Goal: Communication & Community: Answer question/provide support

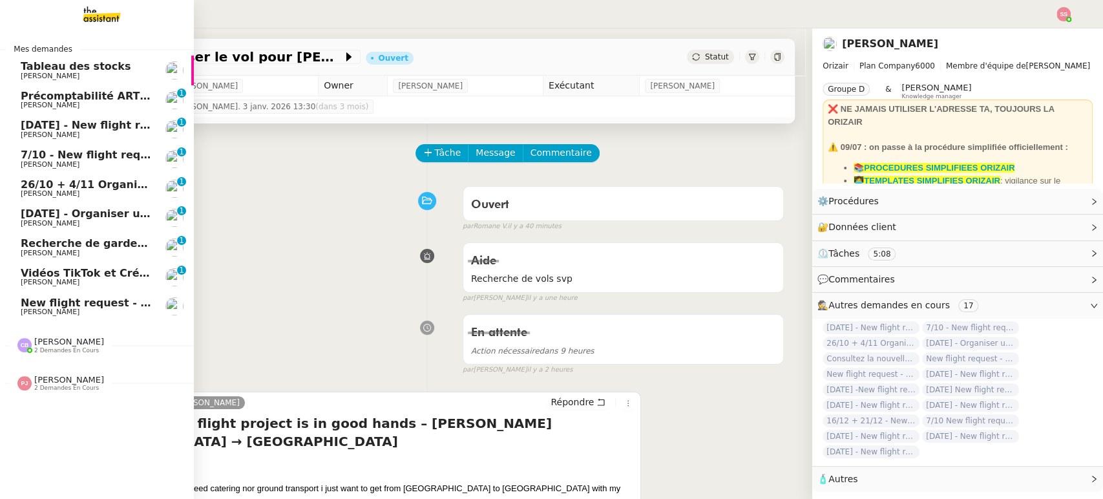
click at [78, 300] on span "New flight request - [PERSON_NAME]" at bounding box center [129, 303] width 216 height 12
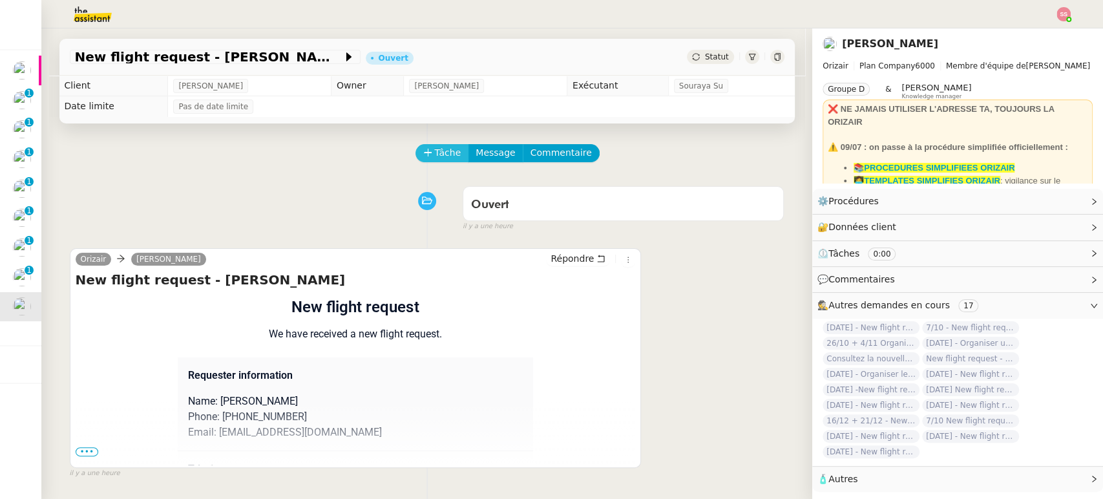
click at [435, 153] on span "Tâche" at bounding box center [448, 152] width 26 height 15
type input "r"
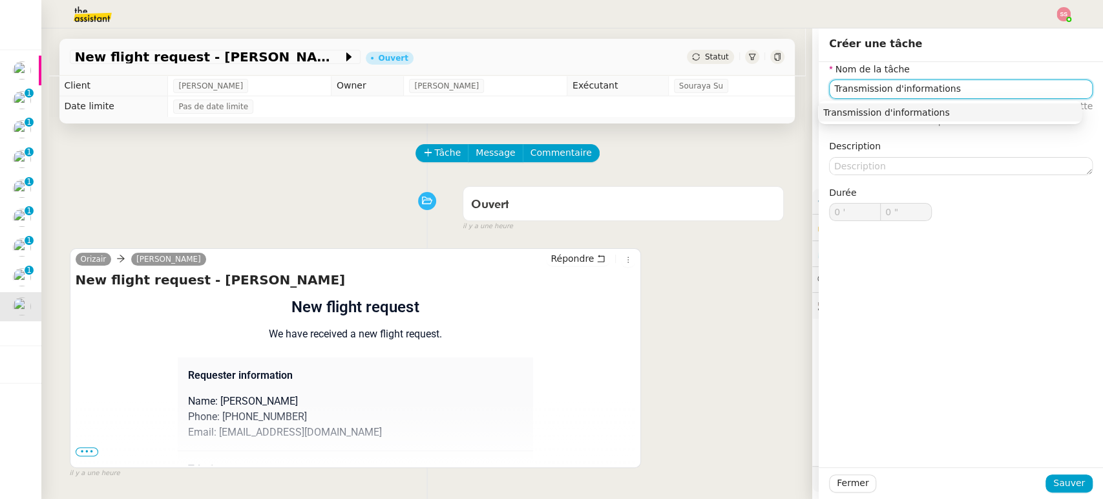
click at [884, 110] on div "Transmission d'informations" at bounding box center [949, 113] width 253 height 12
type input "Transmission d'informations"
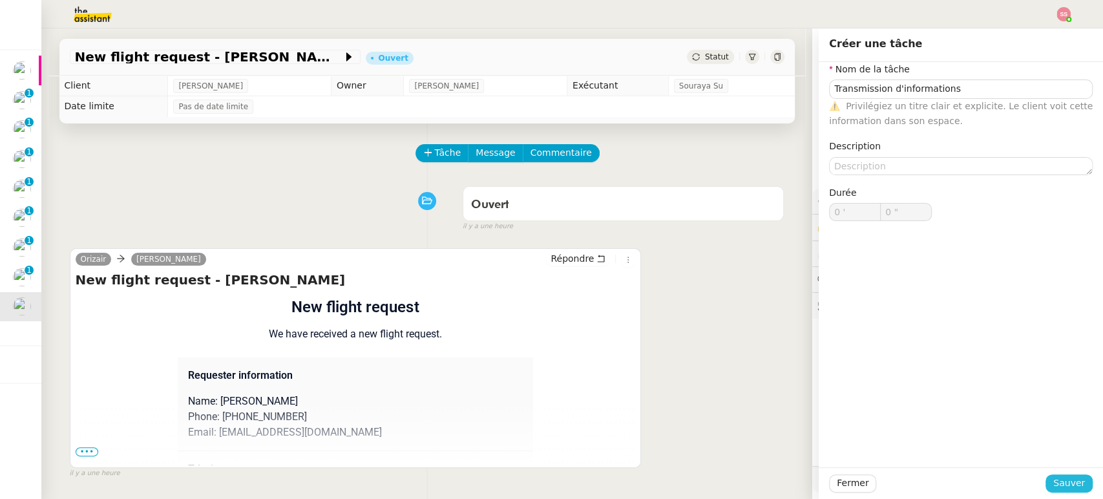
click at [1053, 483] on span "Sauver" at bounding box center [1069, 482] width 32 height 15
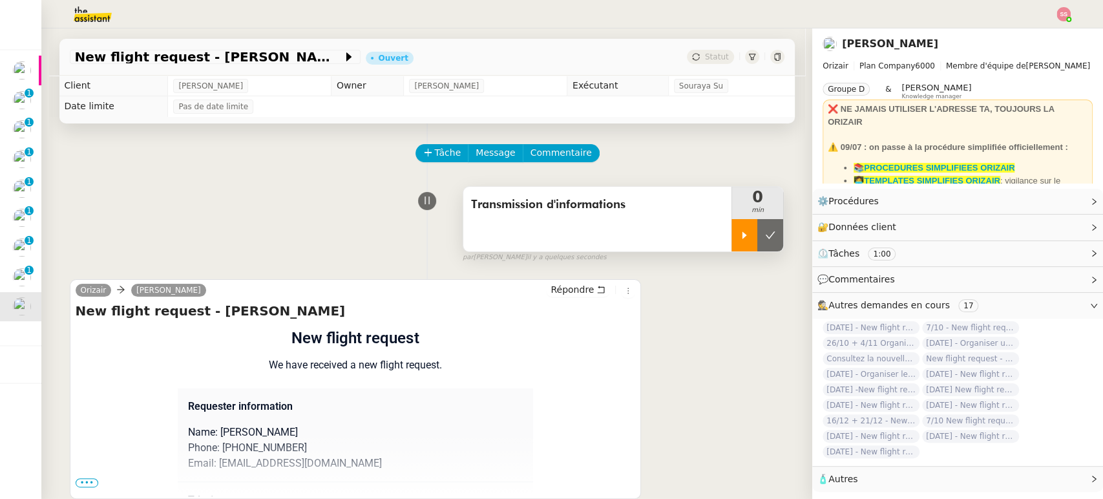
click at [731, 244] on div at bounding box center [744, 235] width 26 height 32
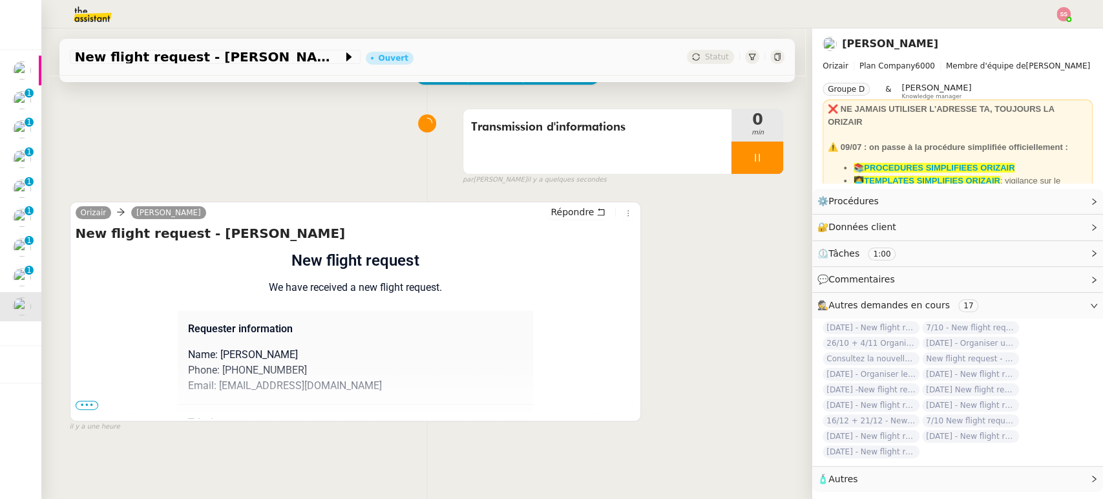
scroll to position [172, 0]
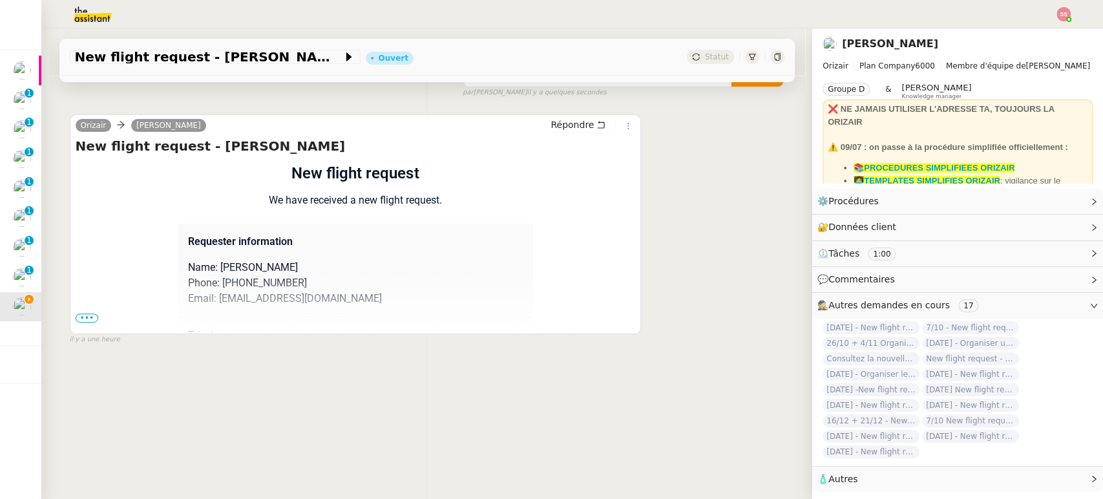
click at [83, 313] on span "•••" at bounding box center [87, 317] width 23 height 9
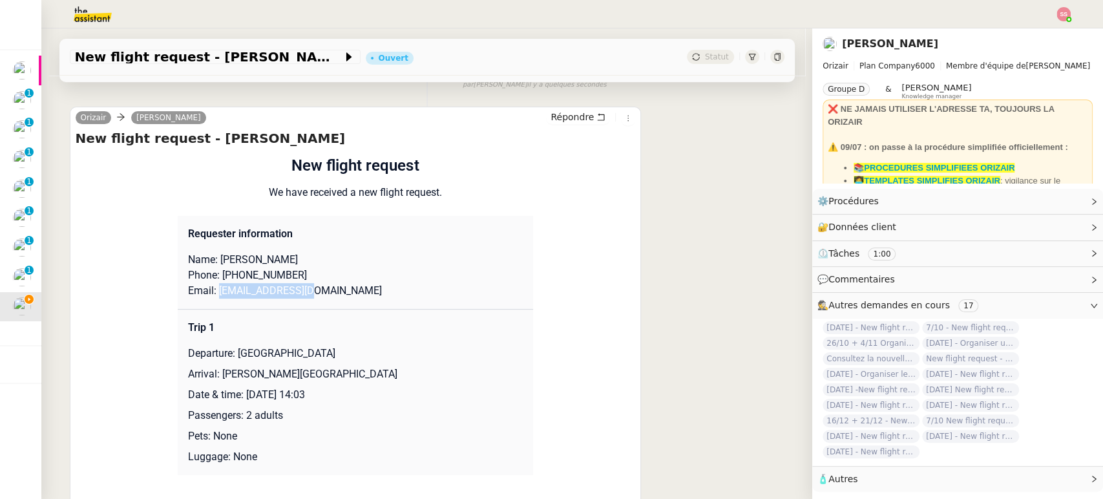
drag, startPoint x: 309, startPoint y: 295, endPoint x: 209, endPoint y: 293, distance: 100.2
click at [209, 293] on p "Email: [EMAIL_ADDRESS][DOMAIN_NAME]" at bounding box center [355, 291] width 335 height 16
copy p "[EMAIL_ADDRESS][DOMAIN_NAME]"
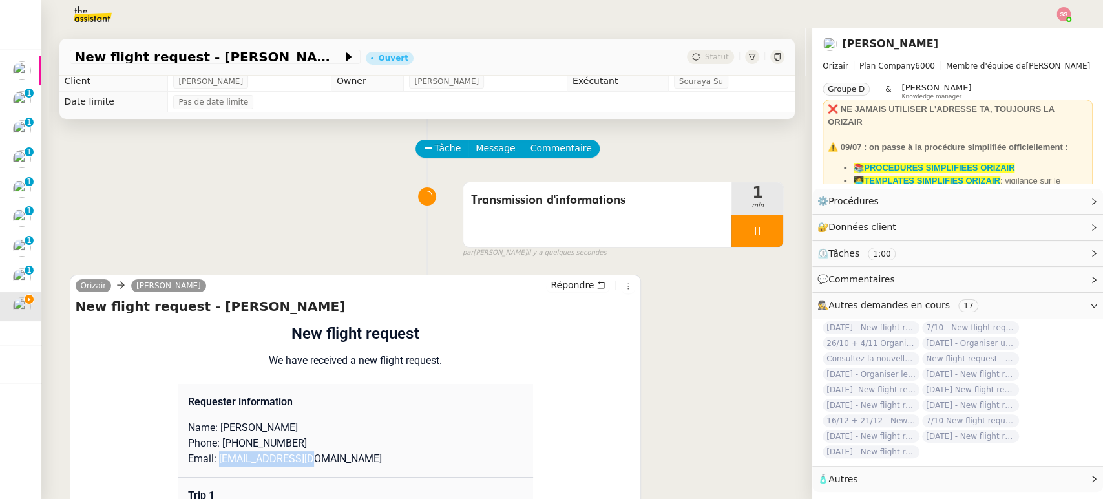
scroll to position [0, 0]
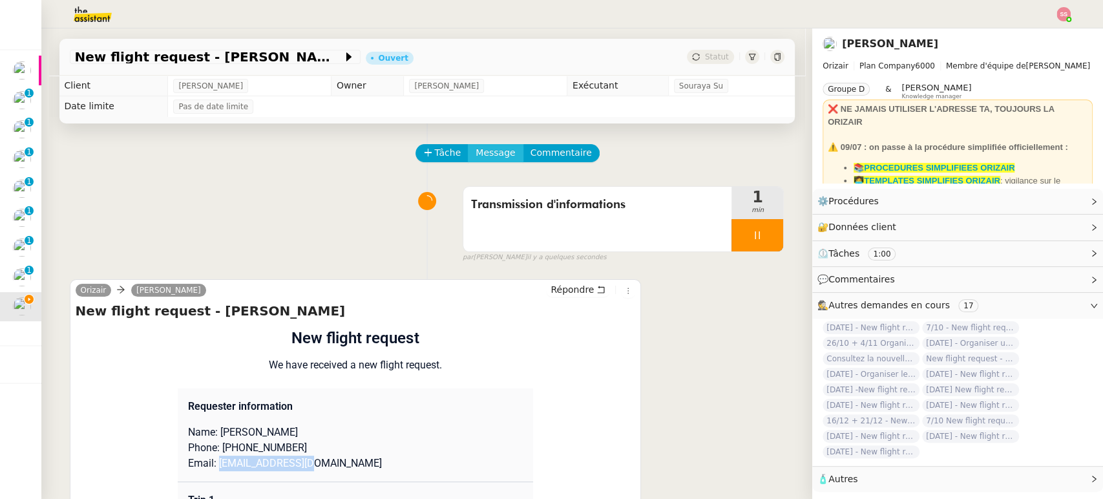
click at [486, 156] on span "Message" at bounding box center [494, 152] width 39 height 15
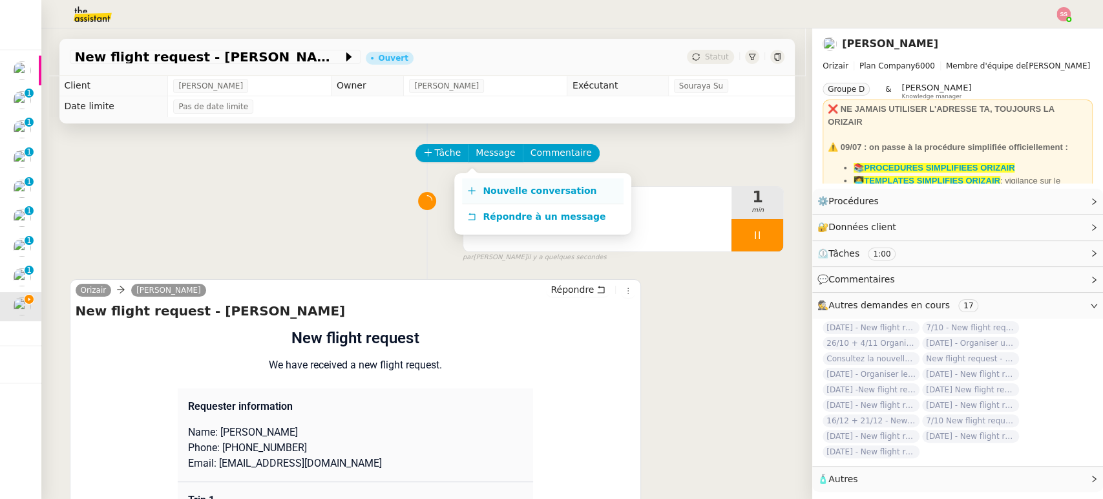
click at [496, 185] on span "Nouvelle conversation" at bounding box center [540, 190] width 114 height 10
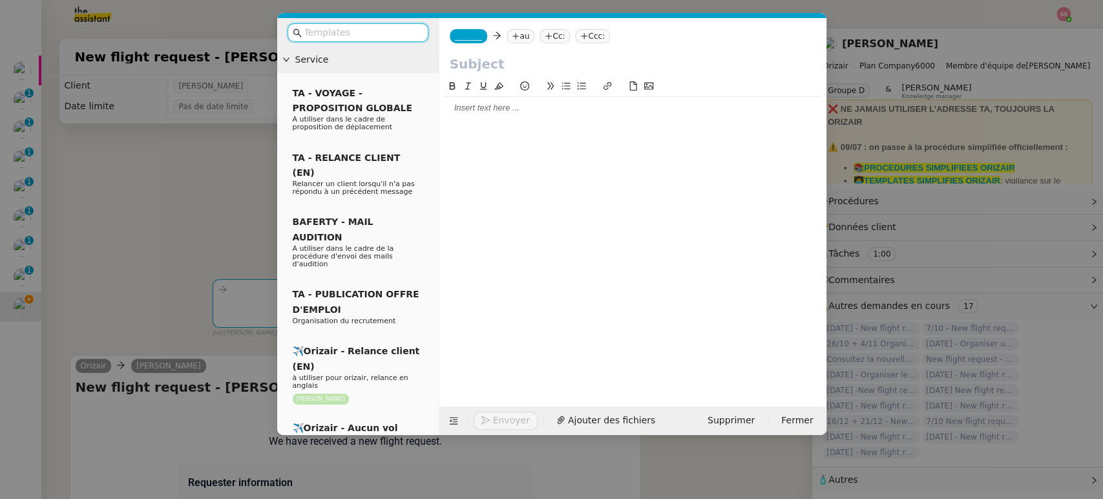
click at [516, 38] on nz-tag "au" at bounding box center [521, 36] width 28 height 14
paste input "[EMAIL_ADDRESS][DOMAIN_NAME]"
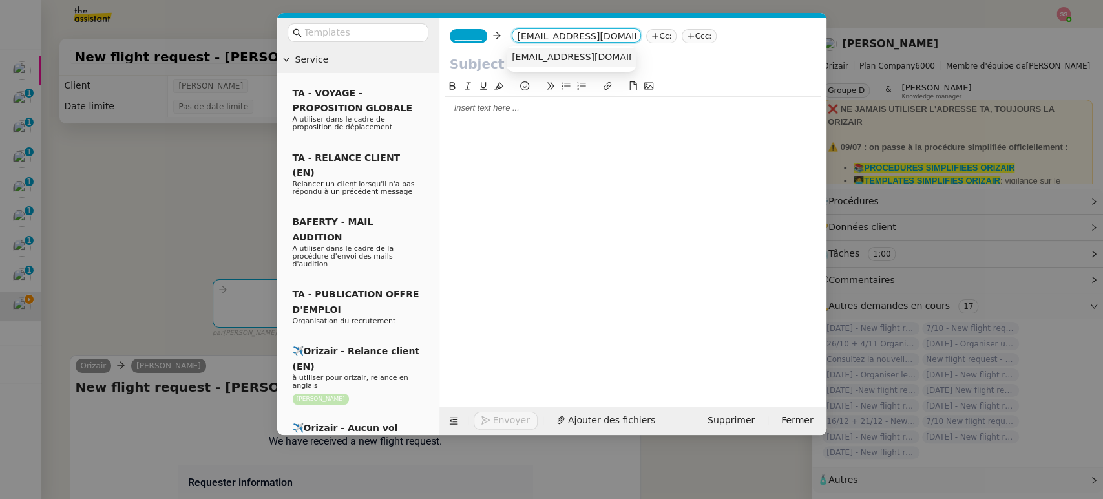
type input "[EMAIL_ADDRESS][DOMAIN_NAME]"
click at [544, 65] on nz-option-item "[EMAIL_ADDRESS][DOMAIN_NAME]" at bounding box center [571, 57] width 129 height 18
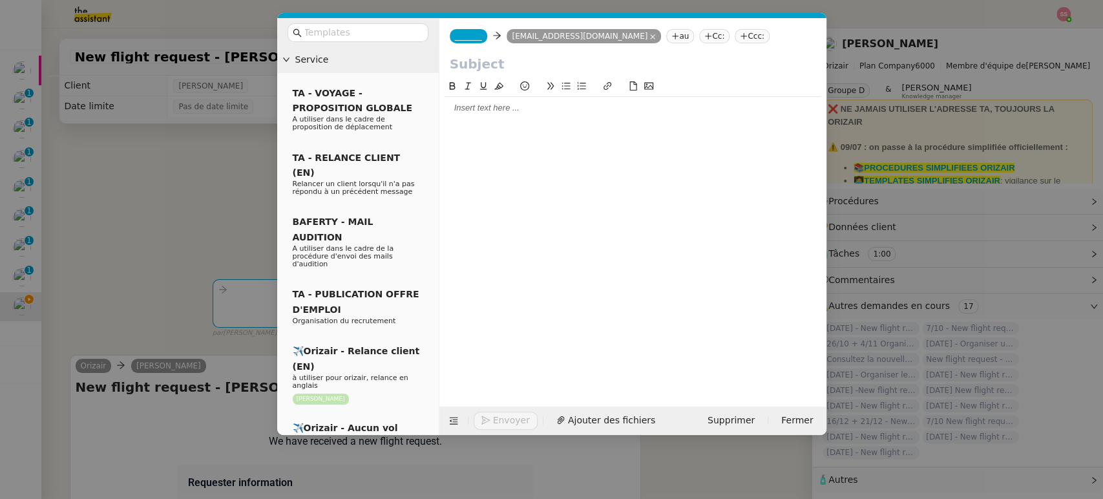
click at [735, 41] on nz-tag "Ccc:" at bounding box center [752, 36] width 35 height 14
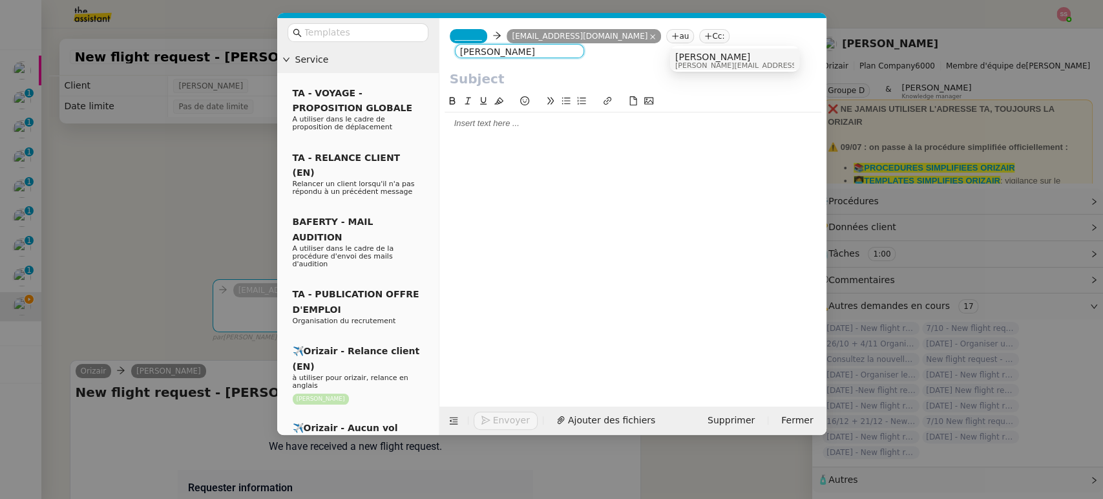
type input "[PERSON_NAME]"
click at [718, 53] on span "[PERSON_NAME]" at bounding box center [766, 57] width 183 height 10
click at [462, 32] on span "_______" at bounding box center [468, 36] width 27 height 9
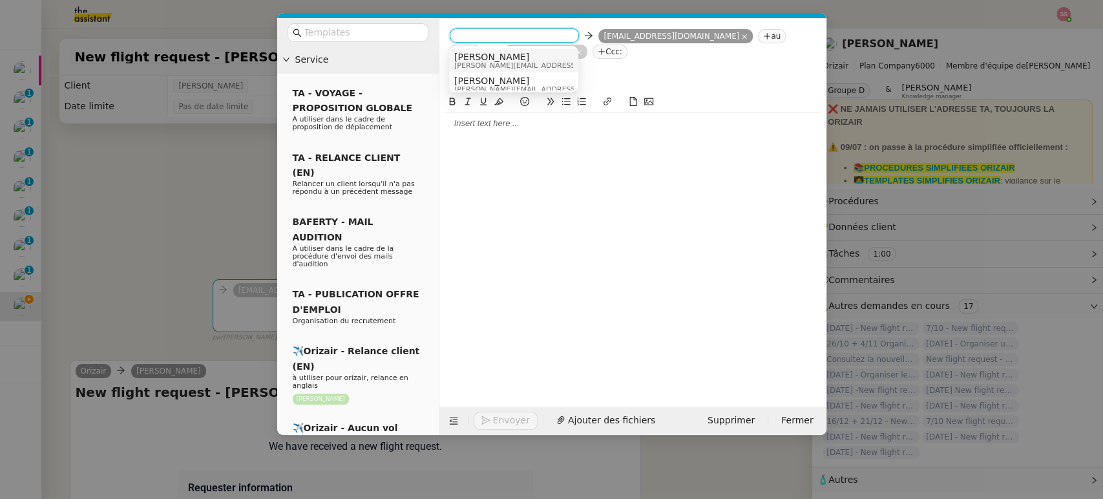
click at [485, 52] on span "[PERSON_NAME]" at bounding box center [545, 57] width 183 height 10
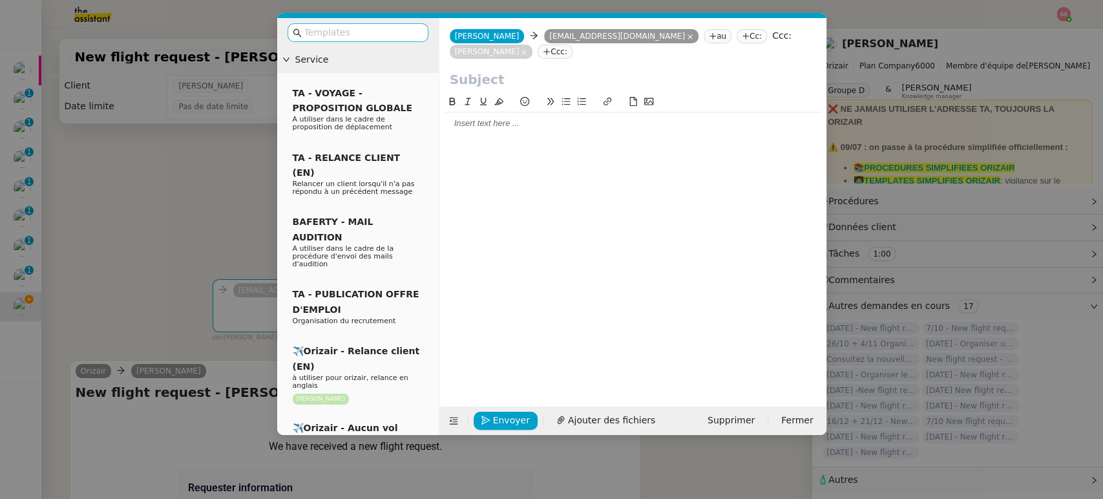
click at [399, 35] on input "text" at bounding box center [362, 32] width 116 height 15
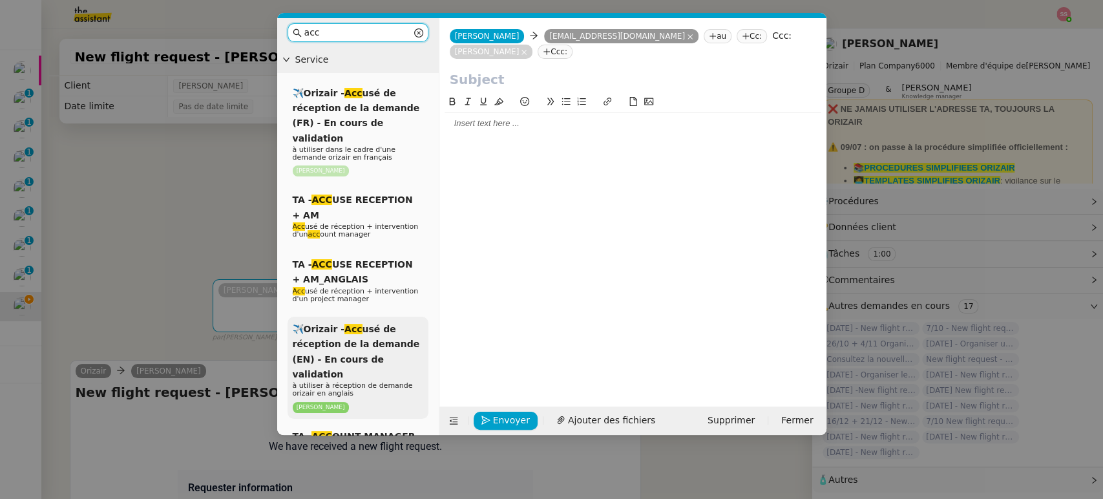
type input "acc"
click at [392, 320] on div "✈️Orizair - Acc usé de réception de la demande (EN) - En cours de validation à …" at bounding box center [357, 368] width 141 height 102
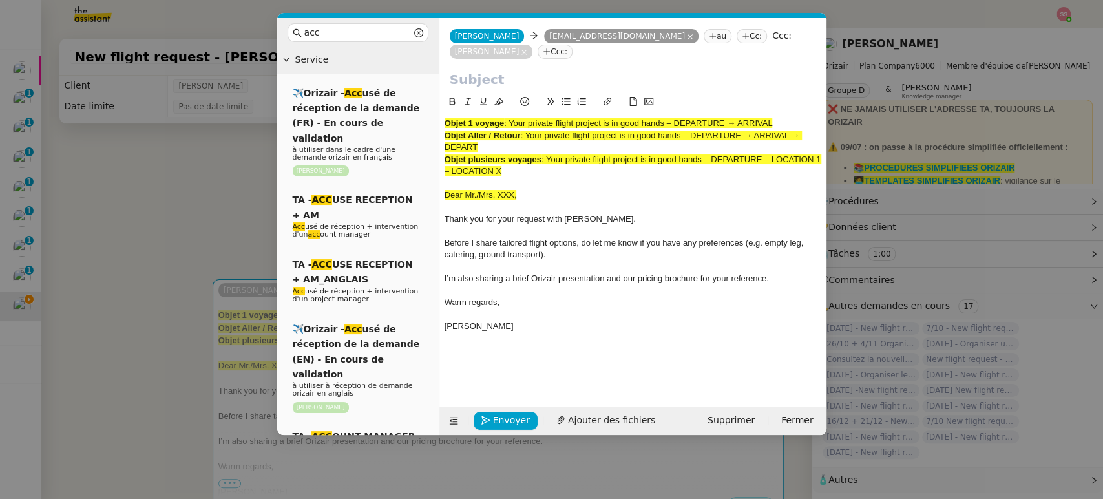
drag, startPoint x: 511, startPoint y: 105, endPoint x: 800, endPoint y: 104, distance: 288.8
click at [800, 118] on div "Objet 1 voyage : Your private flight project is in good hands – DEPARTURE → ARR…" at bounding box center [632, 124] width 377 height 12
click at [563, 71] on input "text" at bounding box center [633, 79] width 366 height 19
paste input "Your private flight project is in good hands – DEPARTURE → ARRIVAL"
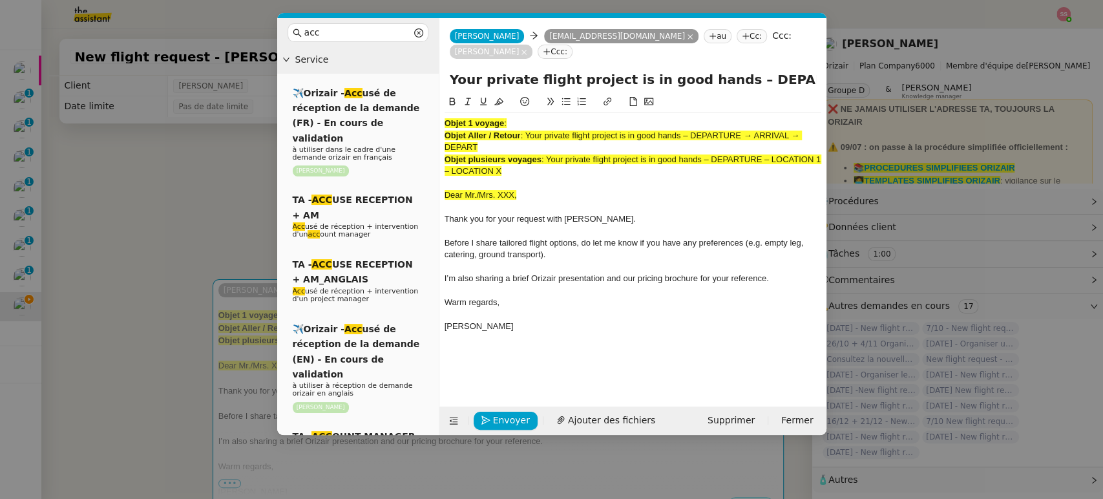
scroll to position [0, 56]
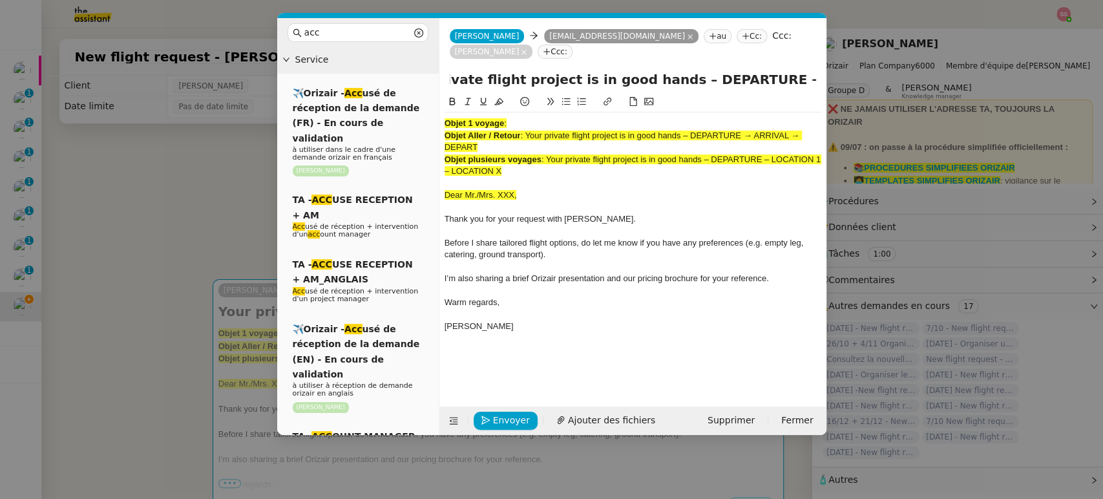
type input "Your private flight project is in good hands – DEPARTURE → ARRIVAL"
drag, startPoint x: 514, startPoint y: 154, endPoint x: 401, endPoint y: 76, distance: 137.1
click at [401, 76] on nz-layout "acc Service ✈️Orizair - Acc usé de réception de la demande (FR) - En cours de v…" at bounding box center [551, 226] width 549 height 417
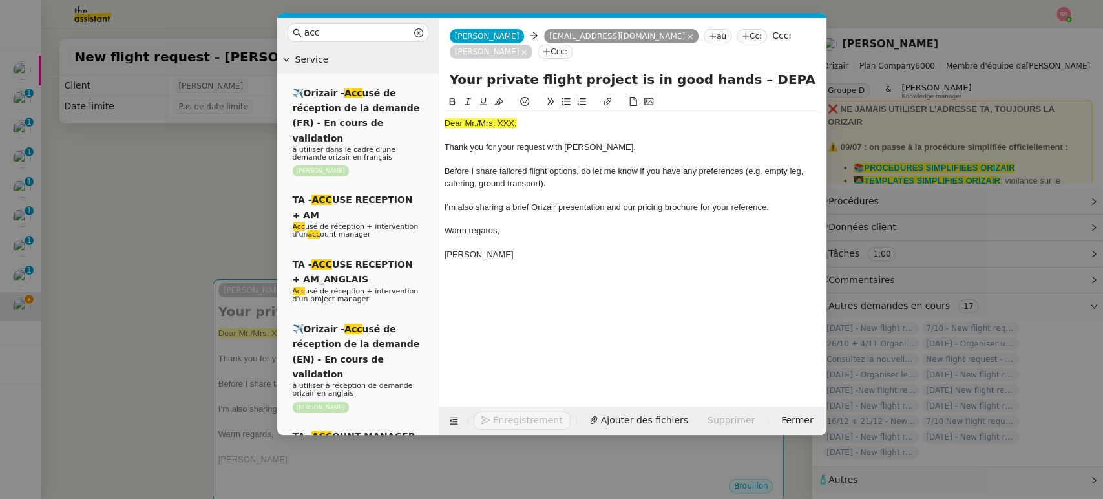
drag, startPoint x: 132, startPoint y: 236, endPoint x: 149, endPoint y: 229, distance: 18.5
click at [132, 235] on nz-modal-container "acc Service ✈️Orizair - Acc usé de réception de la demande (FR) - En cours de v…" at bounding box center [551, 249] width 1103 height 499
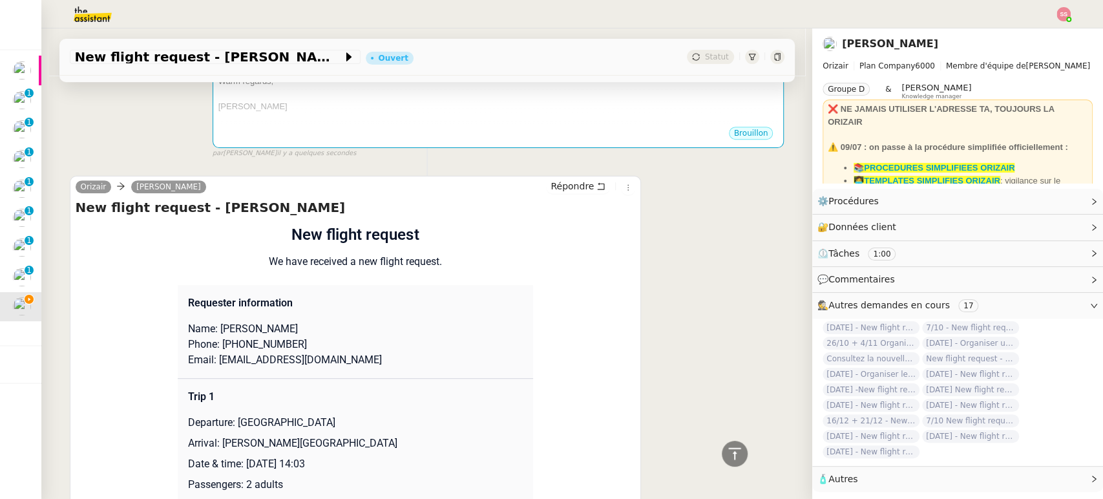
scroll to position [430, 0]
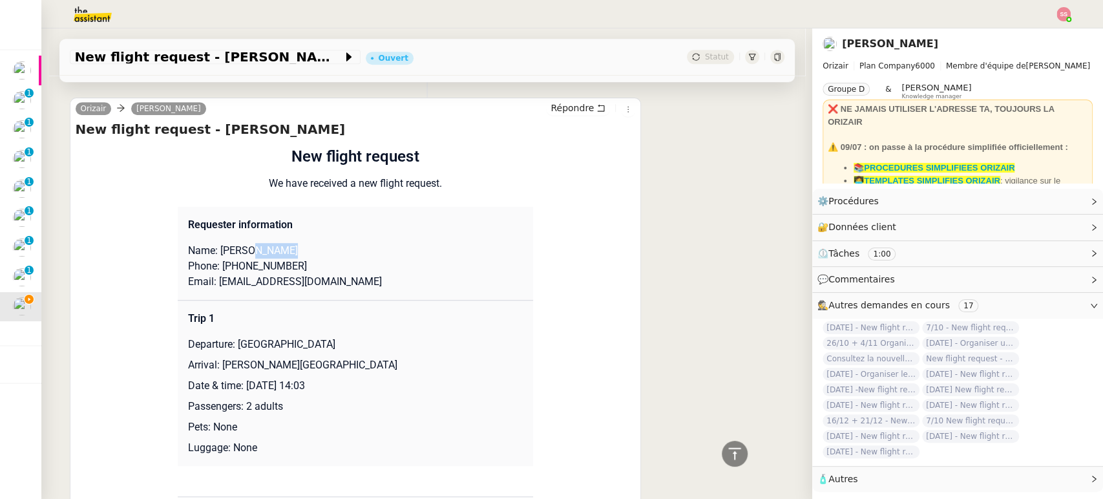
drag, startPoint x: 278, startPoint y: 246, endPoint x: 240, endPoint y: 246, distance: 38.1
click at [240, 246] on p "Name: [PERSON_NAME]" at bounding box center [355, 251] width 335 height 16
click at [239, 246] on p "Name: [PERSON_NAME]" at bounding box center [355, 251] width 335 height 16
drag, startPoint x: 236, startPoint y: 247, endPoint x: 275, endPoint y: 244, distance: 38.9
click at [275, 244] on p "Name: [PERSON_NAME]" at bounding box center [355, 251] width 335 height 16
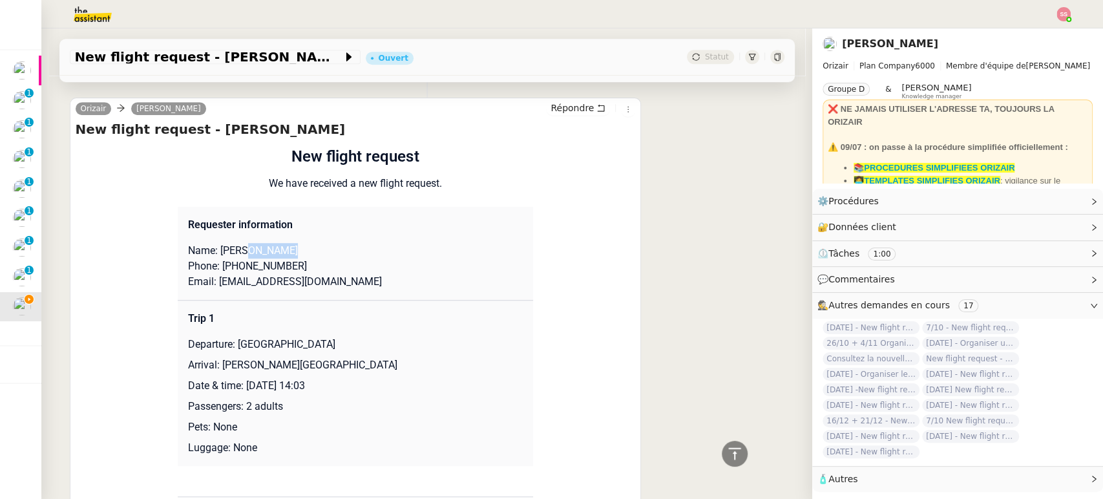
copy p "[PERSON_NAME]"
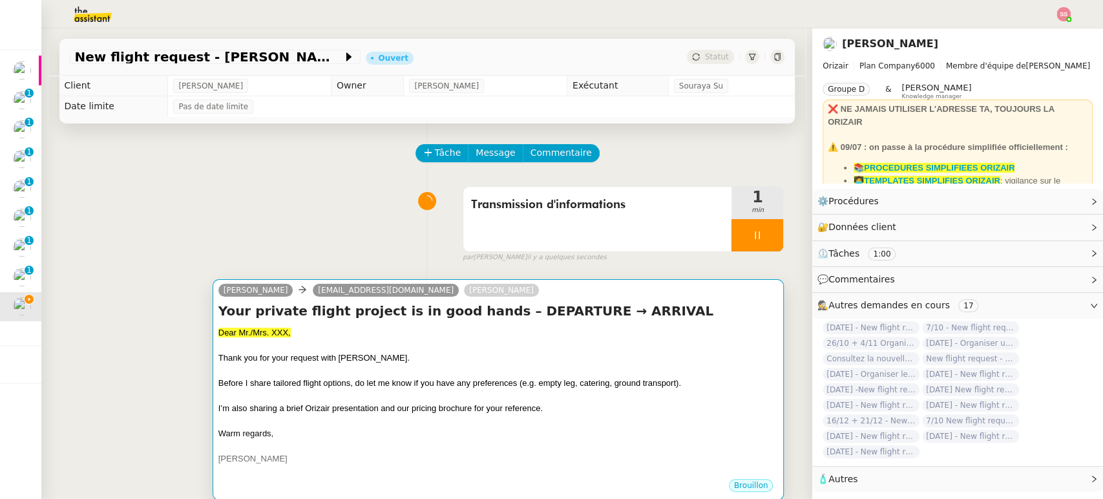
click at [322, 322] on div "Your private flight project is in good hands – DEPARTURE → ARRIVAL Dear Mr./Mrs…" at bounding box center [498, 390] width 560 height 176
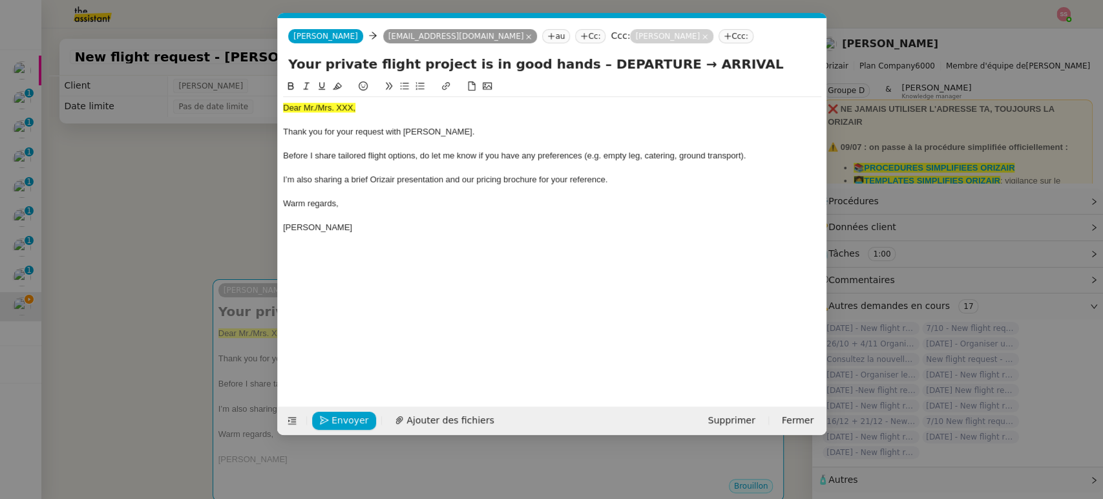
scroll to position [0, 40]
drag, startPoint x: 358, startPoint y: 107, endPoint x: 277, endPoint y: 108, distance: 81.4
click at [278, 108] on nz-spin "Dear Mr./Mrs. XXX, Thank you for your request with Orizair. Before I share tail…" at bounding box center [552, 235] width 549 height 313
click at [338, 83] on icon at bounding box center [337, 86] width 9 height 7
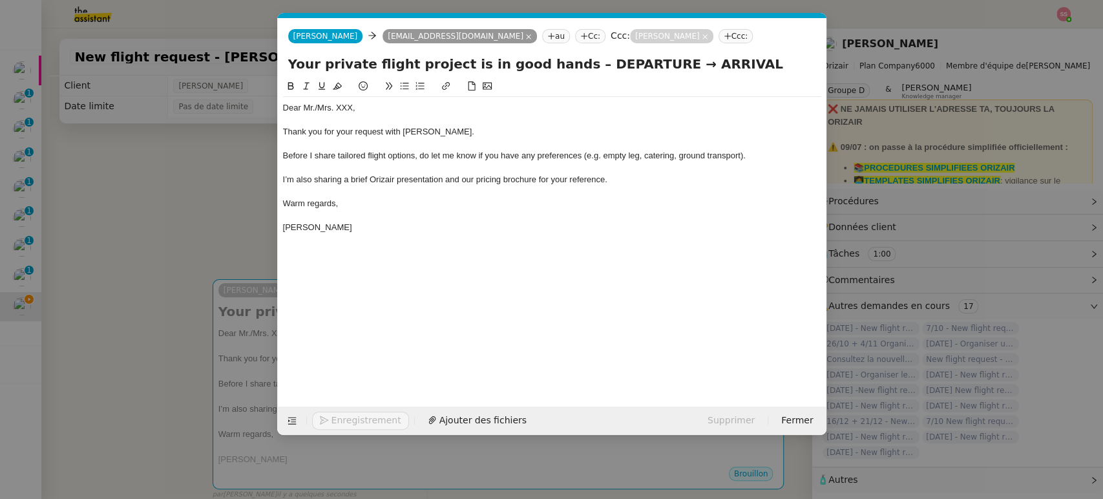
click at [353, 107] on div "Dear Mr./Mrs. XXX," at bounding box center [552, 108] width 538 height 12
drag, startPoint x: 359, startPoint y: 109, endPoint x: 313, endPoint y: 105, distance: 45.4
click at [313, 105] on div "Dear Mr./Mrs. XXX," at bounding box center [552, 108] width 538 height 12
click at [377, 187] on div at bounding box center [552, 192] width 538 height 12
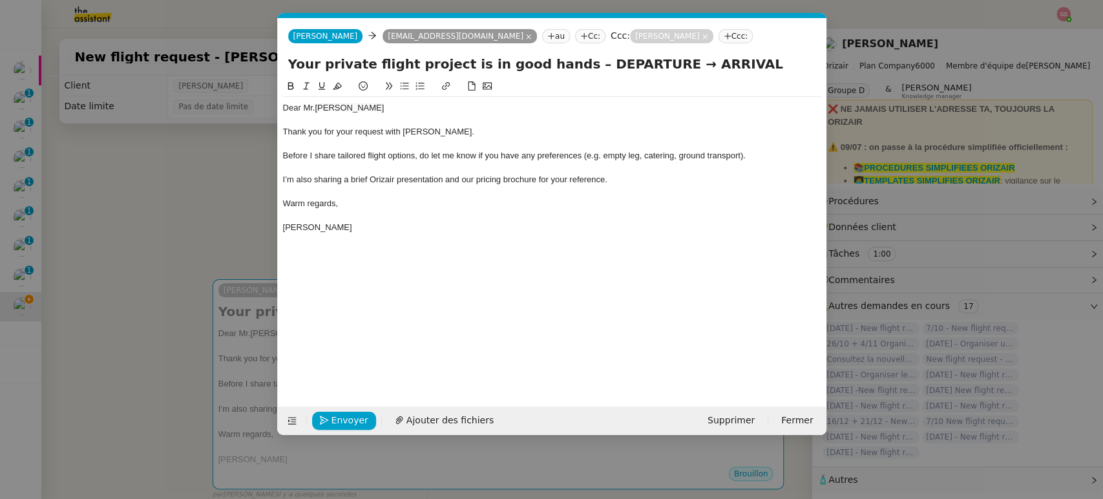
drag, startPoint x: 147, startPoint y: 275, endPoint x: 194, endPoint y: 257, distance: 49.9
click at [149, 275] on nz-modal-container "acc Service ✈️Orizair - Acc usé de réception de la demande (FR) - En cours de v…" at bounding box center [551, 249] width 1103 height 499
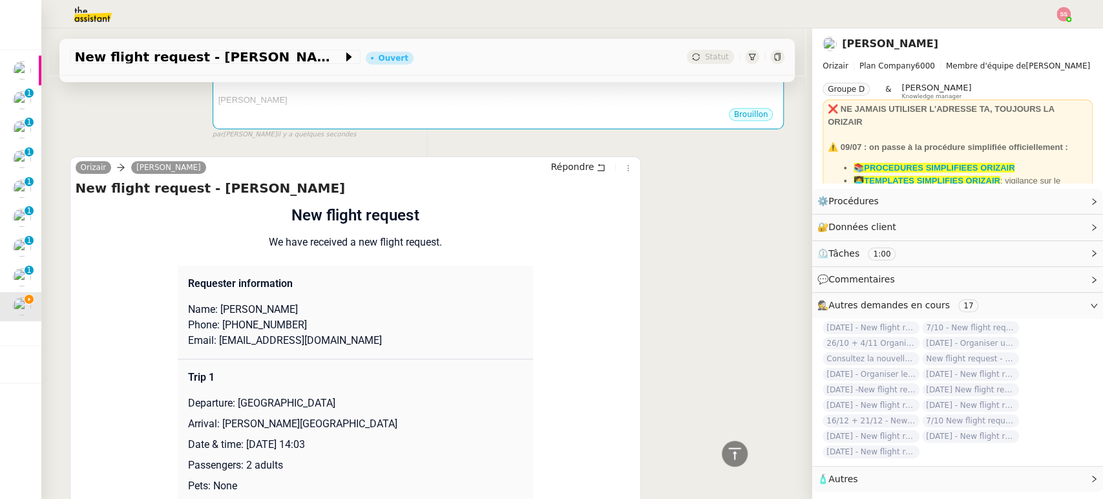
scroll to position [604, 0]
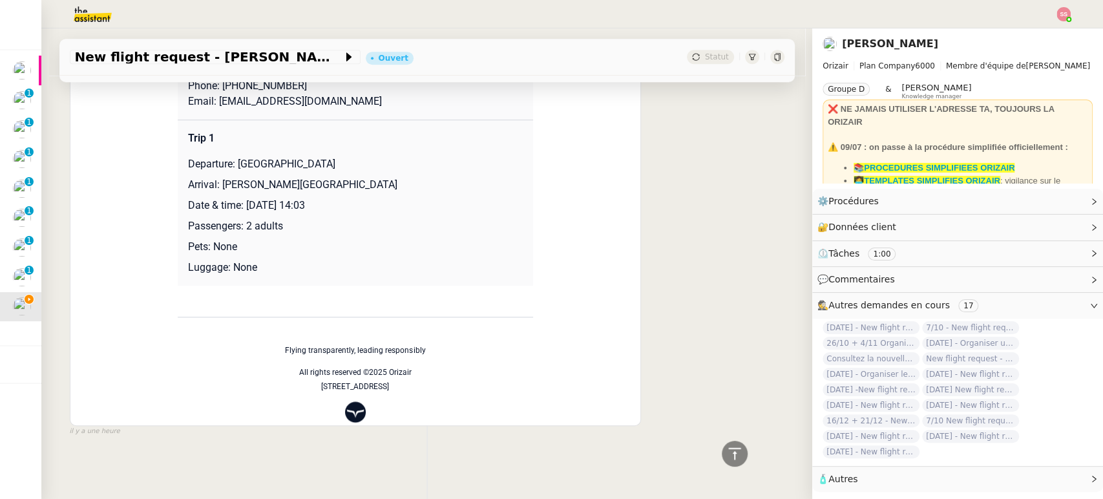
drag, startPoint x: 231, startPoint y: 154, endPoint x: 384, endPoint y: 159, distance: 153.2
click at [384, 159] on p "Departure: [GEOGRAPHIC_DATA]" at bounding box center [355, 164] width 335 height 16
copy p "[GEOGRAPHIC_DATA]"
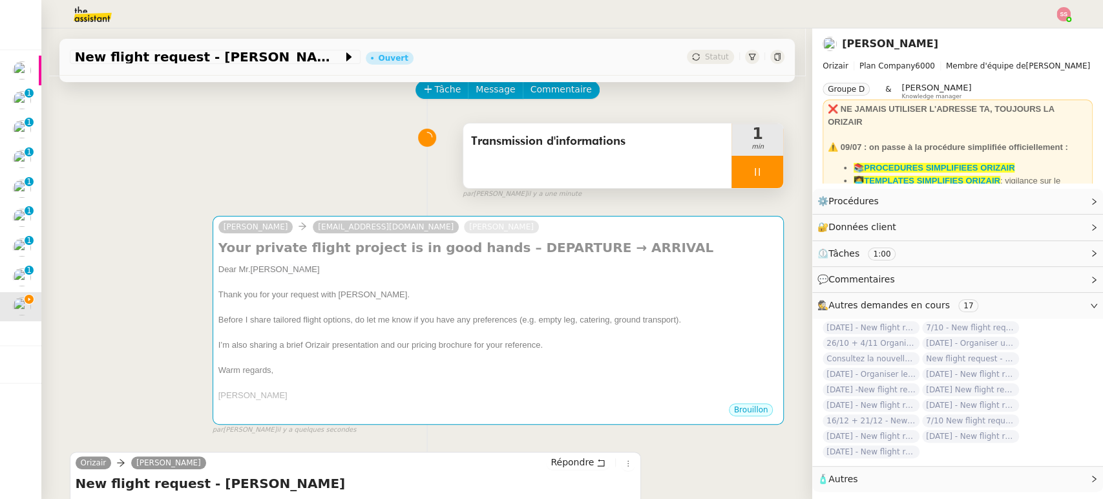
scroll to position [30, 0]
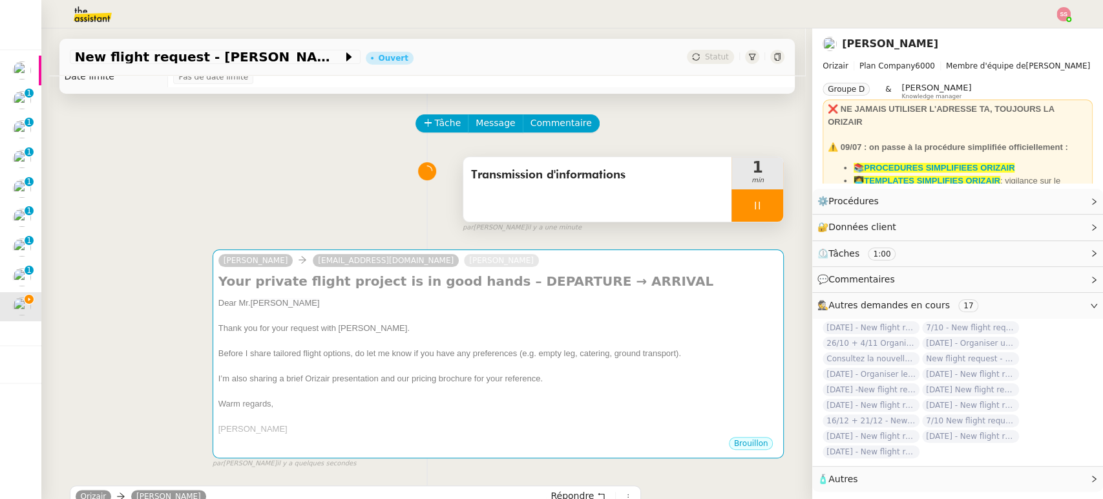
click at [497, 189] on div "Transmission d'informations" at bounding box center [597, 189] width 269 height 65
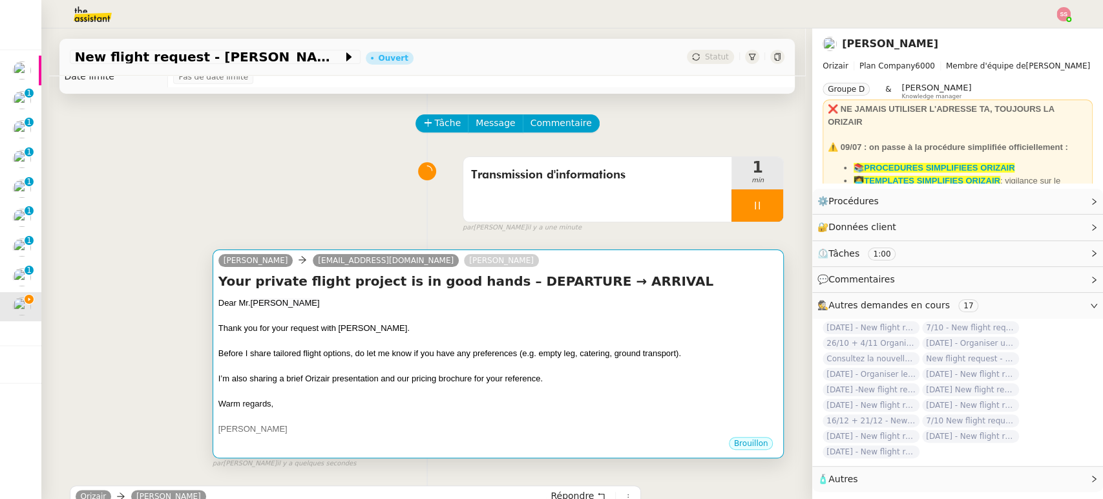
click at [522, 406] on div "Warm regards," at bounding box center [498, 403] width 560 height 13
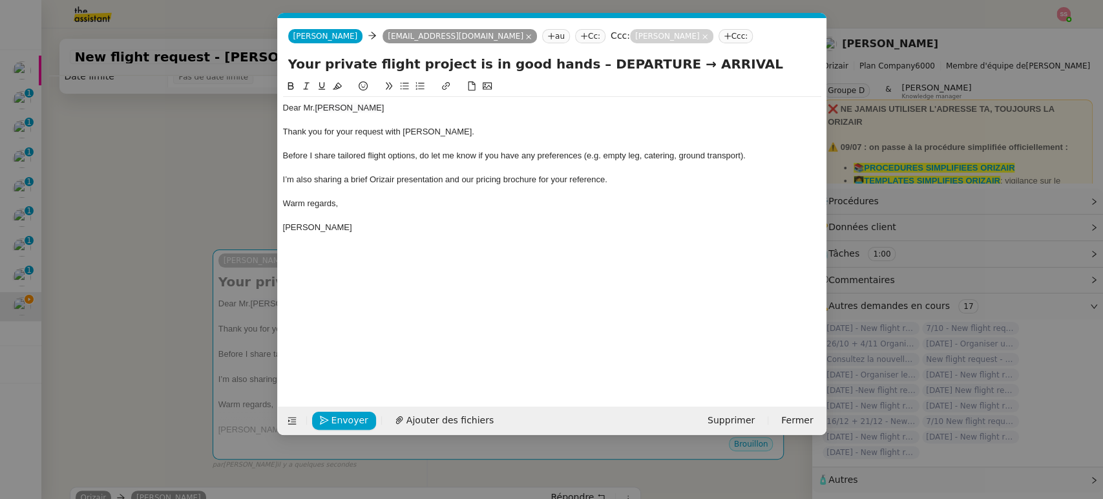
scroll to position [0, 40]
drag, startPoint x: 635, startPoint y: 65, endPoint x: 560, endPoint y: 66, distance: 75.0
click at [560, 66] on input "Your private flight project is in good hands – DEPARTURE → ARRIVAL" at bounding box center [552, 63] width 528 height 19
paste input "[GEOGRAPHIC_DATA]"
type input "Your private flight project is in good hands – London Biggin Hill Airport → ARR…"
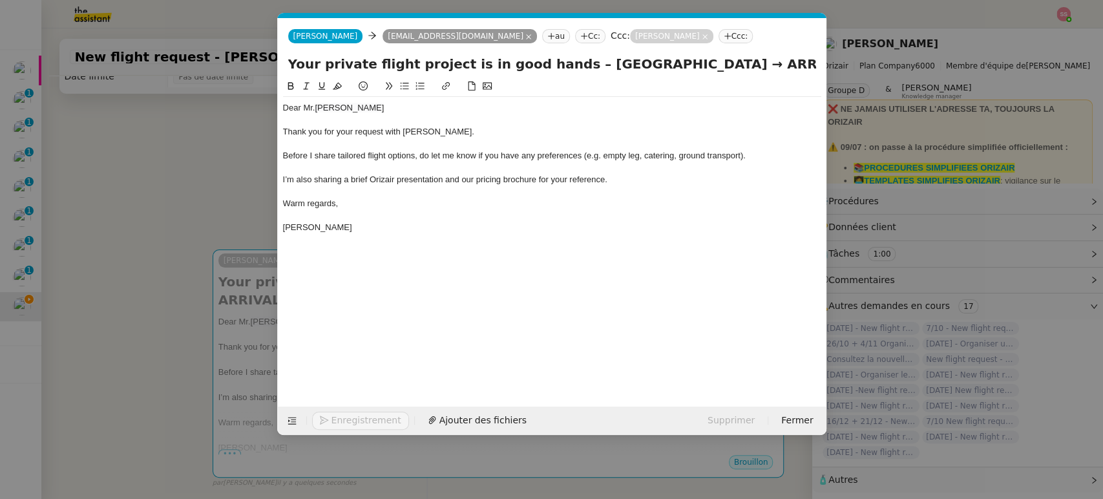
click at [147, 227] on nz-modal-container "acc Service ✈️Orizair - Acc usé de réception de la demande (FR) - En cours de v…" at bounding box center [551, 249] width 1103 height 499
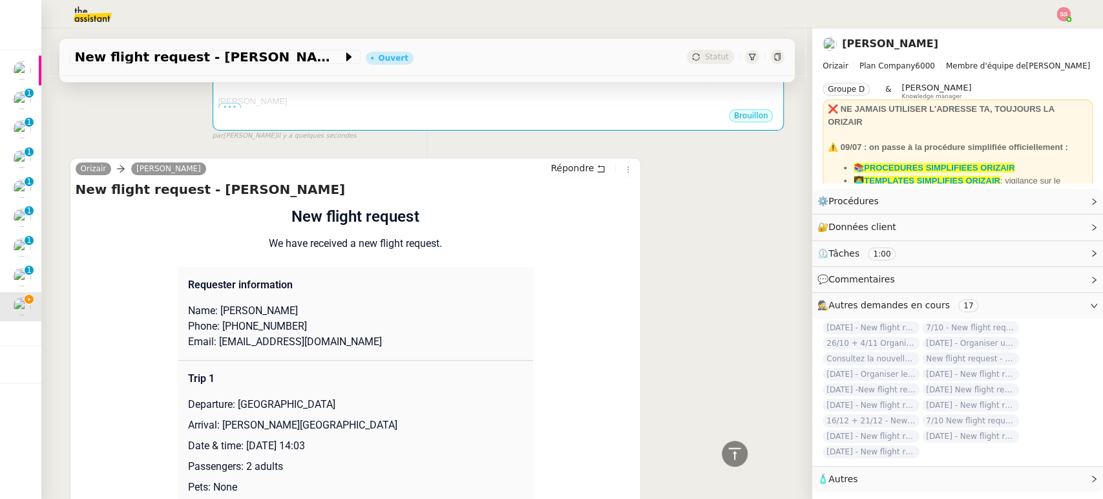
scroll to position [460, 0]
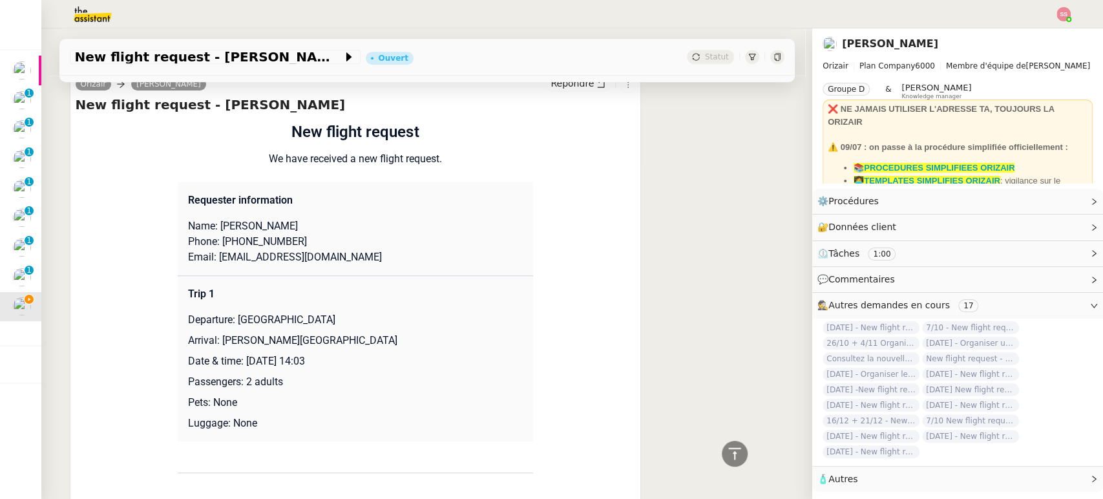
drag, startPoint x: 216, startPoint y: 322, endPoint x: 406, endPoint y: 323, distance: 189.9
click at [406, 333] on p "Arrival: [PERSON_NAME][GEOGRAPHIC_DATA]" at bounding box center [355, 341] width 335 height 16
copy p "[PERSON_NAME][GEOGRAPHIC_DATA]"
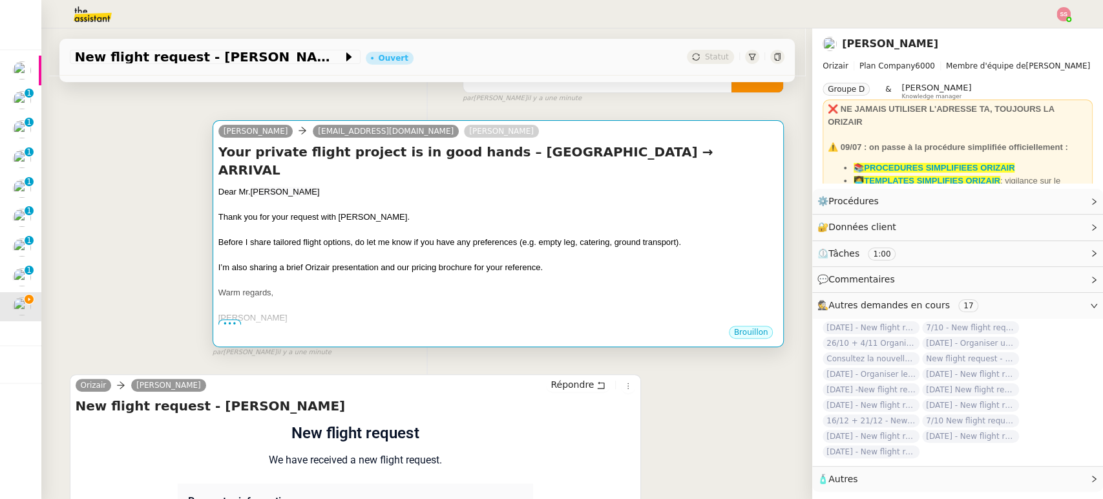
scroll to position [101, 0]
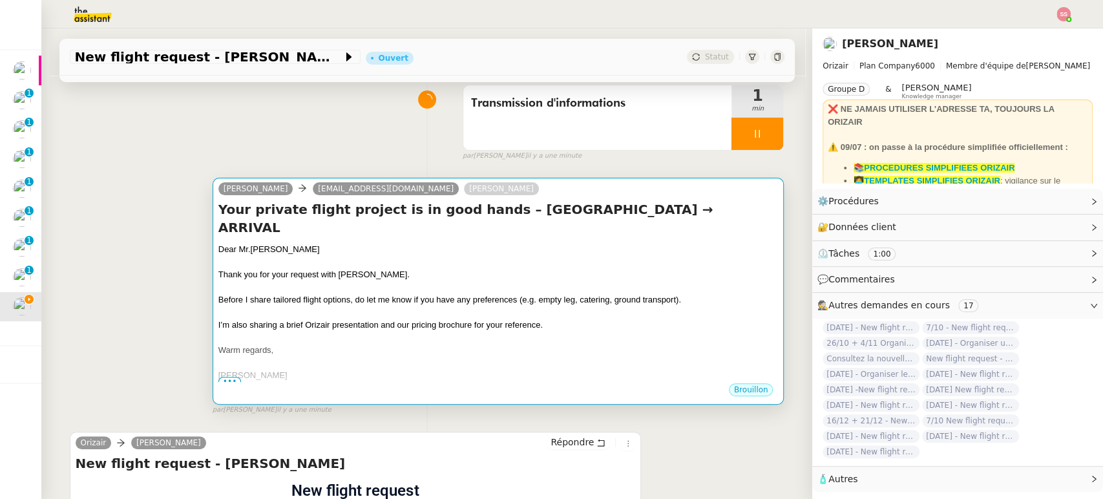
click at [471, 306] on div at bounding box center [498, 312] width 560 height 13
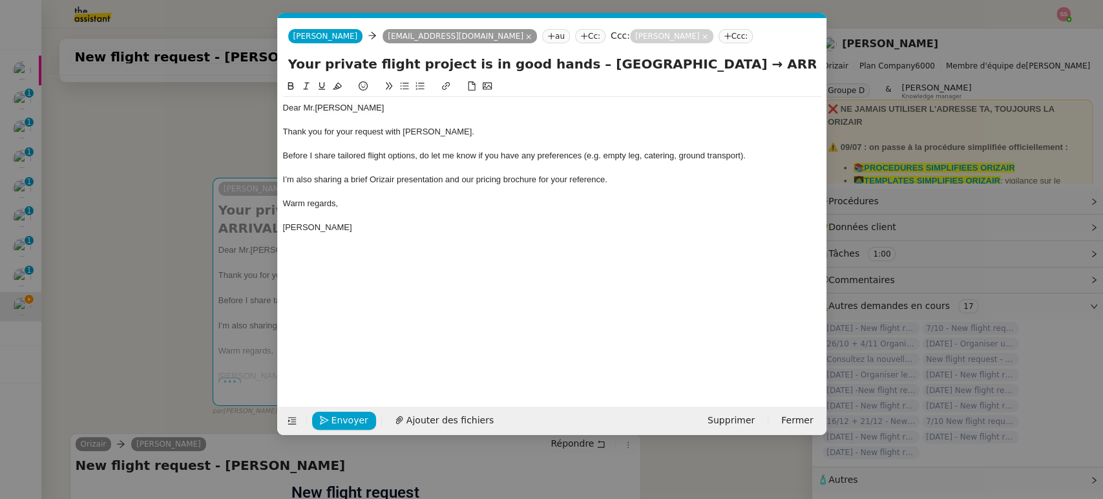
scroll to position [0, 40]
drag, startPoint x: 742, startPoint y: 70, endPoint x: 806, endPoint y: 64, distance: 64.2
click at [806, 64] on input "Your private flight project is in good hands – London Biggin Hill Airport → ARR…" at bounding box center [552, 63] width 528 height 19
paste input "[PERSON_NAME][GEOGRAPHIC_DATA]"
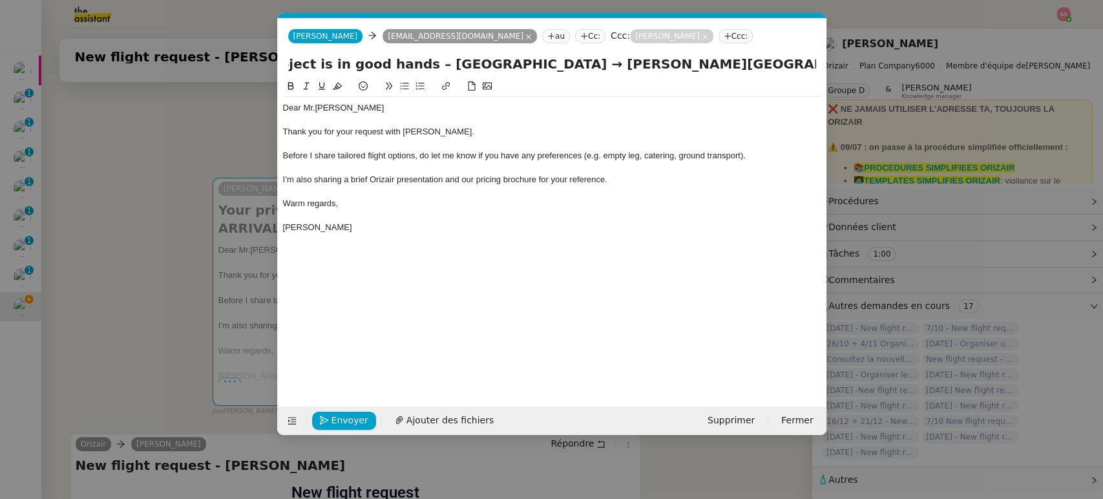
type input "Your private flight project is in good hands – [GEOGRAPHIC_DATA] → [PERSON_NAME…"
click at [541, 245] on div "Dear Mr. Chandler Thank you for your request with Orizair. Before I share tailo…" at bounding box center [552, 233] width 538 height 308
click at [437, 419] on span "Ajouter des fichiers" at bounding box center [449, 420] width 87 height 15
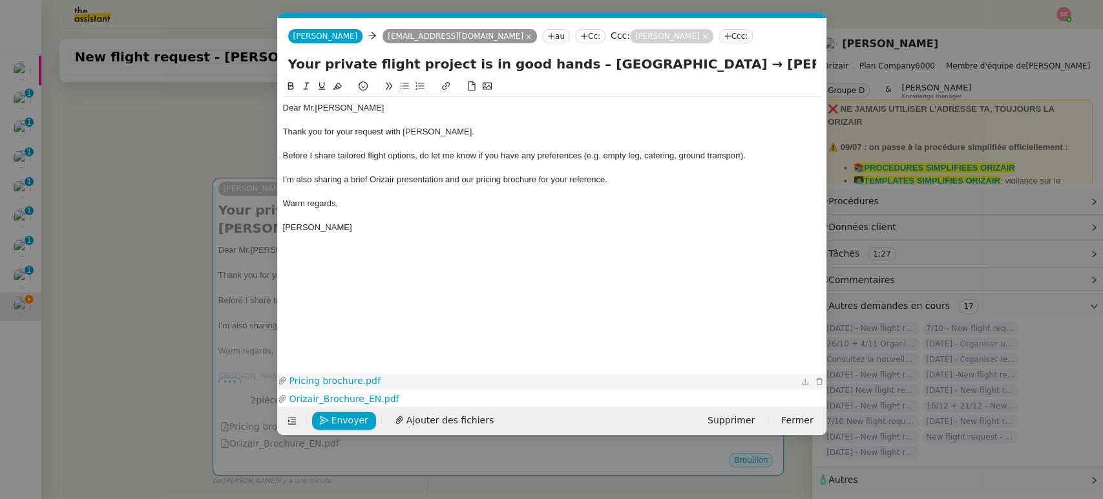
click at [466, 378] on link "Pricing brochure.pdf" at bounding box center [542, 380] width 511 height 15
click at [347, 417] on span "Envoyer" at bounding box center [349, 420] width 37 height 15
click at [347, 417] on span "Confirmer l'envoi" at bounding box center [370, 420] width 78 height 15
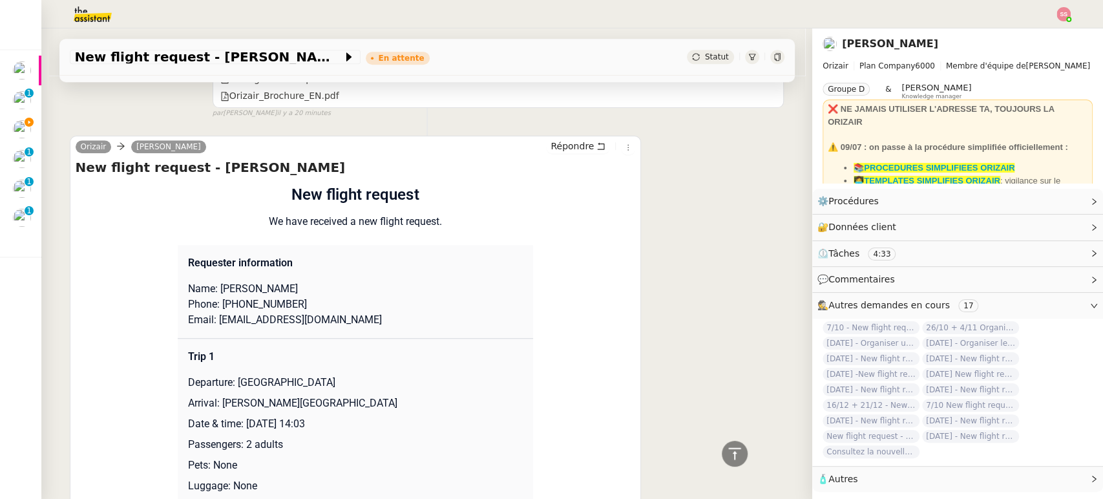
scroll to position [722, 0]
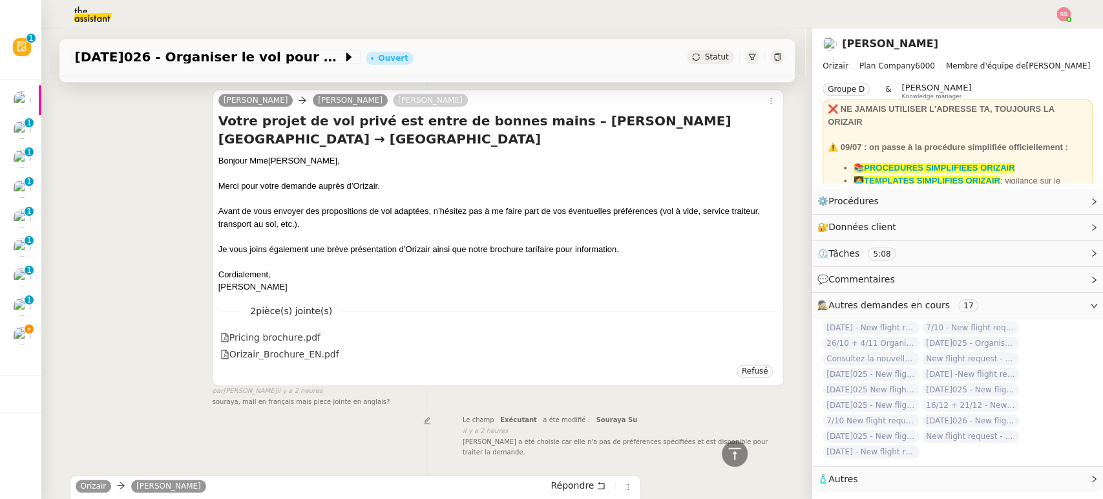
scroll to position [1054, 0]
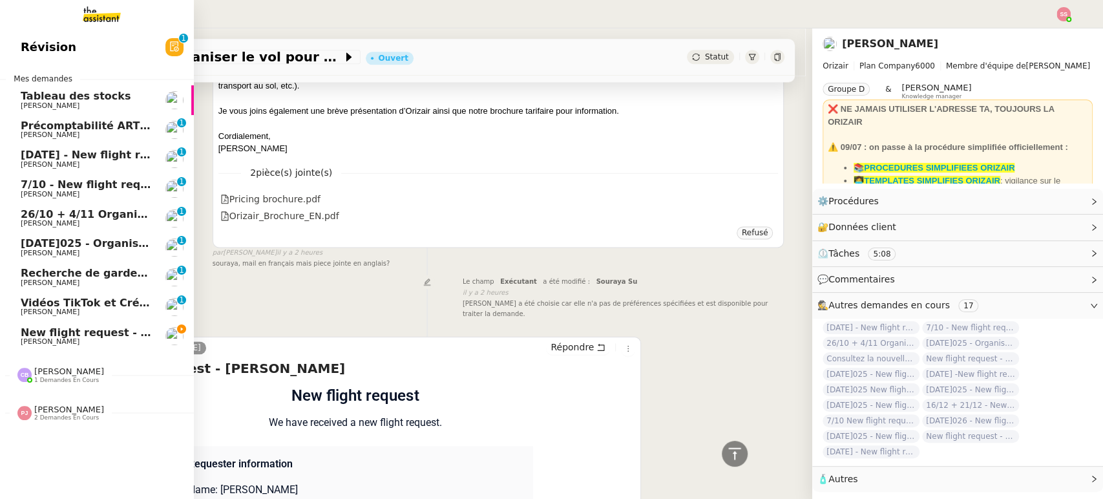
click at [48, 329] on span "New flight request - [PERSON_NAME]" at bounding box center [129, 332] width 216 height 12
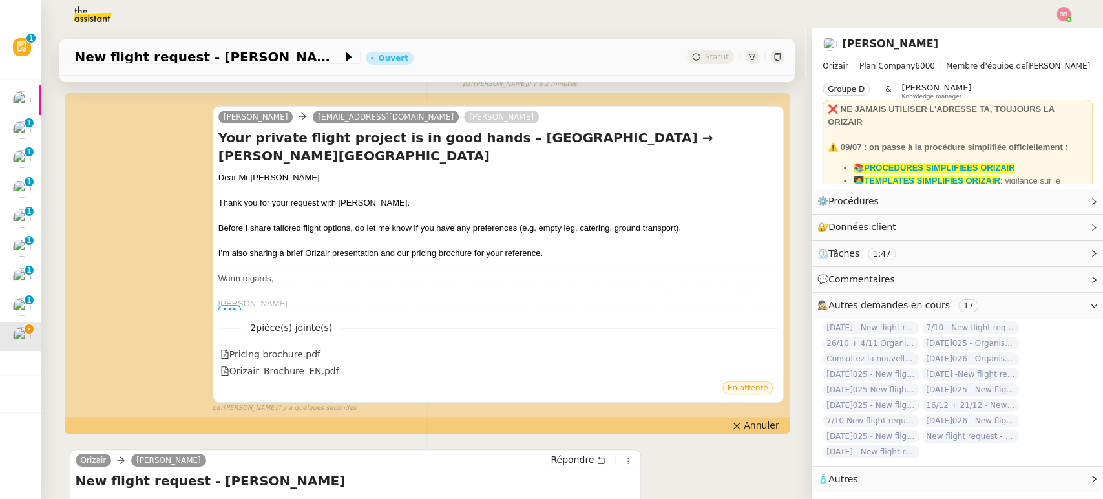
scroll to position [423, 0]
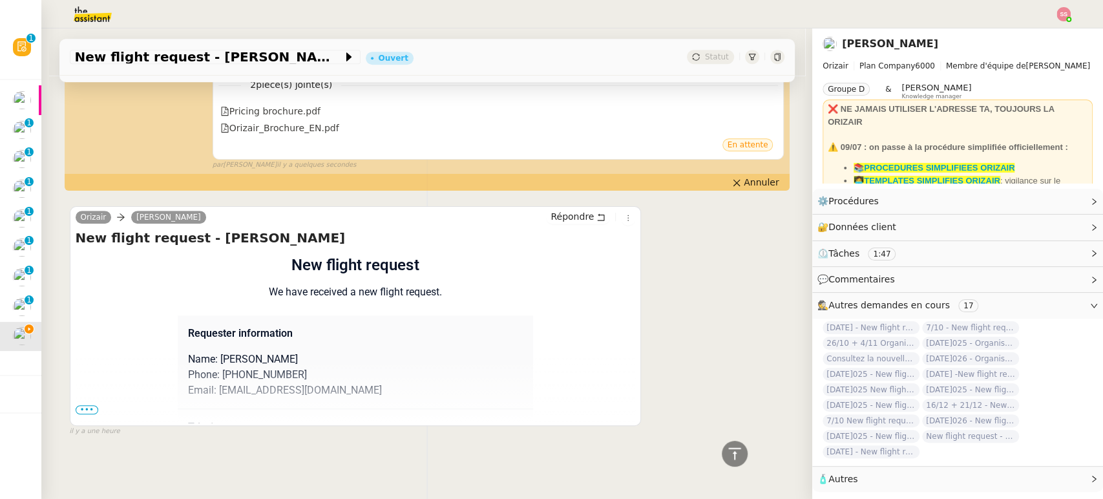
click at [81, 405] on span "•••" at bounding box center [87, 409] width 23 height 9
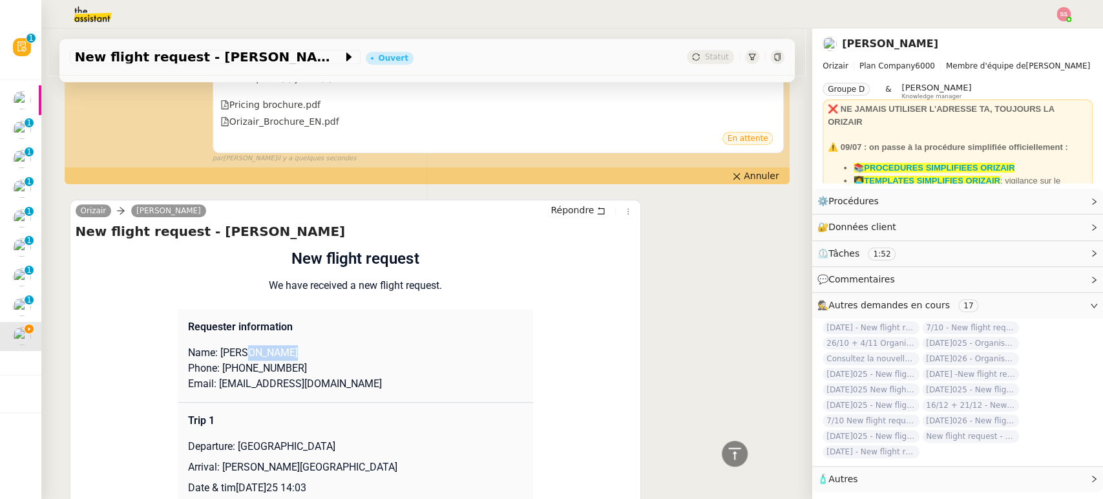
drag, startPoint x: 257, startPoint y: 355, endPoint x: 237, endPoint y: 346, distance: 22.2
click at [237, 346] on p "Name: [PERSON_NAME]" at bounding box center [355, 353] width 335 height 16
copy p "[PERSON_NAME]"
drag, startPoint x: 213, startPoint y: 351, endPoint x: 232, endPoint y: 355, distance: 19.6
click at [232, 355] on p "Name: [PERSON_NAME]" at bounding box center [355, 353] width 335 height 16
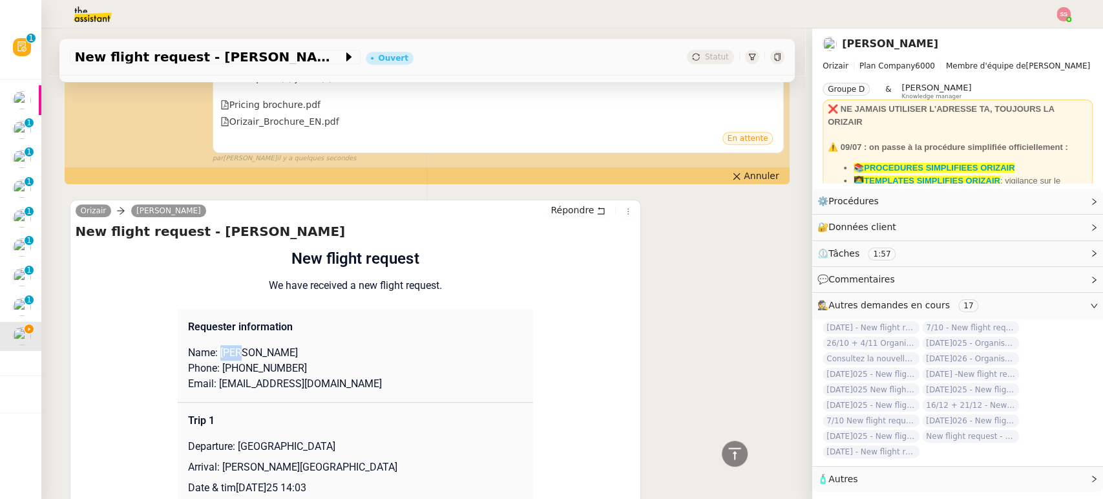
copy p "[PERSON_NAME]"
click at [267, 364] on p "Phone: [PHONE_NUMBER]" at bounding box center [355, 368] width 335 height 16
drag, startPoint x: 293, startPoint y: 364, endPoint x: 222, endPoint y: 363, distance: 70.4
click at [222, 363] on p "Phone: [PHONE_NUMBER]" at bounding box center [355, 368] width 335 height 16
copy p "447794342133"
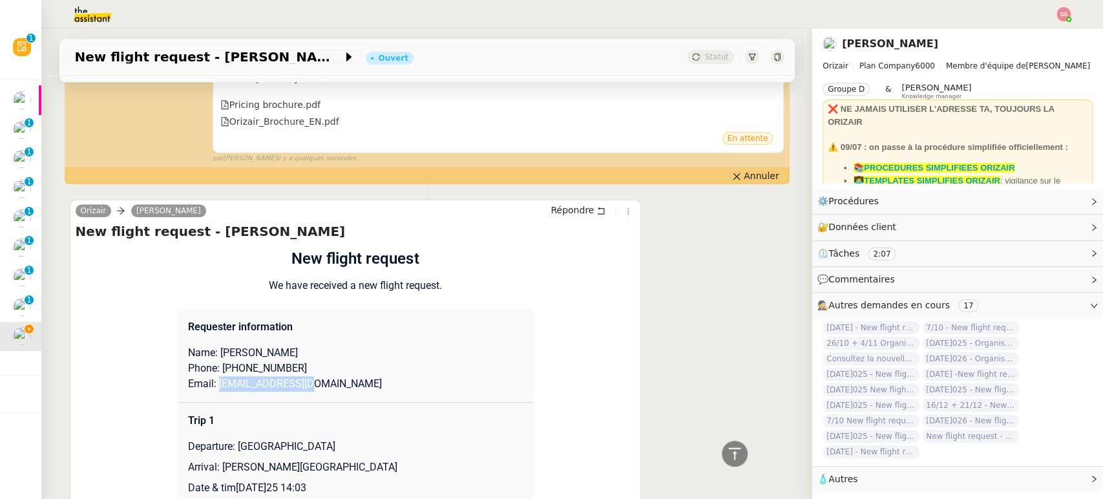
drag, startPoint x: 308, startPoint y: 379, endPoint x: 207, endPoint y: 376, distance: 100.8
click at [207, 376] on p "Email: [EMAIL_ADDRESS][DOMAIN_NAME]" at bounding box center [355, 384] width 335 height 16
copy p "[EMAIL_ADDRESS][DOMAIN_NAME]"
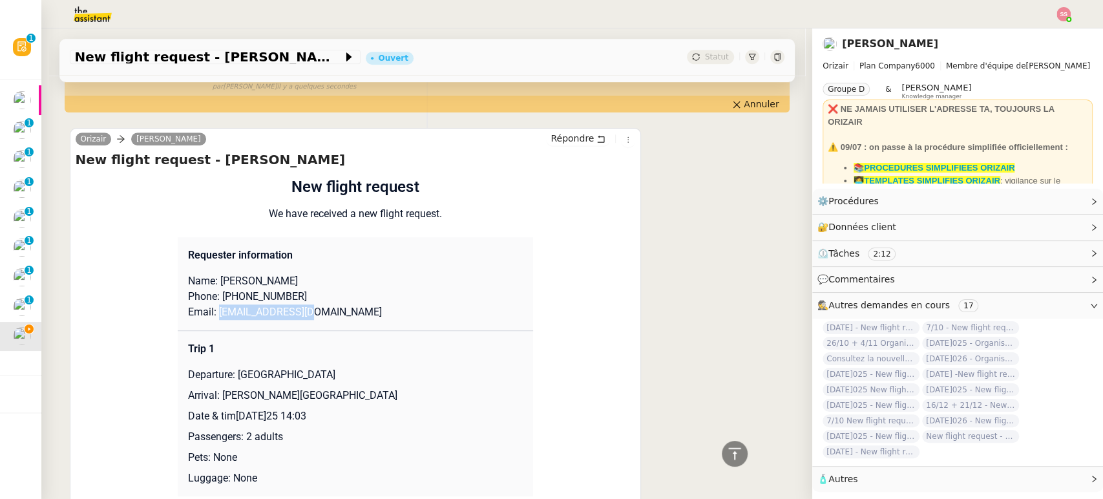
scroll to position [566, 0]
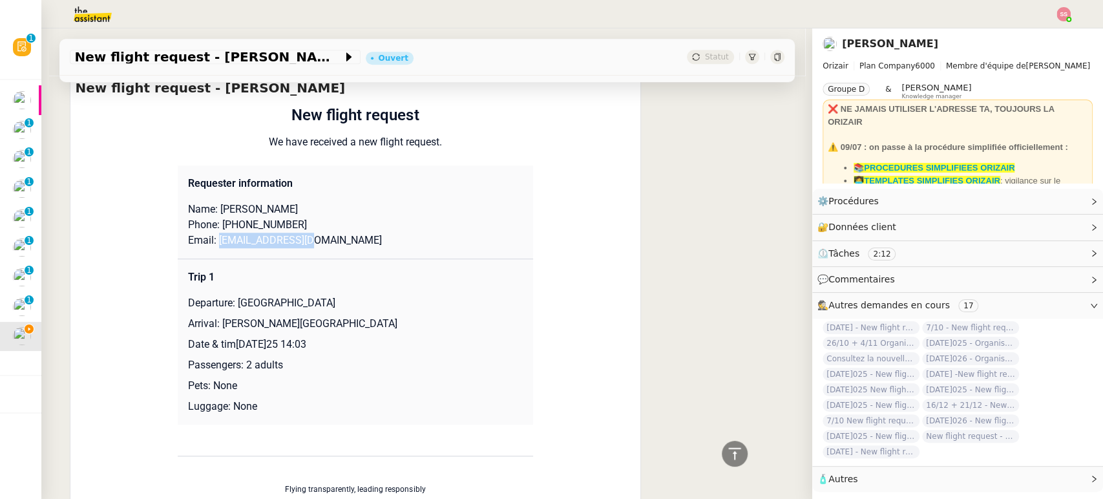
drag, startPoint x: 227, startPoint y: 301, endPoint x: 461, endPoint y: 304, distance: 233.9
click at [461, 304] on p "Departure: [GEOGRAPHIC_DATA]" at bounding box center [355, 303] width 335 height 16
copy p "[GEOGRAPHIC_DATA]"
drag, startPoint x: 392, startPoint y: 327, endPoint x: 214, endPoint y: 319, distance: 177.8
click at [214, 319] on p "Arrival: [PERSON_NAME][GEOGRAPHIC_DATA]" at bounding box center [355, 324] width 335 height 16
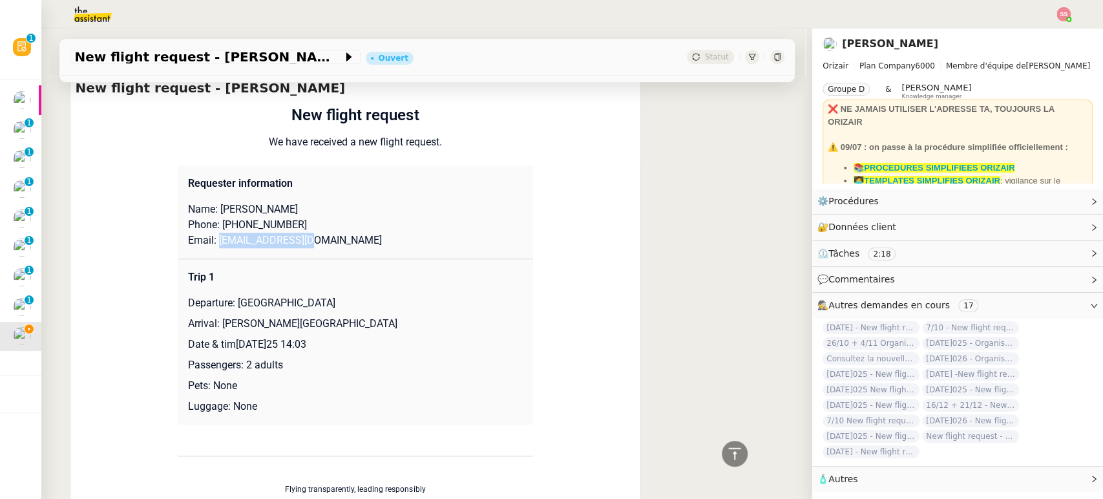
copy p "[PERSON_NAME][GEOGRAPHIC_DATA]"
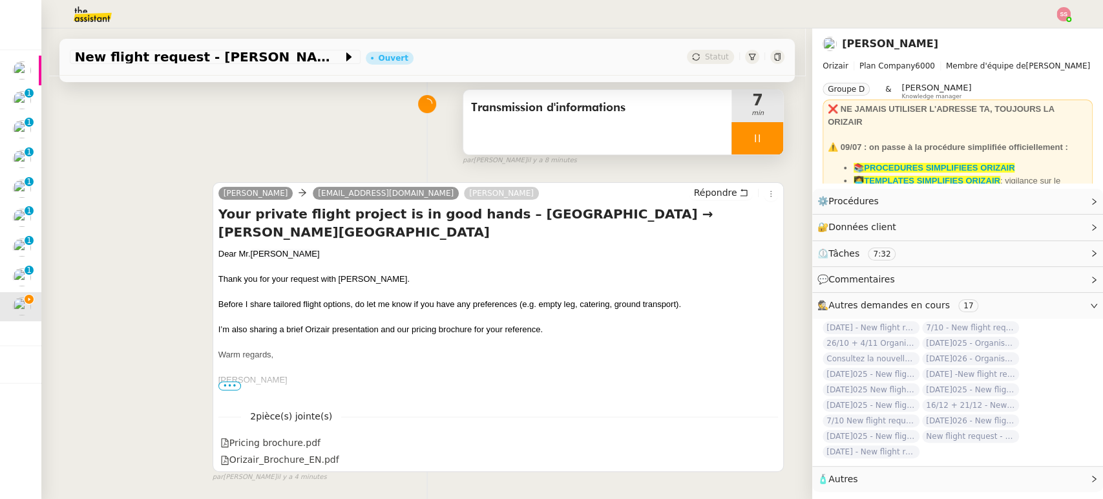
scroll to position [72, 0]
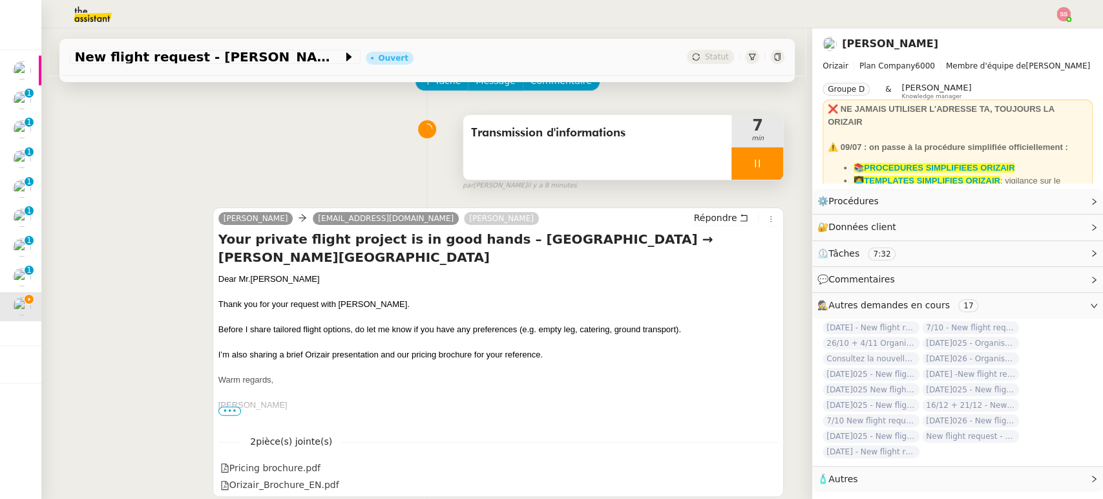
click at [758, 159] on div at bounding box center [757, 163] width 52 height 32
click at [767, 159] on button at bounding box center [770, 163] width 26 height 32
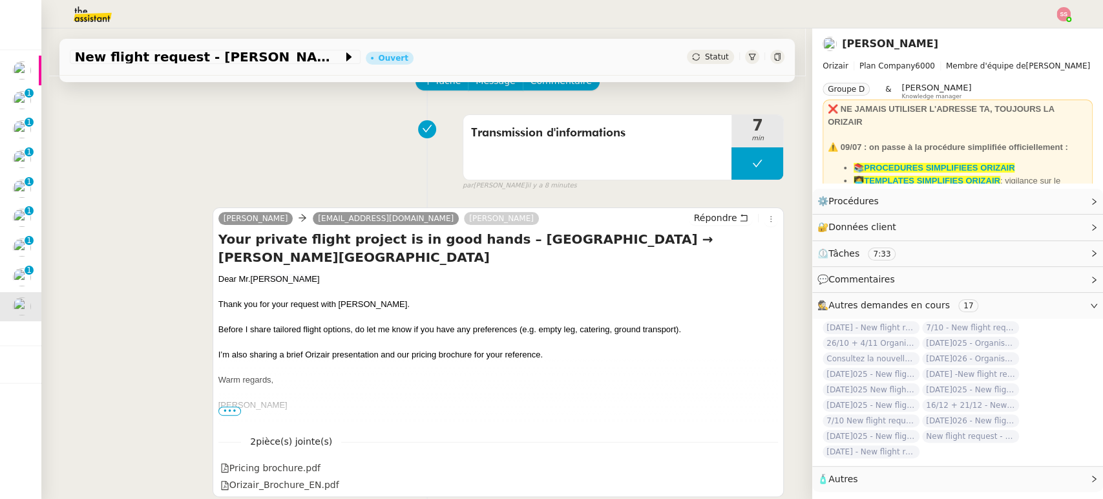
click at [707, 59] on span "Statut" at bounding box center [717, 56] width 24 height 9
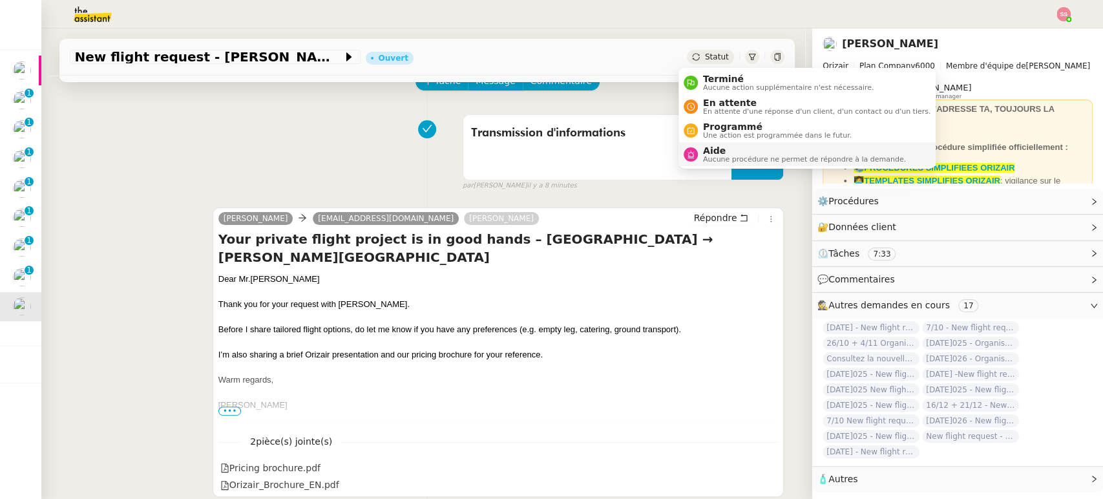
click at [723, 161] on span "Aucune procédure ne permet de répondre à la demande." at bounding box center [804, 159] width 203 height 7
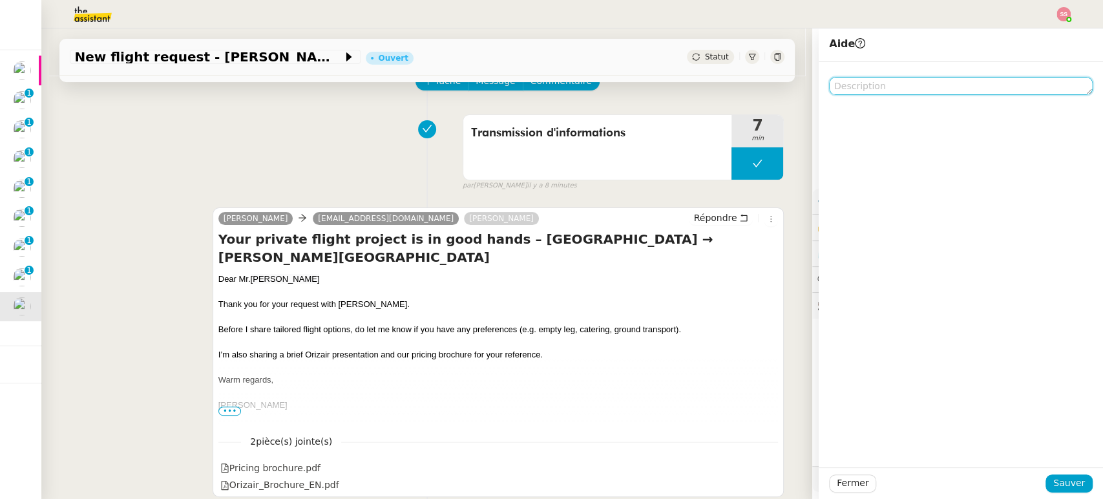
click at [888, 90] on textarea at bounding box center [961, 86] width 264 height 18
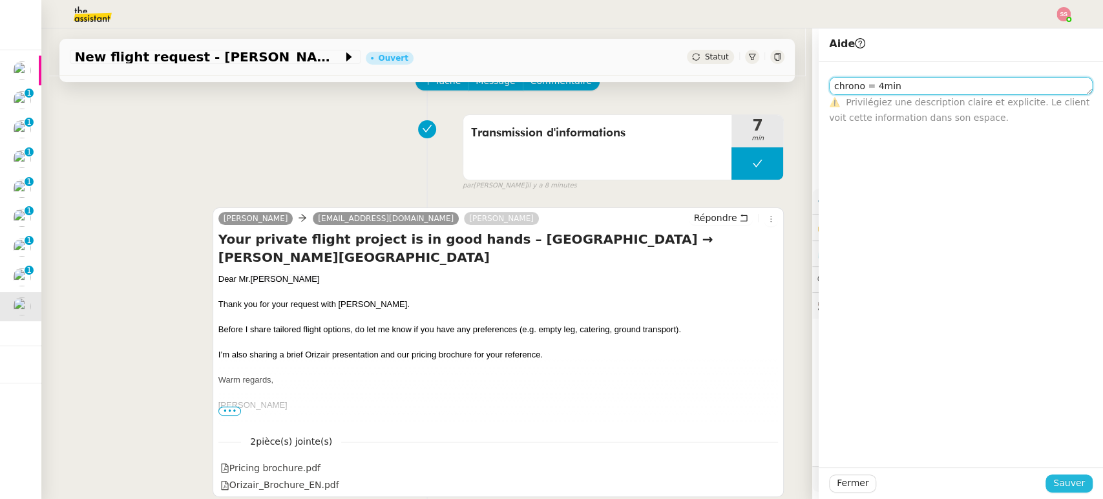
type textarea "chrono = 4min"
click at [1053, 490] on span "Sauver" at bounding box center [1069, 482] width 32 height 15
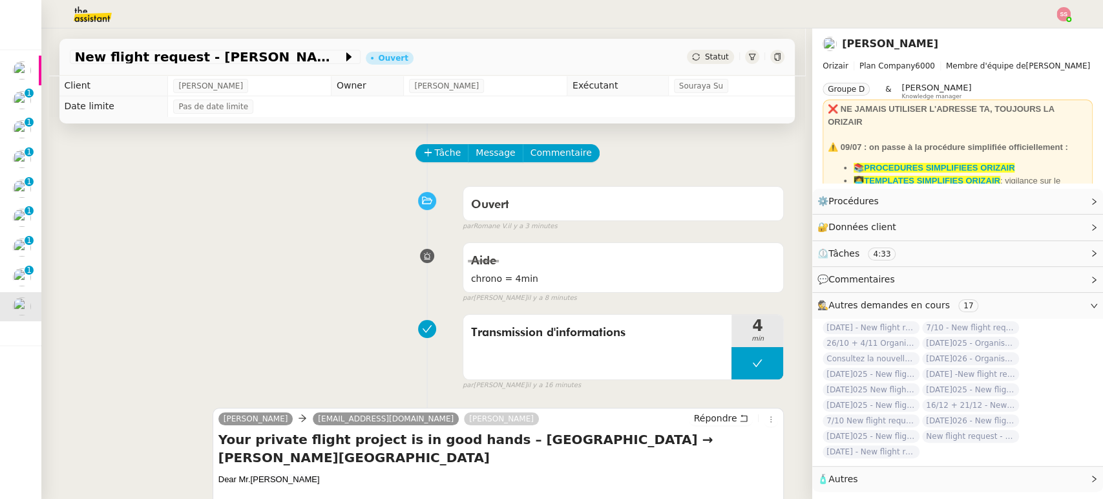
click at [707, 52] on span "Statut" at bounding box center [717, 56] width 24 height 9
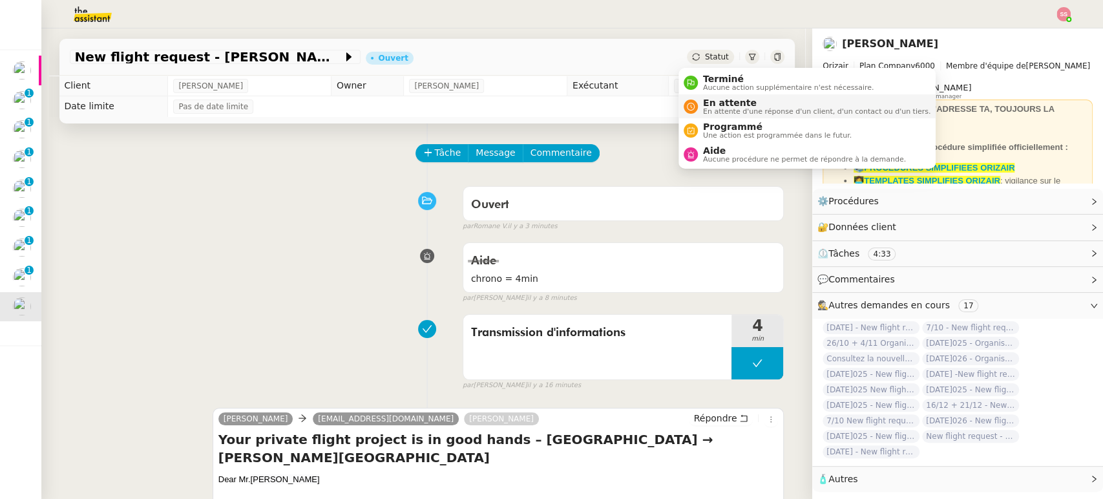
click at [718, 106] on span "En attente" at bounding box center [816, 103] width 227 height 10
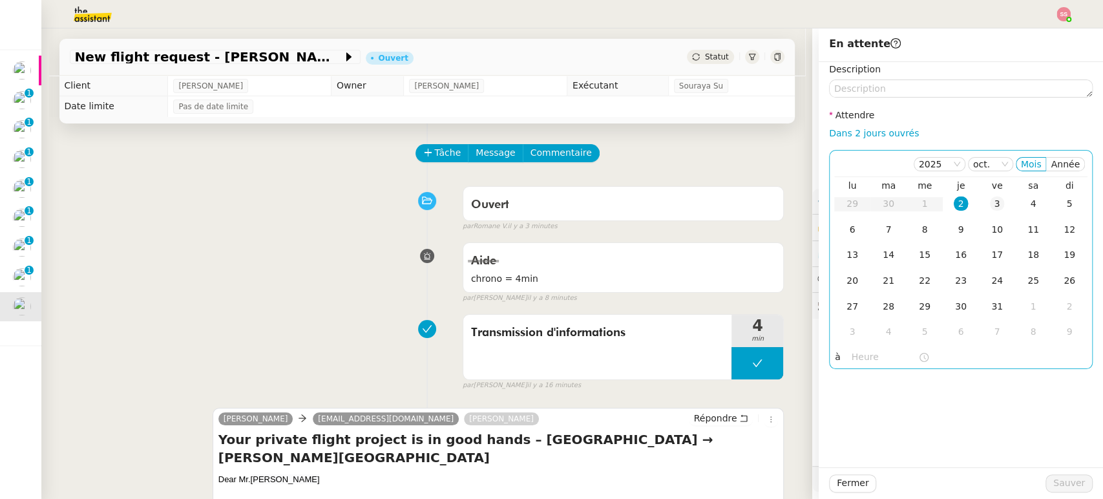
click at [990, 203] on div "3" at bounding box center [997, 203] width 14 height 14
click at [1070, 482] on span "Sauver" at bounding box center [1069, 482] width 32 height 15
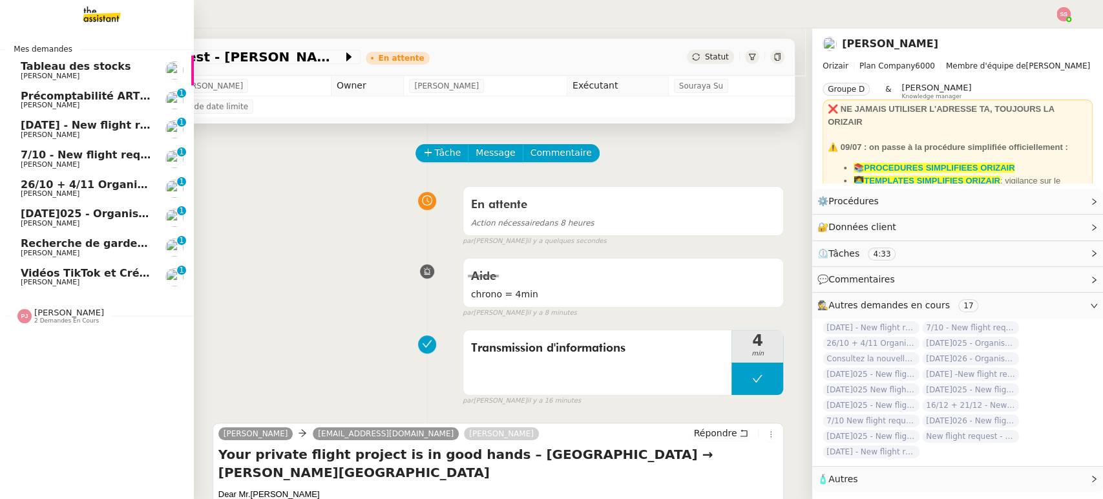
click at [78, 121] on span "[DATE] - New flight request - [PERSON_NAME]" at bounding box center [154, 125] width 267 height 12
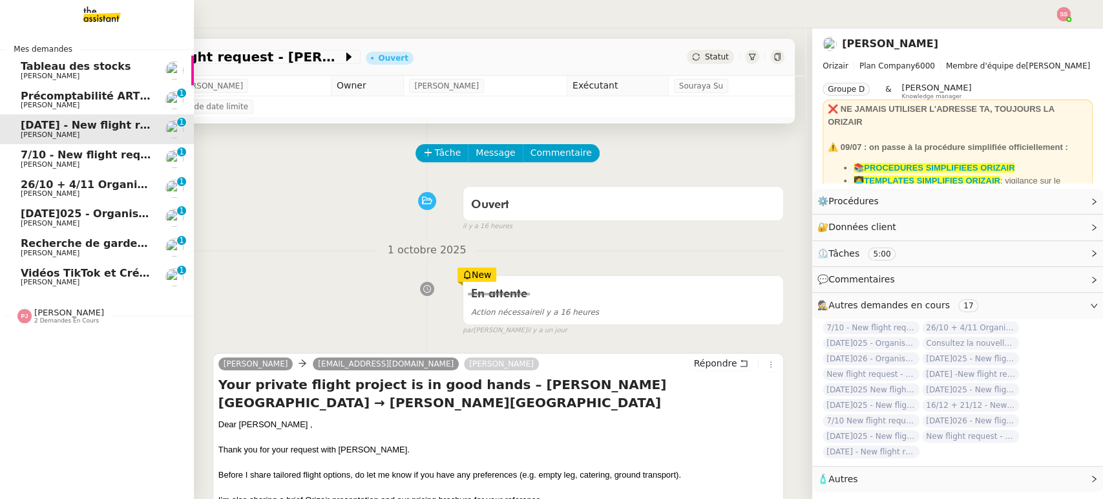
click at [78, 153] on span "7/10 - New flight request - Des King" at bounding box center [125, 155] width 208 height 12
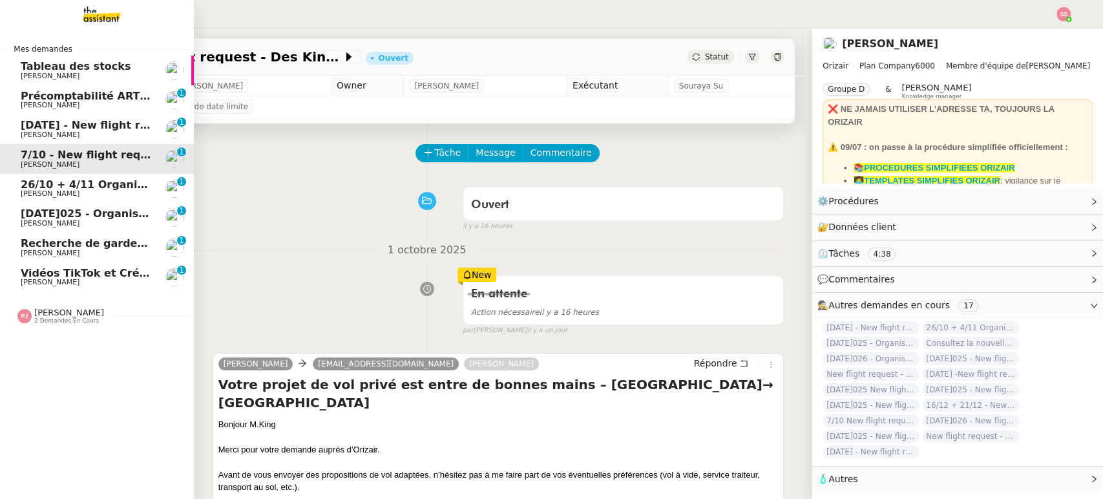
click at [81, 178] on span "26/10 + 4/11 Organiser le vol pour [PERSON_NAME]" at bounding box center [171, 184] width 300 height 12
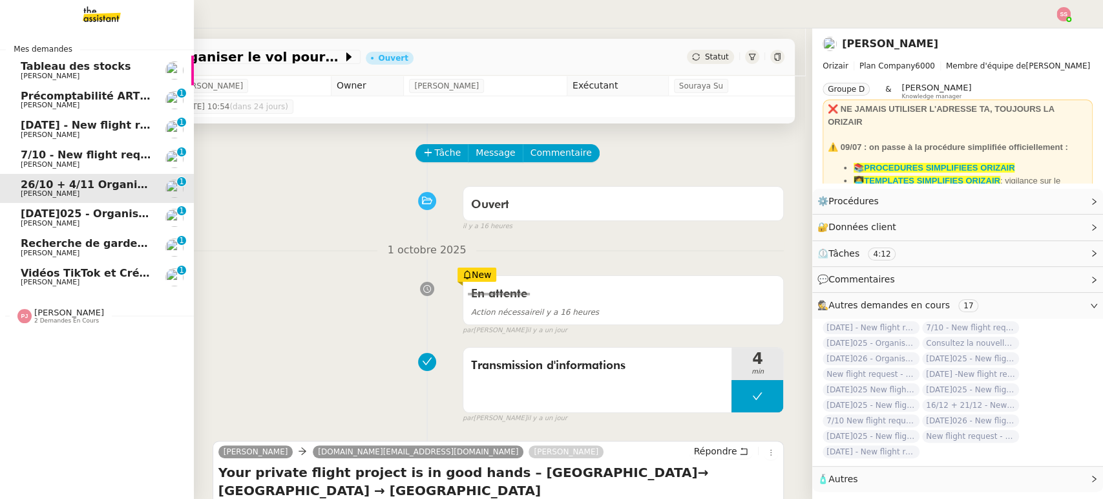
click at [69, 220] on span "[PERSON_NAME]" at bounding box center [86, 224] width 131 height 8
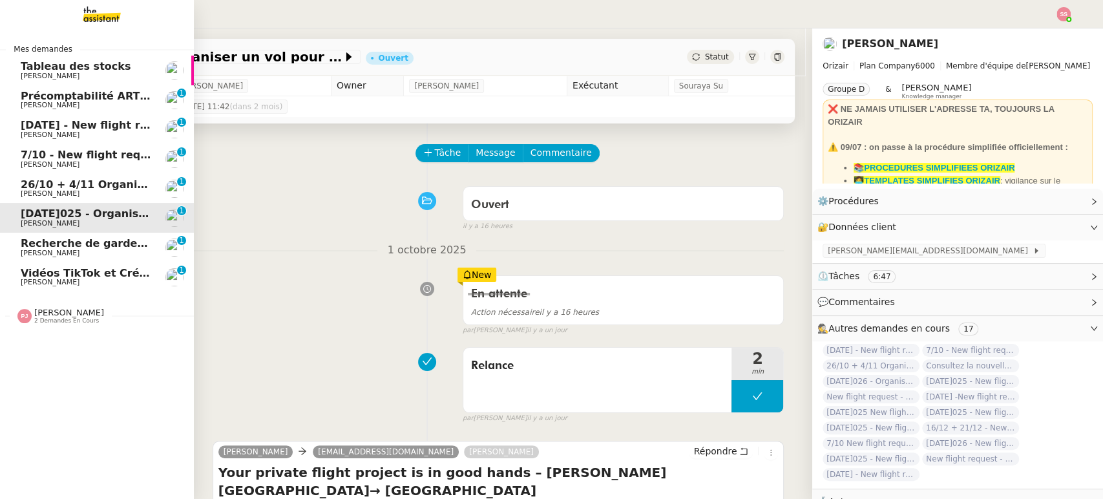
click at [75, 251] on span "[PERSON_NAME]" at bounding box center [86, 253] width 131 height 8
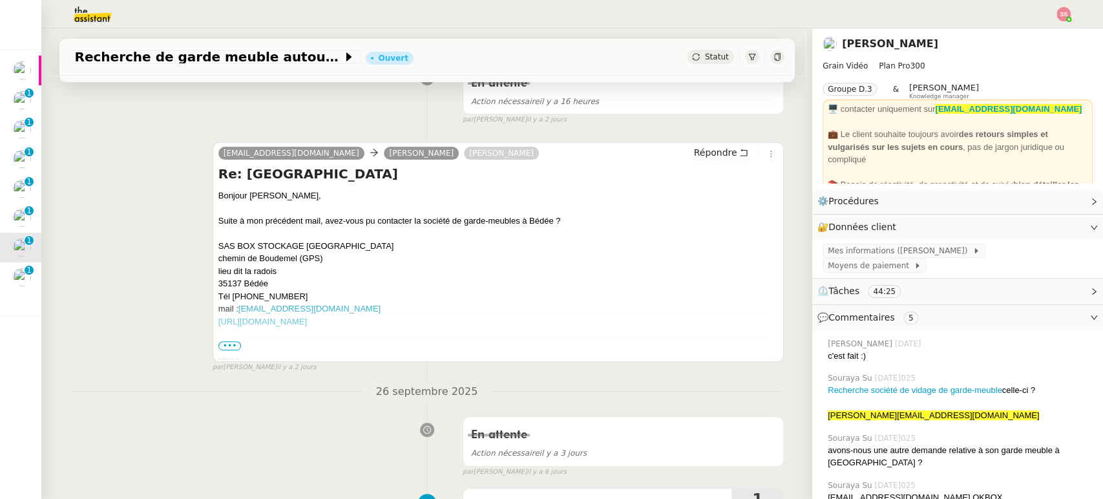
scroll to position [215, 0]
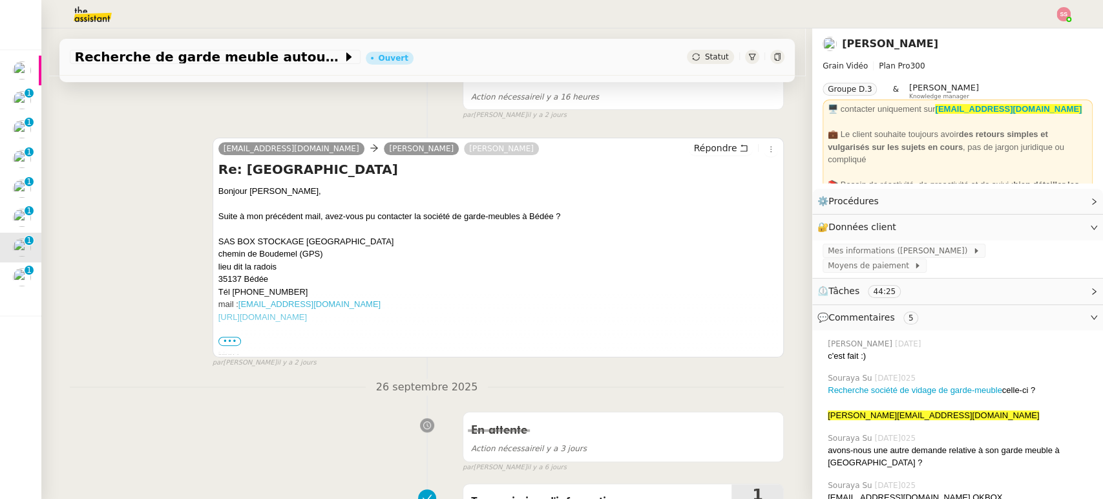
click at [226, 346] on div at bounding box center [498, 342] width 560 height 13
click at [227, 339] on span "•••" at bounding box center [229, 341] width 23 height 9
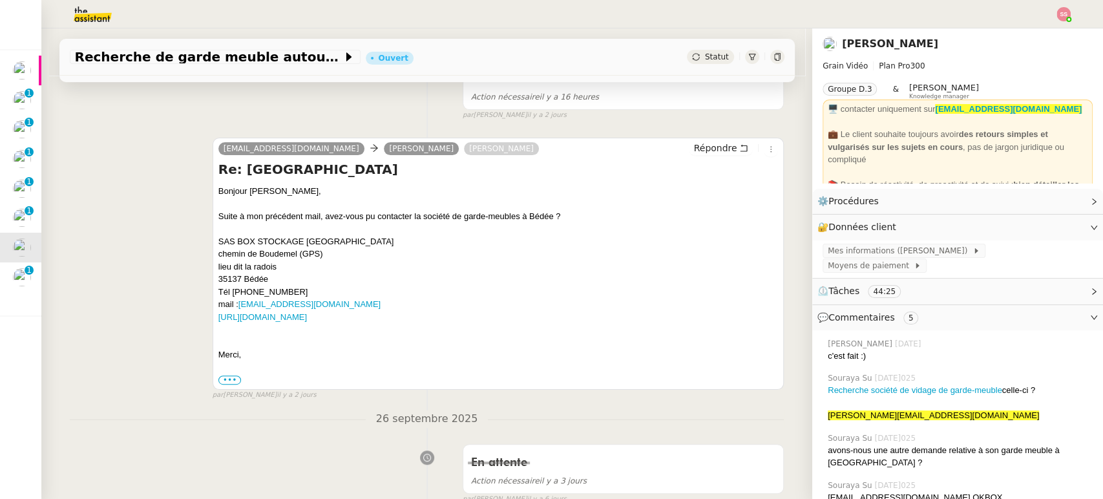
drag, startPoint x: 266, startPoint y: 347, endPoint x: 230, endPoint y: 346, distance: 36.2
click at [230, 346] on div at bounding box center [498, 342] width 560 height 13
drag, startPoint x: 242, startPoint y: 346, endPoint x: 248, endPoint y: 350, distance: 7.0
click at [243, 346] on div at bounding box center [498, 342] width 560 height 13
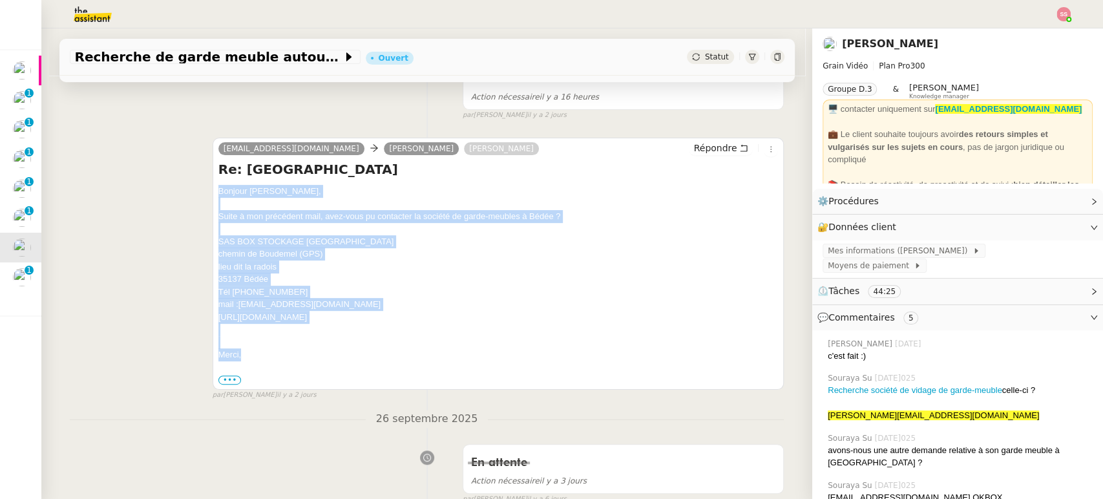
drag, startPoint x: 240, startPoint y: 357, endPoint x: 212, endPoint y: 196, distance: 163.4
click at [218, 196] on div "Bonjour [PERSON_NAME], Suite à mon précédent mail, avez-vous pu contacter la so…" at bounding box center [498, 286] width 560 height 202
copy div "Bonjour [PERSON_NAME], Suite à mon précédent mail, avez-vous pu contacter la so…"
click at [693, 142] on span "Répondre" at bounding box center [714, 147] width 43 height 13
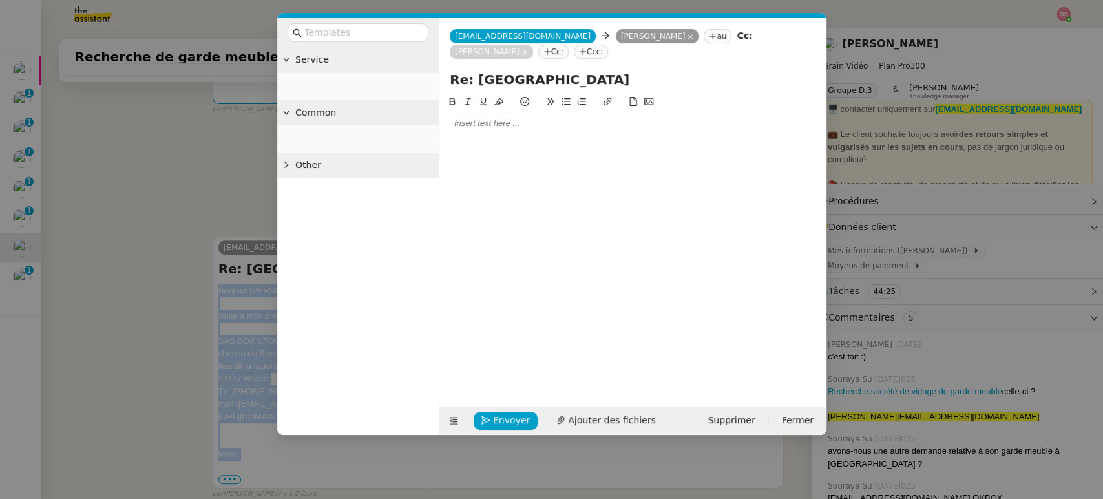
scroll to position [313, 0]
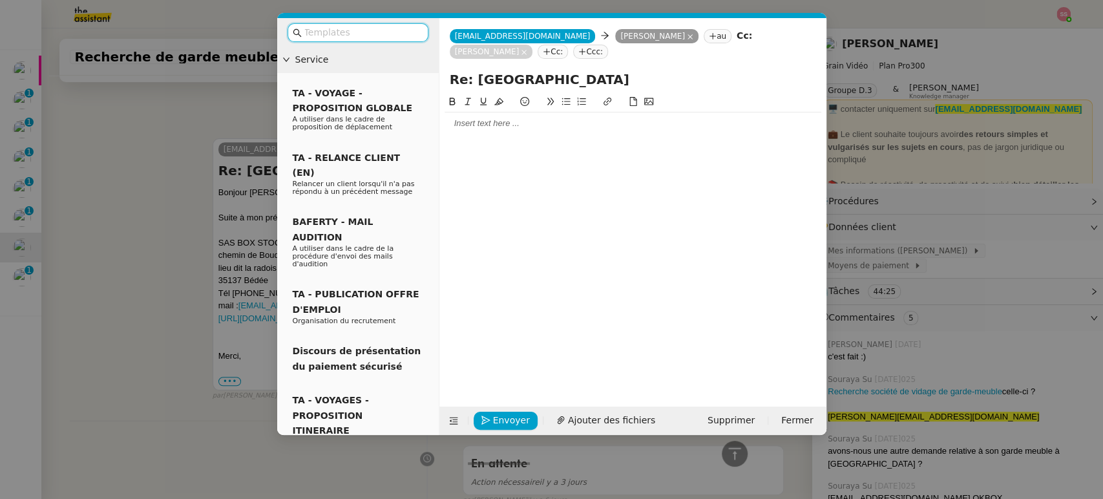
click at [478, 125] on div at bounding box center [632, 124] width 377 height 12
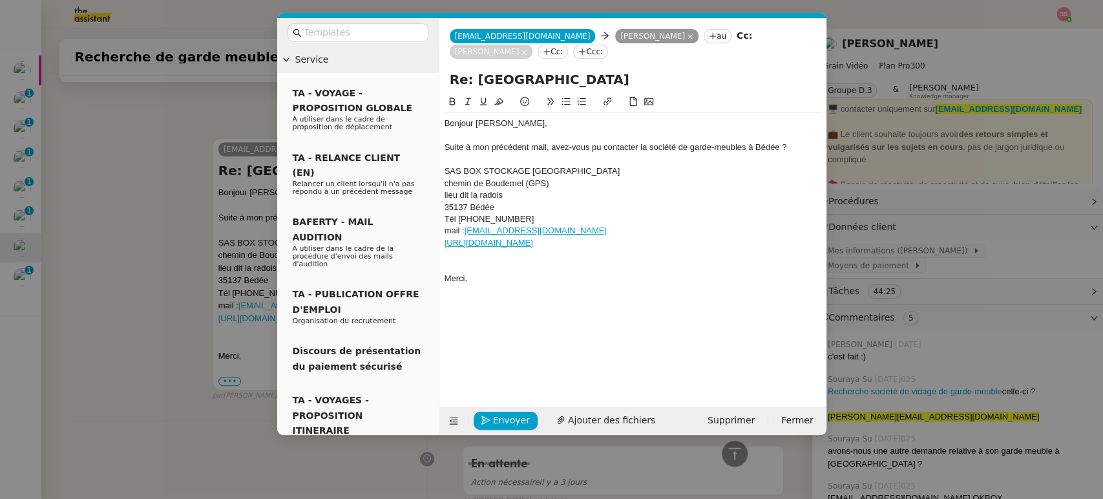
scroll to position [483, 0]
click at [155, 198] on nz-modal-container "Service TA - VOYAGE - PROPOSITION GLOBALE A utiliser dans le cadre de propositi…" at bounding box center [551, 249] width 1103 height 499
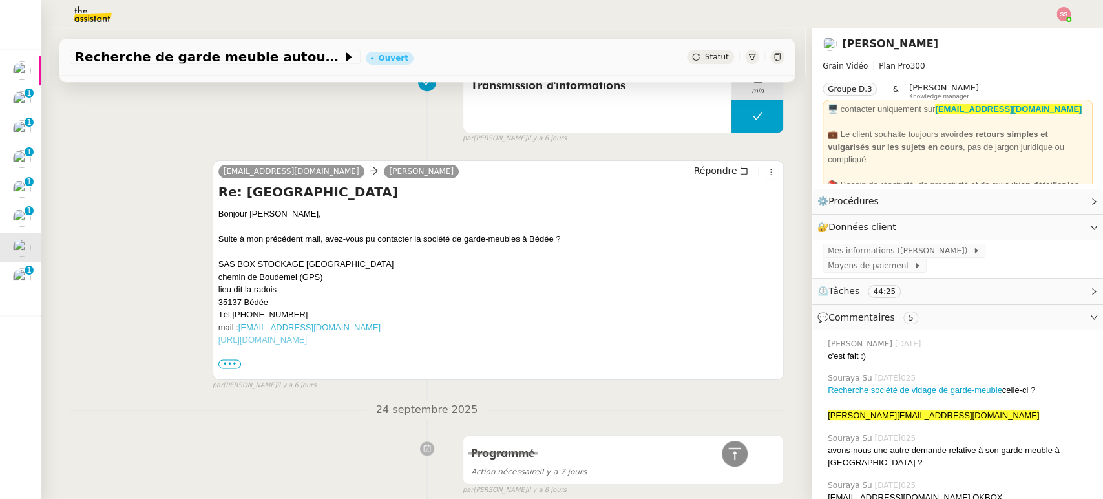
scroll to position [984, 0]
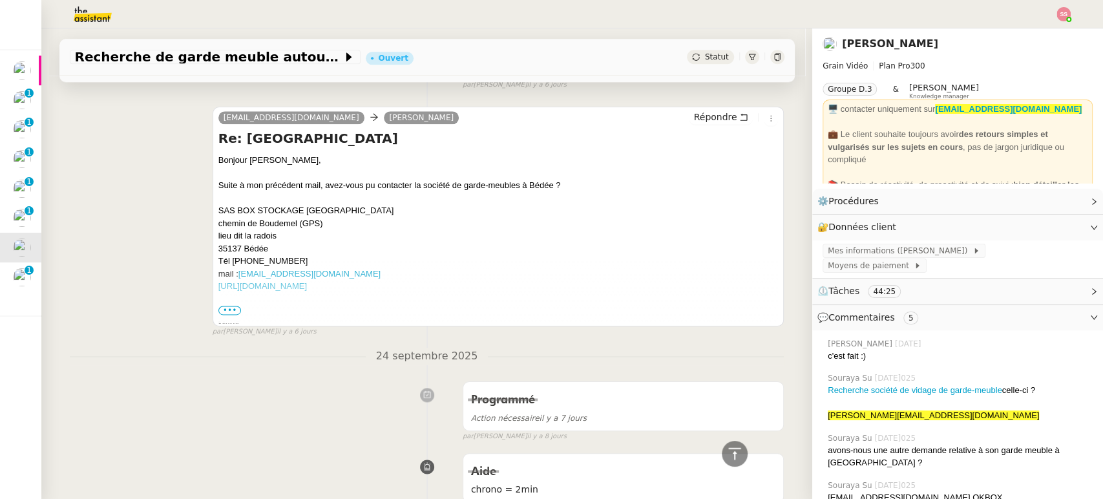
click at [222, 309] on span "•••" at bounding box center [229, 310] width 23 height 9
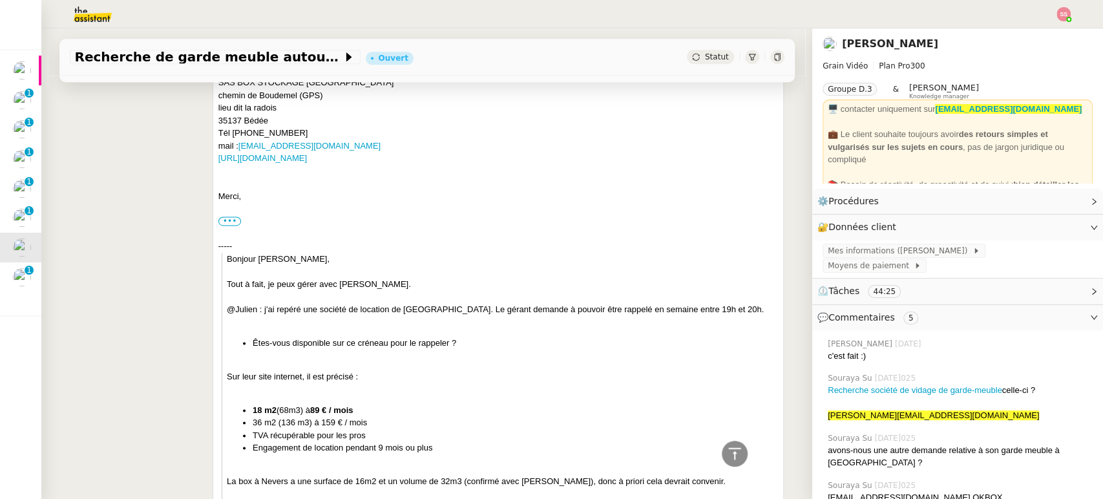
scroll to position [1127, 0]
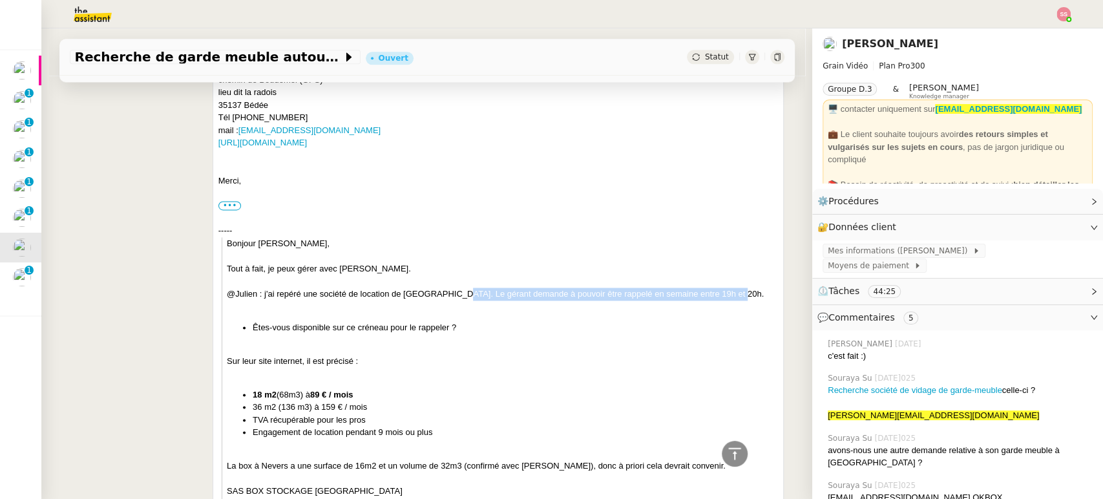
drag, startPoint x: 451, startPoint y: 293, endPoint x: 726, endPoint y: 287, distance: 274.6
click at [726, 287] on div "@Julien : j'ai repéré une société de location de [GEOGRAPHIC_DATA]. Le gérant d…" at bounding box center [502, 293] width 551 height 13
copy div ". Le gérant demande à pouvoir être rappelé en semaine entre 19h et 20h."
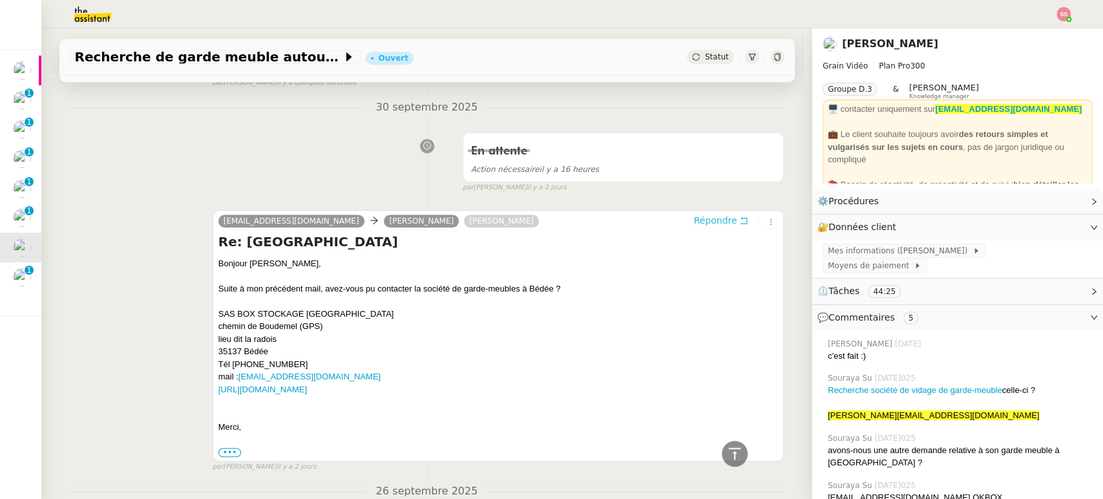
scroll to position [194, 0]
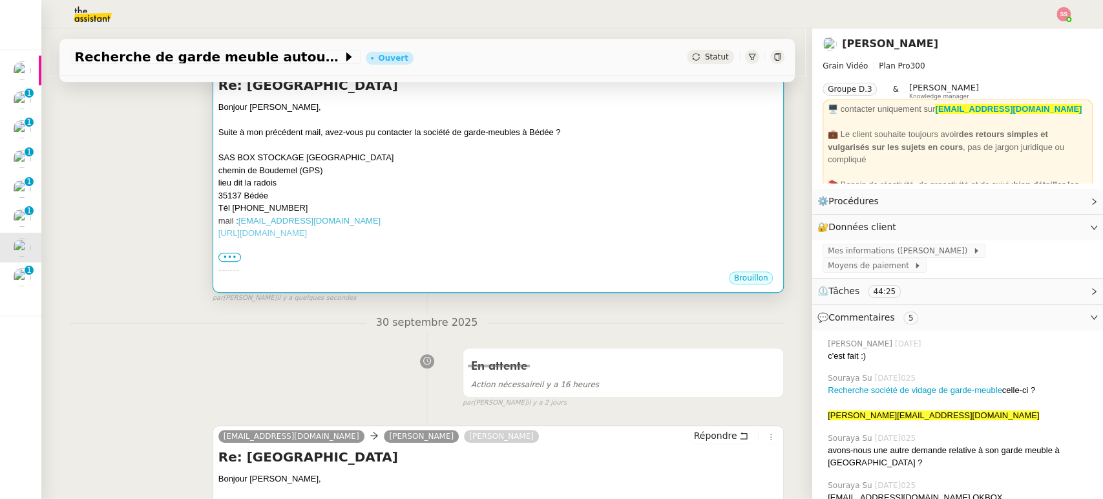
click at [530, 154] on div "SAS BOX STOCKAGE [GEOGRAPHIC_DATA]" at bounding box center [498, 157] width 560 height 13
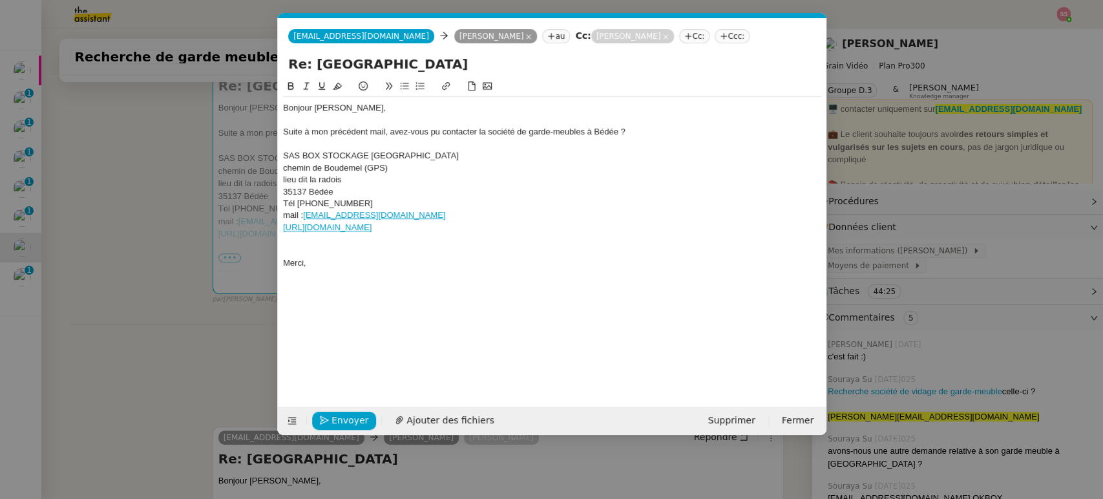
scroll to position [0, 27]
click at [642, 131] on div "Suite à mon précédent mail, avez-vous pu contacter la société de garde-meubles …" at bounding box center [552, 132] width 538 height 12
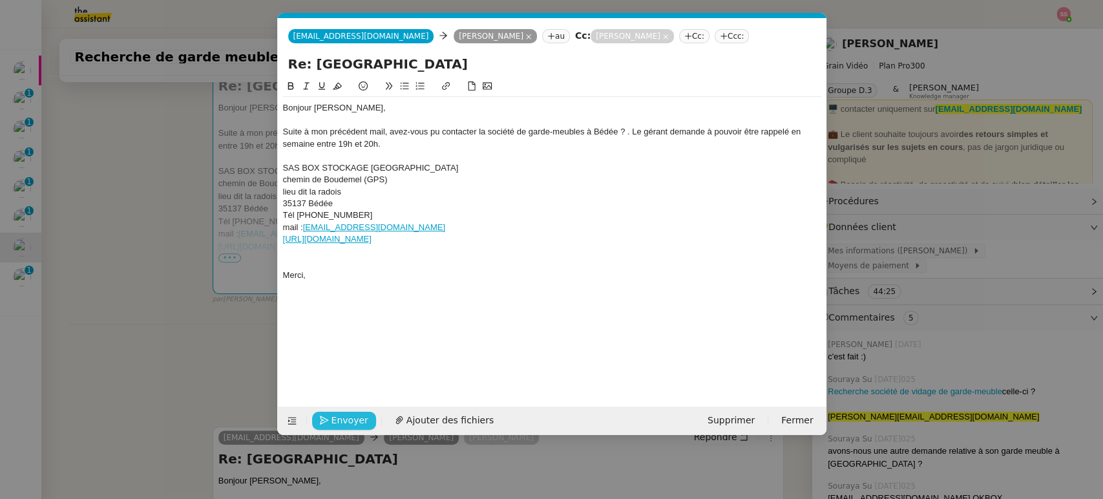
click at [351, 426] on span "Envoyer" at bounding box center [349, 420] width 37 height 15
click at [351, 426] on span "Confirmer l'envoi" at bounding box center [370, 420] width 78 height 15
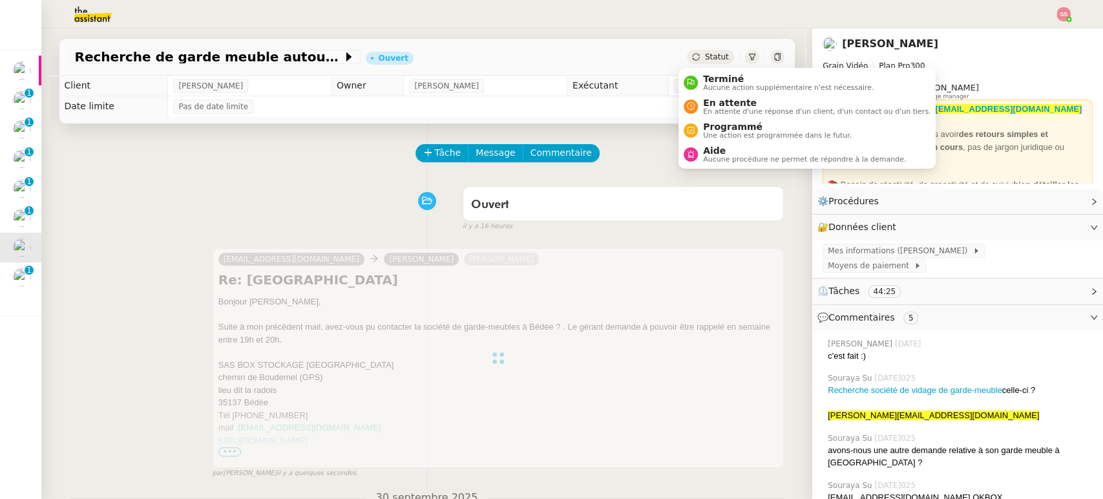
click at [687, 54] on div "Statut" at bounding box center [710, 57] width 47 height 14
click at [687, 101] on nz-avatar at bounding box center [691, 106] width 14 height 14
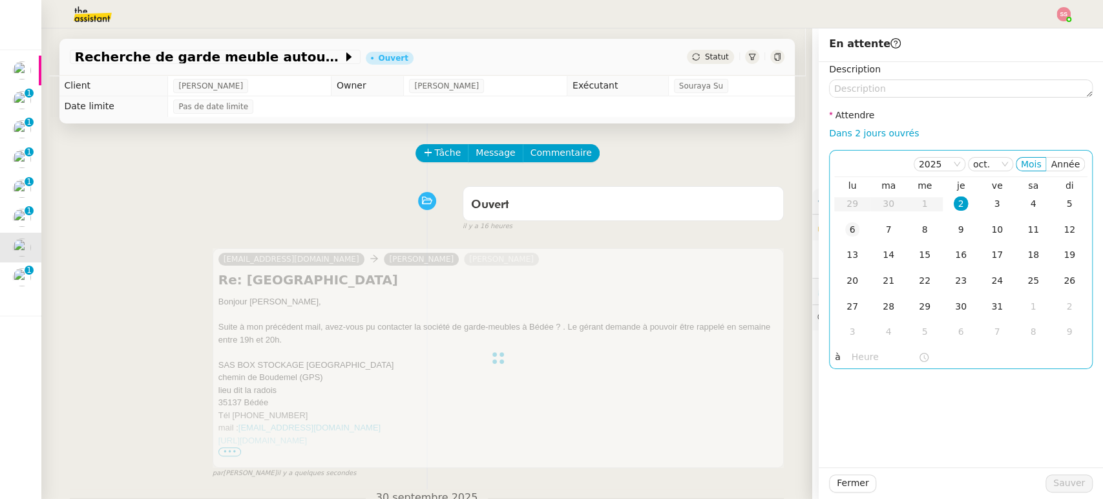
drag, startPoint x: 842, startPoint y: 229, endPoint x: 886, endPoint y: 269, distance: 58.5
click at [845, 230] on div "6" at bounding box center [852, 229] width 14 height 14
click at [1062, 494] on div "Fermer Sauver" at bounding box center [961, 483] width 284 height 32
click at [1067, 489] on span "Sauver" at bounding box center [1069, 482] width 32 height 15
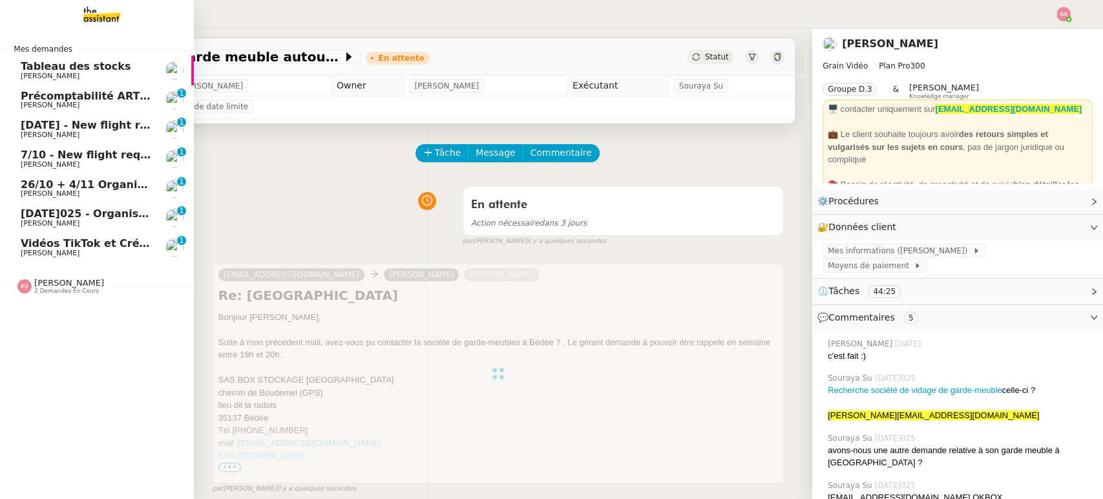
click at [111, 120] on span "[DATE] - New flight request - [PERSON_NAME]" at bounding box center [154, 125] width 267 height 12
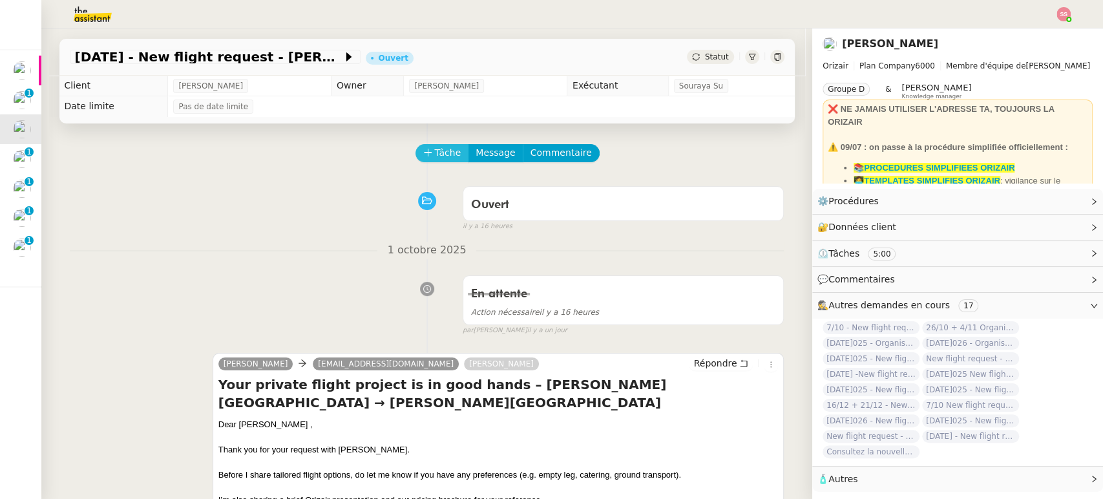
click at [435, 160] on span "Tâche" at bounding box center [448, 152] width 26 height 15
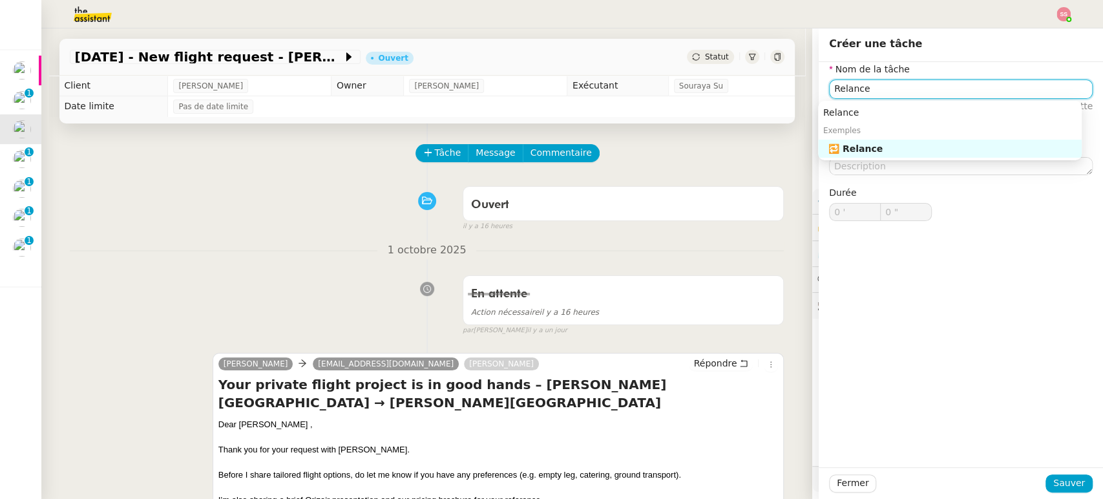
click at [965, 144] on div "🔁 Relance" at bounding box center [952, 149] width 248 height 12
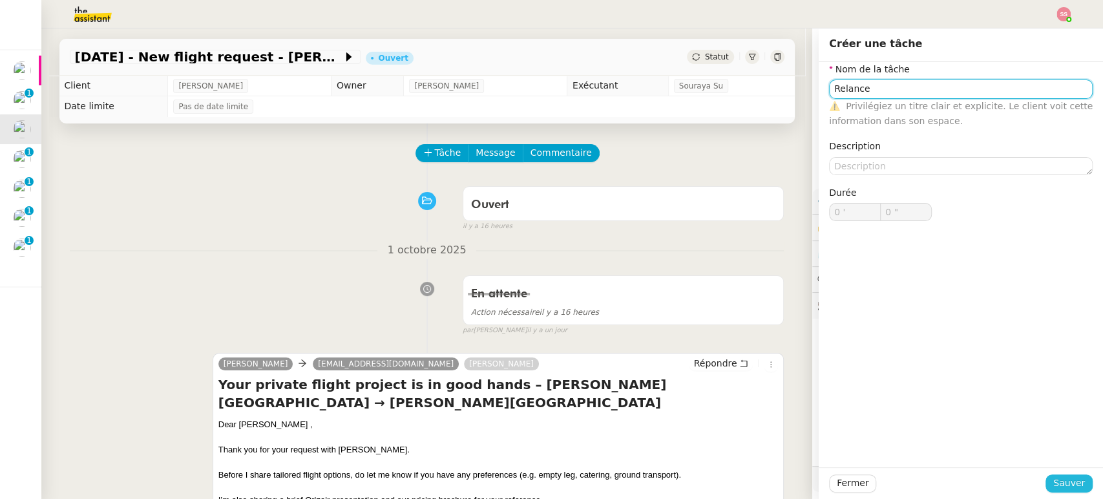
type input "Relance"
click at [1070, 479] on span "Sauver" at bounding box center [1069, 482] width 32 height 15
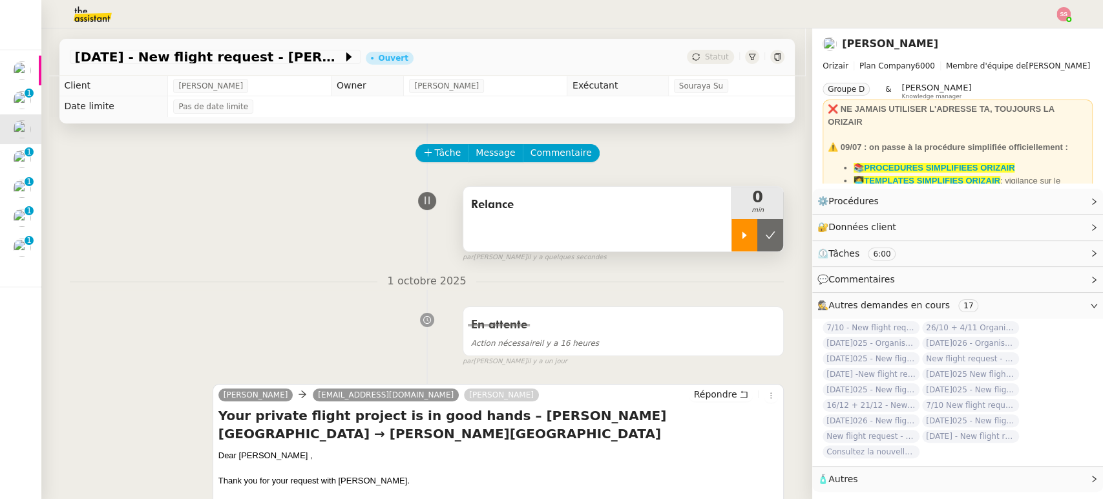
click at [731, 242] on div at bounding box center [744, 235] width 26 height 32
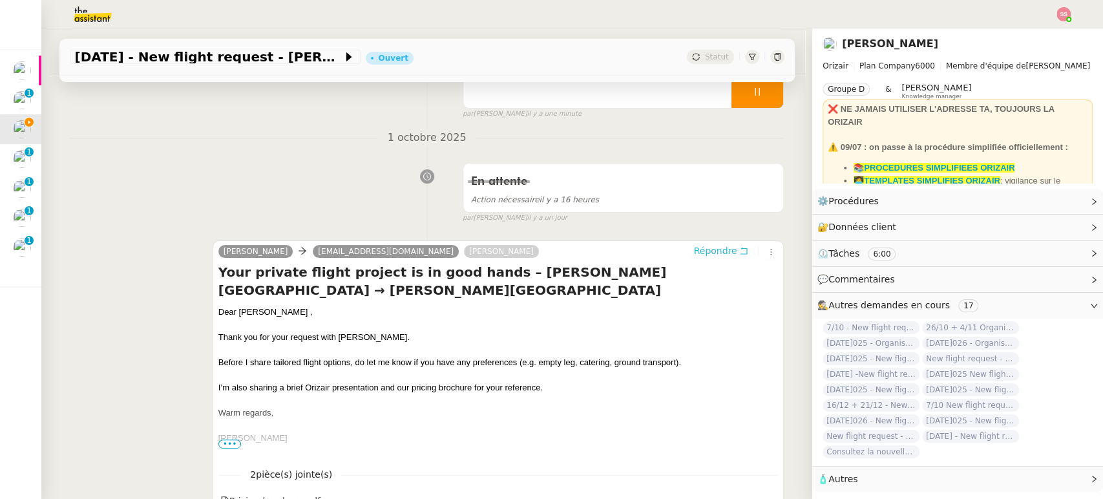
click at [693, 257] on span "Répondre" at bounding box center [714, 250] width 43 height 13
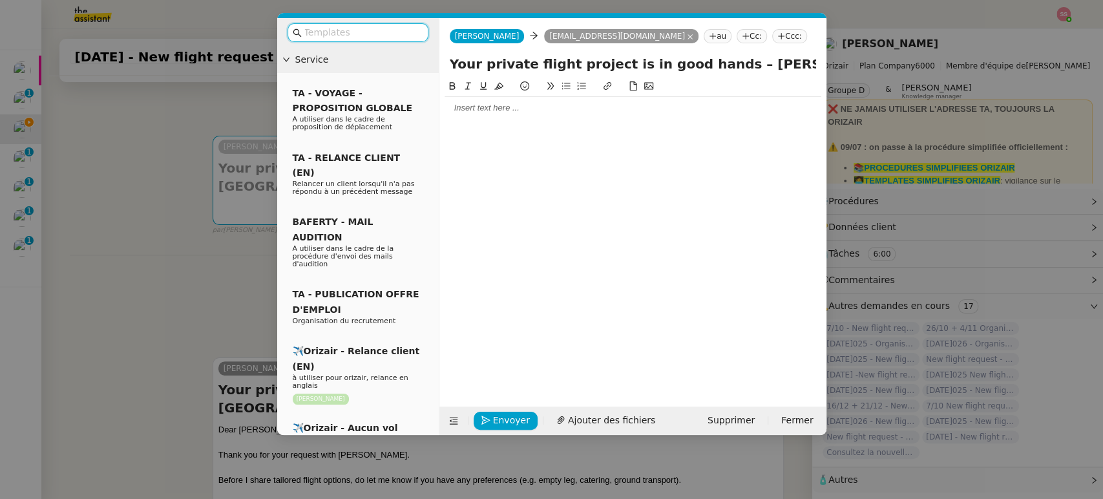
click at [399, 36] on input "text" at bounding box center [362, 32] width 116 height 15
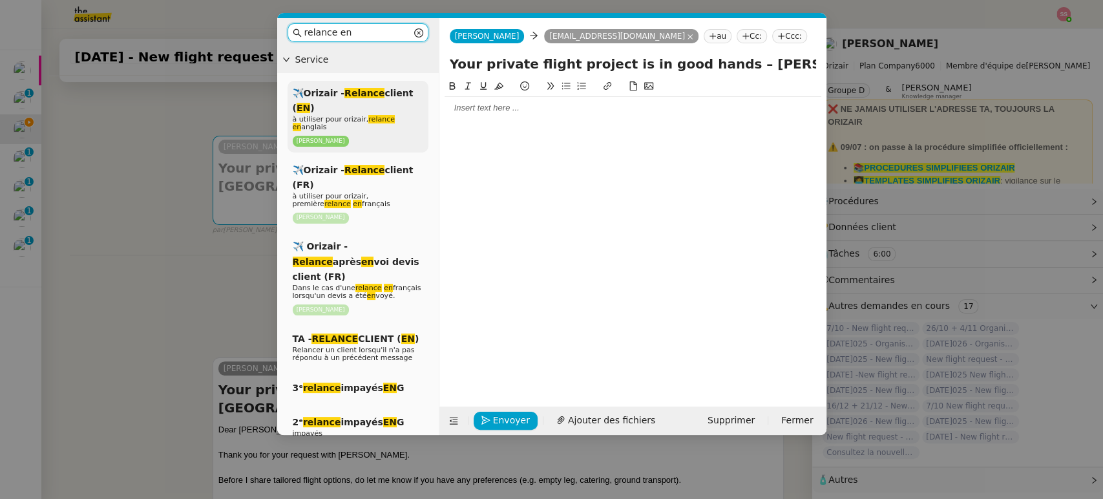
type input "relance en"
click at [371, 92] on em "Relance" at bounding box center [364, 93] width 40 height 10
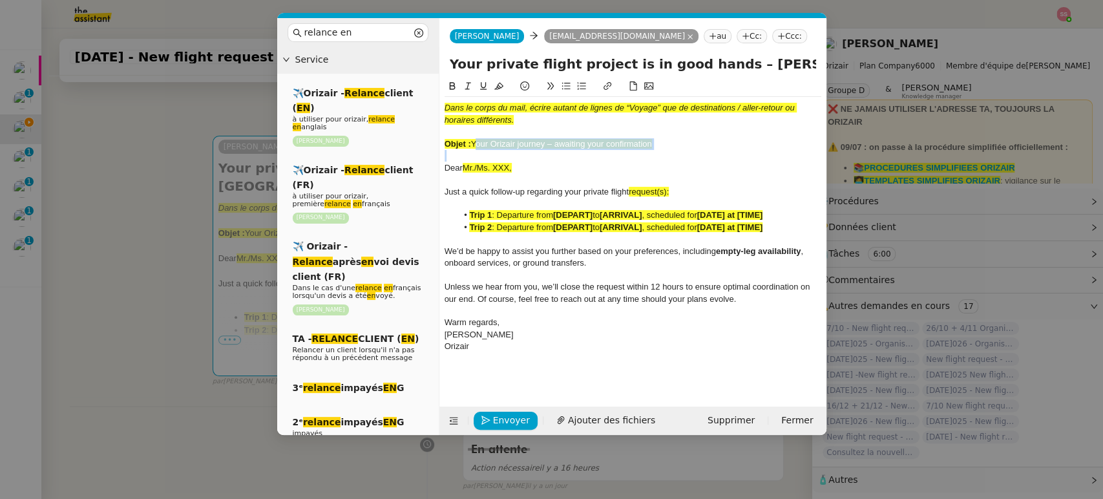
drag, startPoint x: 472, startPoint y: 143, endPoint x: 633, endPoint y: 156, distance: 162.0
click at [633, 156] on div "Dans le corps du mail, écrire autant de lignes de “Voyage” que de destinations …" at bounding box center [632, 227] width 377 height 261
copy span "Your Orizair journey – awaiting your confirmation"
click at [705, 62] on input "Your private flight project is in good hands – [PERSON_NAME][GEOGRAPHIC_DATA] →…" at bounding box center [633, 63] width 366 height 19
drag, startPoint x: 710, startPoint y: 63, endPoint x: 448, endPoint y: 57, distance: 262.4
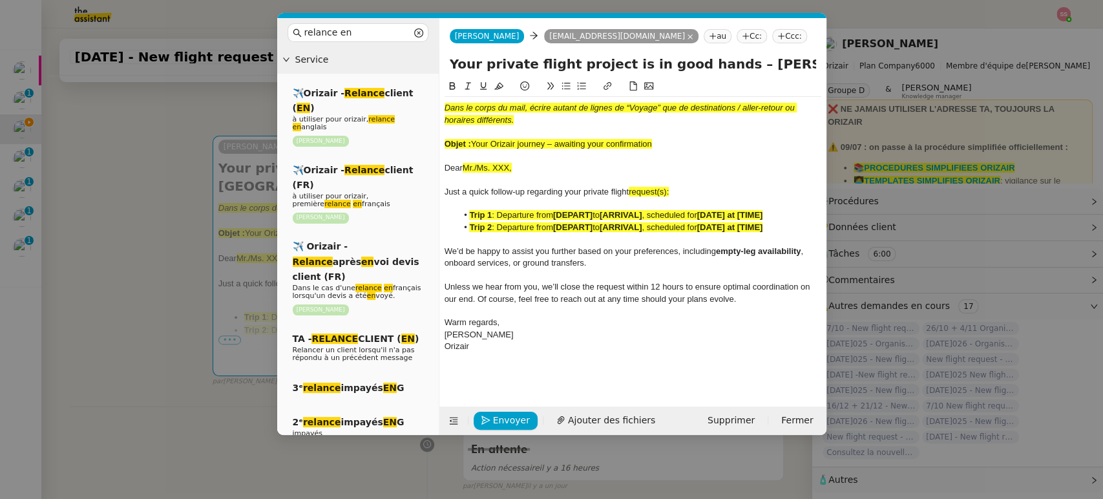
click at [448, 57] on div "Your private flight project is in good hands – [PERSON_NAME][GEOGRAPHIC_DATA] →…" at bounding box center [632, 66] width 387 height 25
paste input "Orizair journey – awaiting your confirmation"
type input "Your Orizair journey – awaiting your confirmation – [PERSON_NAME][GEOGRAPHIC_DA…"
click at [681, 132] on div at bounding box center [632, 132] width 377 height 12
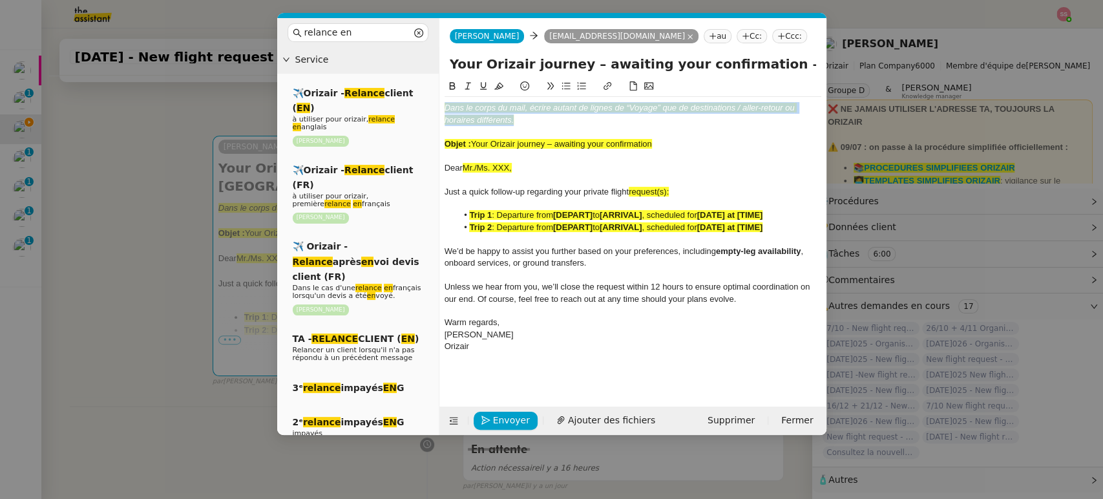
drag, startPoint x: 578, startPoint y: 122, endPoint x: 429, endPoint y: 85, distance: 153.1
click at [429, 85] on nz-layout "relance en Service ✈️Orizair - Relance client ( EN ) à utiliser pour orizair, r…" at bounding box center [551, 226] width 549 height 417
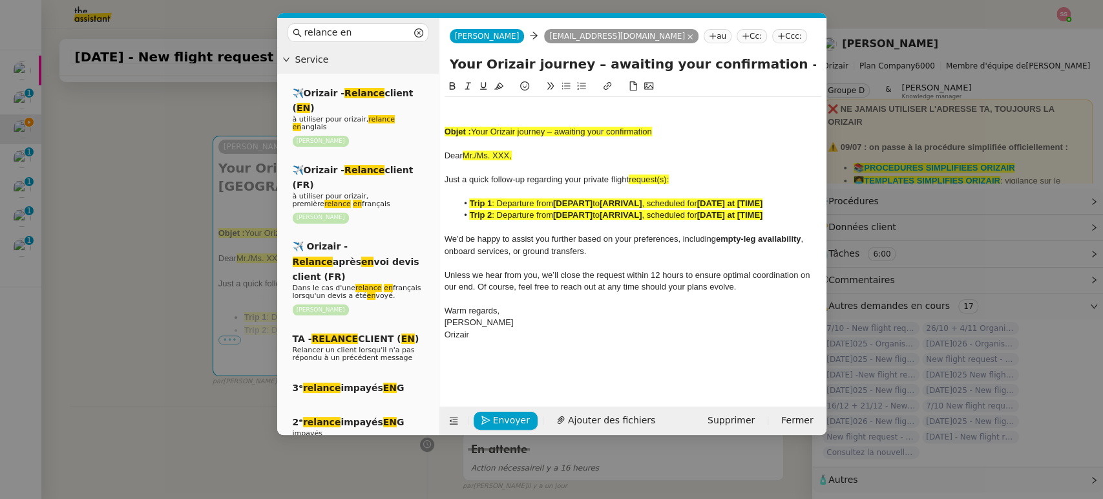
drag, startPoint x: 678, startPoint y: 131, endPoint x: 497, endPoint y: 92, distance: 184.5
click at [497, 92] on div "Objet : Your Orizair journey – awaiting your confirmation Dear Mr./Ms. XXX, Jus…" at bounding box center [632, 212] width 377 height 267
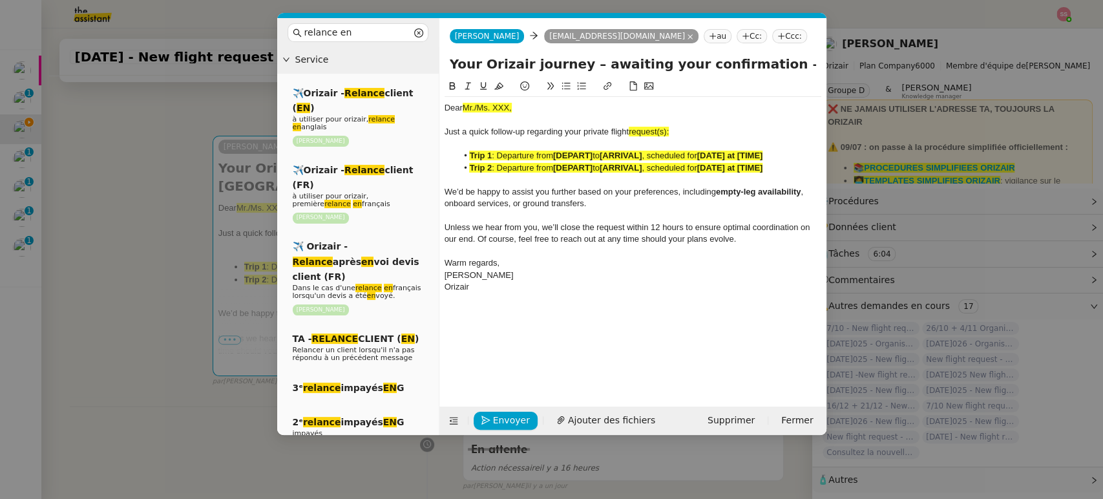
click at [160, 220] on nz-modal-container "relance en Service ✈️Orizair - Relance client ( EN ) à utiliser pour orizair, r…" at bounding box center [551, 249] width 1103 height 499
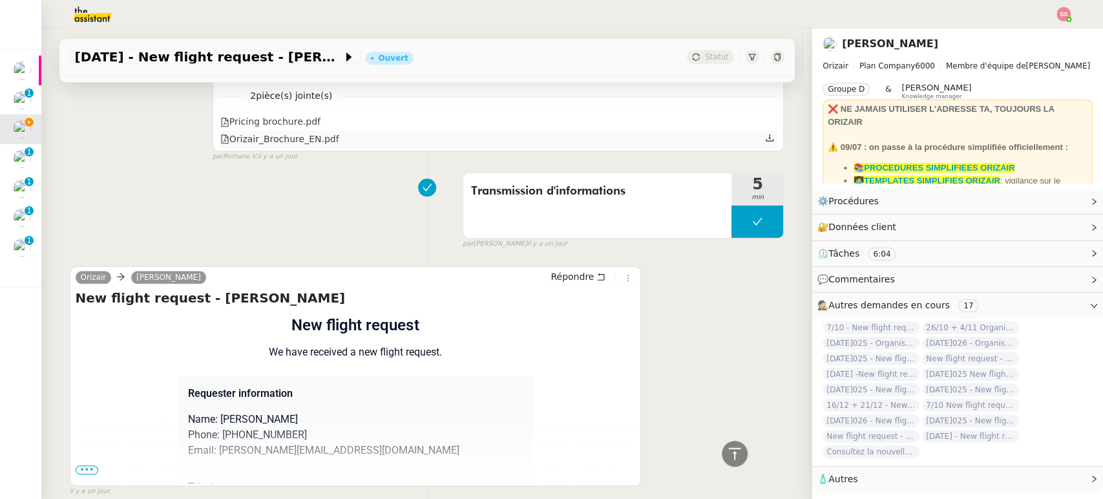
scroll to position [854, 0]
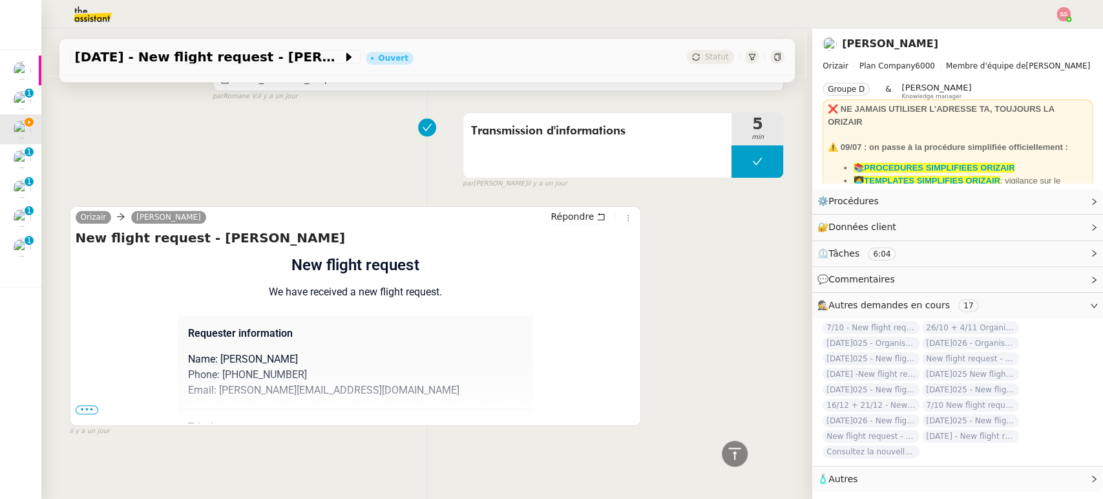
click at [80, 405] on span "•••" at bounding box center [87, 409] width 23 height 9
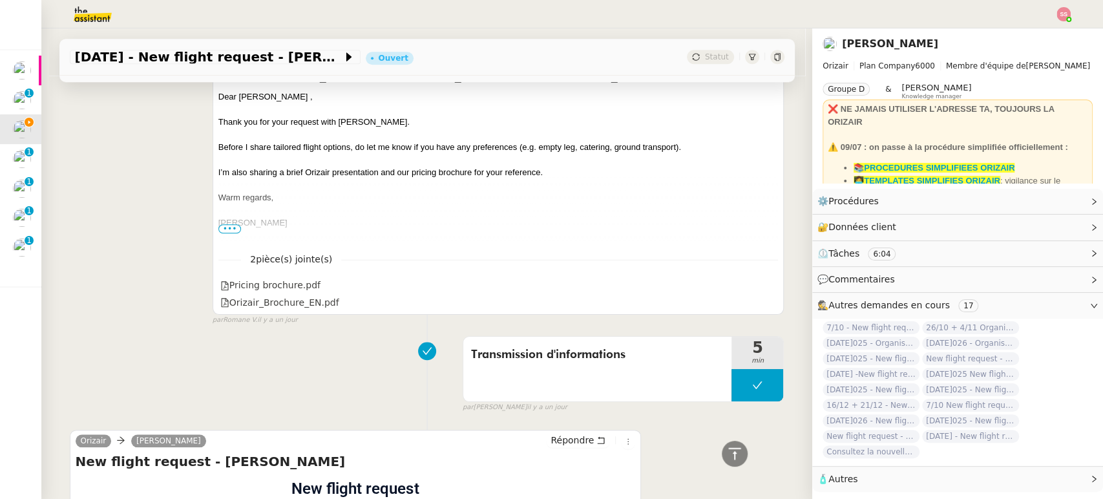
scroll to position [424, 0]
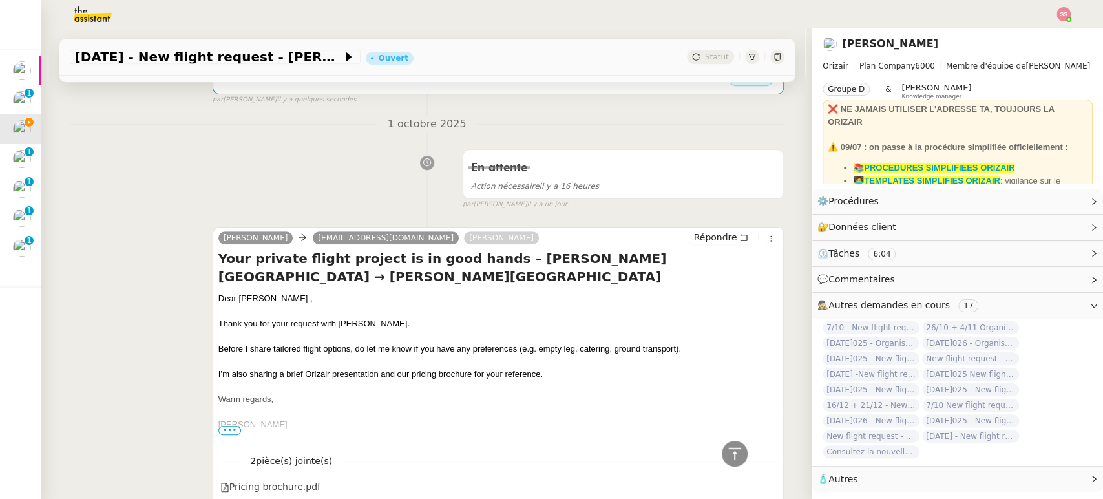
click at [285, 298] on div "Dear [PERSON_NAME] ," at bounding box center [498, 298] width 560 height 13
drag, startPoint x: 291, startPoint y: 297, endPoint x: 209, endPoint y: 293, distance: 82.8
click at [213, 293] on div "Josephine [EMAIL_ADDRESS][DOMAIN_NAME] [PERSON_NAME] Your private flight projec…" at bounding box center [499, 371] width 572 height 289
copy div "Dear [PERSON_NAME]"
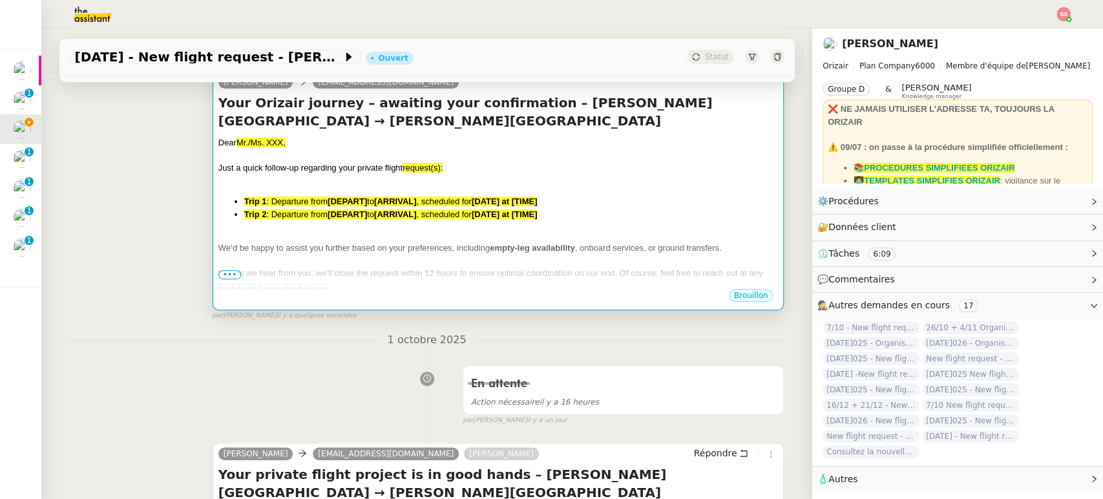
click at [331, 181] on div at bounding box center [498, 180] width 560 height 13
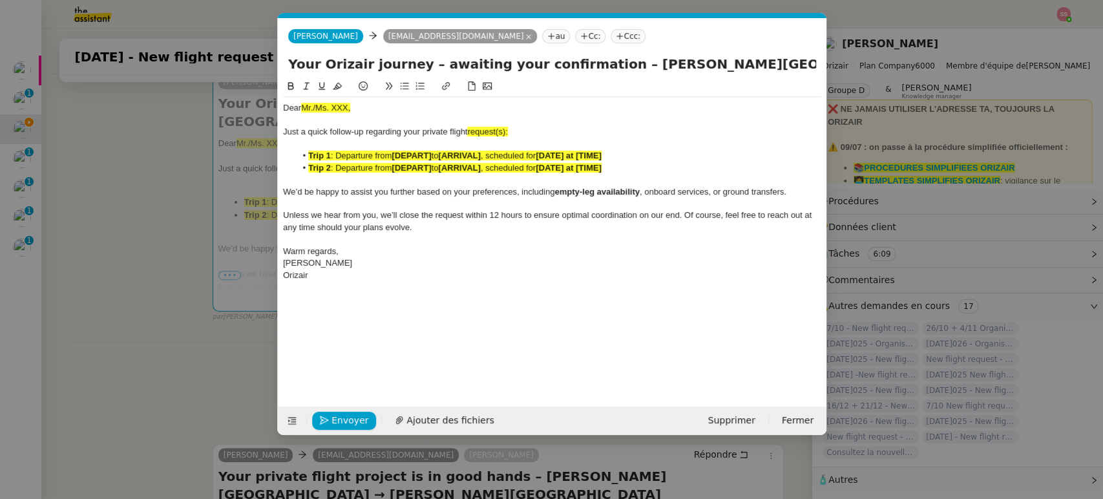
scroll to position [0, 68]
drag, startPoint x: 350, startPoint y: 109, endPoint x: 274, endPoint y: 103, distance: 76.5
click at [274, 103] on nz-modal-container "relance en Service ✈️Orizair - Relance client ( EN ) à utiliser pour orizair, r…" at bounding box center [551, 249] width 1103 height 499
click at [162, 244] on nz-modal-container "relance en Service ✈️Orizair - Relance client ( EN ) à utiliser pour orizair, r…" at bounding box center [551, 249] width 1103 height 499
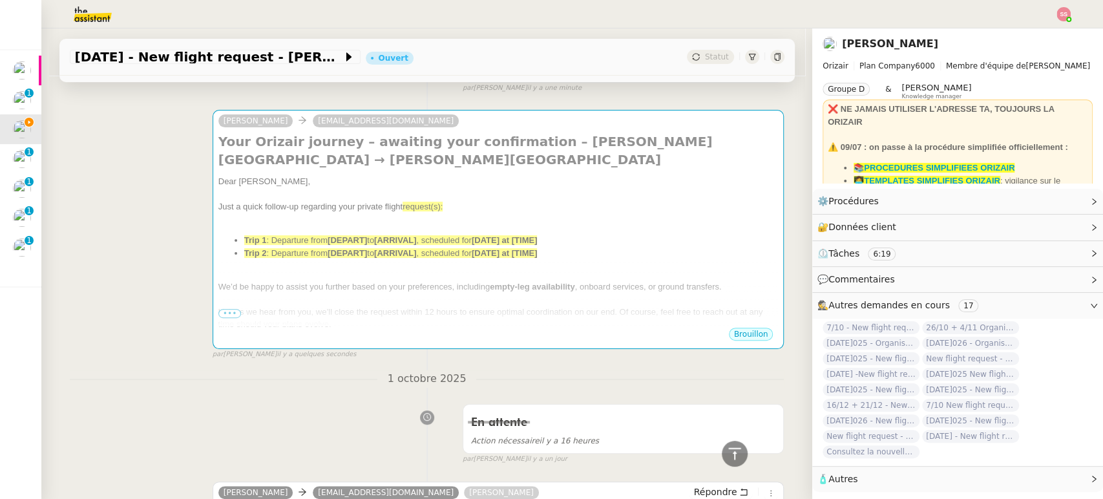
scroll to position [136, 0]
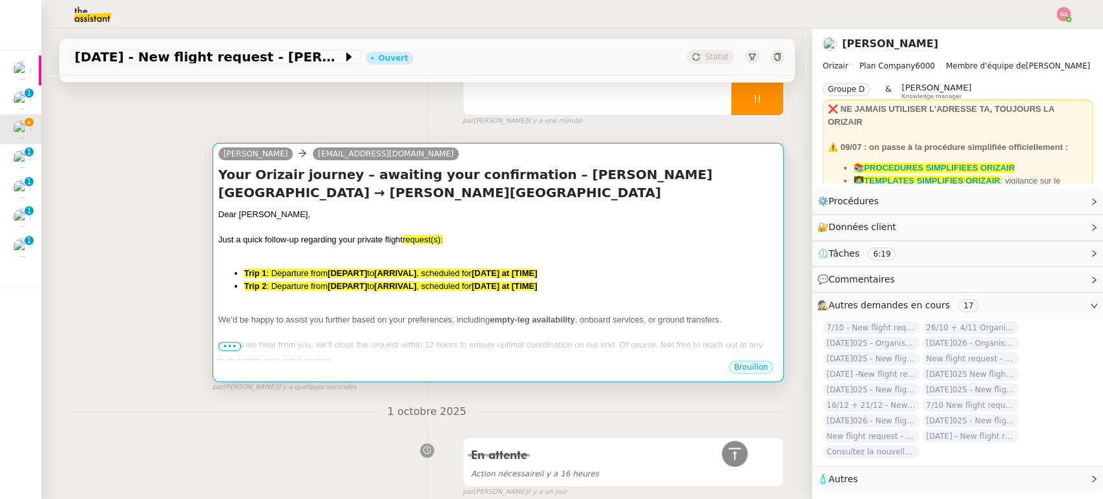
click at [499, 222] on div at bounding box center [498, 227] width 560 height 13
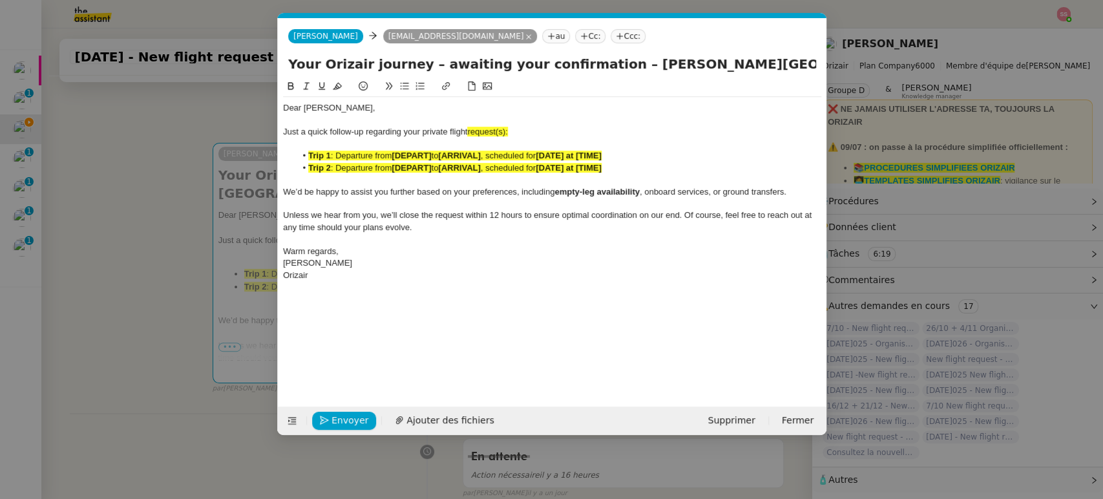
scroll to position [0, 68]
click at [512, 134] on div "Just a quick follow-up regarding your private flight request(s):" at bounding box center [552, 132] width 538 height 12
drag, startPoint x: 523, startPoint y: 124, endPoint x: 472, endPoint y: 126, distance: 50.4
click at [472, 126] on div "Dear [PERSON_NAME] a quick follow-up regarding your private flight request: Tri…" at bounding box center [552, 191] width 538 height 189
click at [477, 131] on span "request:" at bounding box center [482, 132] width 30 height 10
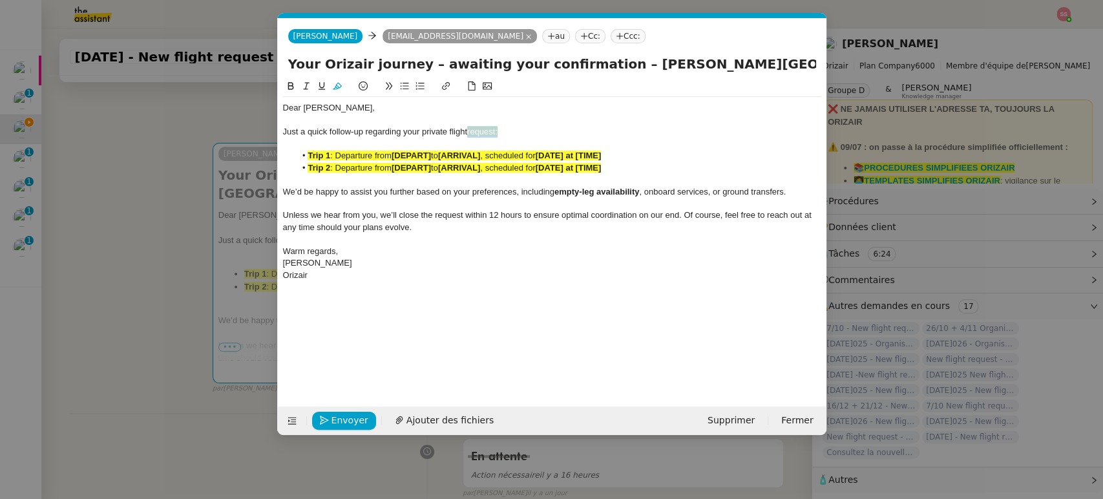
drag, startPoint x: 470, startPoint y: 129, endPoint x: 504, endPoint y: 129, distance: 34.2
click at [504, 129] on div "Just a quick follow-up regarding your private flight request:" at bounding box center [552, 132] width 538 height 12
click at [339, 81] on button at bounding box center [337, 86] width 16 height 15
click at [398, 165] on strong "[DEPART]" at bounding box center [411, 168] width 39 height 10
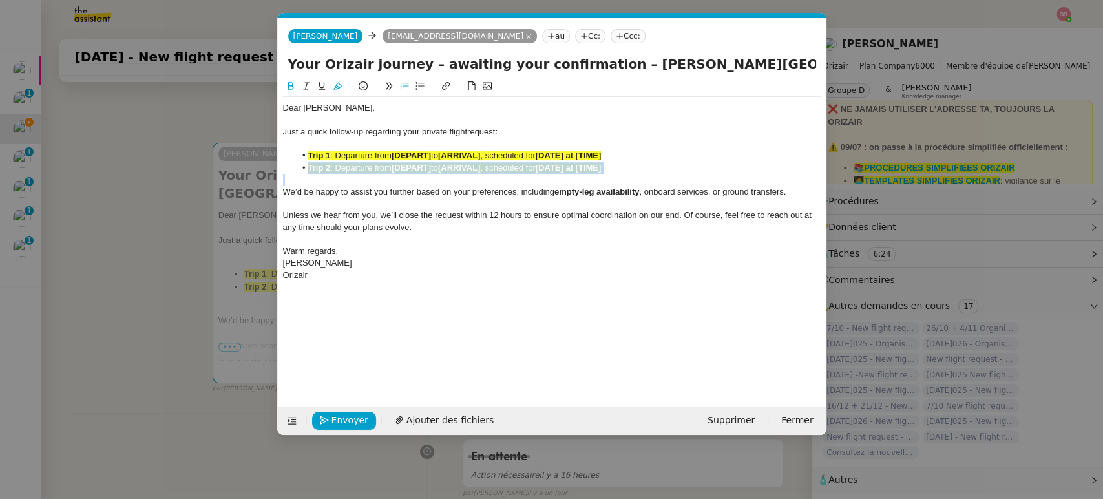
click at [398, 165] on strong "[DEPART]" at bounding box center [411, 168] width 39 height 10
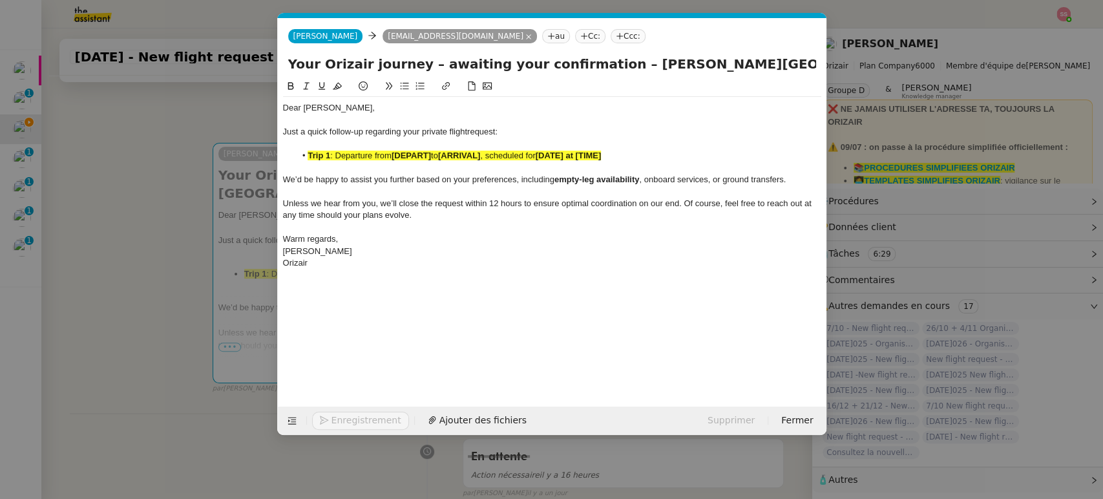
click at [428, 158] on strong "[DEPART]" at bounding box center [411, 156] width 39 height 10
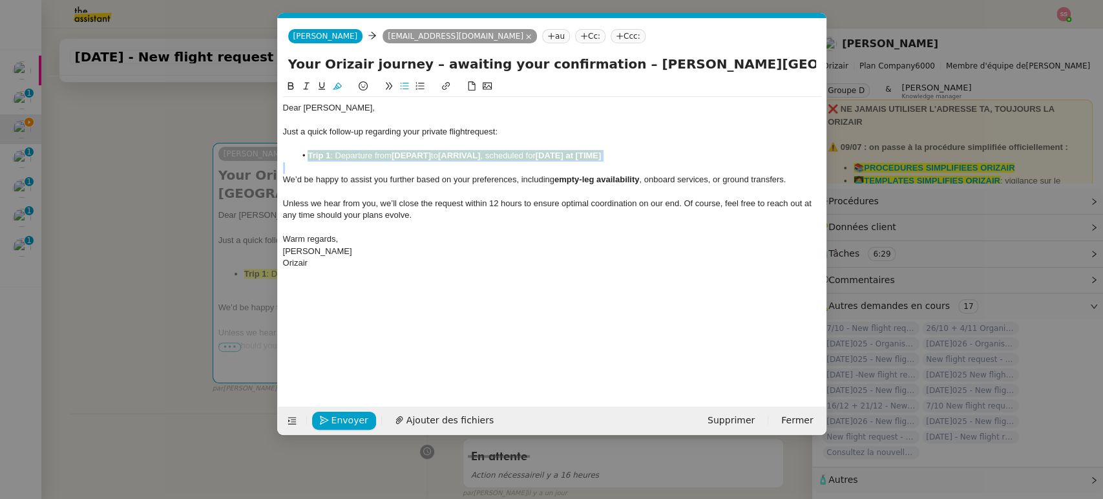
click at [428, 158] on strong "[DEPART]" at bounding box center [411, 156] width 39 height 10
click at [338, 84] on icon at bounding box center [337, 86] width 9 height 7
click at [211, 262] on nz-modal-container "relance en Service ✈️Orizair - Relance client ( EN ) à utiliser pour orizair, r…" at bounding box center [551, 249] width 1103 height 499
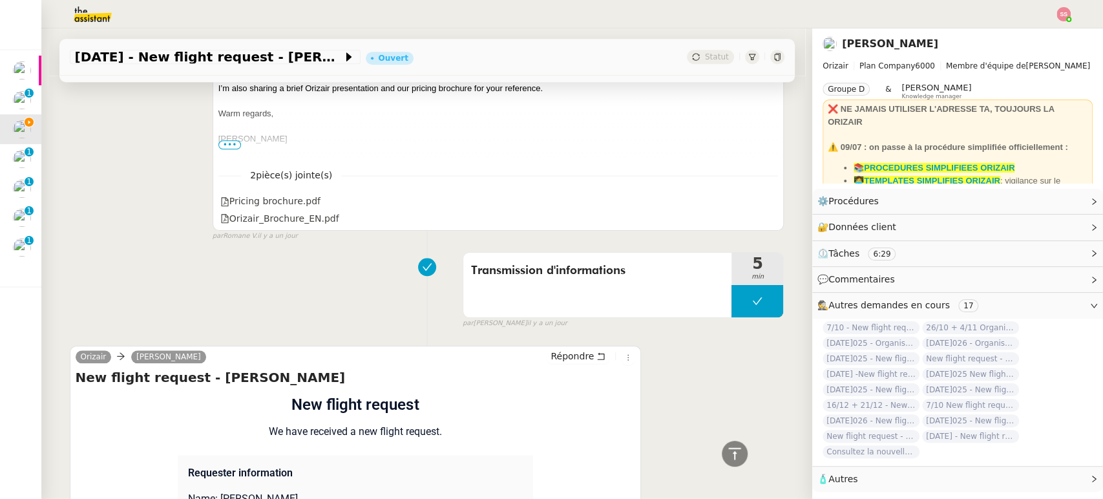
scroll to position [997, 0]
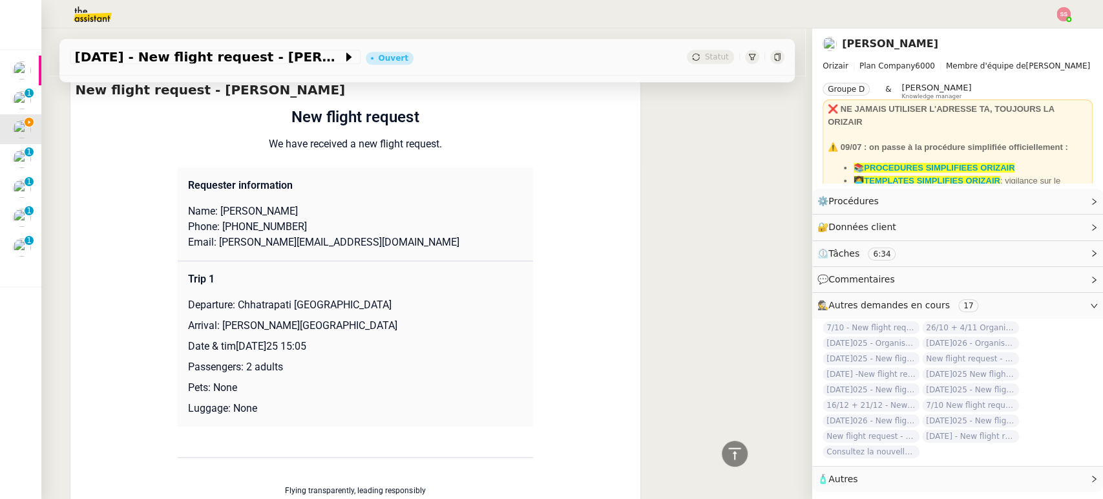
drag, startPoint x: 229, startPoint y: 299, endPoint x: 415, endPoint y: 304, distance: 185.5
click at [415, 304] on p "Departure: Chhatrapati [GEOGRAPHIC_DATA]" at bounding box center [355, 305] width 335 height 16
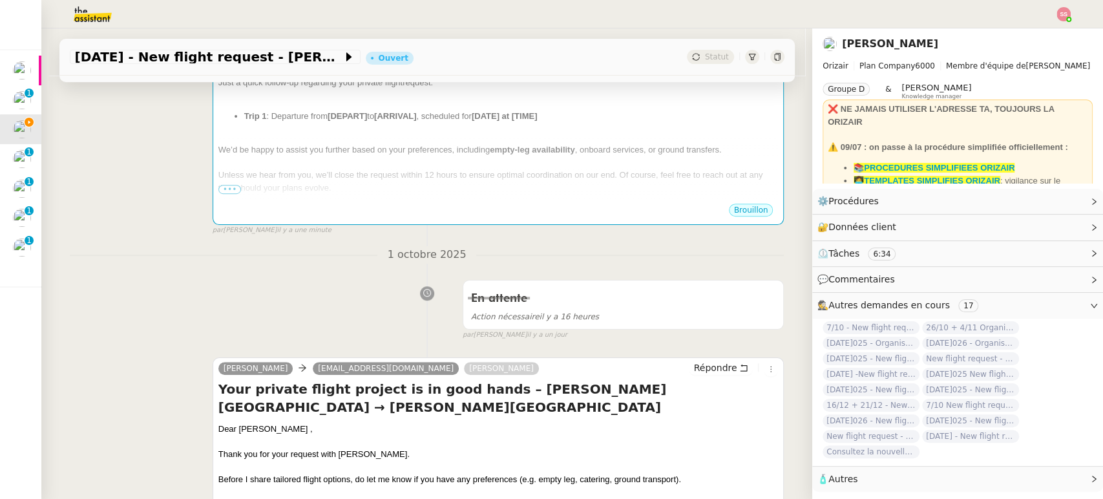
scroll to position [207, 0]
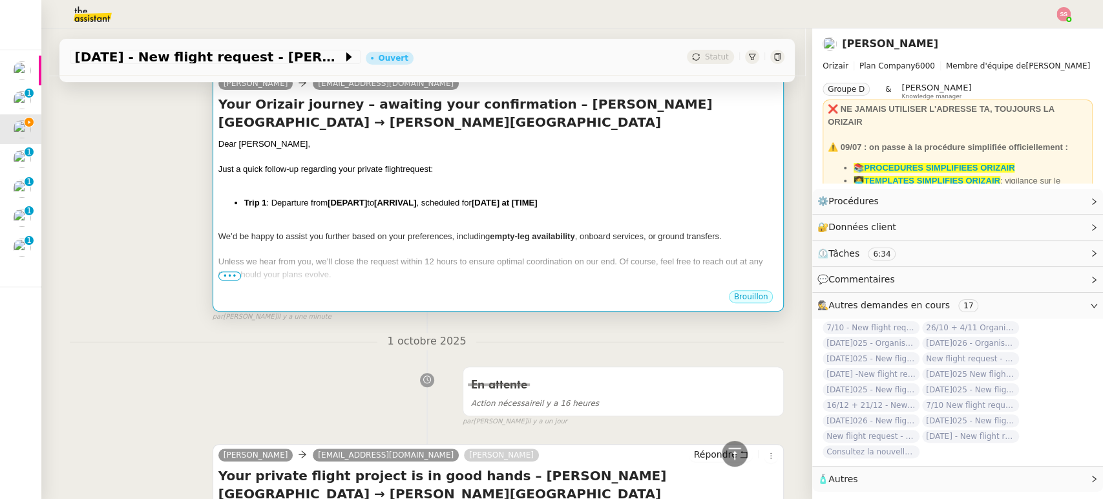
click at [444, 216] on div "Dear [PERSON_NAME] a quick follow-up regarding your private flight request: Tri…" at bounding box center [498, 234] width 560 height 193
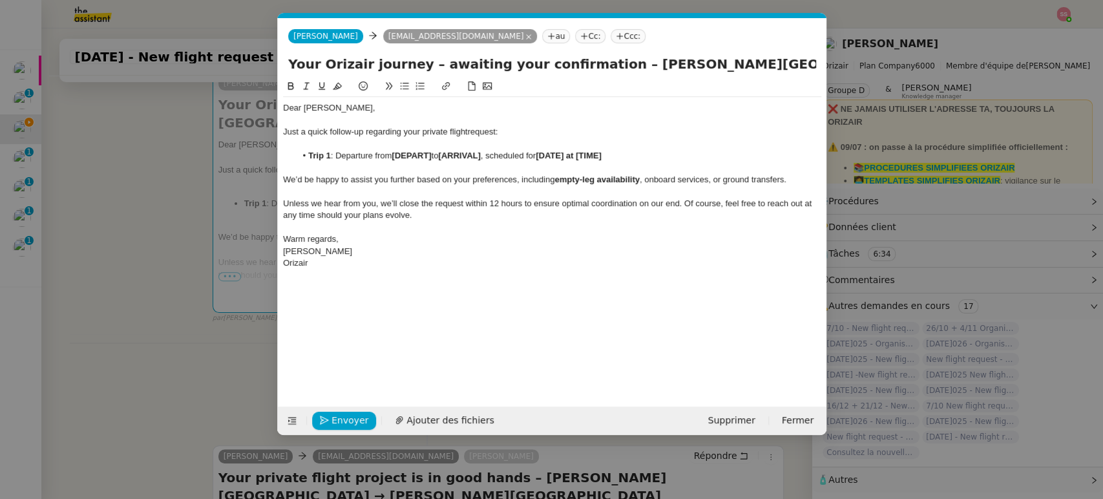
scroll to position [0, 68]
drag, startPoint x: 432, startPoint y: 149, endPoint x: 393, endPoint y: 152, distance: 39.5
click at [393, 152] on li "Trip 1 : Departure from [DEPART] to [ARRIVAL] , scheduled for [DATE] at [TIME]" at bounding box center [558, 156] width 526 height 12
click at [199, 292] on nz-modal-container "relance en Service ✈️Orizair - Relance client ( EN ) à utiliser pour orizair, r…" at bounding box center [551, 249] width 1103 height 499
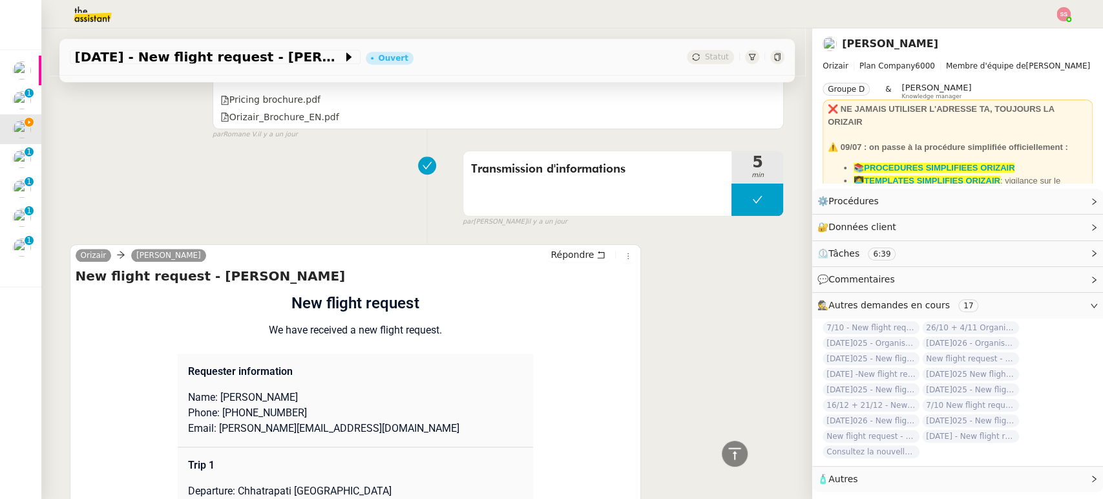
scroll to position [997, 0]
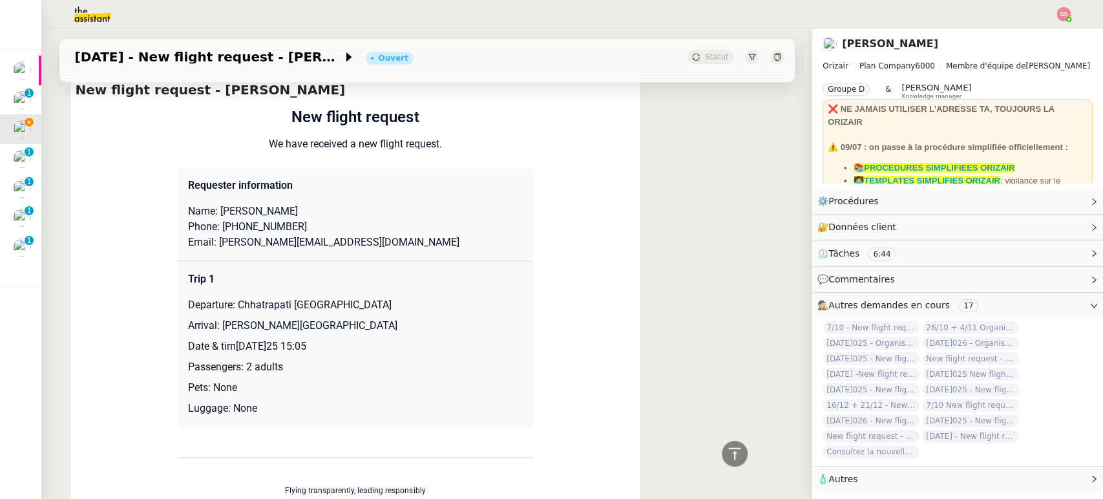
drag, startPoint x: 213, startPoint y: 319, endPoint x: 408, endPoint y: 317, distance: 195.1
click at [408, 318] on p "Arrival: [PERSON_NAME][GEOGRAPHIC_DATA]" at bounding box center [355, 326] width 335 height 16
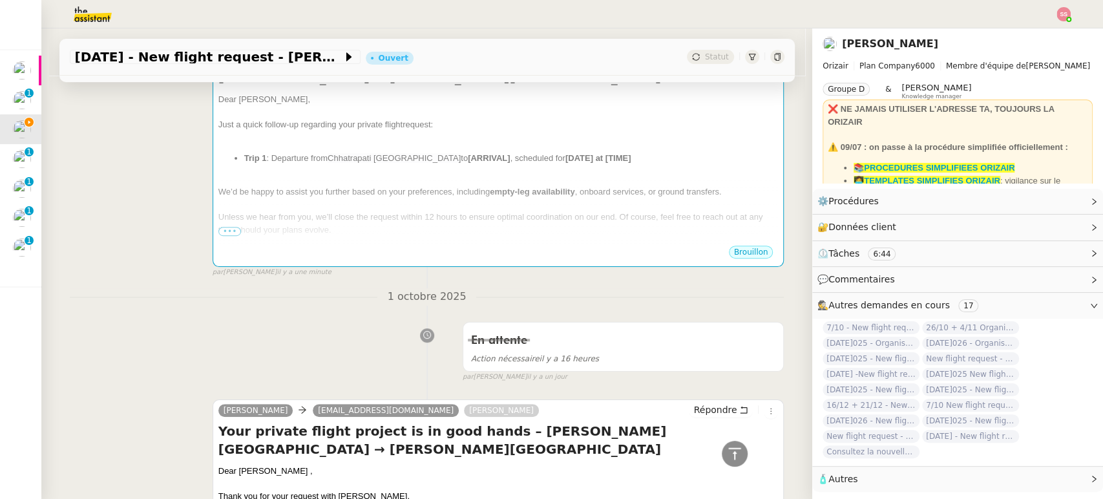
scroll to position [135, 0]
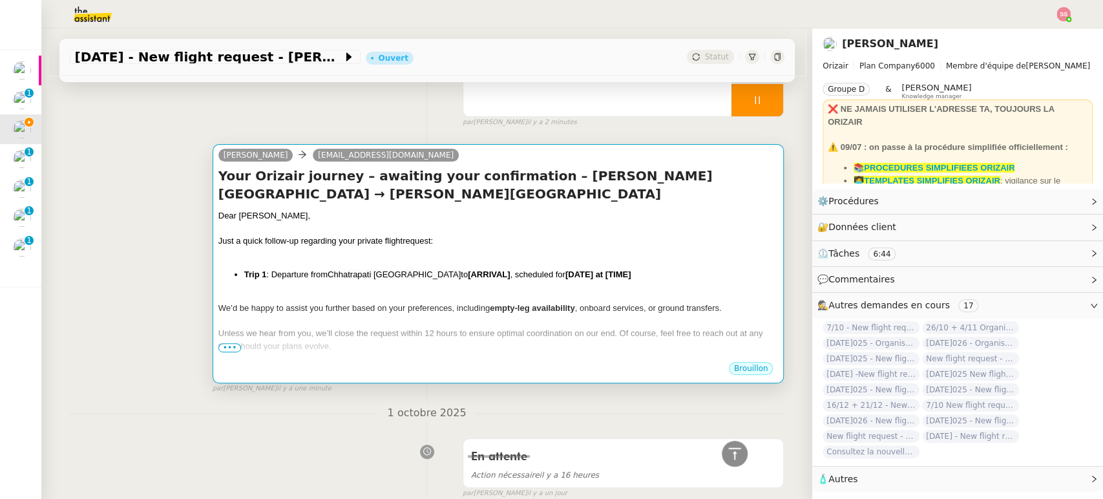
click at [584, 206] on div "Your Orizair journey – awaiting your confirmation – [PERSON_NAME][GEOGRAPHIC_DA…" at bounding box center [498, 264] width 560 height 194
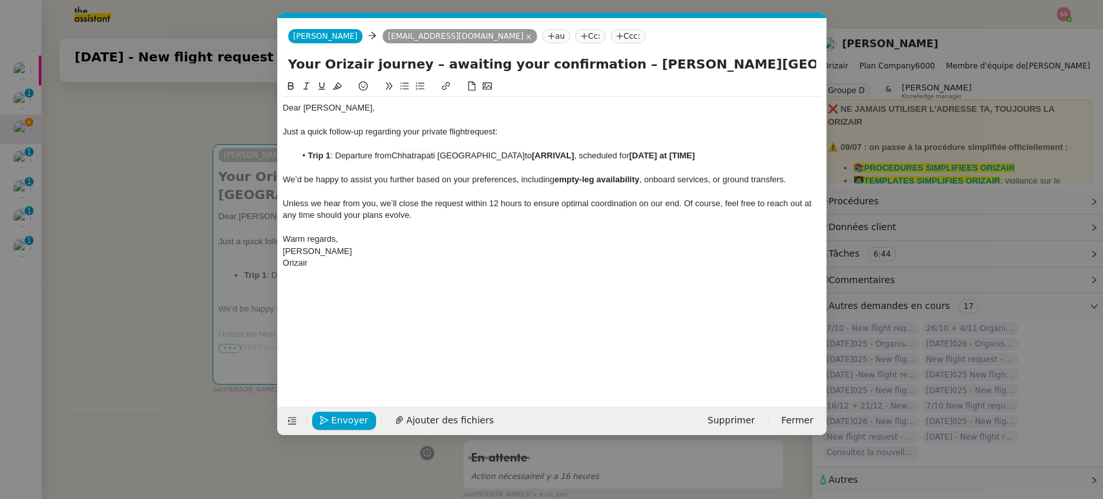
scroll to position [0, 68]
drag, startPoint x: 593, startPoint y: 154, endPoint x: 551, endPoint y: 151, distance: 42.1
click at [551, 151] on li "Trip 1 : Departure from [PERSON_NAME][GEOGRAPHIC_DATA] to [ARRIVAL] , scheduled…" at bounding box center [558, 156] width 526 height 12
click at [150, 309] on nz-modal-container "relance en Service ✈️Orizair - Relance client ( EN ) à utiliser pour orizair, r…" at bounding box center [551, 249] width 1103 height 499
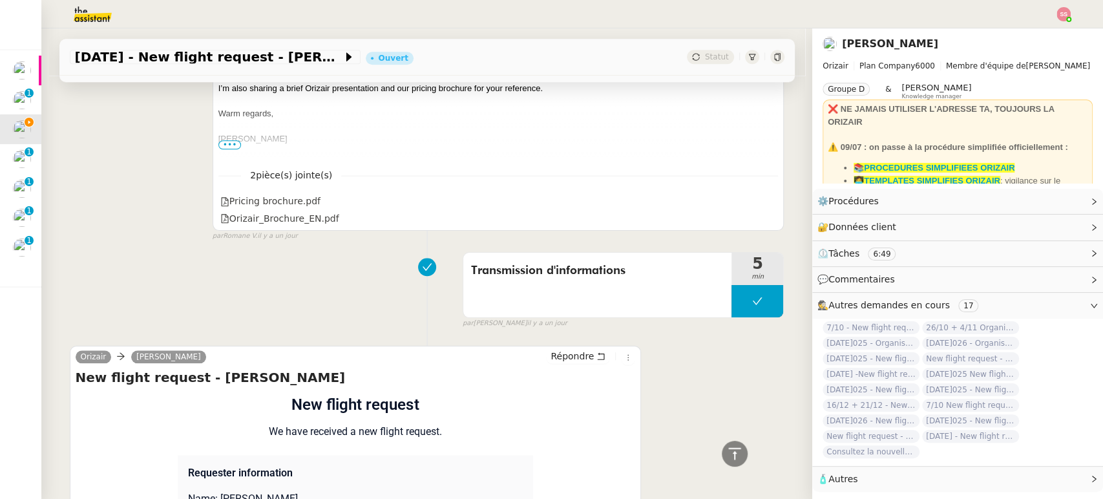
scroll to position [997, 0]
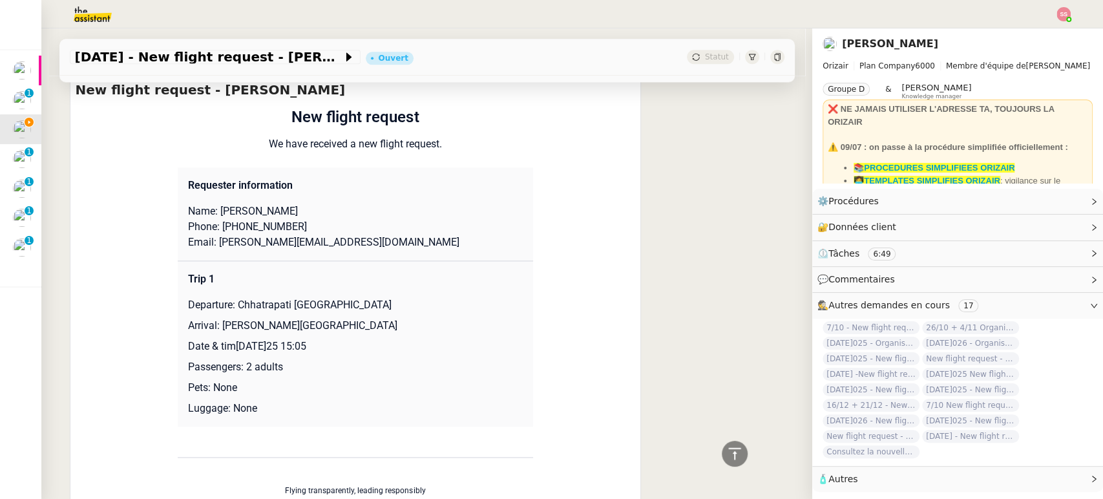
drag, startPoint x: 240, startPoint y: 343, endPoint x: 441, endPoint y: 335, distance: 201.1
click at [441, 335] on td "Trip 1 Departure: Chhatrapati [GEOGRAPHIC_DATA] Arrival: [PERSON_NAME][GEOGRAPH…" at bounding box center [355, 343] width 355 height 166
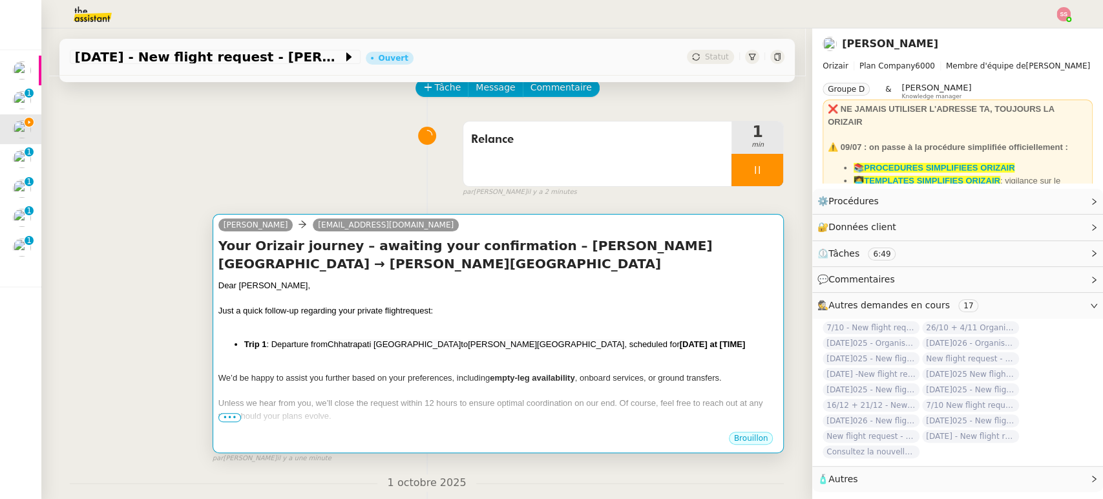
scroll to position [63, 0]
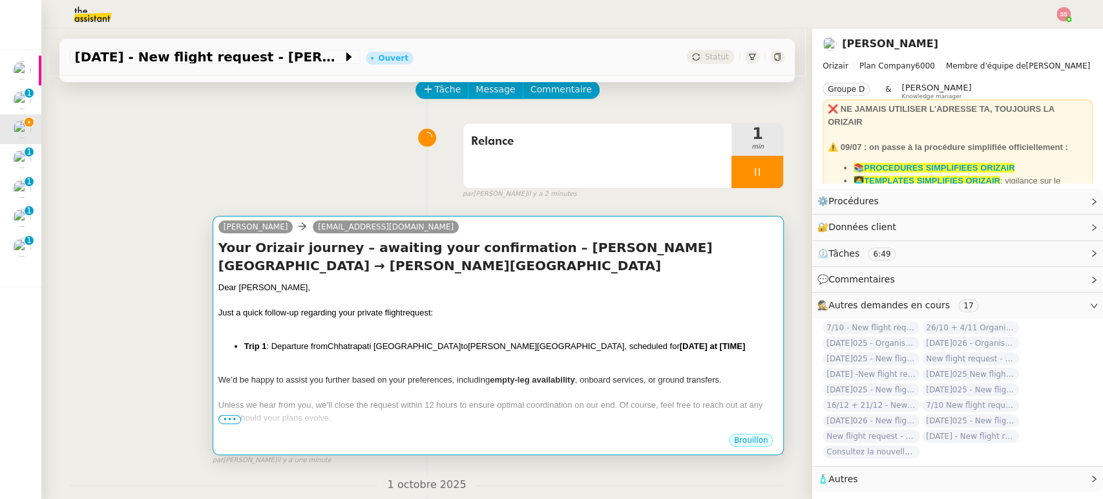
click at [522, 313] on div "Just a quick follow-up regarding your private flight request:" at bounding box center [498, 312] width 560 height 13
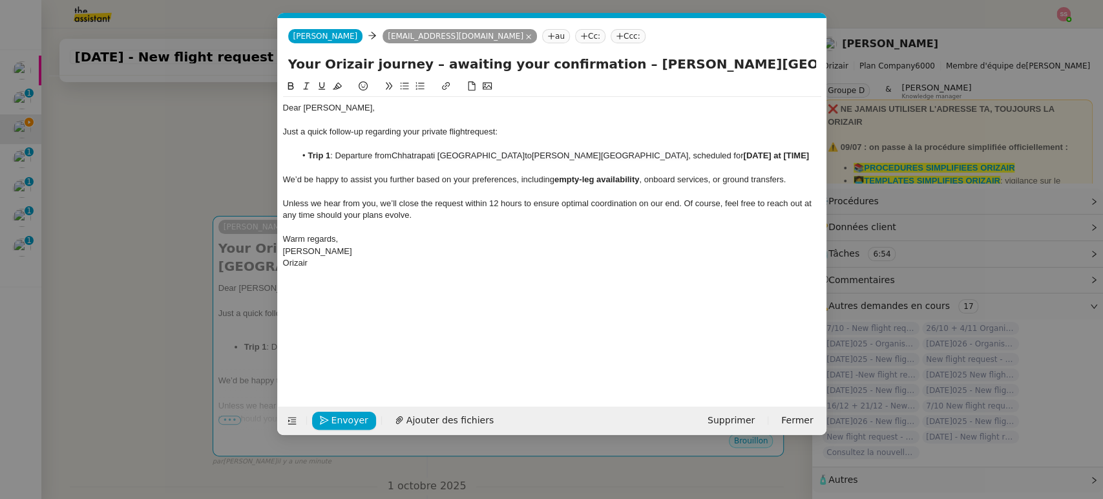
scroll to position [0, 68]
drag, startPoint x: 733, startPoint y: 153, endPoint x: 810, endPoint y: 148, distance: 77.7
click at [810, 148] on div "Dear [PERSON_NAME] a quick follow-up regarding your private flight request: Tri…" at bounding box center [552, 185] width 538 height 177
drag, startPoint x: 801, startPoint y: 155, endPoint x: 734, endPoint y: 153, distance: 67.2
click at [734, 153] on li "Trip 1 : Departure from [GEOGRAPHIC_DATA] to [PERSON_NAME][GEOGRAPHIC_DATA] , s…" at bounding box center [558, 156] width 526 height 12
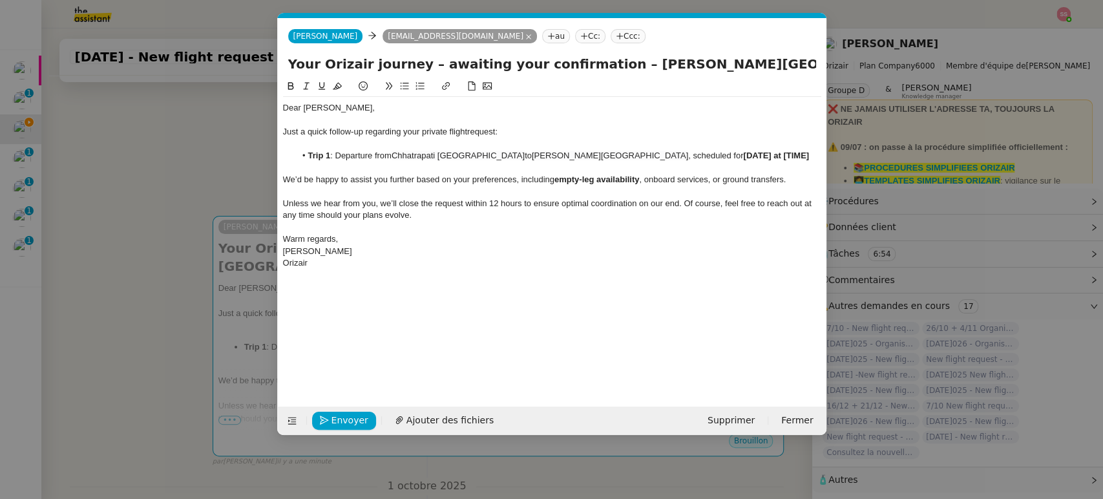
scroll to position [0, 0]
click at [611, 40] on nz-tag "Ccc:" at bounding box center [628, 36] width 35 height 14
type input "[PERSON_NAME]"
click at [592, 56] on span "[PERSON_NAME]" at bounding box center [632, 57] width 183 height 10
click at [567, 257] on div "[PERSON_NAME]" at bounding box center [552, 252] width 538 height 12
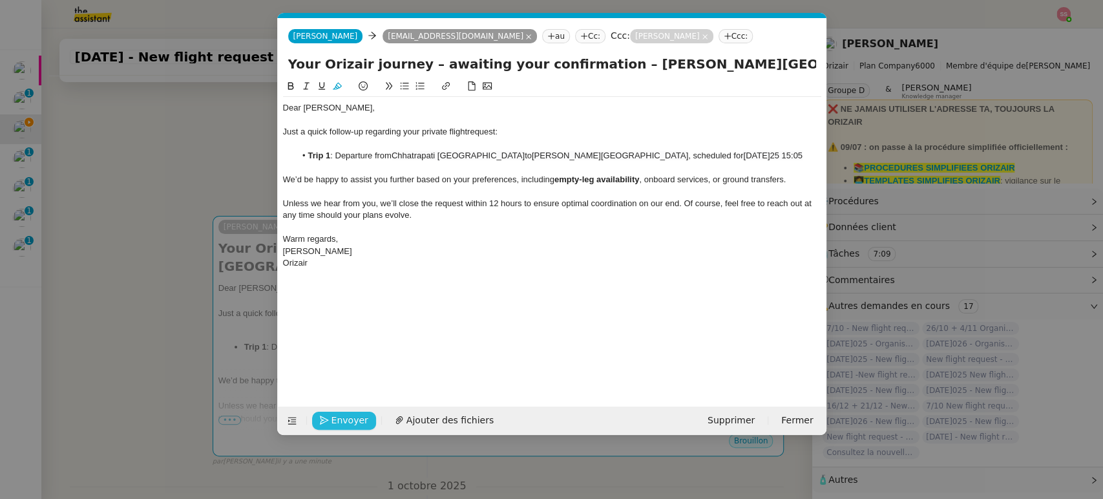
click at [344, 423] on span "Envoyer" at bounding box center [349, 420] width 37 height 15
click at [351, 415] on span "Confirmer l'envoi" at bounding box center [370, 420] width 78 height 15
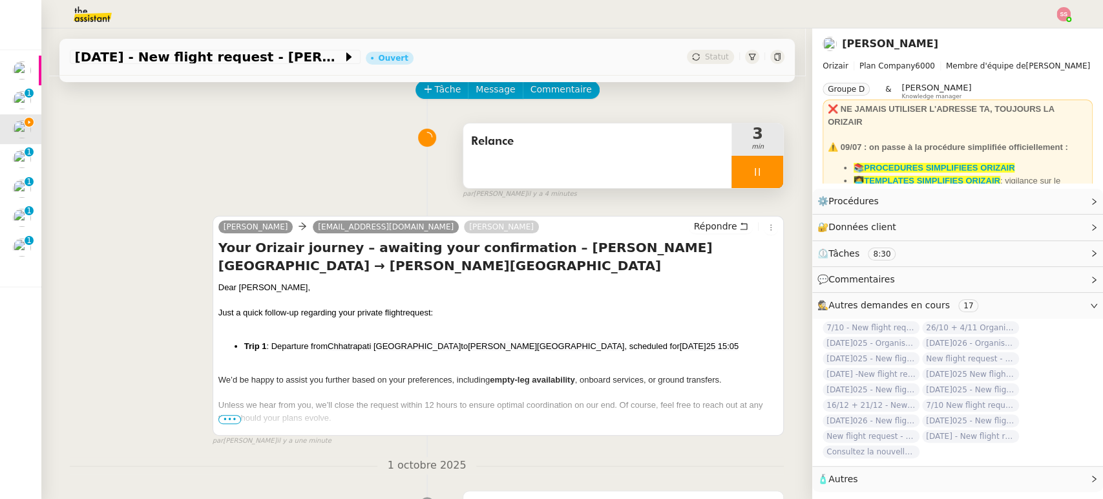
click at [766, 171] on div at bounding box center [757, 172] width 52 height 32
click at [766, 171] on button at bounding box center [770, 172] width 26 height 32
click at [691, 57] on div "Statut" at bounding box center [710, 57] width 47 height 14
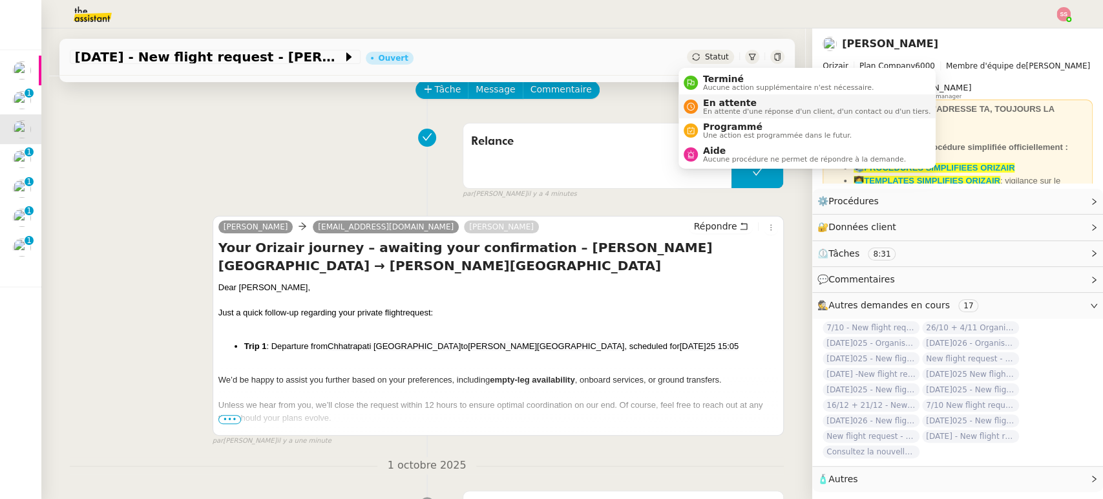
click at [720, 98] on span "En attente" at bounding box center [816, 103] width 227 height 10
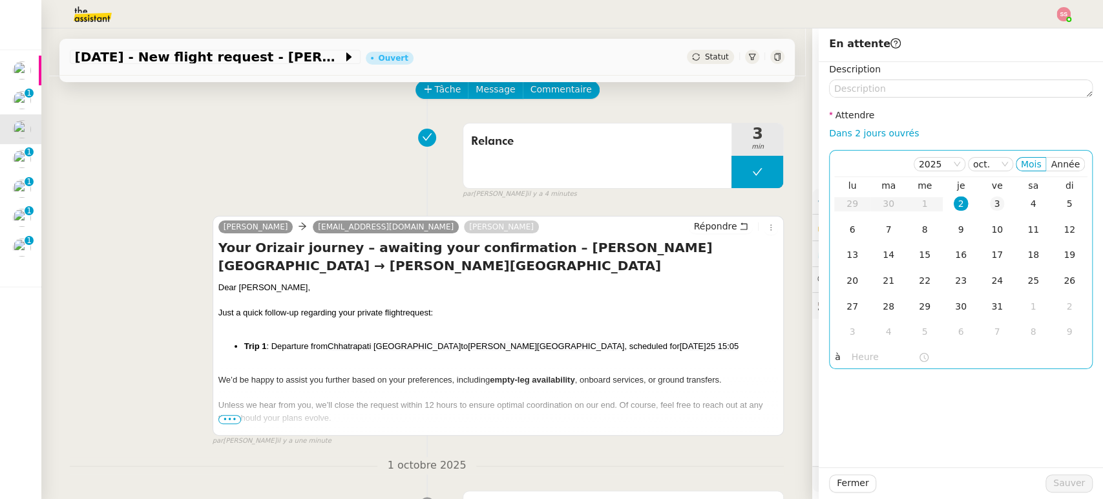
click at [990, 207] on div "3" at bounding box center [997, 203] width 14 height 14
click at [1060, 477] on span "Sauver" at bounding box center [1069, 482] width 32 height 15
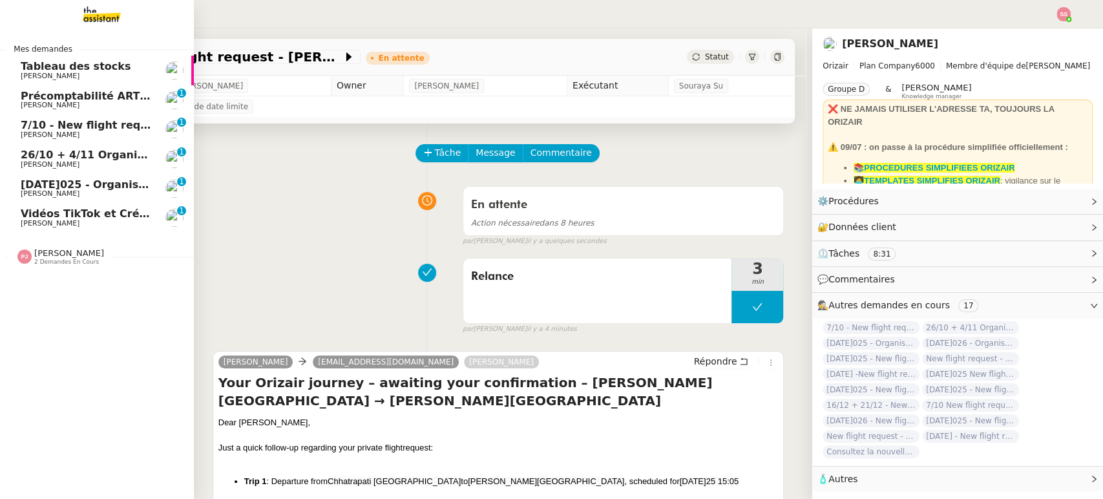
click at [129, 122] on span "7/10 - New flight request - Des King" at bounding box center [125, 125] width 208 height 12
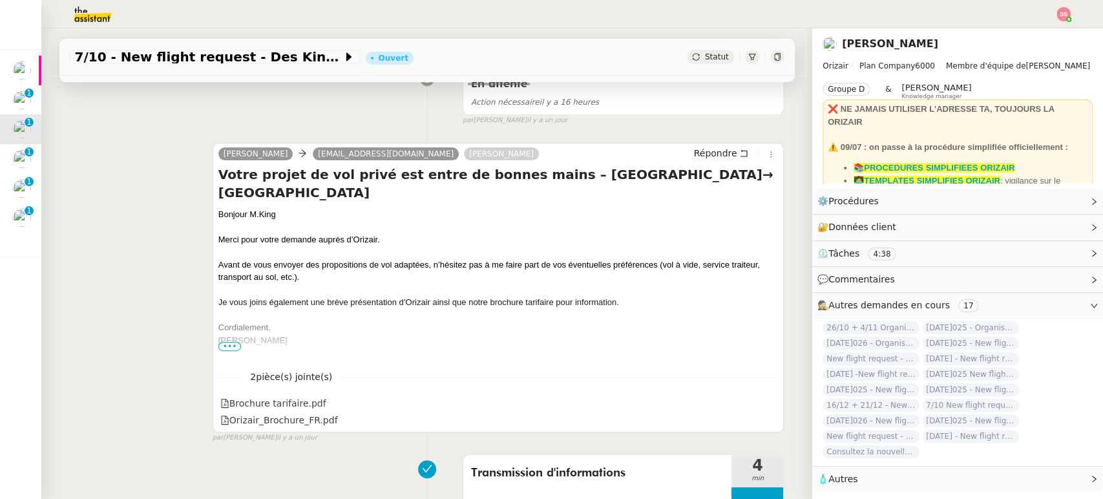
scroll to position [215, 0]
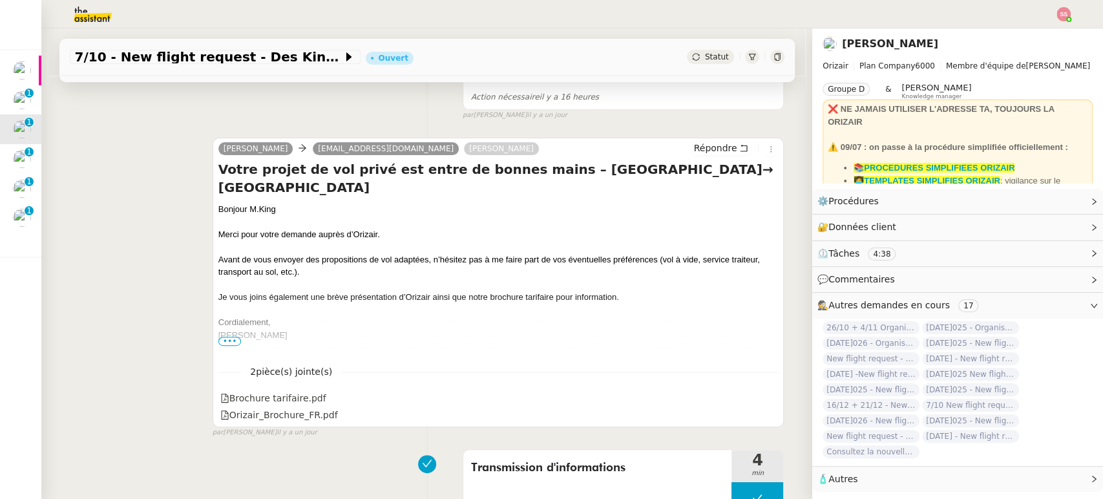
click at [219, 340] on span "•••" at bounding box center [229, 341] width 23 height 9
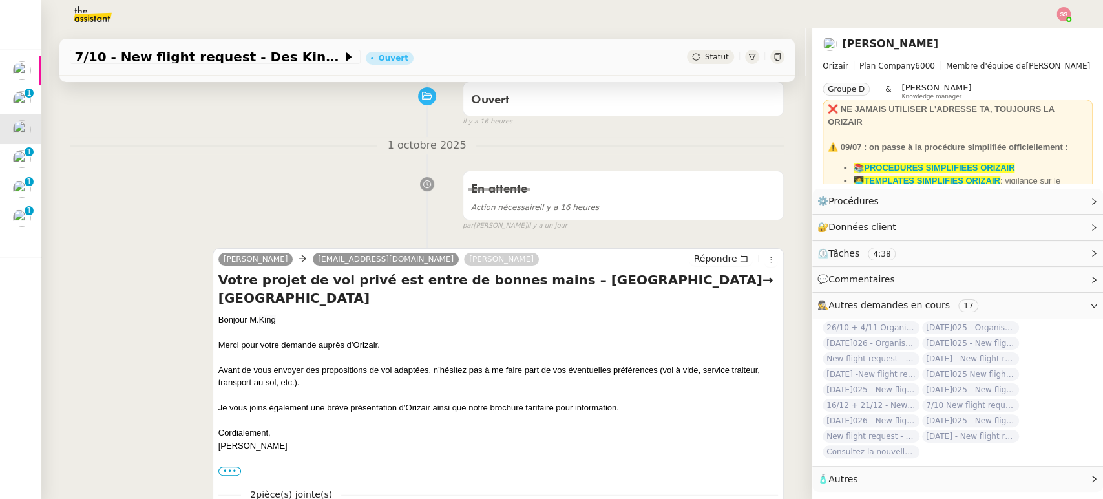
scroll to position [0, 0]
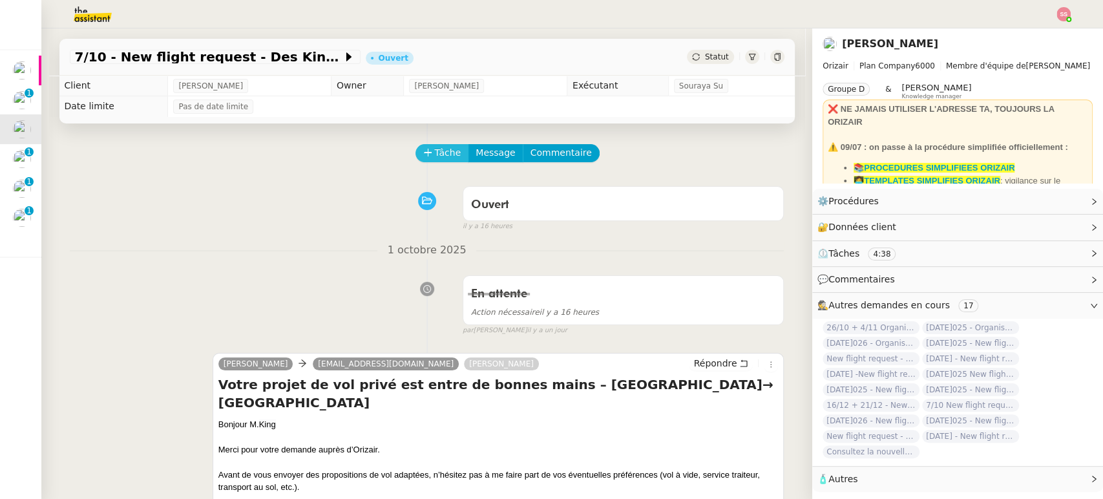
click at [435, 149] on span "Tâche" at bounding box center [448, 152] width 26 height 15
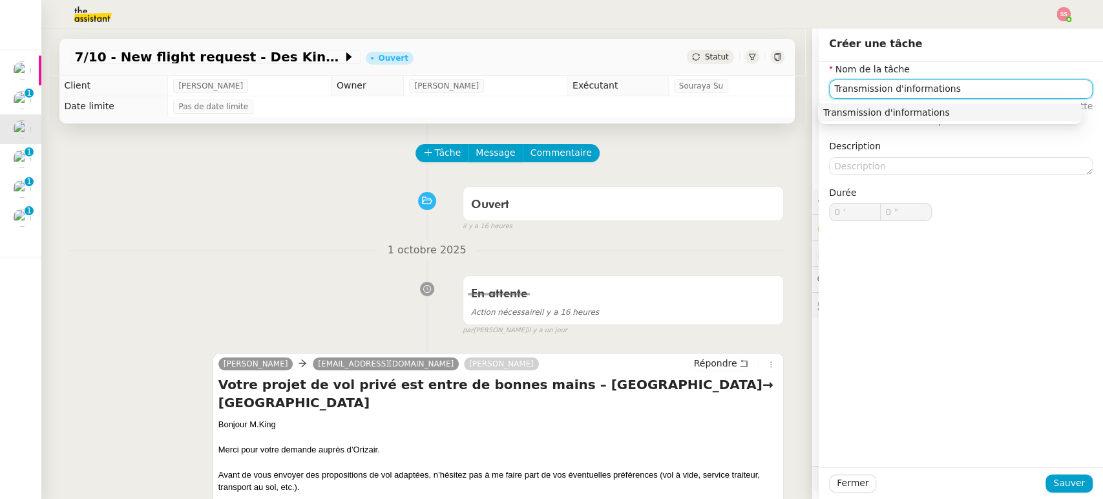
click at [873, 92] on input "Transmission d'informations" at bounding box center [961, 88] width 264 height 19
click at [852, 110] on div "Transmission d'informations" at bounding box center [949, 113] width 253 height 12
type input "Transmission d'informations"
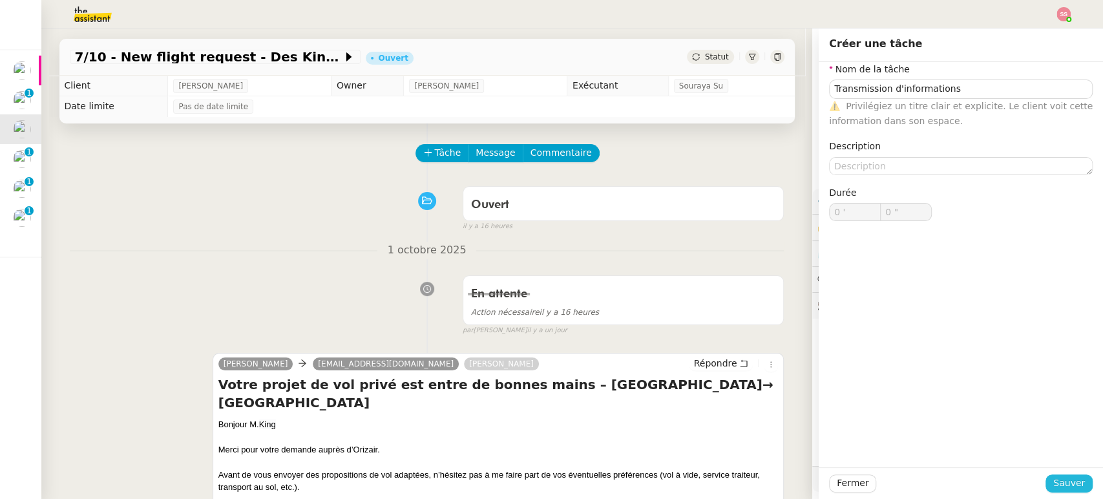
click at [1063, 477] on span "Sauver" at bounding box center [1069, 482] width 32 height 15
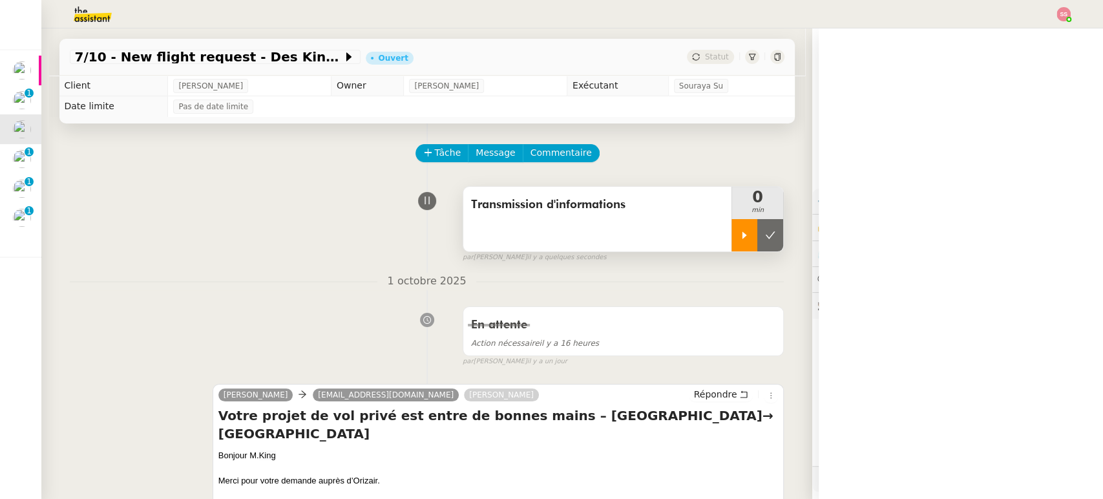
click at [731, 244] on div at bounding box center [744, 235] width 26 height 32
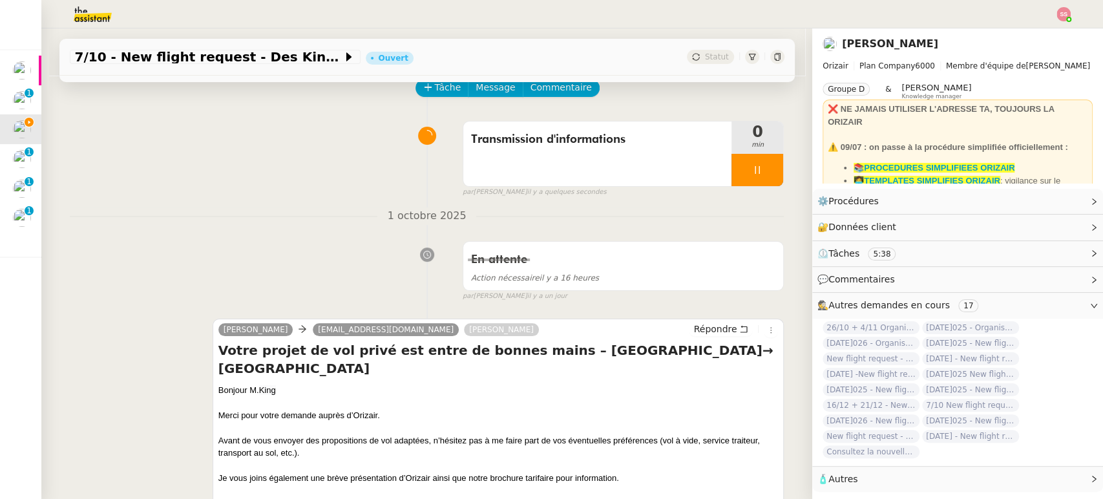
scroll to position [143, 0]
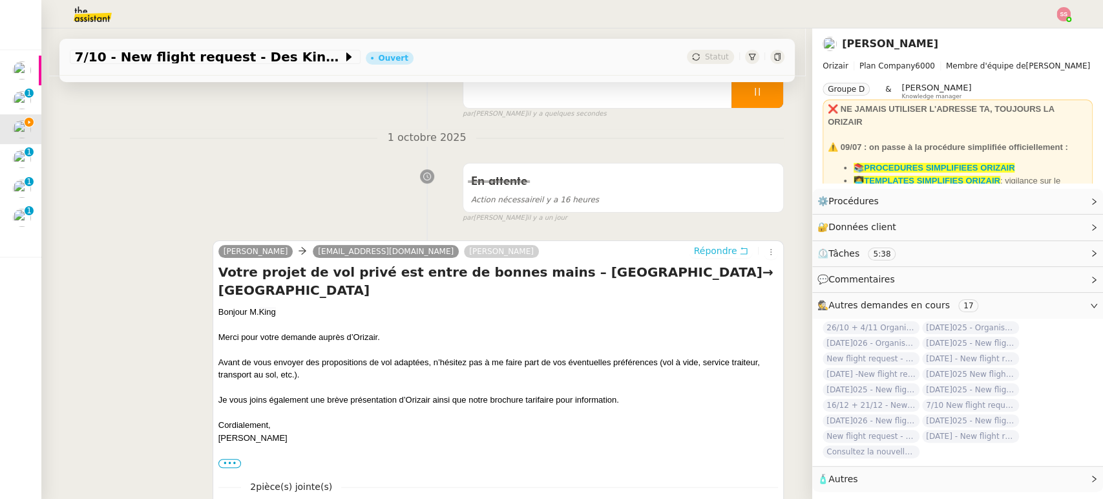
click at [696, 256] on span "Répondre" at bounding box center [714, 250] width 43 height 13
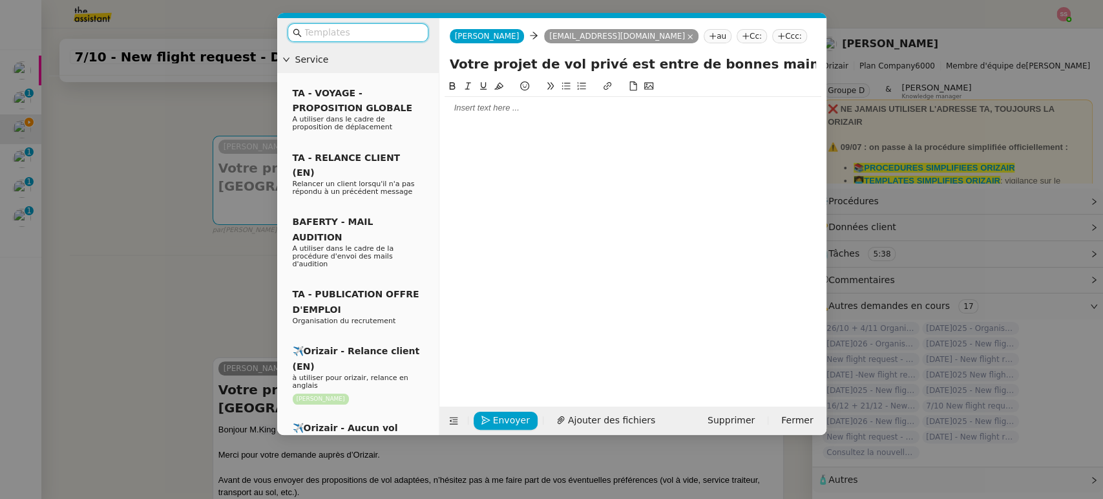
click at [369, 26] on input "text" at bounding box center [362, 32] width 116 height 15
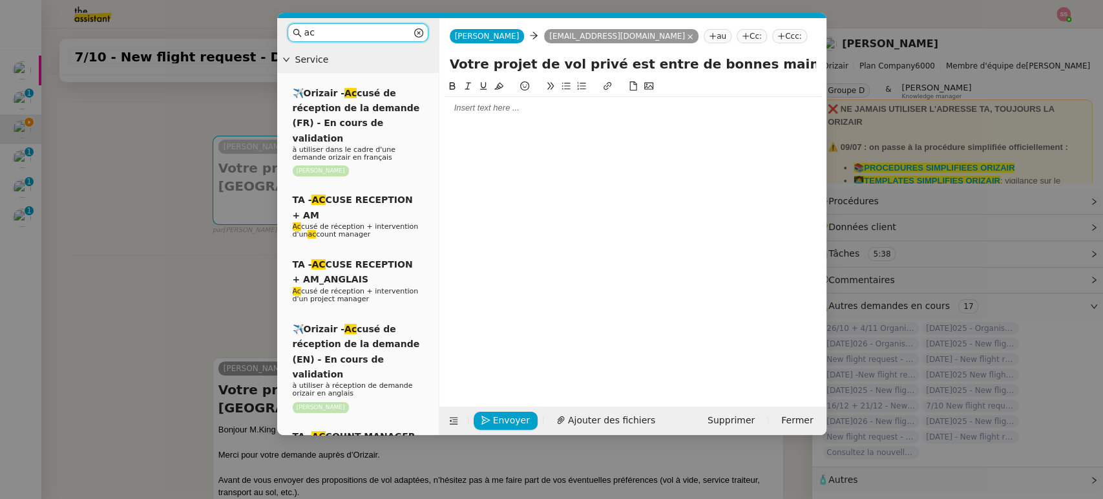
drag, startPoint x: 370, startPoint y: 27, endPoint x: 168, endPoint y: 48, distance: 203.3
click at [168, 48] on nz-modal-container "ac Service ✈️Orizair - Ac cusé de réception de la demande (FR) - En cours de va…" at bounding box center [551, 249] width 1103 height 499
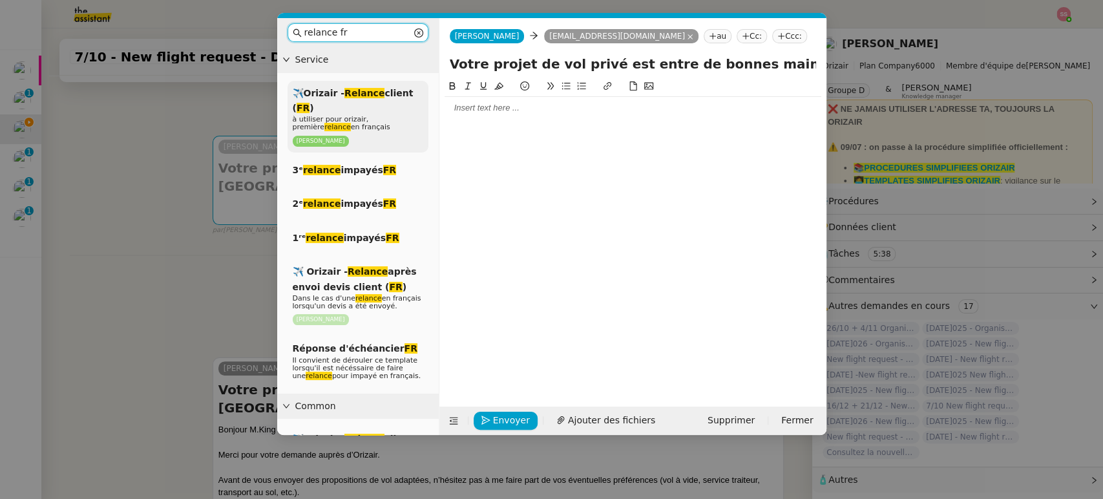
type input "relance fr"
click at [383, 98] on span "✈️Orizair - Relance client ( FR )" at bounding box center [353, 100] width 121 height 25
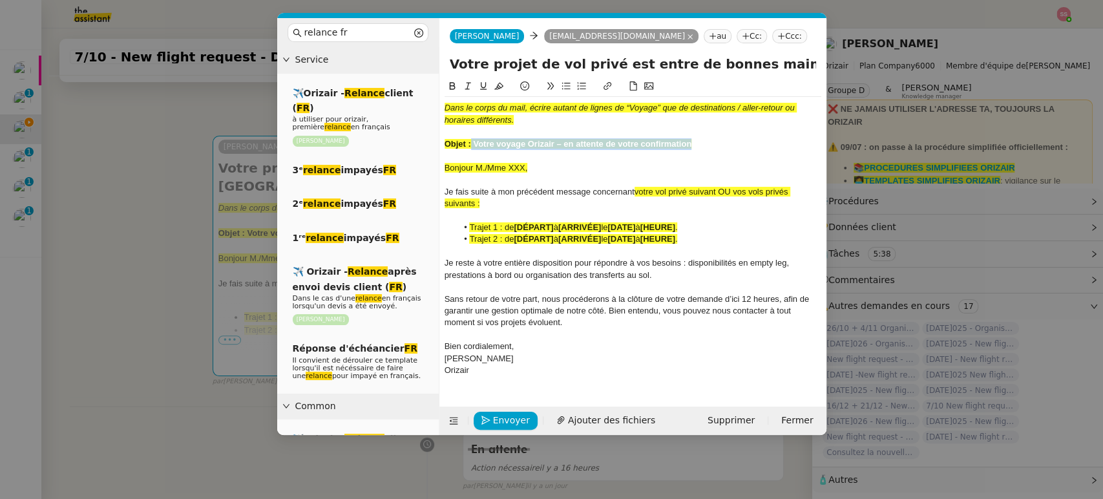
drag, startPoint x: 470, startPoint y: 142, endPoint x: 737, endPoint y: 143, distance: 266.2
click at [737, 143] on div "Objet : Votre voyage Orizair – en attente de votre confirmation" at bounding box center [632, 144] width 377 height 12
drag, startPoint x: 764, startPoint y: 65, endPoint x: 433, endPoint y: 67, distance: 331.4
click at [433, 67] on nz-layout "relance fr Service ✈️Orizair - Relance client ( FR ) à utiliser pour orizair, p…" at bounding box center [551, 226] width 549 height 417
paste input "Votre voyage Orizair – en attente de votre confirmation"
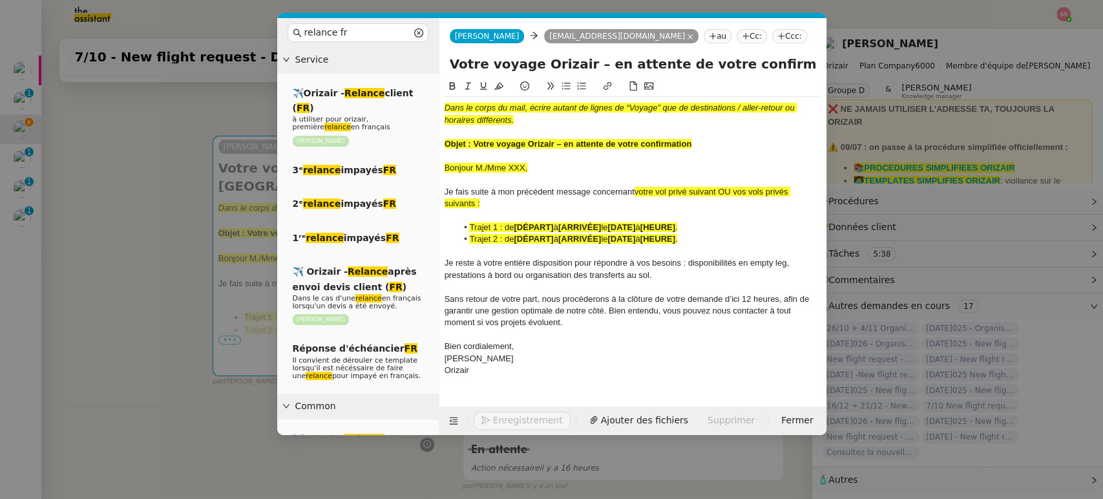
type input "Votre voyage Orizair – en attente de votre confirmation– [GEOGRAPHIC_DATA]-[GEO…"
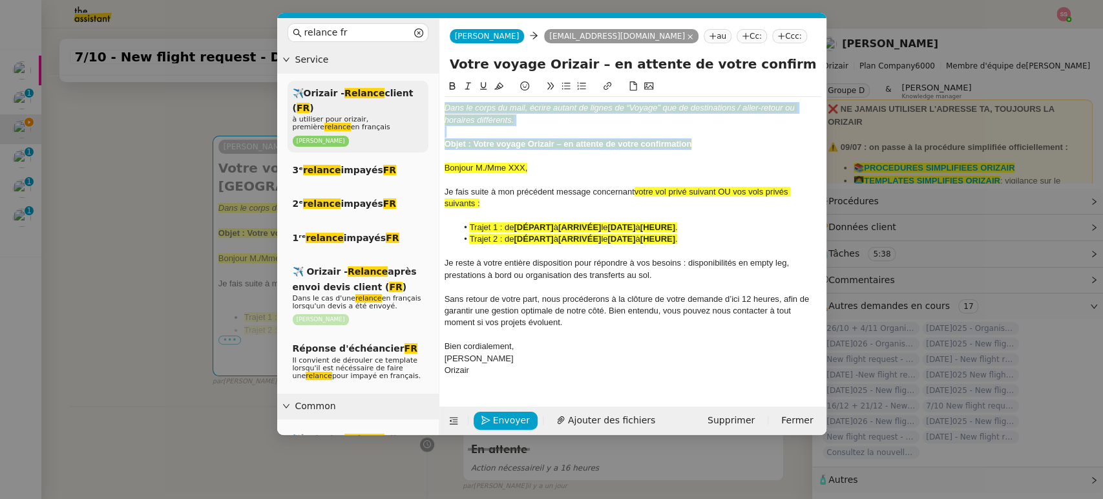
drag, startPoint x: 729, startPoint y: 143, endPoint x: 398, endPoint y: 85, distance: 335.9
click at [398, 85] on nz-layout "relance fr Service ✈️Orizair - Relance client ( FR ) à utiliser pour orizair, p…" at bounding box center [551, 226] width 549 height 417
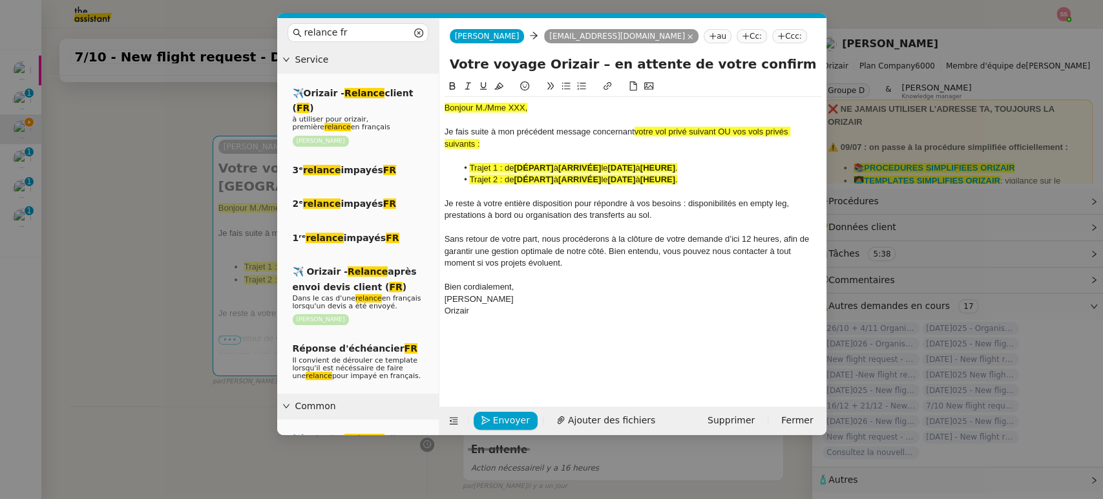
click at [145, 220] on nz-modal-container "relance fr Service ✈️Orizair - Relance client ( FR ) à utiliser pour orizair, p…" at bounding box center [551, 249] width 1103 height 499
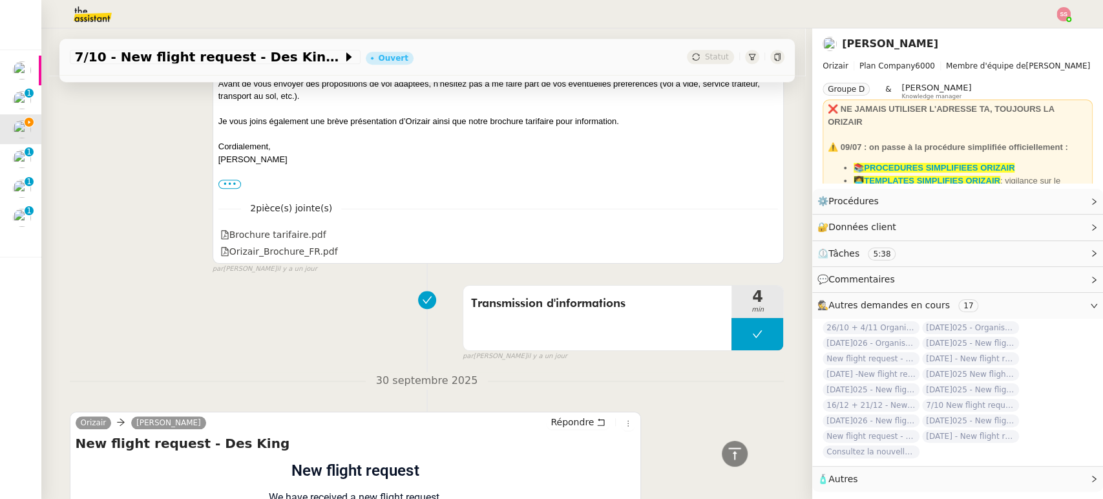
scroll to position [899, 0]
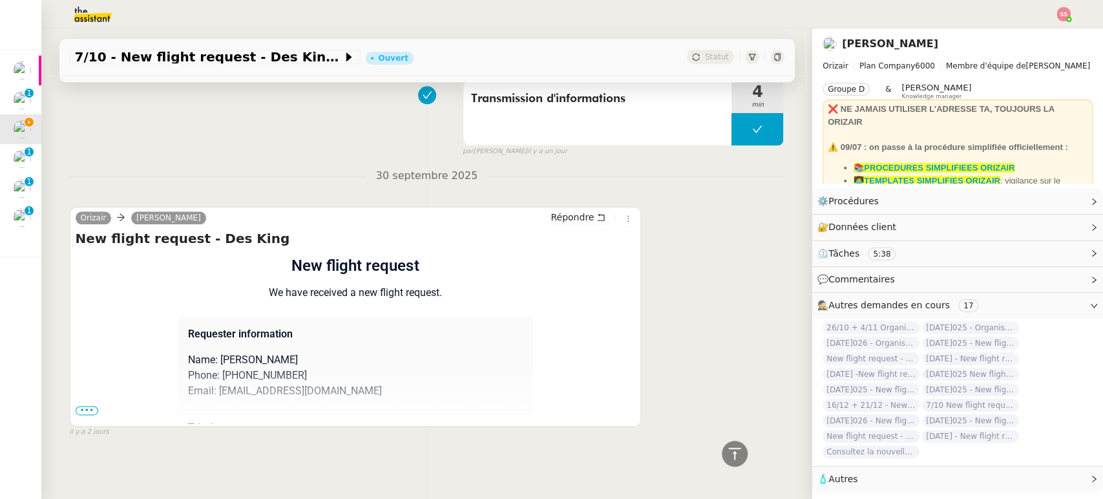
click at [76, 406] on span "•••" at bounding box center [87, 410] width 23 height 9
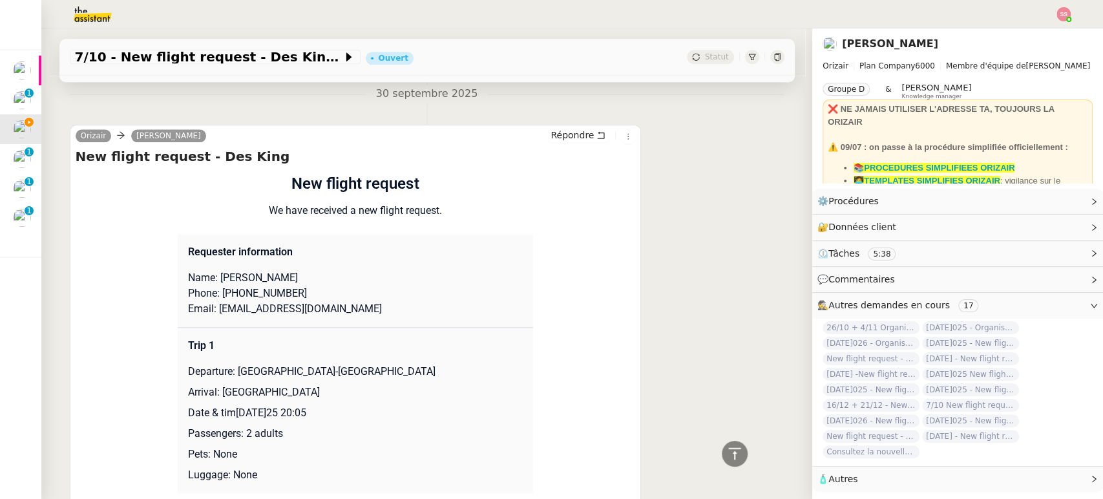
scroll to position [972, 0]
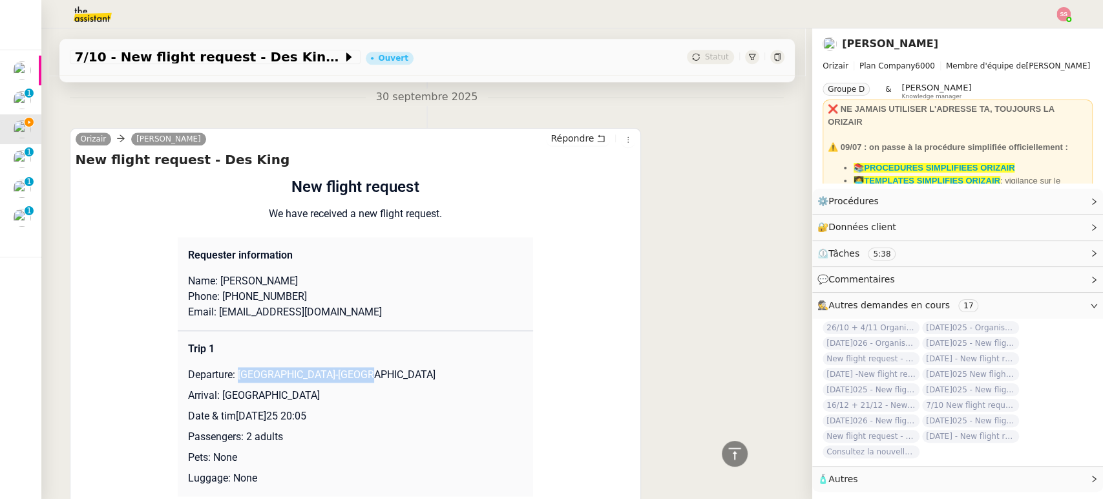
drag, startPoint x: 229, startPoint y: 371, endPoint x: 355, endPoint y: 367, distance: 125.4
click at [355, 367] on p "Departure: [GEOGRAPHIC_DATA]-[GEOGRAPHIC_DATA]" at bounding box center [355, 375] width 335 height 16
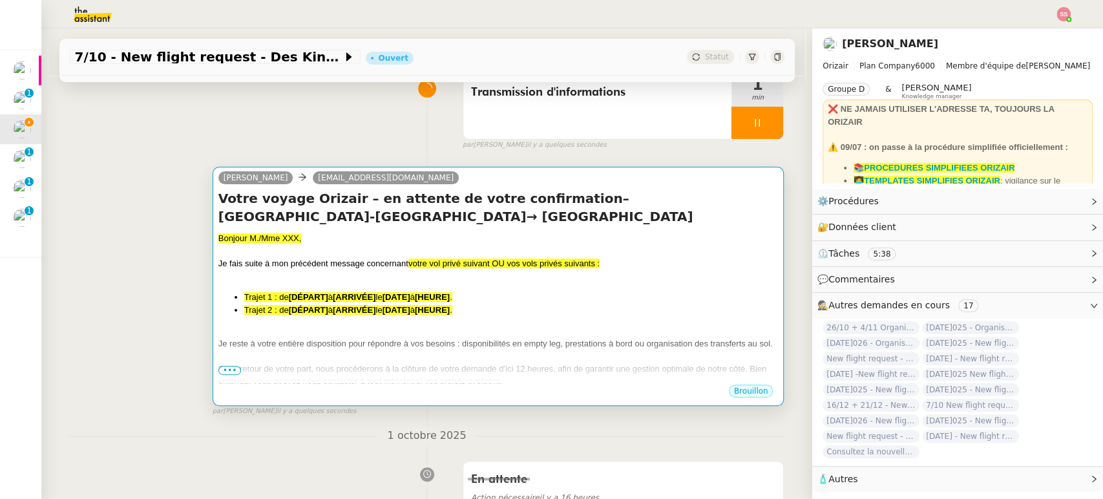
scroll to position [111, 0]
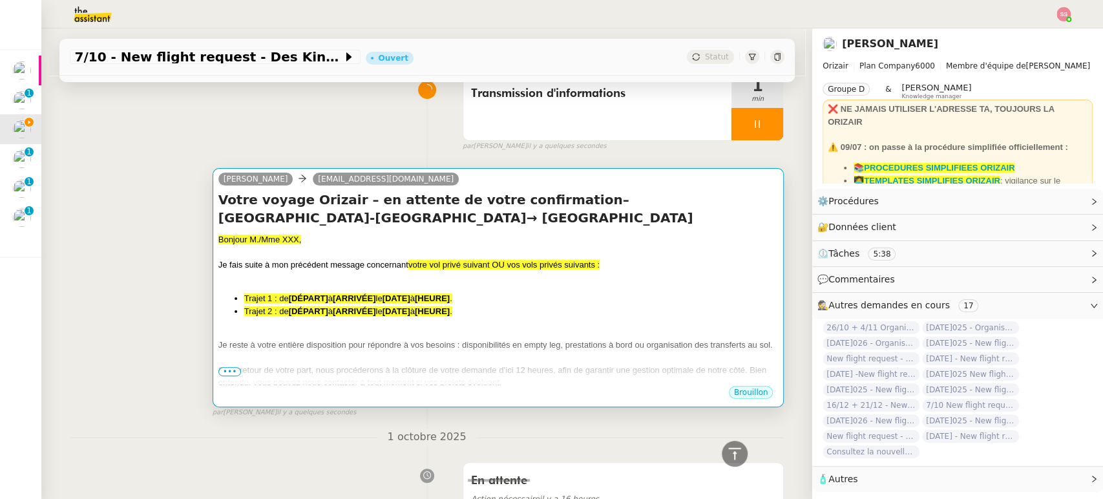
click at [381, 284] on div "Bonjour M./Mme XXX, Je fais suite à mon précédent message concernant votre vol …" at bounding box center [498, 336] width 560 height 206
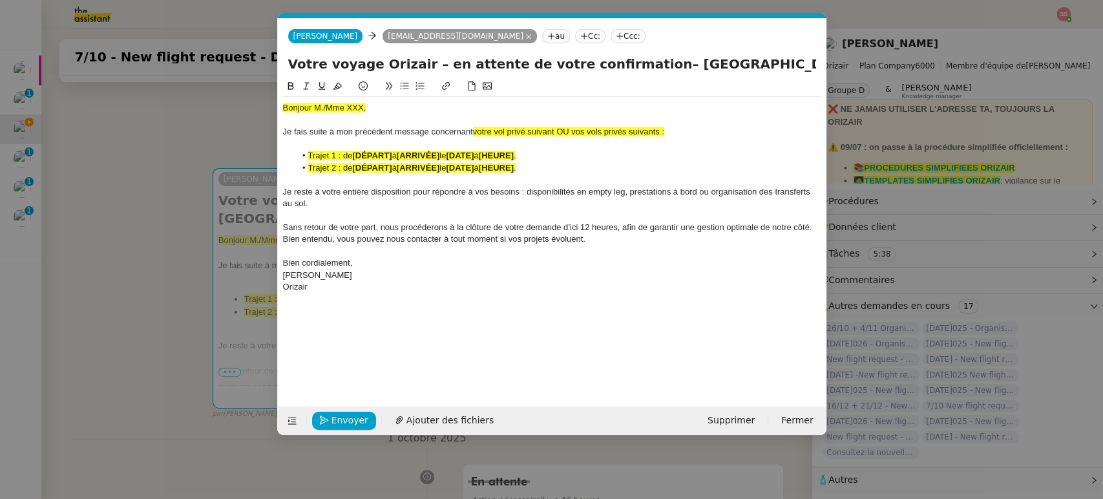
scroll to position [0, 64]
click at [563, 127] on span "votre vol privé suivant OU vos vols privés suivants :" at bounding box center [568, 132] width 191 height 10
drag, startPoint x: 560, startPoint y: 128, endPoint x: 674, endPoint y: 130, distance: 113.7
click at [674, 130] on div "Je fais suite à mon précédent message concernant votre vol privé suivant OU vos…" at bounding box center [552, 132] width 538 height 12
drag, startPoint x: 566, startPoint y: 131, endPoint x: 472, endPoint y: 128, distance: 93.7
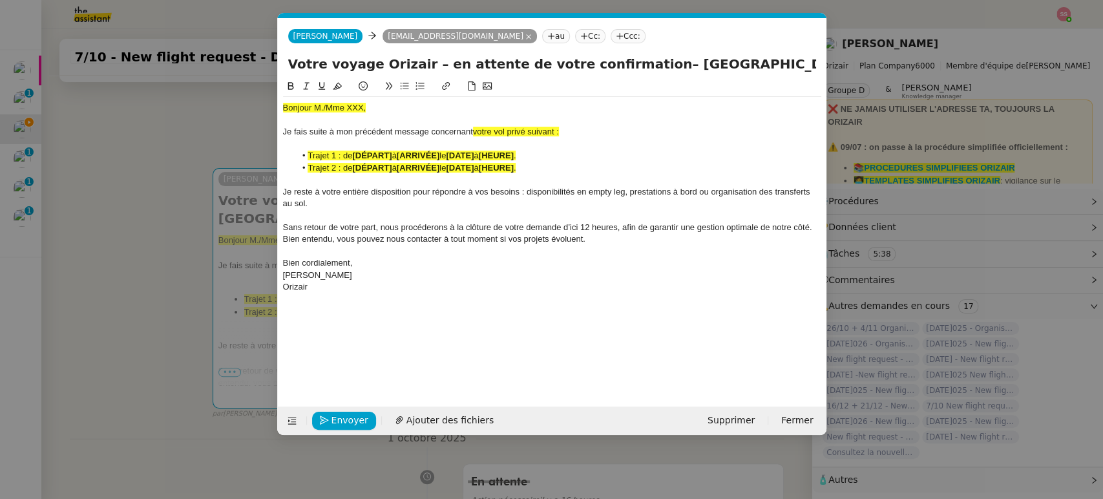
click at [472, 128] on div "Je fais suite à mon précédent message concernant votre vol privé suivant :" at bounding box center [552, 132] width 538 height 12
click at [335, 84] on icon at bounding box center [337, 85] width 9 height 9
drag, startPoint x: 370, startPoint y: 105, endPoint x: 284, endPoint y: 105, distance: 85.3
click at [284, 105] on div "Bonjour M./Mme XXX," at bounding box center [552, 108] width 538 height 12
click at [331, 89] on button at bounding box center [337, 86] width 16 height 15
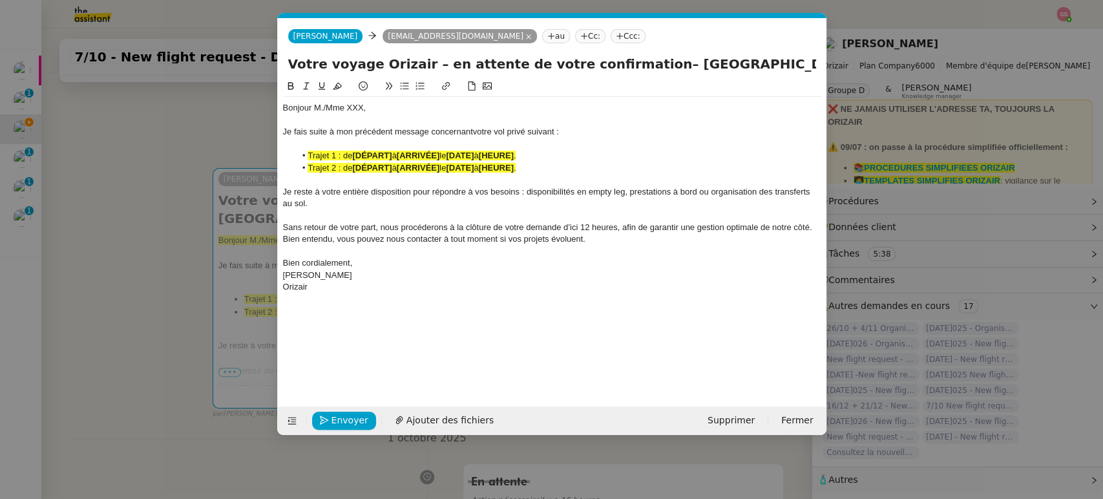
click at [473, 162] on li "Trajet 2 : de [DÉPART] à [ARRIVÉE] le [DATE] à [HEURE] ." at bounding box center [558, 168] width 526 height 12
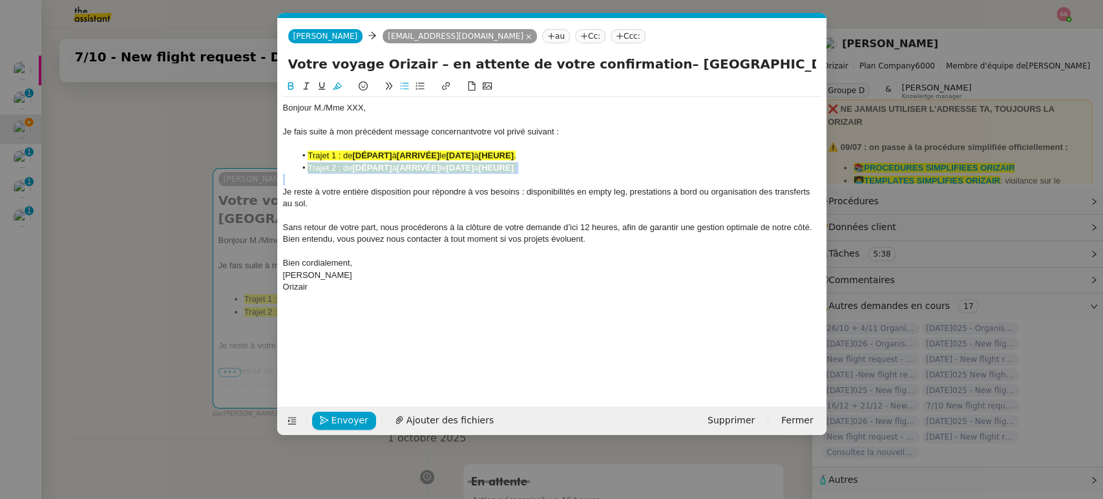
click at [473, 162] on li "Trajet 2 : de [DÉPART] à [ARRIVÉE] le [DATE] à [HEURE] ." at bounding box center [558, 168] width 526 height 12
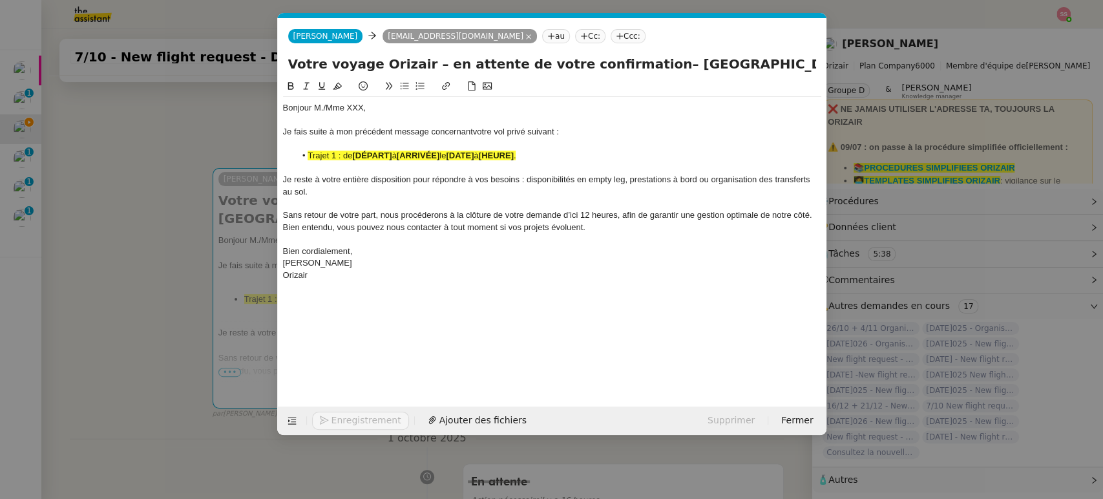
click at [412, 152] on strong "[ARRIVÉE]" at bounding box center [418, 156] width 43 height 10
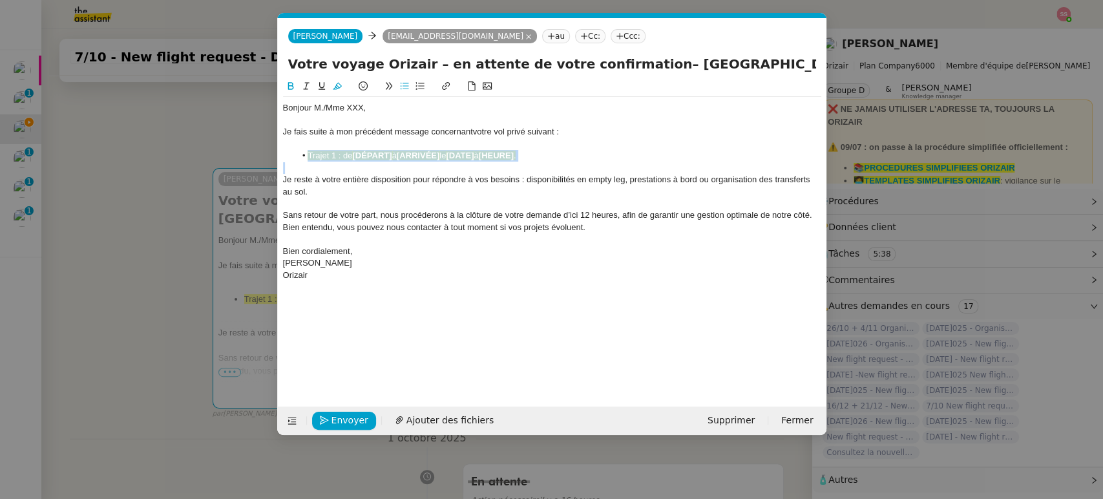
click at [412, 152] on strong "[ARRIVÉE]" at bounding box center [418, 156] width 43 height 10
click at [341, 87] on icon at bounding box center [337, 85] width 9 height 9
click at [371, 123] on div at bounding box center [552, 120] width 538 height 12
click at [219, 165] on nz-modal-container "relance fr Service ✈️Orizair - Relance client ( FR ) à utiliser pour orizair, p…" at bounding box center [551, 249] width 1103 height 499
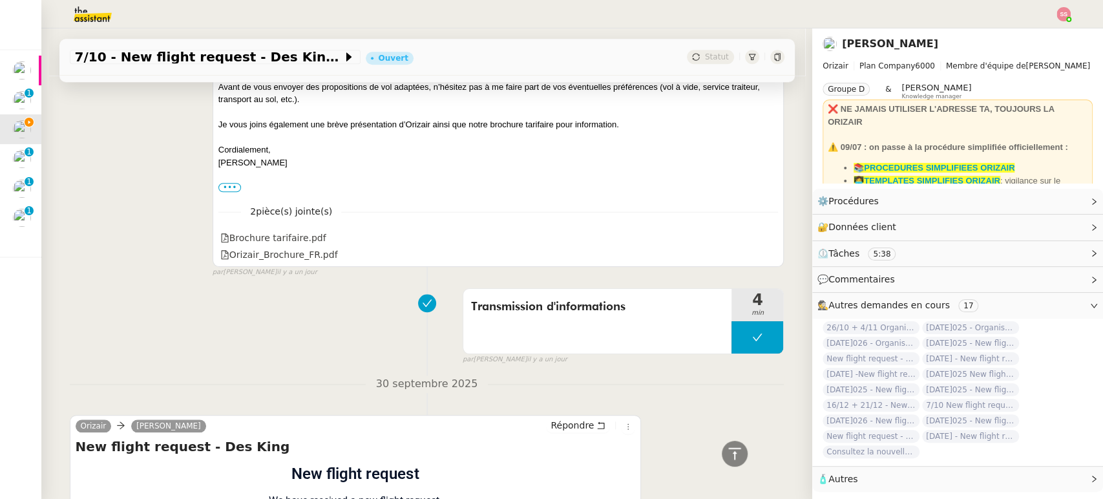
scroll to position [614, 0]
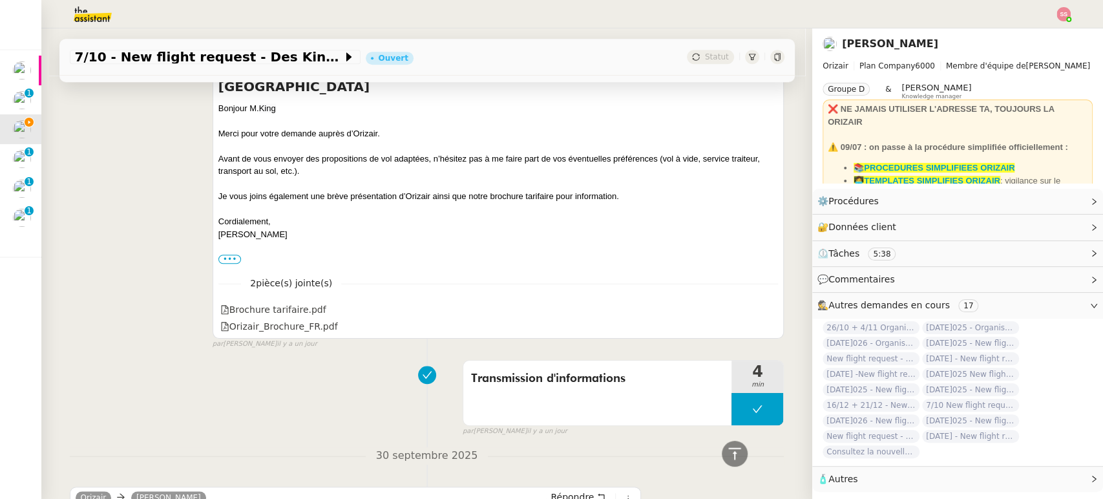
click at [370, 185] on div at bounding box center [498, 184] width 560 height 13
click at [264, 120] on div at bounding box center [498, 120] width 560 height 13
drag, startPoint x: 269, startPoint y: 112, endPoint x: 211, endPoint y: 106, distance: 57.8
click at [218, 106] on div "Bonjour [PERSON_NAME]" at bounding box center [498, 108] width 560 height 13
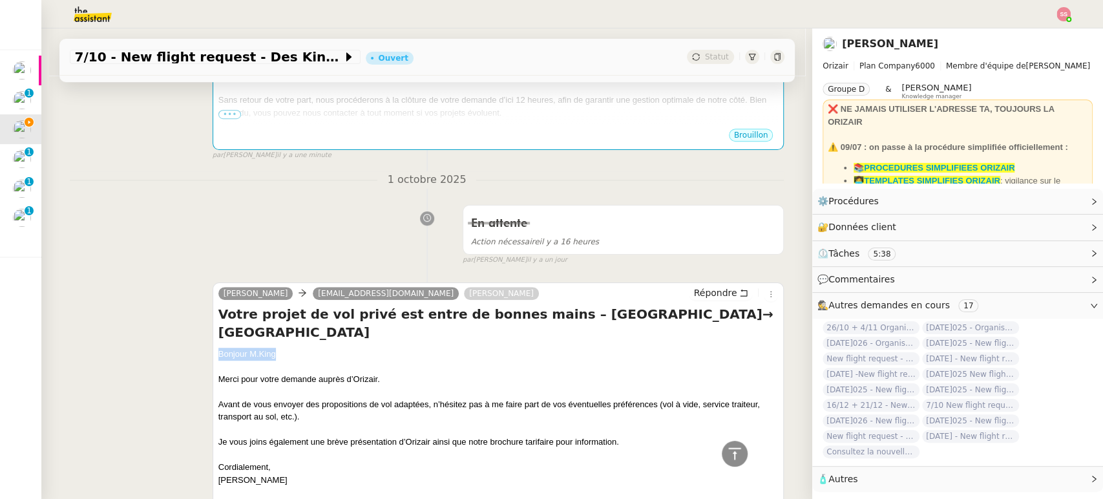
scroll to position [255, 0]
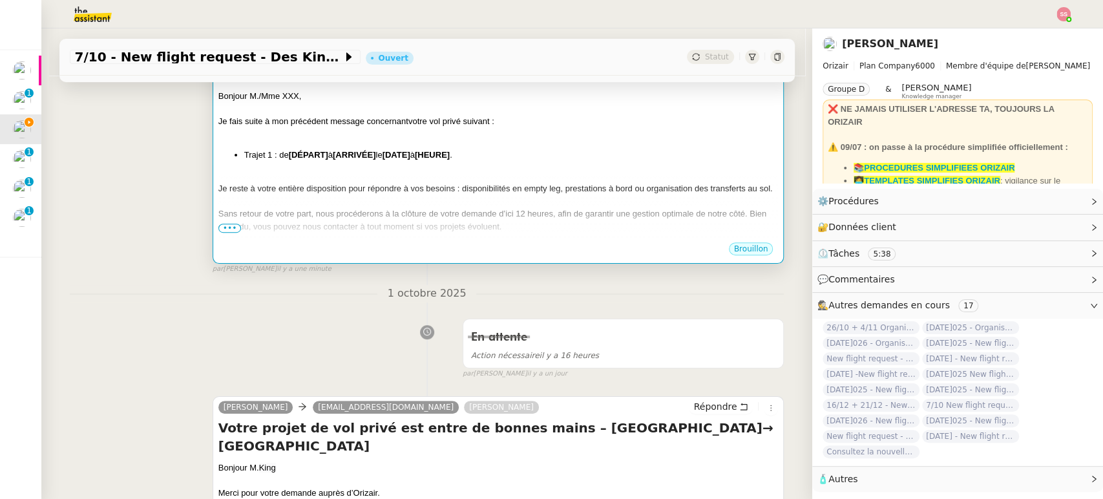
click at [367, 158] on strong "[ARRIVÉE]" at bounding box center [354, 155] width 43 height 10
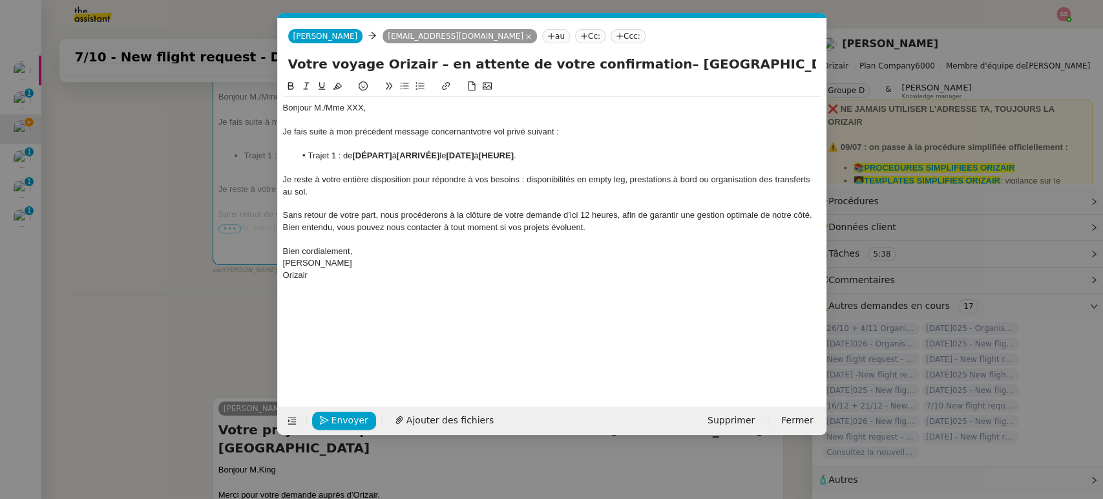
scroll to position [0, 64]
drag, startPoint x: 368, startPoint y: 105, endPoint x: 266, endPoint y: 105, distance: 101.4
click at [266, 105] on nz-modal-container "relance fr Service ✈️Orizair - Relance client ( FR ) à utiliser pour orizair, p…" at bounding box center [551, 249] width 1103 height 499
click at [181, 170] on nz-modal-container "relance fr Service ✈️Orizair - Relance client ( FR ) à utiliser pour orizair, p…" at bounding box center [551, 249] width 1103 height 499
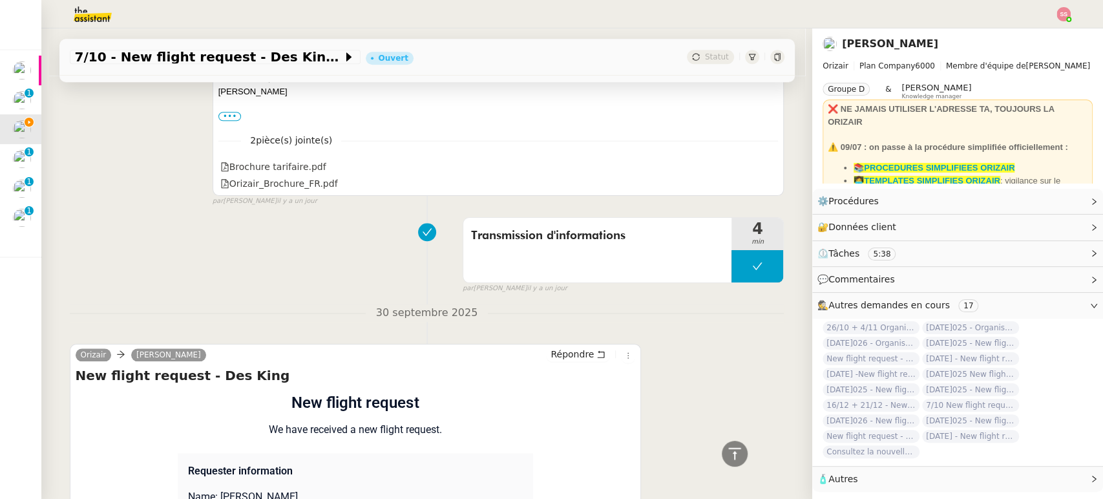
scroll to position [1116, 0]
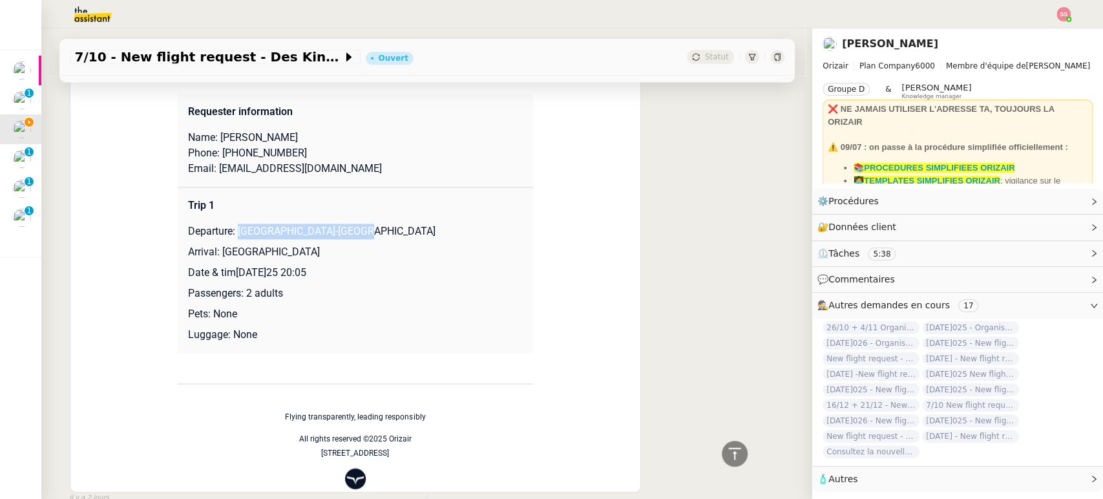
drag, startPoint x: 230, startPoint y: 226, endPoint x: 377, endPoint y: 224, distance: 147.3
click at [377, 224] on p "Departure: [GEOGRAPHIC_DATA]-[GEOGRAPHIC_DATA]" at bounding box center [355, 232] width 335 height 16
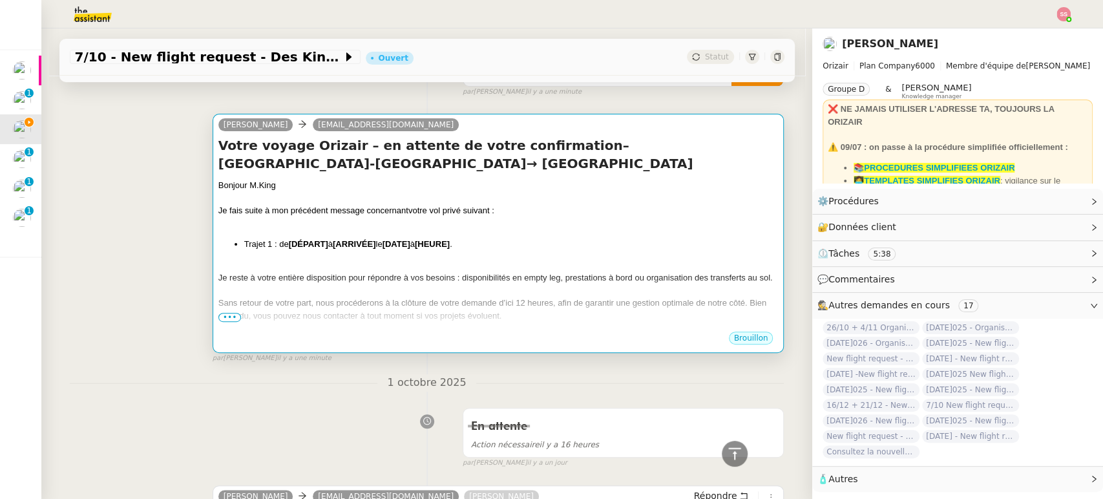
scroll to position [110, 0]
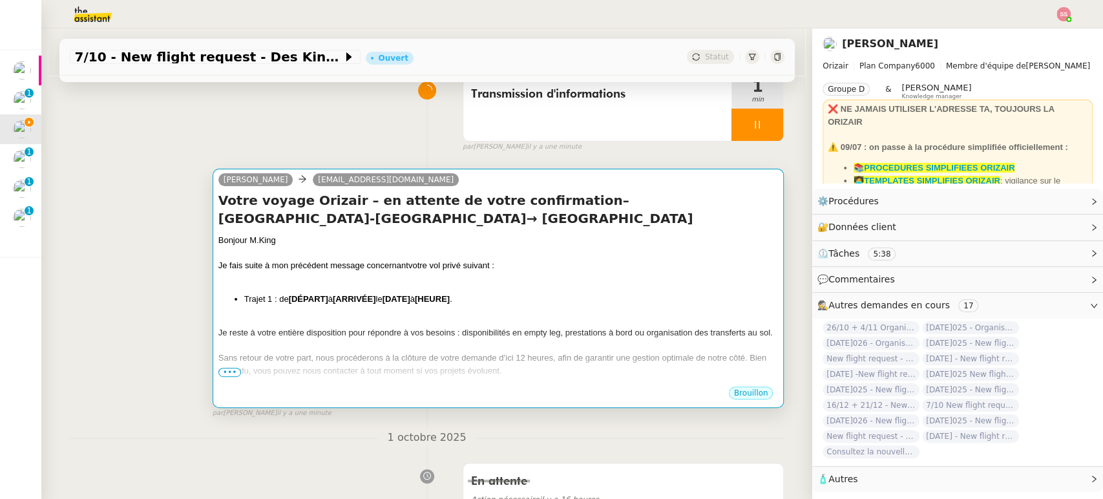
click at [400, 207] on h4 "Votre voyage Orizair – en attente de votre confirmation– [GEOGRAPHIC_DATA]-[GEO…" at bounding box center [498, 209] width 560 height 36
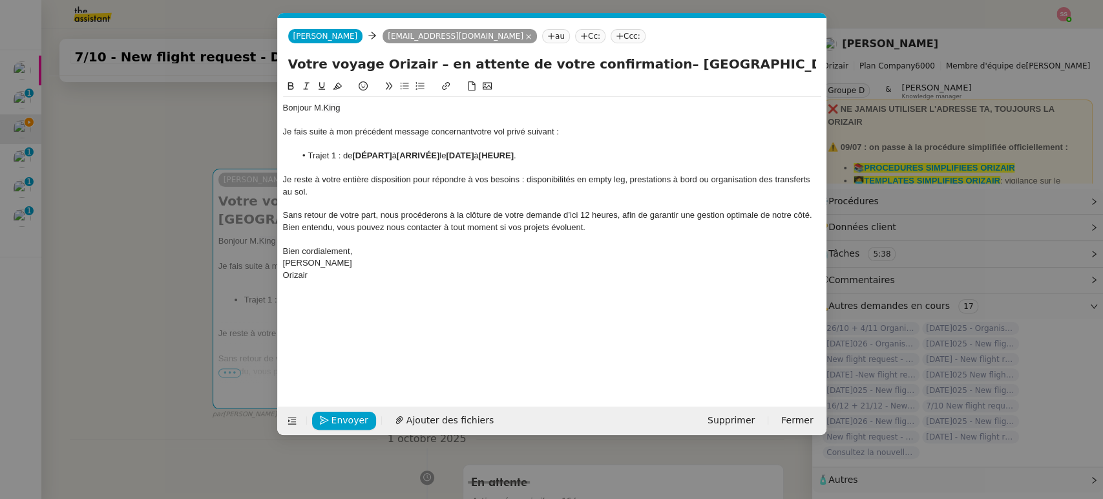
scroll to position [0, 64]
drag, startPoint x: 393, startPoint y: 154, endPoint x: 355, endPoint y: 154, distance: 38.8
click at [355, 154] on li "Trajet 1 : de [DÉPART] à [ARRIVÉE] le [DATE] à [HEURE] ." at bounding box center [558, 156] width 526 height 12
click at [200, 236] on nz-modal-container "relance fr Service ✈️Orizair - Relance client ( FR ) à utiliser pour orizair, p…" at bounding box center [551, 249] width 1103 height 499
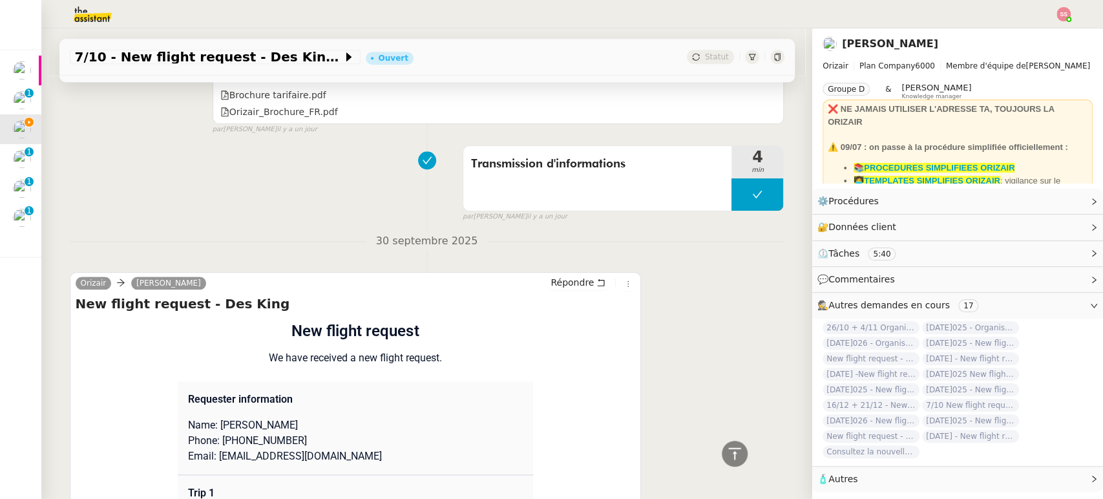
scroll to position [1116, 0]
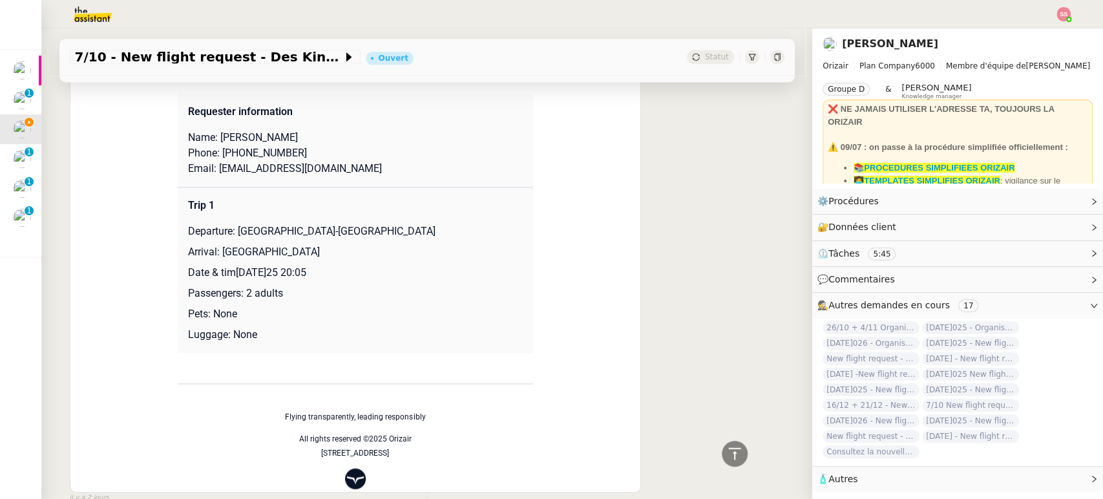
drag, startPoint x: 211, startPoint y: 249, endPoint x: 312, endPoint y: 245, distance: 100.9
click at [312, 245] on p "Arrival: [GEOGRAPHIC_DATA]" at bounding box center [355, 252] width 335 height 16
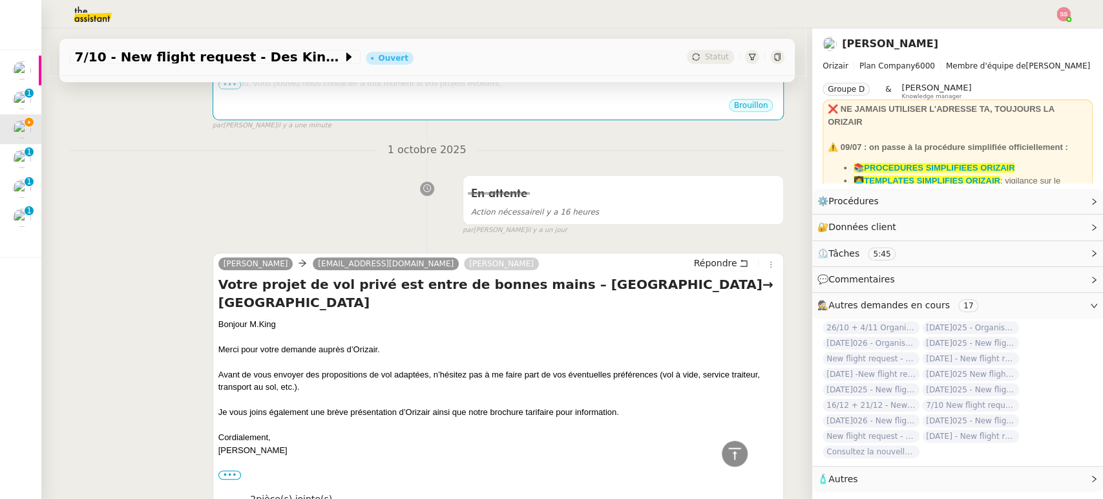
scroll to position [110, 0]
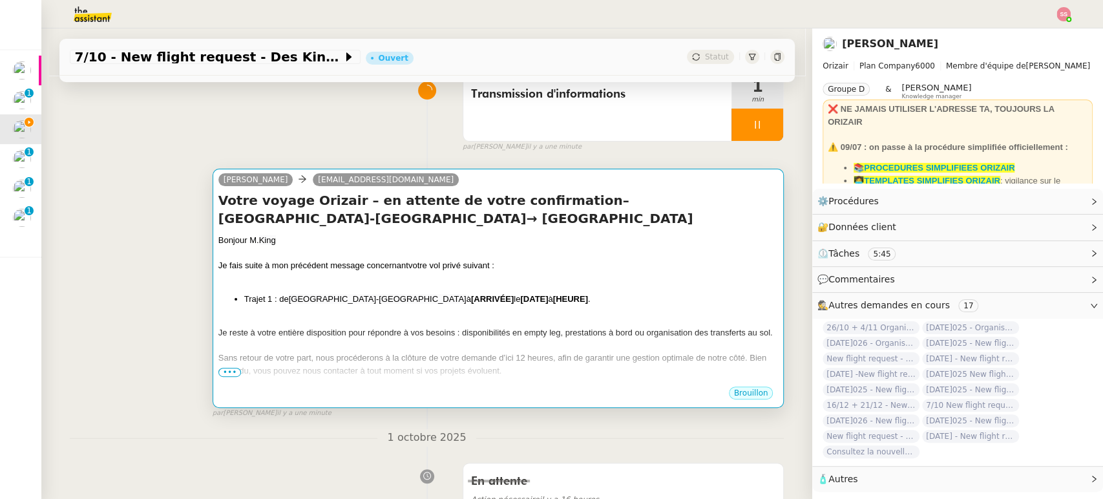
click at [446, 234] on div "Bonjour [PERSON_NAME]" at bounding box center [498, 240] width 560 height 13
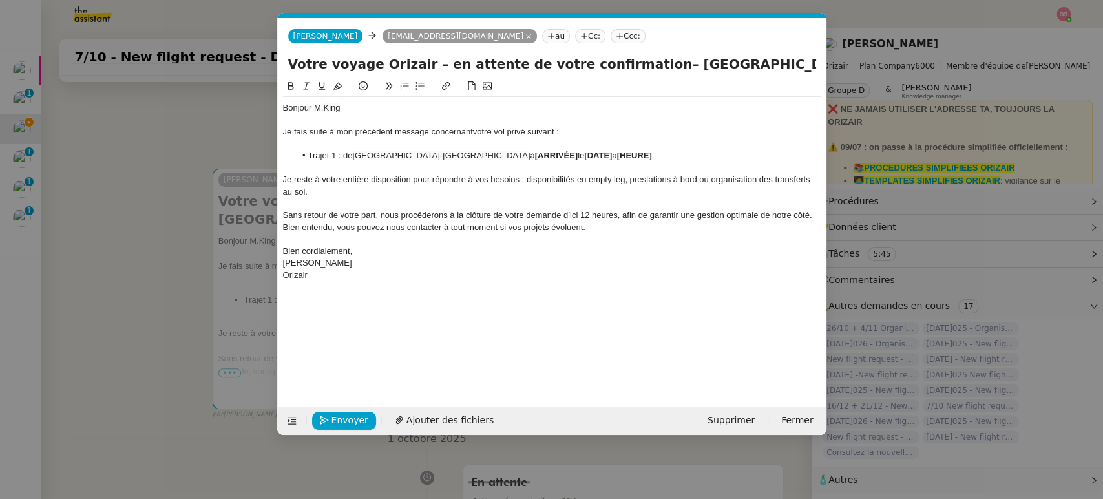
scroll to position [0, 64]
drag, startPoint x: 496, startPoint y: 158, endPoint x: 454, endPoint y: 153, distance: 42.2
click at [535, 153] on strong "[ARRIVÉE]" at bounding box center [556, 156] width 43 height 10
click at [231, 270] on nz-modal-container "relance fr Service ✈️Orizair - Relance client ( FR ) à utiliser pour orizair, p…" at bounding box center [551, 249] width 1103 height 499
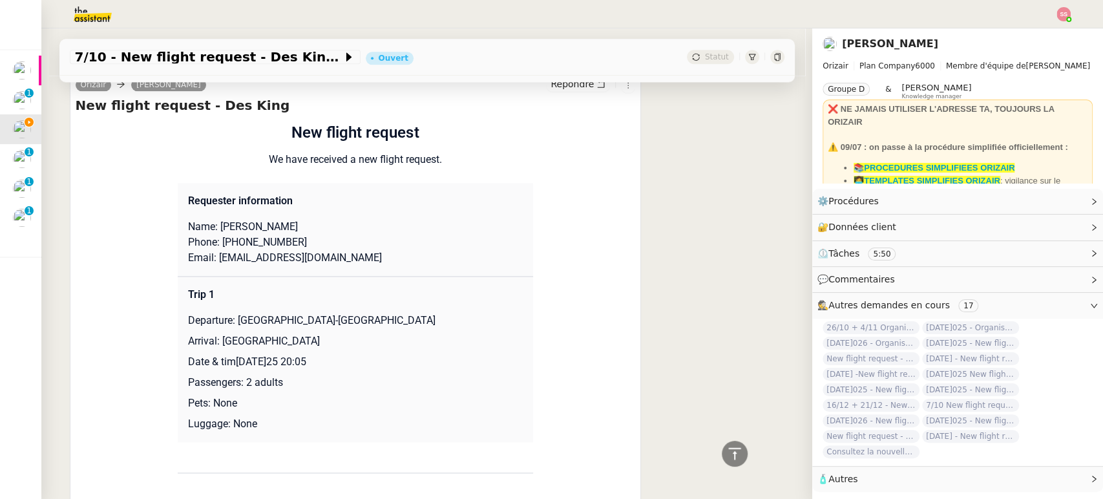
scroll to position [1044, 0]
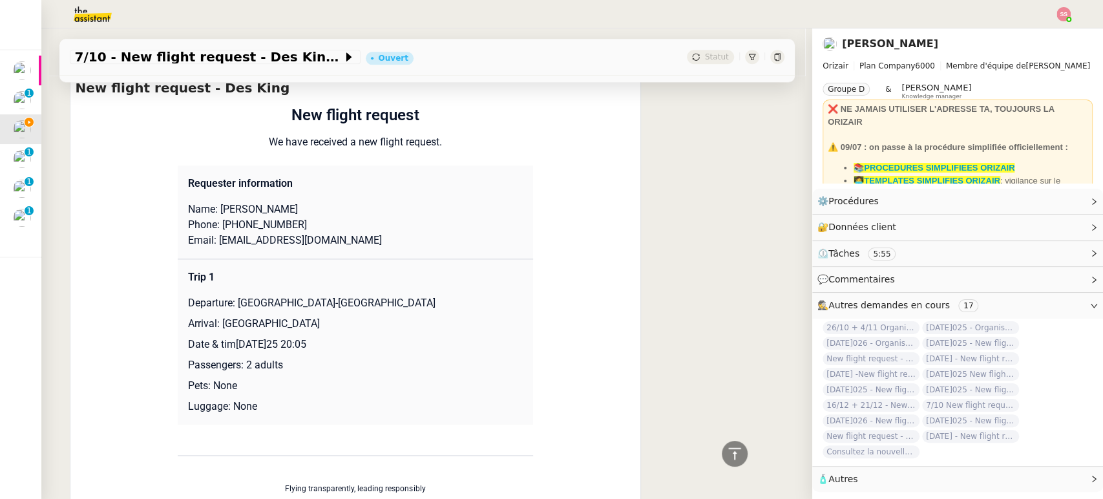
drag, startPoint x: 240, startPoint y: 340, endPoint x: 353, endPoint y: 335, distance: 113.2
click at [353, 337] on p "Date & tim[DATE]25 20:05" at bounding box center [355, 345] width 335 height 16
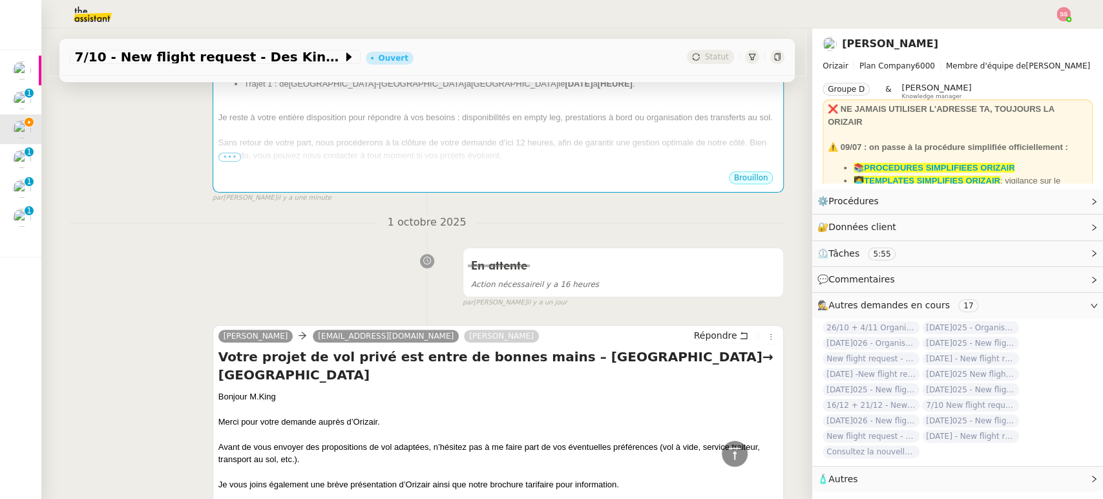
scroll to position [110, 0]
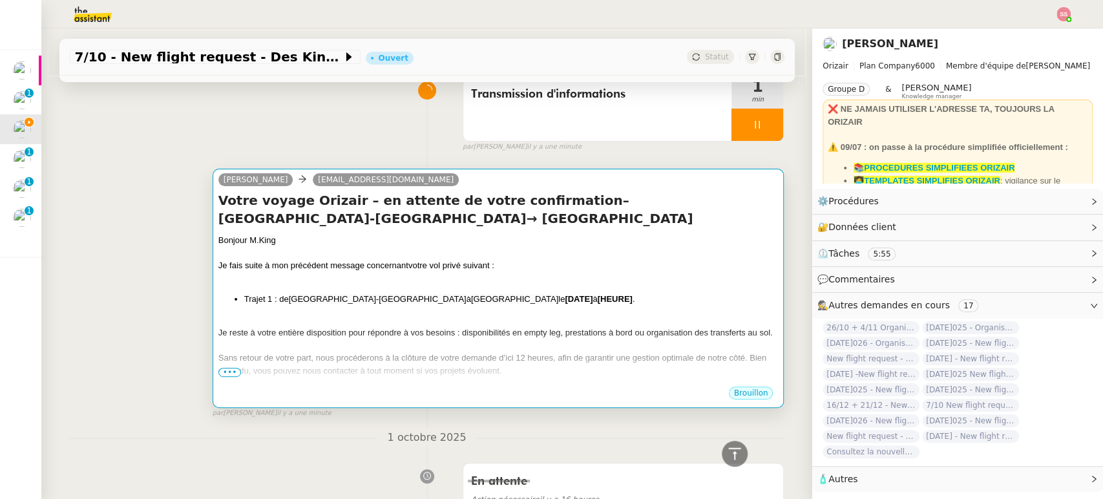
click at [565, 298] on strong "[DATE]" at bounding box center [579, 299] width 28 height 10
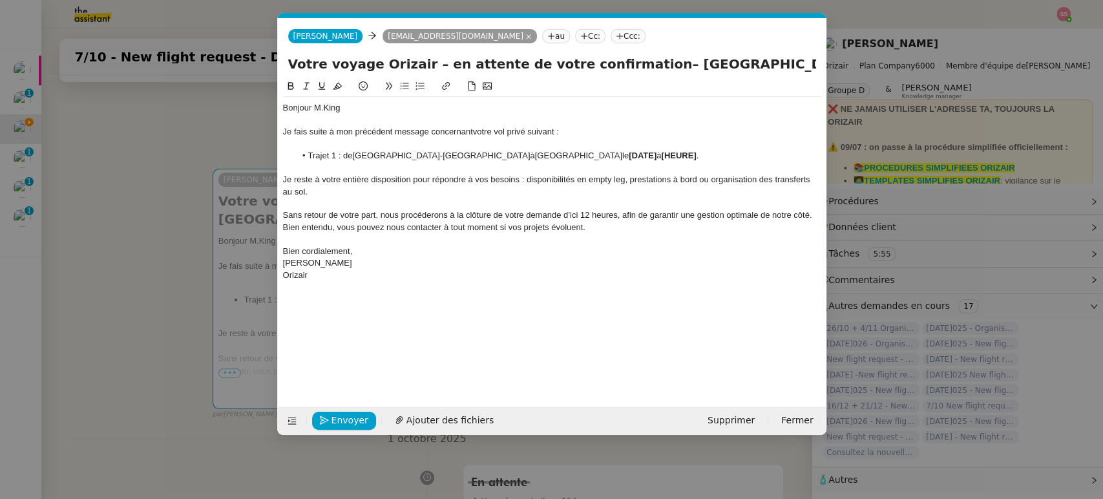
scroll to position [0, 64]
drag, startPoint x: 630, startPoint y: 149, endPoint x: 543, endPoint y: 152, distance: 86.6
click at [543, 152] on li "Trajet 1 : de [GEOGRAPHIC_DATA] à [GEOGRAPHIC_DATA] le [DATE] à [HEURE] ." at bounding box center [558, 156] width 526 height 12
click at [629, 153] on span "[DATE]25 20:05" at bounding box center [658, 156] width 59 height 10
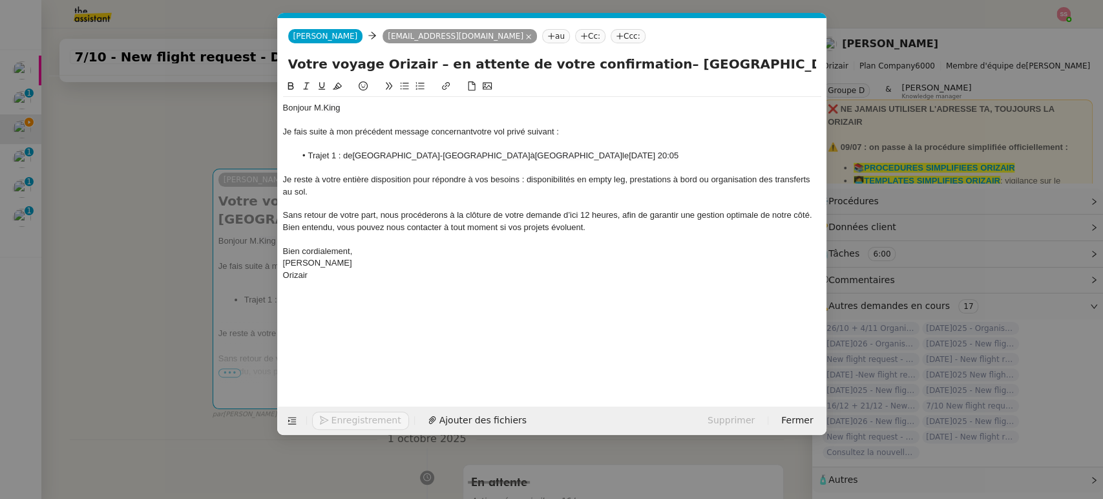
click at [629, 154] on span "[DATE] 20:05" at bounding box center [654, 156] width 50 height 10
click at [0, 0] on lt-span "Octob re" at bounding box center [0, 0] width 0 height 0
click at [628, 214] on span "Sans retour de votre part, nous procéderons à la clôture de votre demande d’ici…" at bounding box center [548, 220] width 531 height 21
click at [452, 159] on li "Trajet 1 : de [GEOGRAPHIC_DATA]-[GEOGRAPHIC_DATA] à [GEOGRAPHIC_DATA] le [DATE]…" at bounding box center [558, 156] width 526 height 12
click at [0, 0] on lt-span "Supprimer les doubles espaces" at bounding box center [0, 0] width 0 height 0
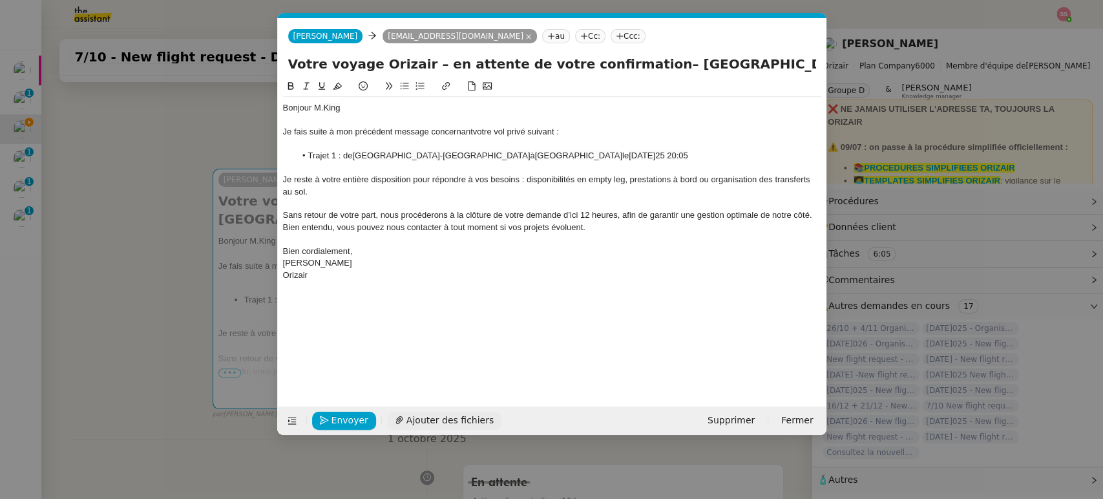
click at [402, 419] on icon at bounding box center [398, 420] width 7 height 8
click at [649, 284] on div "Bonjour [PERSON_NAME] Je fais suite à mon précédent message concernant votre vo…" at bounding box center [552, 191] width 538 height 189
click at [611, 36] on nz-tag "Ccc:" at bounding box center [628, 36] width 35 height 14
type input "[PERSON_NAME]"
click at [591, 61] on span "[PERSON_NAME]" at bounding box center [637, 57] width 183 height 10
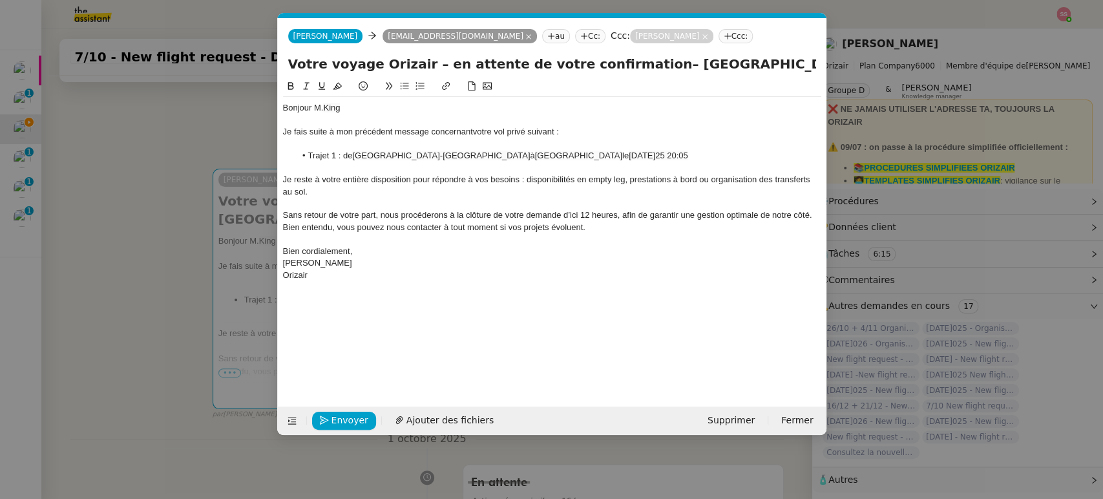
click at [530, 192] on div "Je reste à votre entière disposition pour répondre à vos besoins : disponibilit…" at bounding box center [552, 186] width 538 height 24
click at [603, 150] on li "Trajet 1 : de [GEOGRAPHIC_DATA]-[GEOGRAPHIC_DATA] à [GEOGRAPHIC_DATA] l[DATE]25…" at bounding box center [558, 156] width 526 height 12
click at [354, 420] on span "Envoyer" at bounding box center [349, 420] width 37 height 15
click at [354, 420] on span "Confirmer l'envoi" at bounding box center [370, 420] width 78 height 15
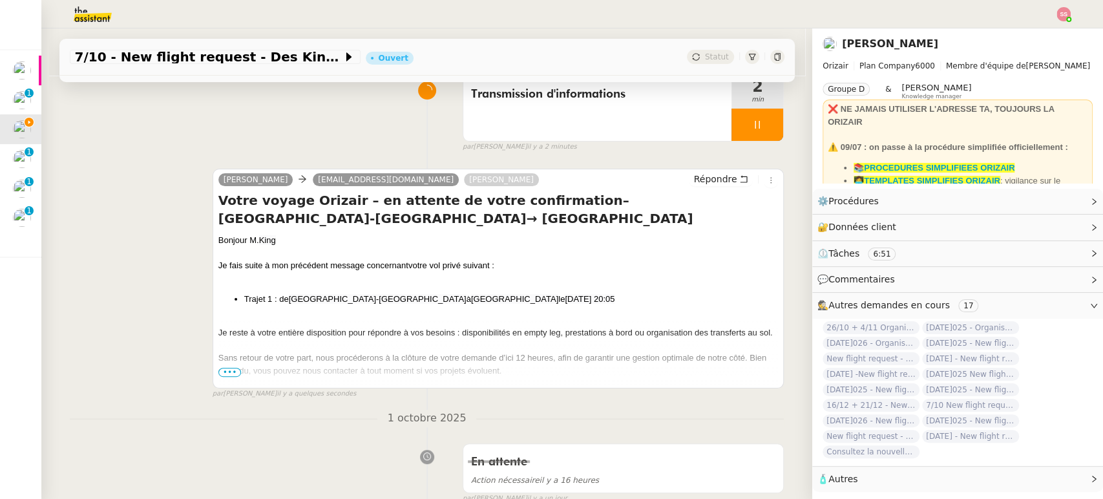
scroll to position [39, 0]
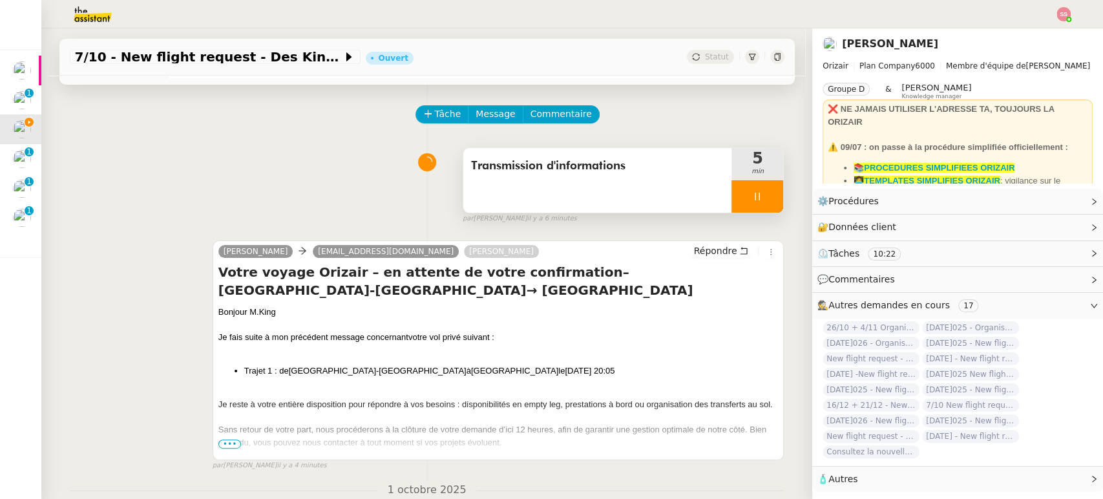
click at [744, 203] on div at bounding box center [757, 196] width 52 height 32
click at [765, 200] on icon at bounding box center [770, 196] width 10 height 10
click at [690, 51] on div "Statut" at bounding box center [710, 57] width 47 height 14
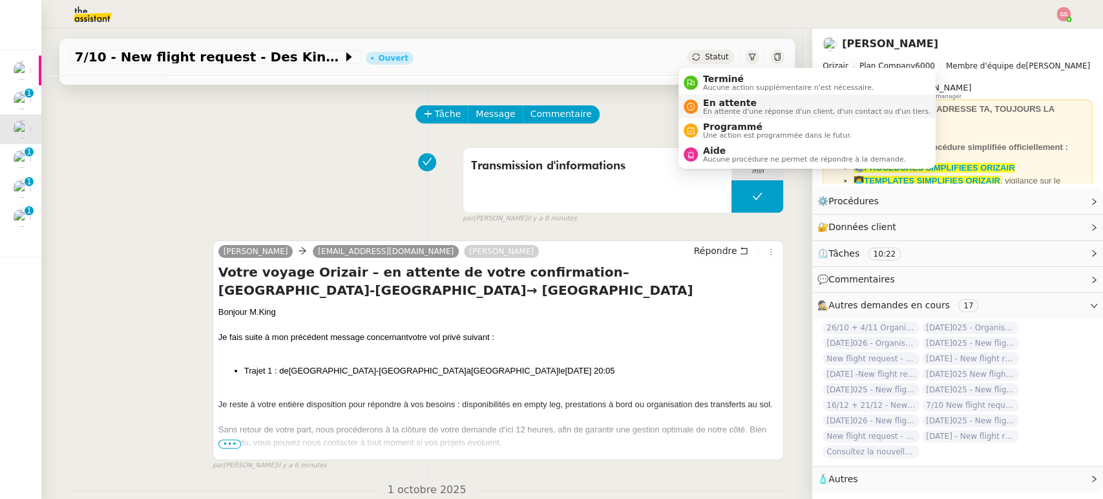
click at [734, 102] on span "En attente" at bounding box center [816, 103] width 227 height 10
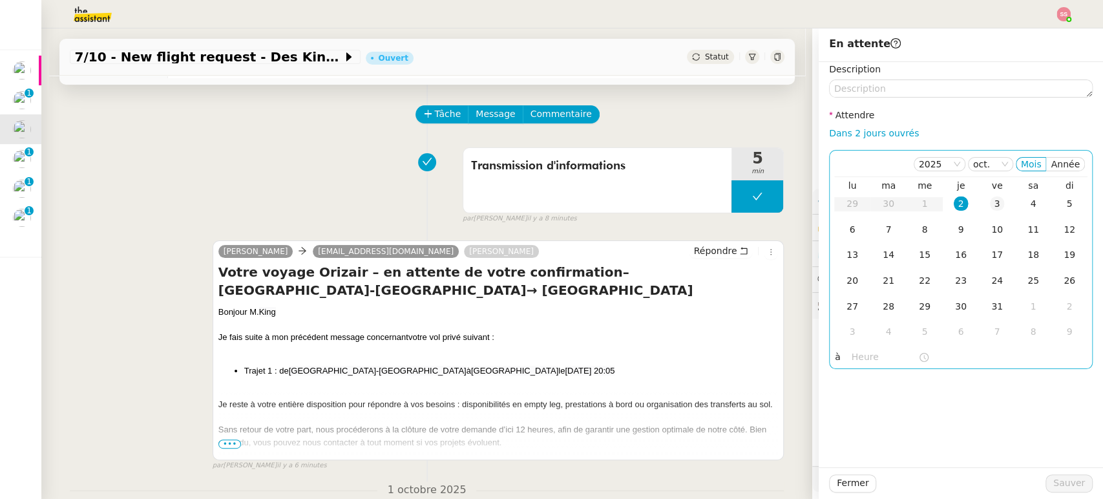
click at [993, 204] on td "3" at bounding box center [997, 204] width 36 height 26
click at [1065, 487] on span "Sauver" at bounding box center [1069, 482] width 32 height 15
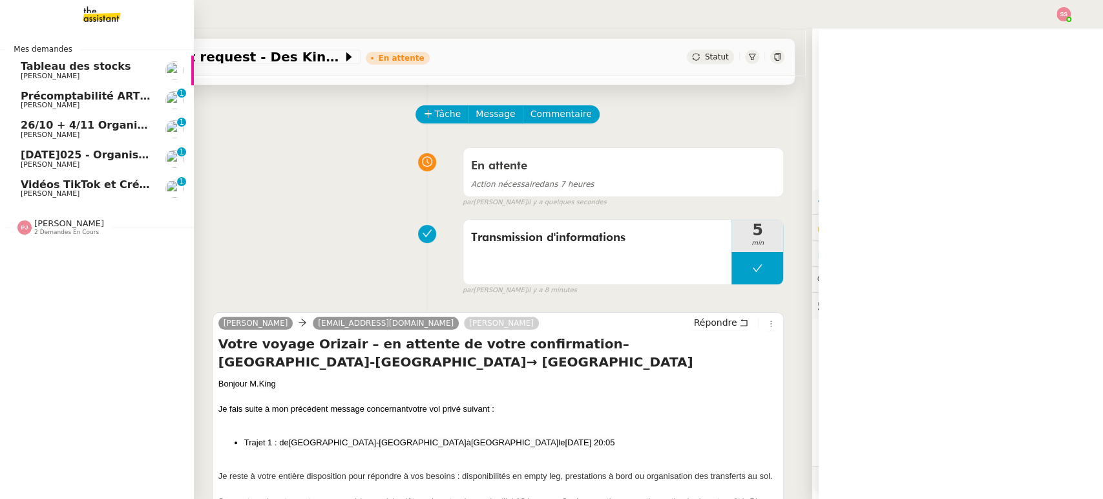
click at [112, 124] on span "26/10 + 4/11 Organiser le vol pour [PERSON_NAME]" at bounding box center [171, 125] width 300 height 12
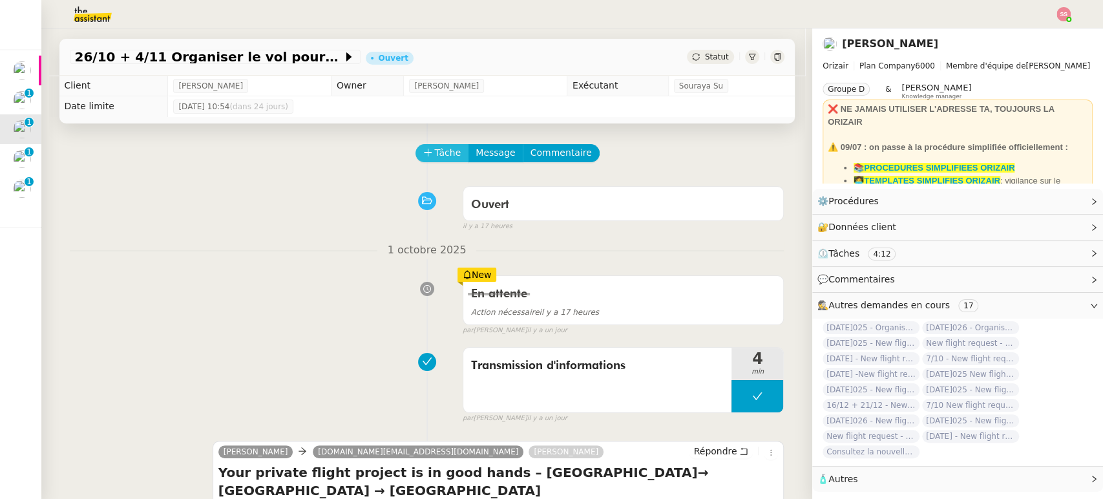
click at [423, 152] on button "Tâche" at bounding box center [442, 153] width 54 height 18
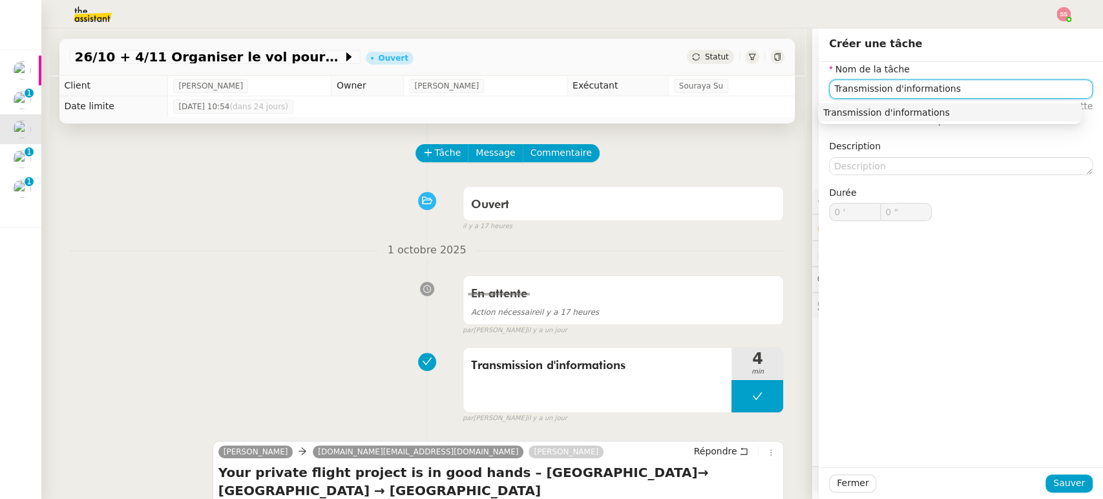
click at [974, 103] on nz-auto-option "Transmission d'informations" at bounding box center [950, 112] width 264 height 18
type input "Transmission d'informations"
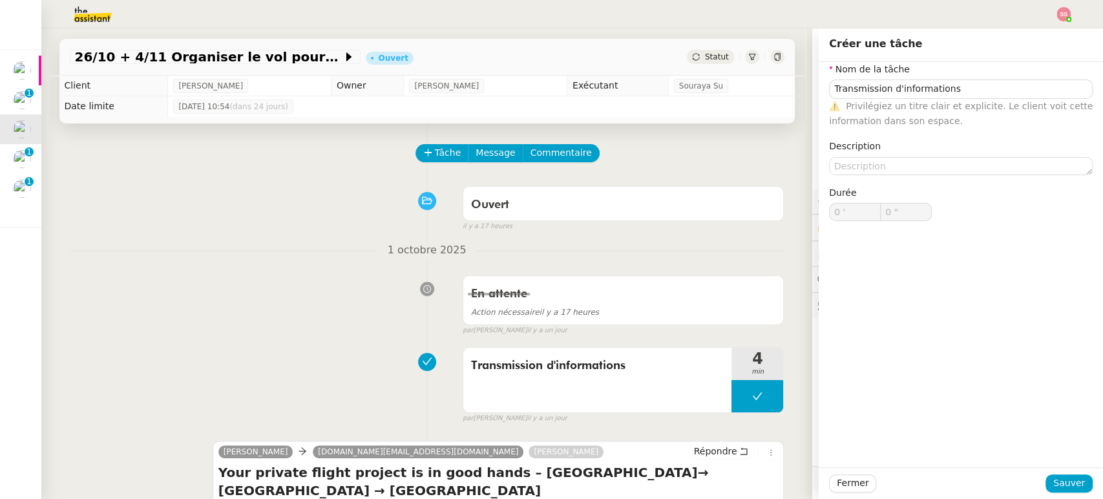
click at [974, 109] on span "Privilégiez un titre clair et explicite. Le client voit cette information dans …" at bounding box center [961, 113] width 264 height 25
click at [1069, 488] on span "Sauver" at bounding box center [1069, 482] width 32 height 15
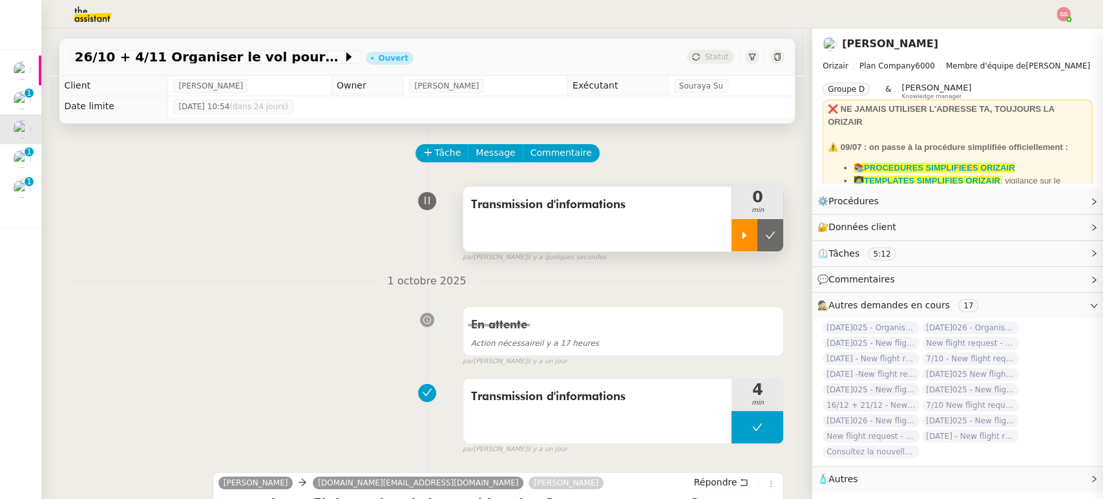
click at [731, 242] on div at bounding box center [744, 235] width 26 height 32
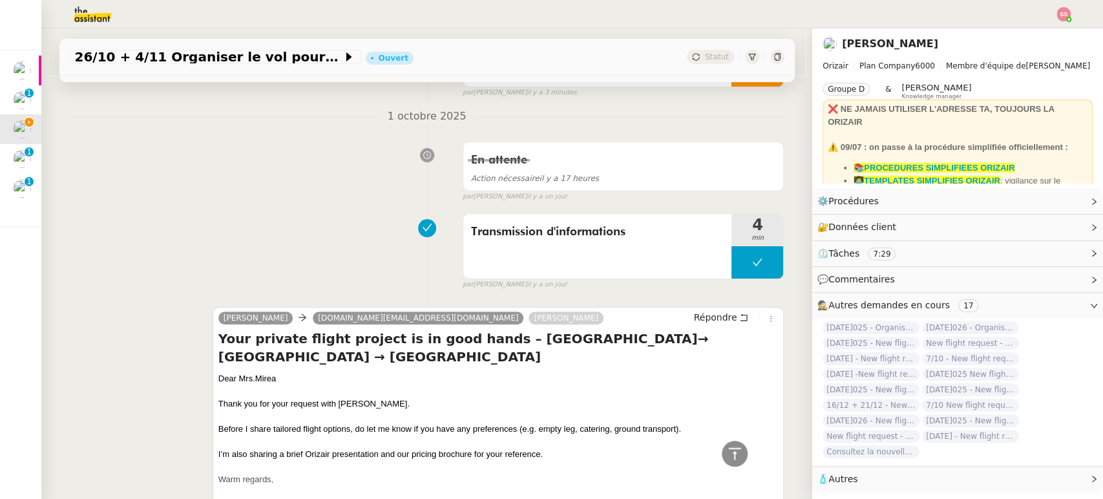
scroll to position [72, 0]
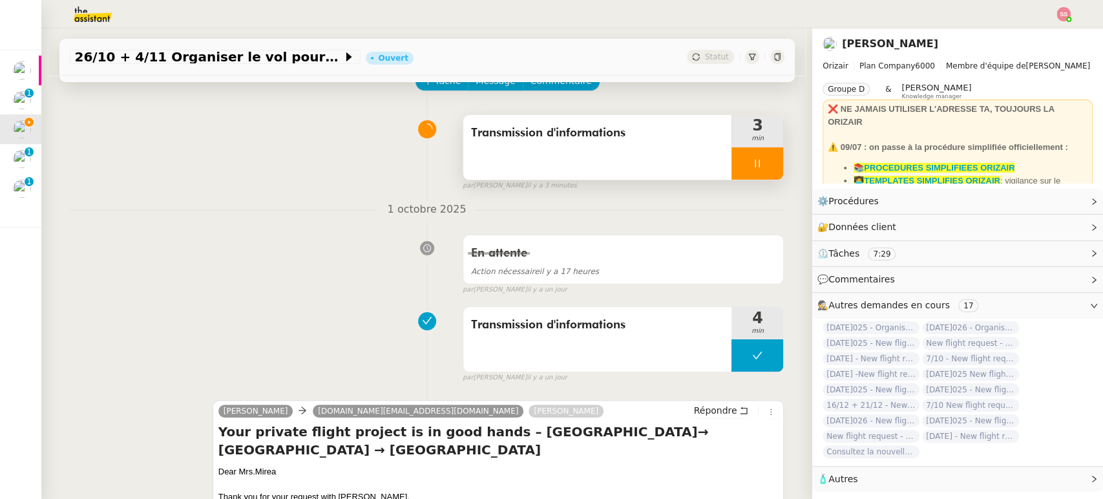
click at [764, 169] on div at bounding box center [757, 163] width 52 height 32
click at [764, 169] on button at bounding box center [770, 163] width 26 height 32
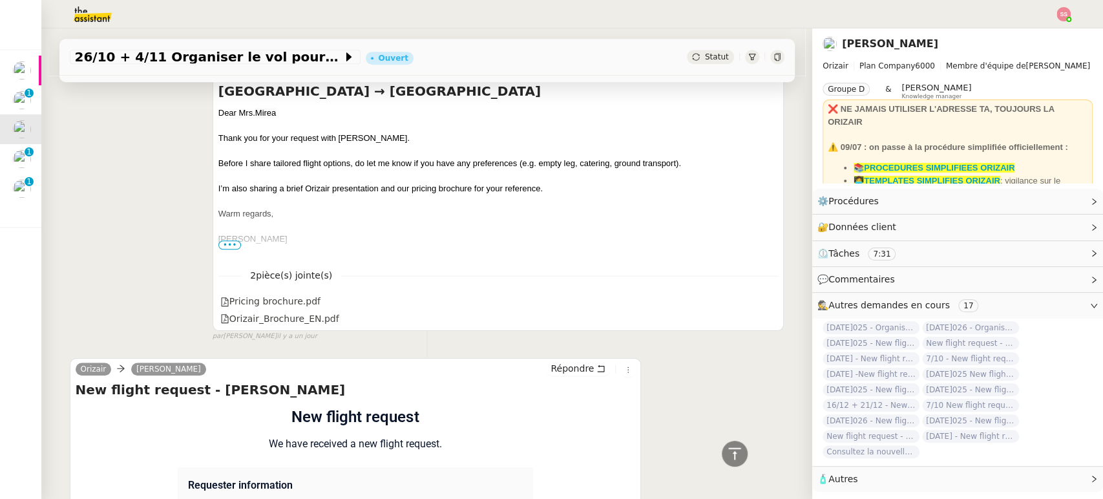
scroll to position [287, 0]
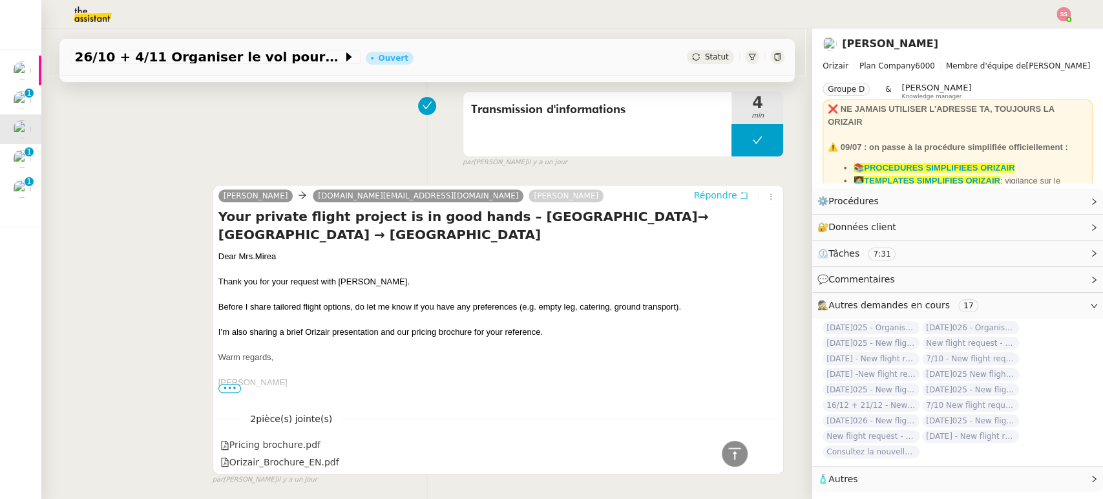
click at [719, 200] on span "Répondre" at bounding box center [714, 195] width 43 height 13
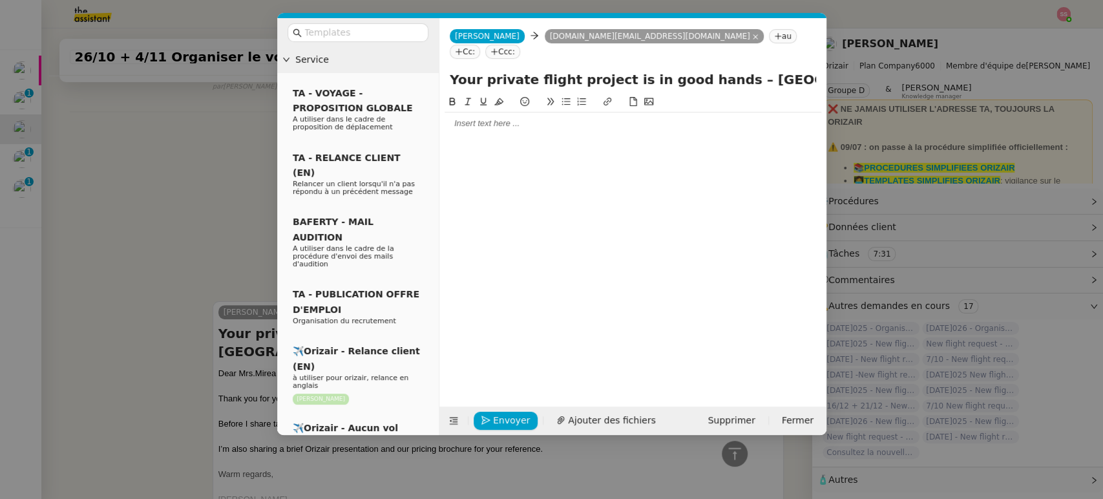
scroll to position [403, 0]
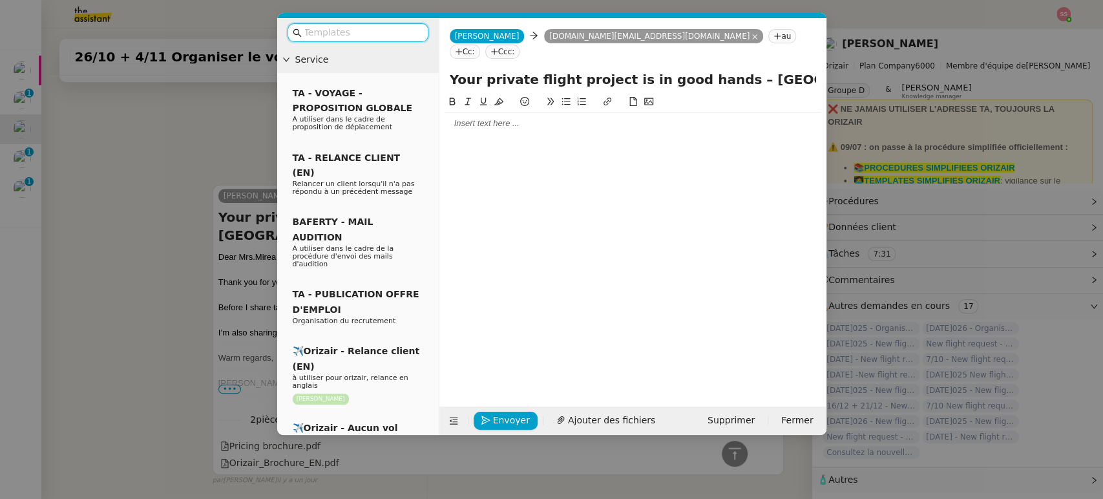
click at [362, 31] on input "text" at bounding box center [362, 32] width 116 height 15
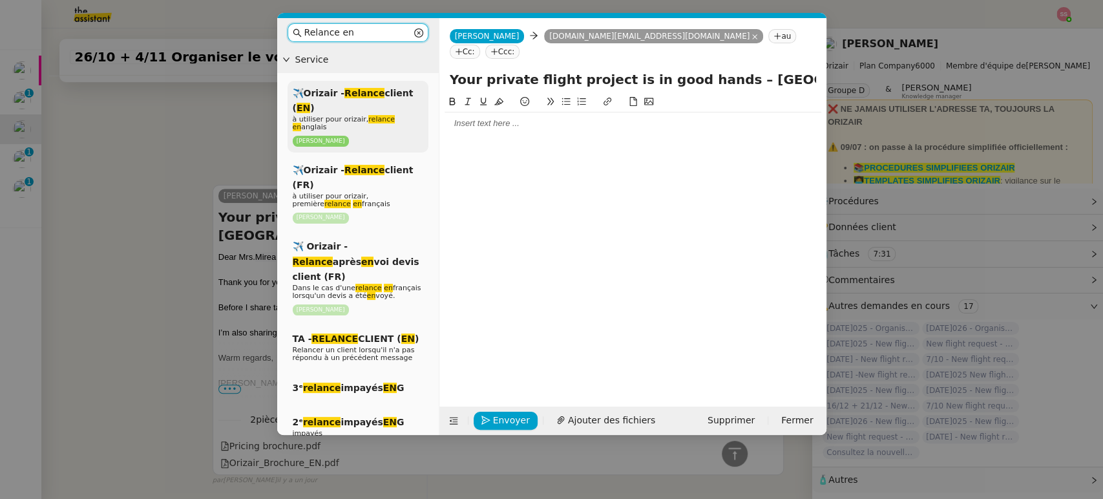
type input "Relance en"
click at [349, 105] on div "✈️Orizair - Relance client ( EN ) à utiliser pour orizair, relance en anglais […" at bounding box center [357, 117] width 141 height 72
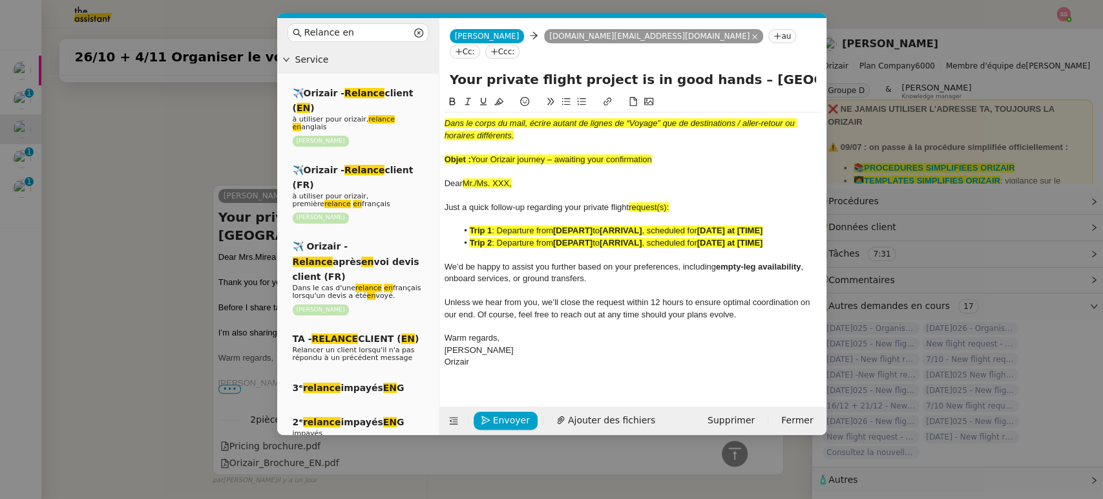
scroll to position [554, 0]
click at [520, 45] on nz-tag "Ccc:" at bounding box center [502, 52] width 35 height 14
type input "[PERSON_NAME]"
click at [528, 74] on div "[PERSON_NAME] [PERSON_NAME][EMAIL_ADDRESS][DOMAIN_NAME]" at bounding box center [518, 75] width 119 height 17
drag, startPoint x: 475, startPoint y: 142, endPoint x: 676, endPoint y: 145, distance: 200.9
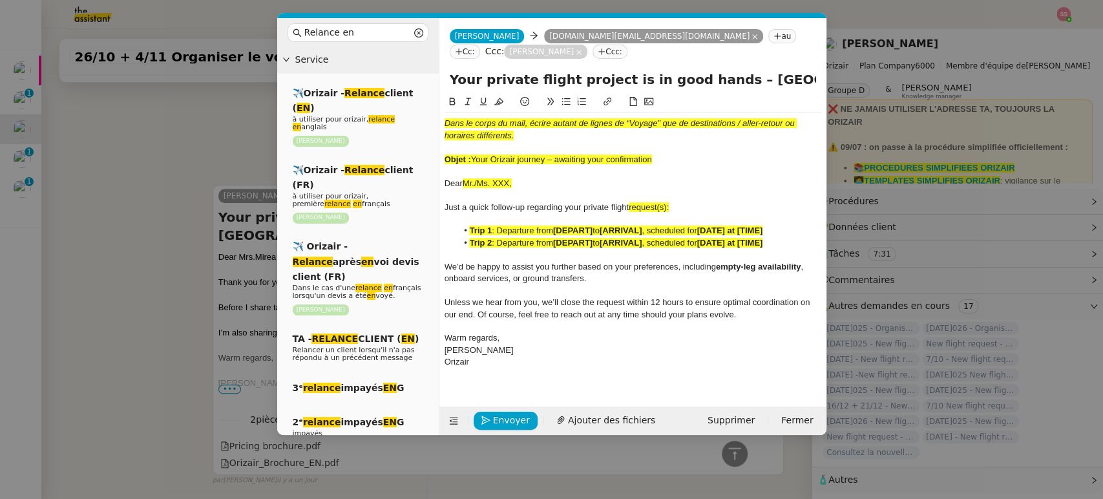
click at [682, 154] on div "Objet : Your Orizair journey – awaiting your confirmation" at bounding box center [632, 160] width 377 height 12
click at [676, 154] on div "Objet : Your Orizair journey – awaiting your confirmation" at bounding box center [632, 160] width 377 height 12
drag, startPoint x: 667, startPoint y: 143, endPoint x: 472, endPoint y: 140, distance: 194.5
click at [472, 154] on div "Objet : Your Orizair journey – awaiting your confirmation" at bounding box center [632, 160] width 377 height 12
drag, startPoint x: 709, startPoint y: 72, endPoint x: 413, endPoint y: 67, distance: 295.9
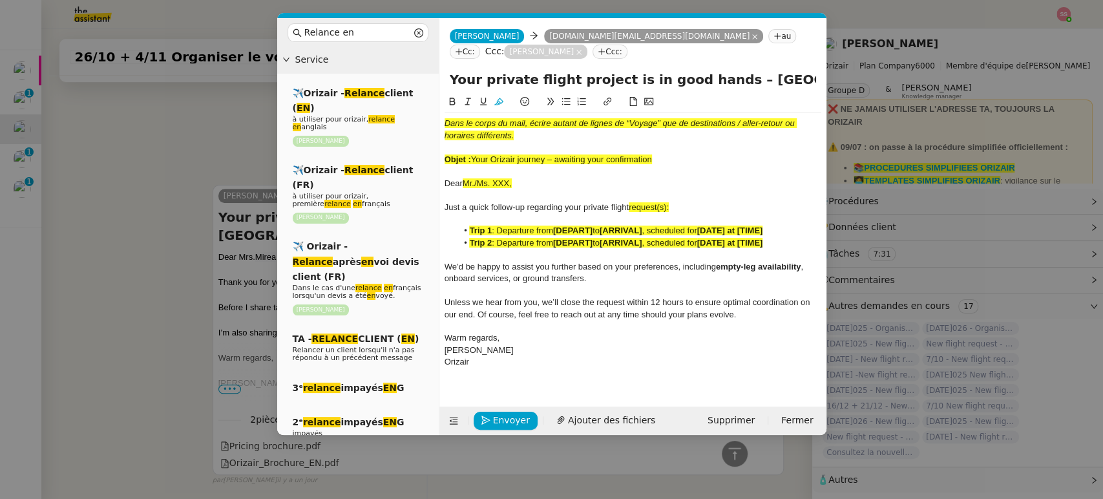
click at [413, 67] on nz-layout "Relance en Service ✈️Orizair - Relance client ( EN ) à utiliser pour orizair, r…" at bounding box center [551, 226] width 549 height 417
paste input "Orizair journey – awaiting your confirmation"
type input "Your Orizair journey – awaiting your confirmation – [GEOGRAPHIC_DATA]→ [GEOGRAP…"
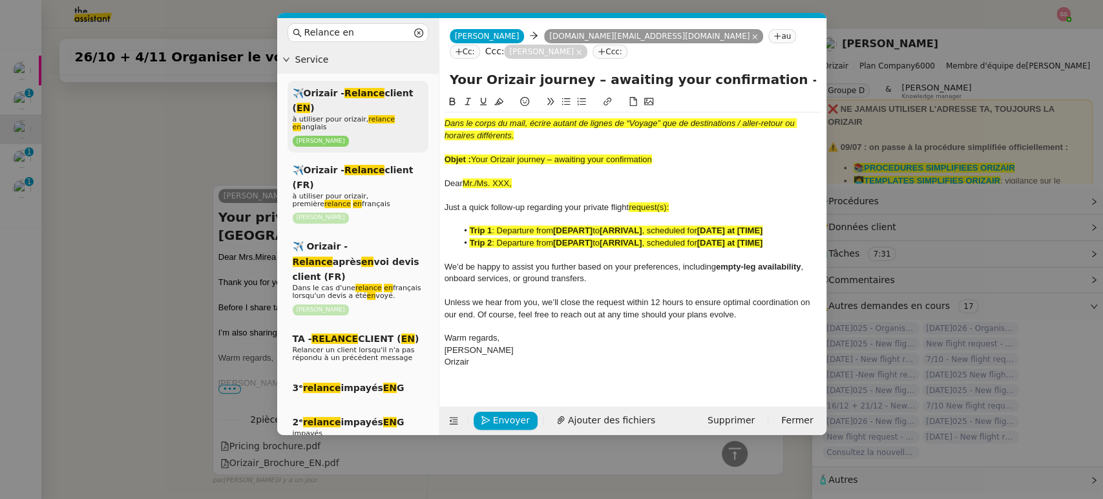
drag, startPoint x: 683, startPoint y: 145, endPoint x: 378, endPoint y: 87, distance: 310.3
click at [378, 87] on nz-layout "Relance en Service ✈️Orizair - Relance client ( EN ) à utiliser pour orizair, r…" at bounding box center [551, 226] width 549 height 417
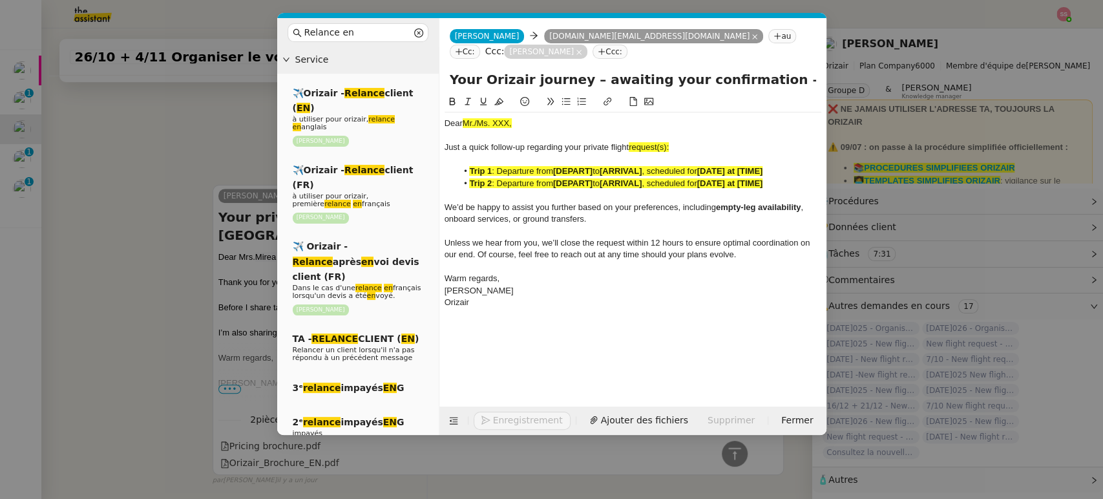
click at [200, 172] on nz-modal-container "Relance en Service ✈️Orizair - Relance client ( EN ) à utiliser pour orizair, r…" at bounding box center [551, 249] width 1103 height 499
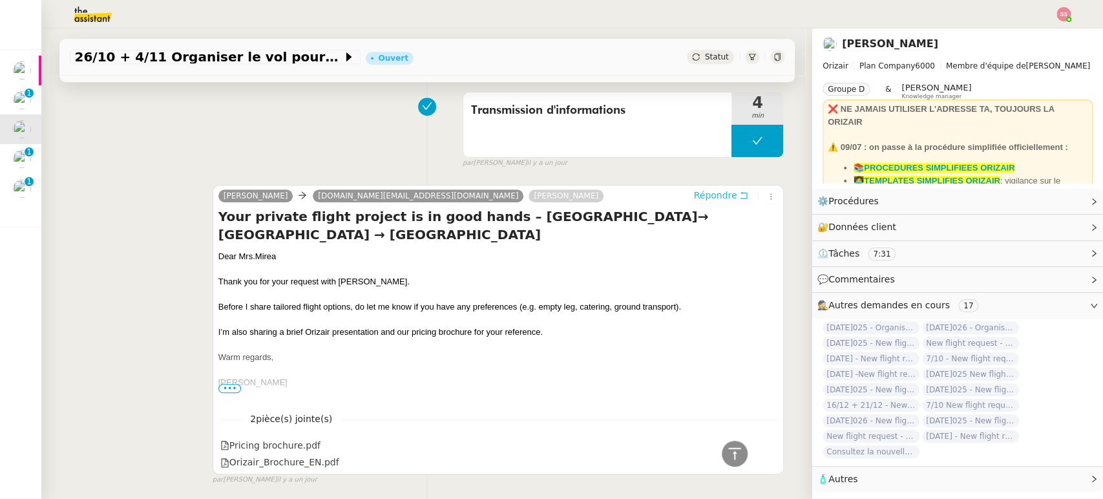
scroll to position [553, 0]
click at [239, 252] on div "Dear Mrs. [GEOGRAPHIC_DATA]" at bounding box center [498, 256] width 560 height 13
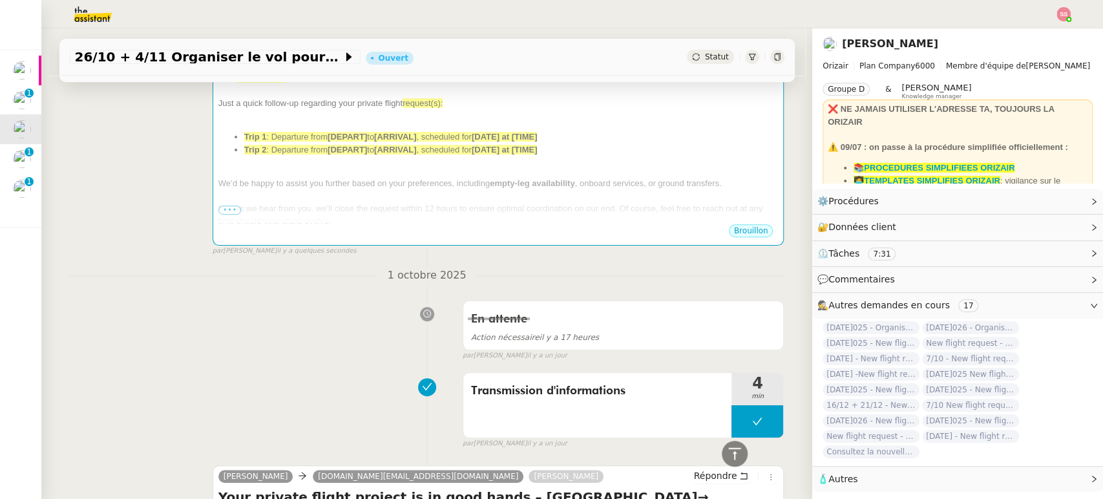
scroll to position [194, 0]
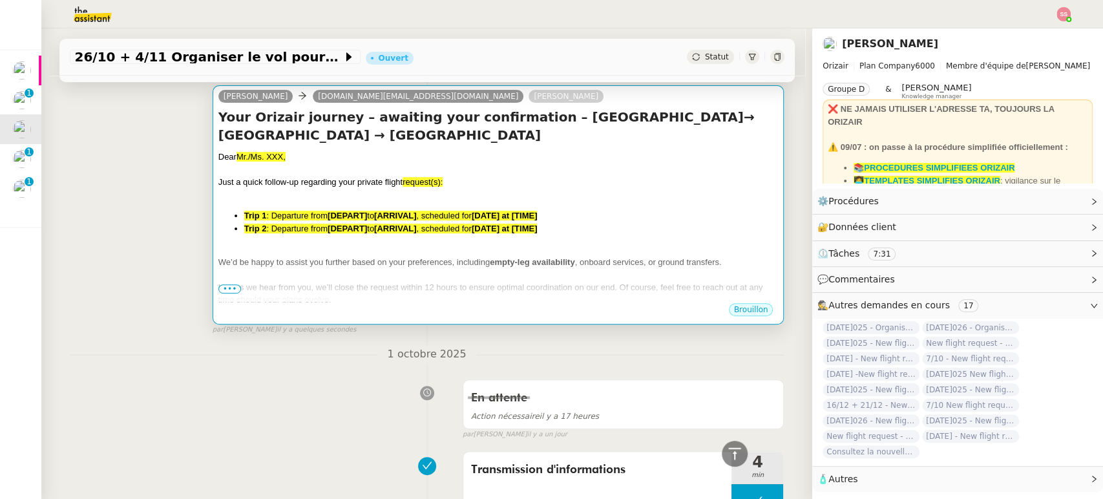
click at [348, 202] on div "Dear Mr./Ms. XXX, Just a quick follow-up regarding your private flight request(…" at bounding box center [498, 254] width 560 height 206
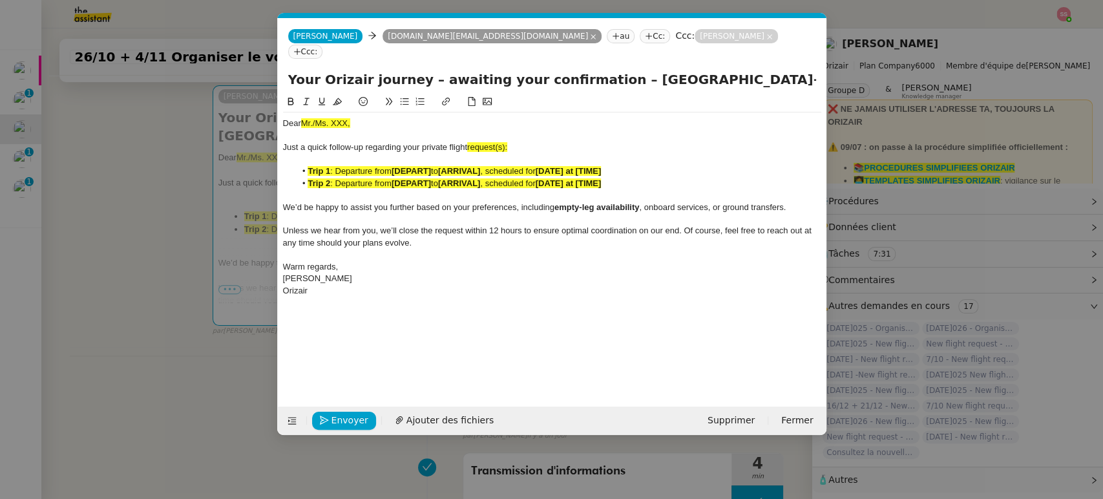
scroll to position [0, 70]
drag, startPoint x: 356, startPoint y: 108, endPoint x: 274, endPoint y: 97, distance: 82.8
click at [274, 97] on nz-modal-container "Relance en Service ✈️Orizair - Relance client ( EN ) à utiliser pour orizair, r…" at bounding box center [551, 249] width 1103 height 499
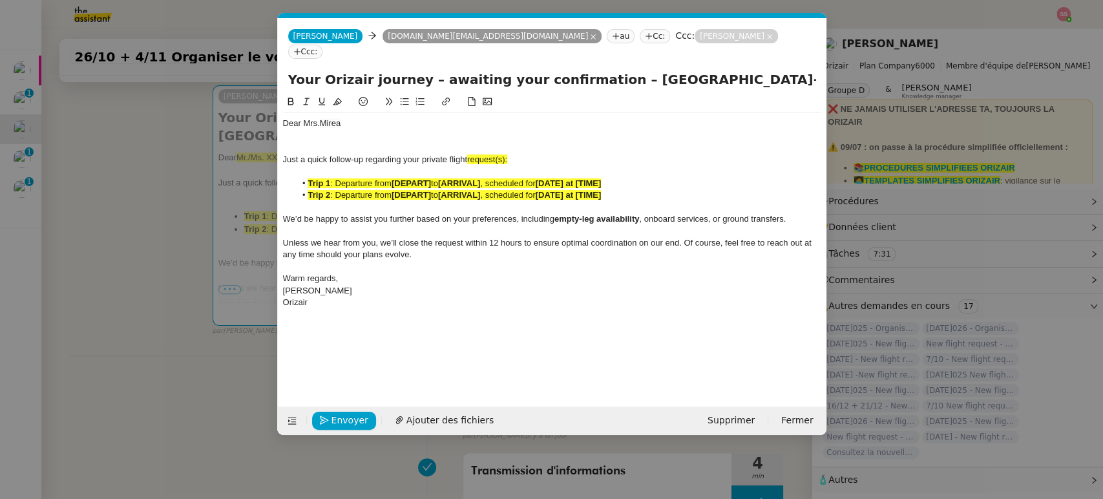
scroll to position [0, 0]
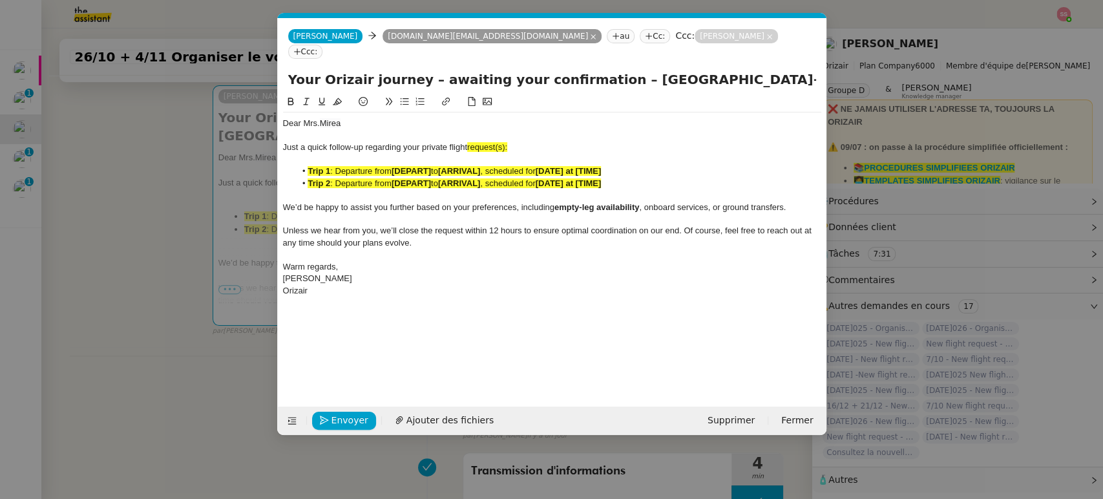
click at [514, 141] on div "Just a quick follow-up regarding your private flight request(s):" at bounding box center [552, 147] width 538 height 12
drag, startPoint x: 515, startPoint y: 128, endPoint x: 469, endPoint y: 131, distance: 45.9
click at [469, 141] on div "Just a quick follow-up regarding your private flight request:" at bounding box center [552, 147] width 538 height 12
click at [341, 94] on button at bounding box center [337, 101] width 16 height 15
click at [392, 178] on span ": Departure from" at bounding box center [360, 183] width 61 height 10
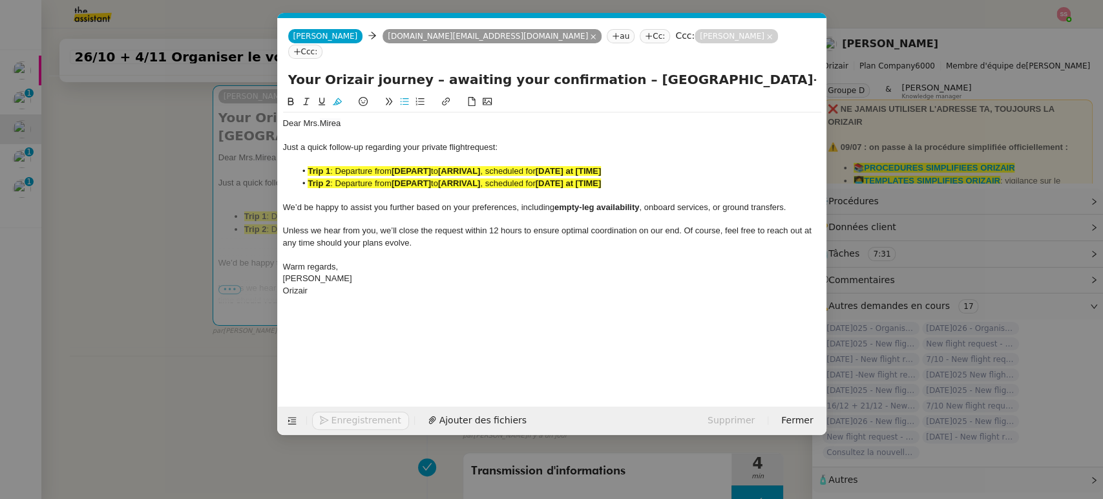
click at [418, 178] on strong "[DEPART]" at bounding box center [411, 183] width 39 height 10
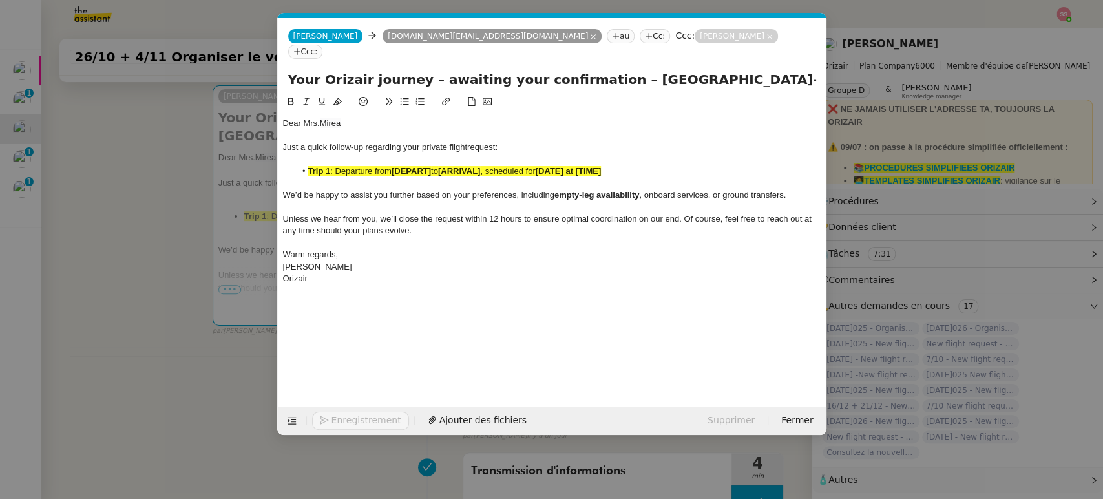
click at [452, 166] on strong "[ARRIVAL]" at bounding box center [459, 171] width 42 height 10
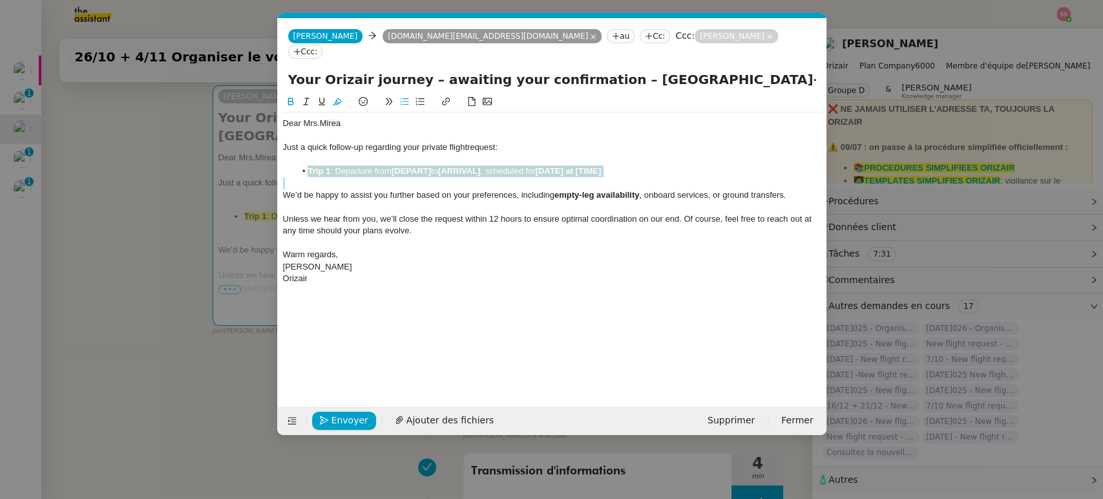
click at [452, 166] on strong "[ARRIVAL]" at bounding box center [459, 171] width 42 height 10
click at [574, 141] on div "Just a quick follow-up regarding your private flight request:" at bounding box center [552, 147] width 538 height 12
click at [335, 166] on span ": Departure from" at bounding box center [360, 171] width 61 height 10
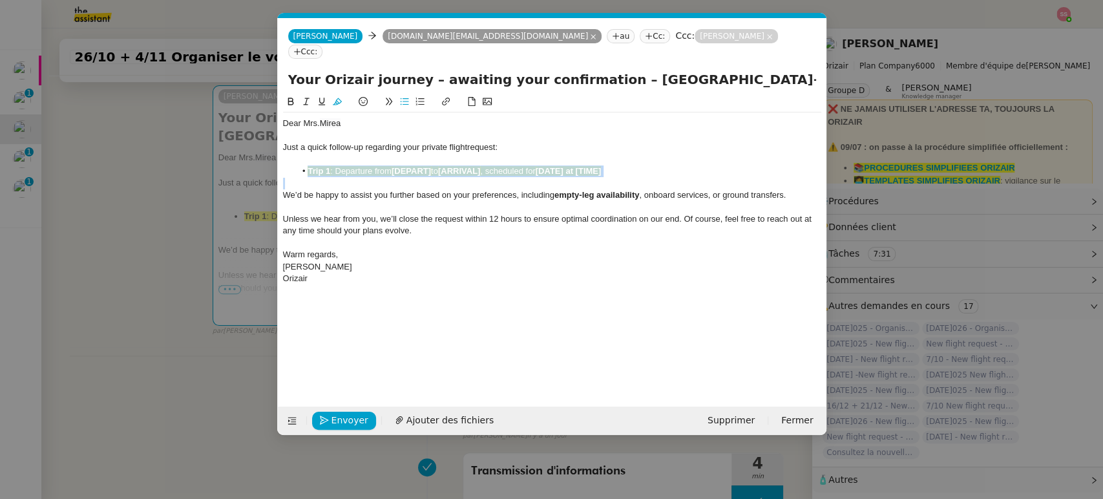
click at [339, 94] on button at bounding box center [337, 101] width 16 height 15
click at [366, 165] on li "Trip 1 : Departure from [DEPART] to [ARRIVAL] , scheduled for [DATE] at [TIME]" at bounding box center [558, 171] width 526 height 12
click at [160, 213] on nz-modal-container "Relance en Service ✈️Orizair - Relance client ( EN ) à utiliser pour orizair, r…" at bounding box center [551, 249] width 1103 height 499
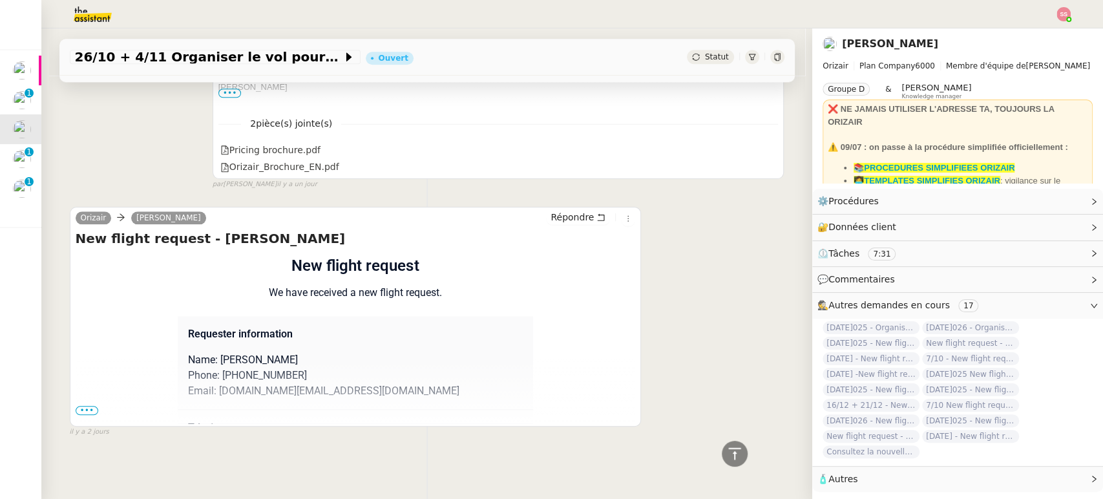
scroll to position [854, 0]
click at [83, 406] on span "•••" at bounding box center [87, 409] width 23 height 9
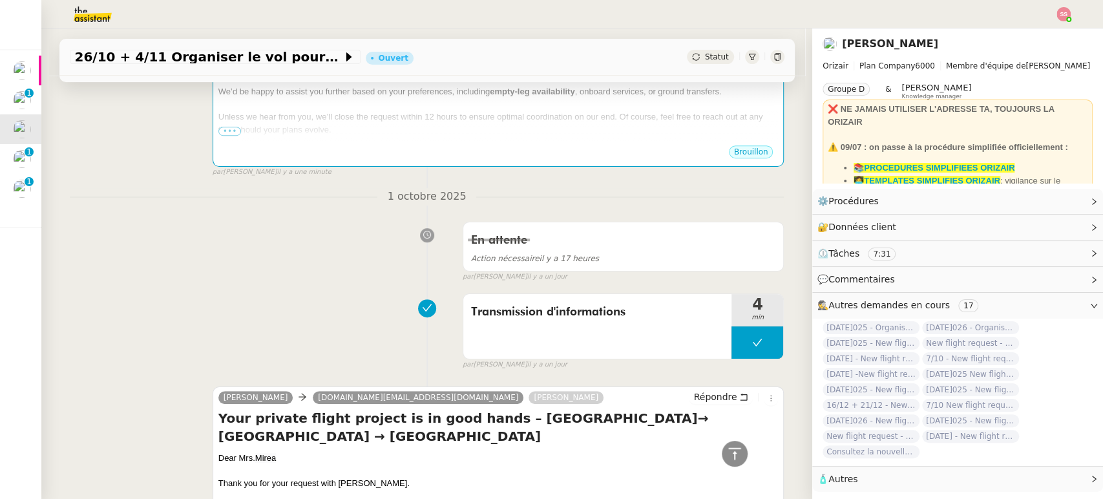
scroll to position [136, 0]
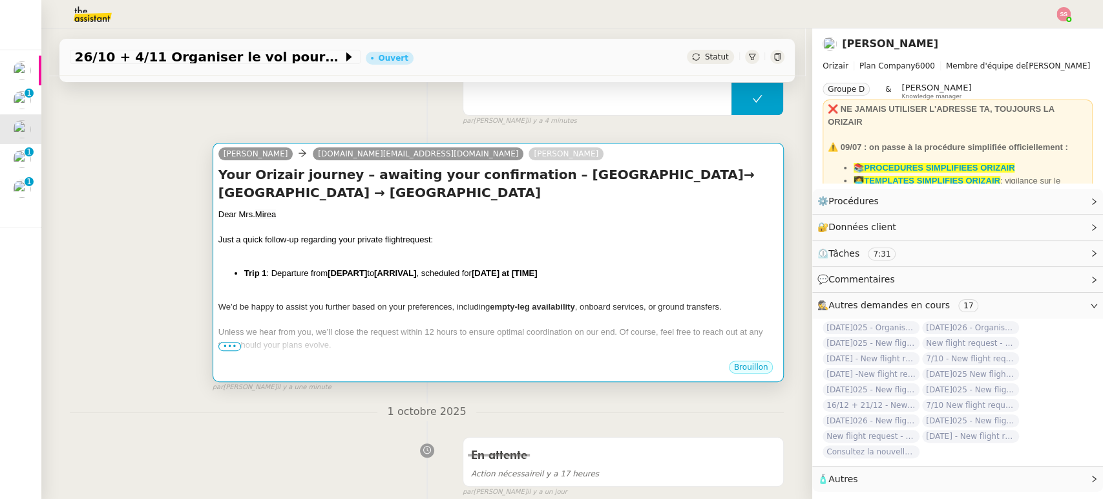
click at [432, 264] on div "Dear Mrs. [PERSON_NAME] Just a quick follow-up regarding your private flight re…" at bounding box center [498, 304] width 560 height 193
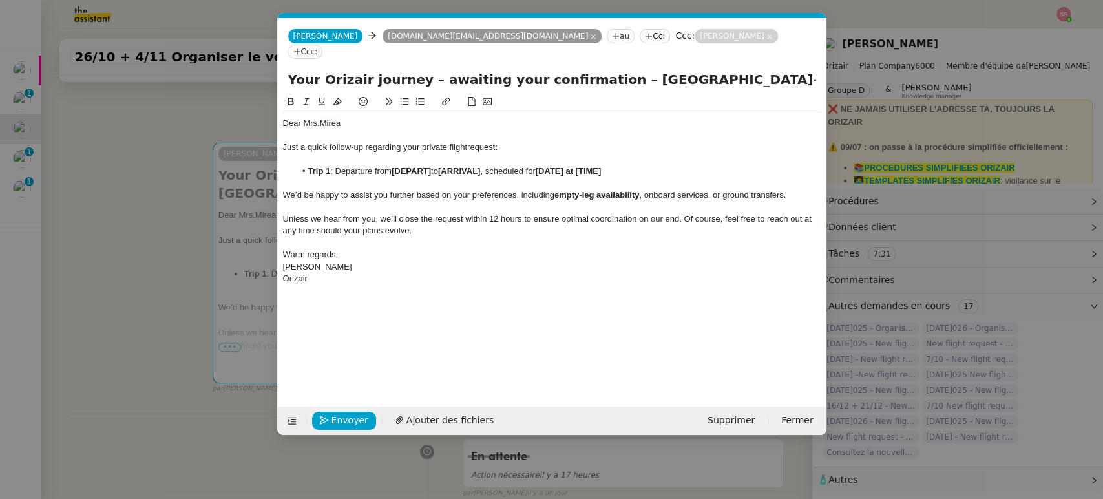
scroll to position [0, 70]
click at [356, 165] on li "Trip 1 : Departure from [DEPART] to [ARRIVAL] , scheduled for [DATE] at [TIME]" at bounding box center [558, 171] width 526 height 12
click at [629, 165] on li "Trip 1 : Departure from [DEPART] to [ARRIVAL] , scheduled for [DATE] at [TIME]" at bounding box center [558, 171] width 526 height 12
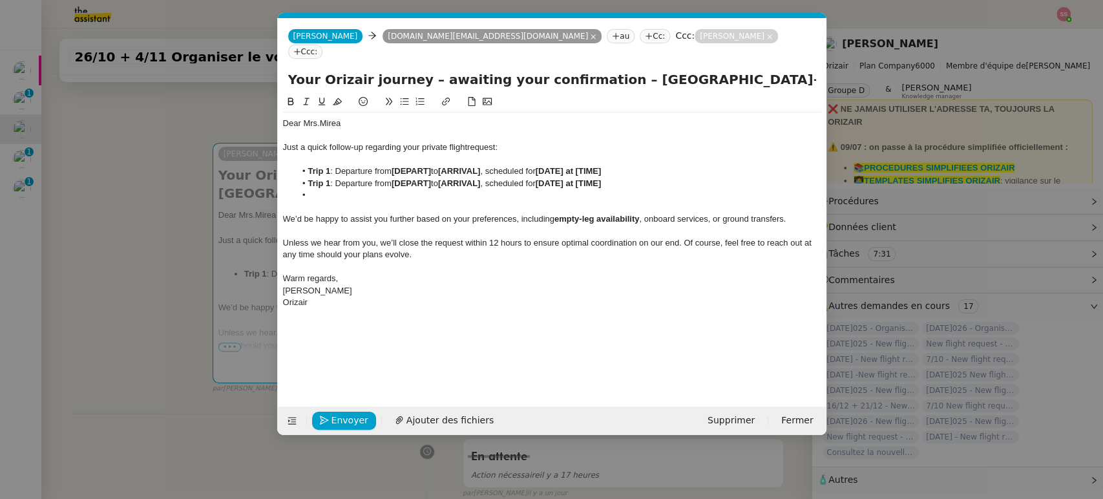
scroll to position [0, 0]
click at [327, 178] on strong "Trip 1" at bounding box center [319, 183] width 23 height 10
drag, startPoint x: 81, startPoint y: 272, endPoint x: 171, endPoint y: 257, distance: 91.0
click at [82, 271] on nz-modal-container "Relance en Service ✈️Orizair - Relance client ( EN ) à utiliser pour orizair, r…" at bounding box center [551, 249] width 1103 height 499
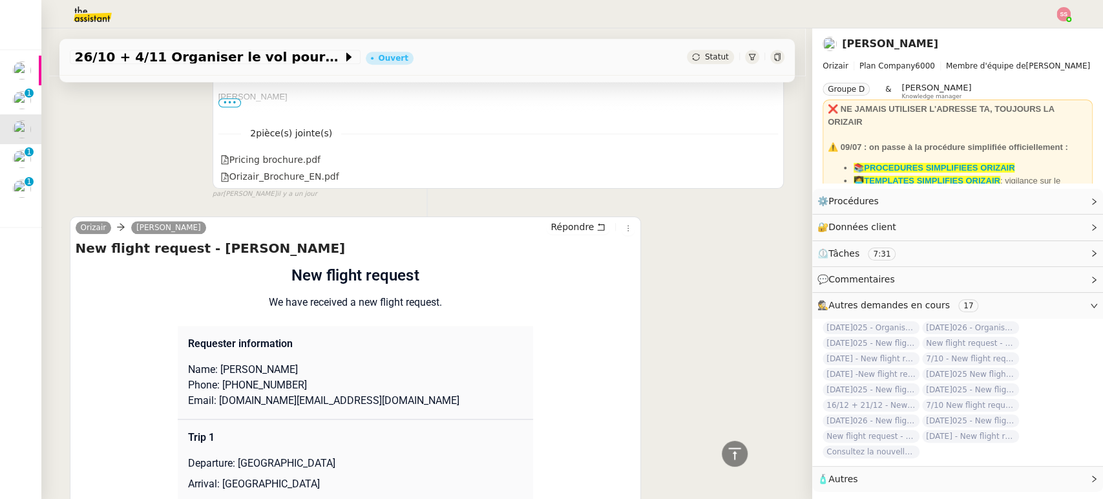
scroll to position [998, 0]
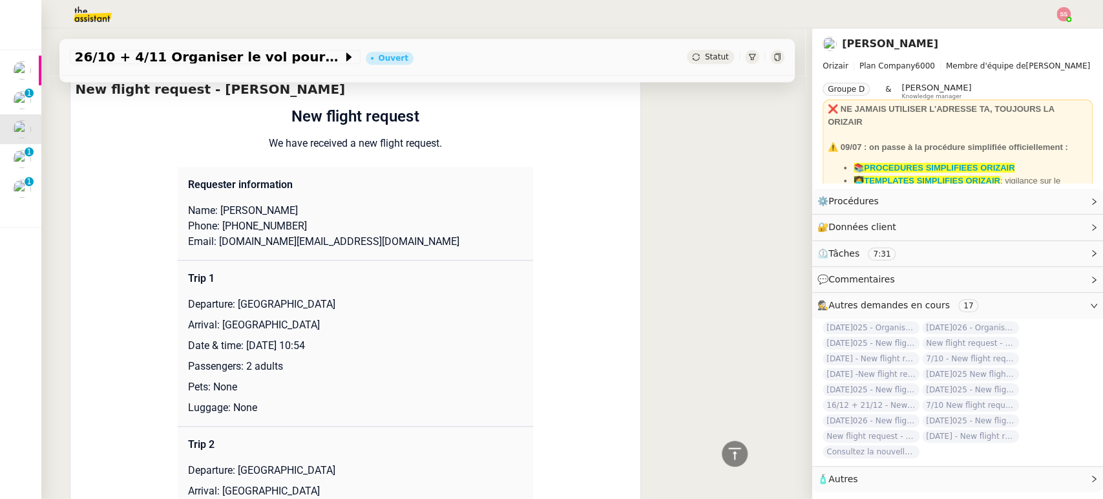
drag, startPoint x: 229, startPoint y: 308, endPoint x: 368, endPoint y: 309, distance: 138.9
click at [368, 309] on p "Departure: [GEOGRAPHIC_DATA]" at bounding box center [355, 305] width 335 height 16
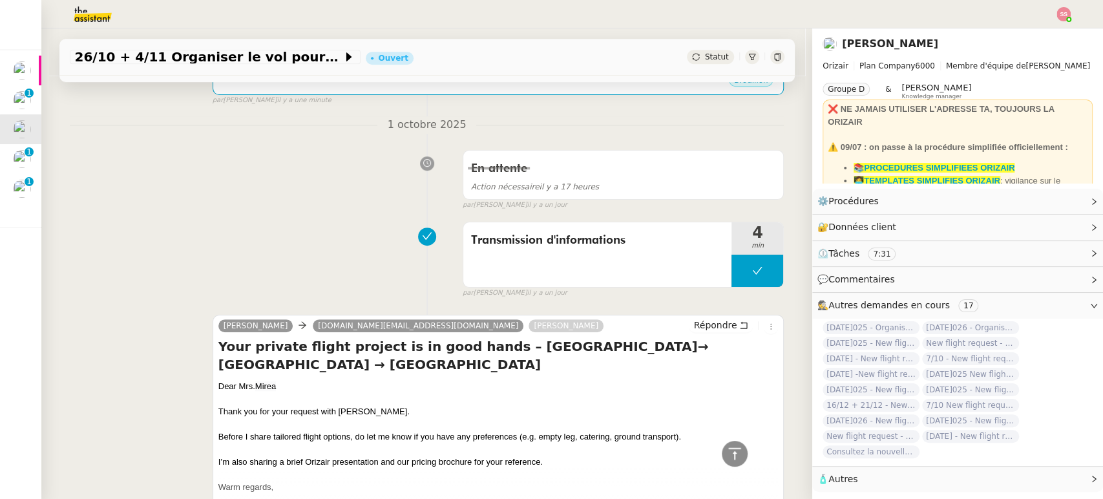
scroll to position [207, 0]
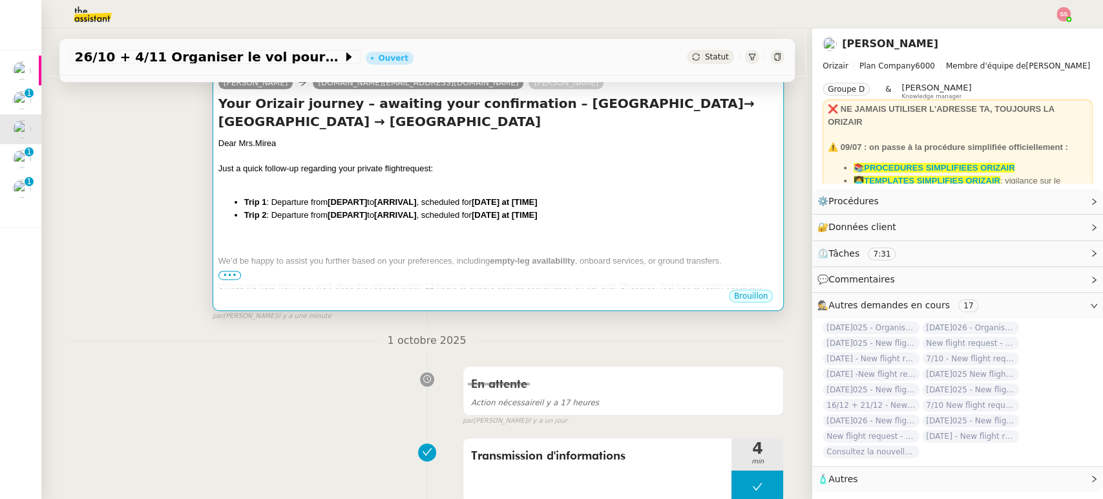
click at [409, 220] on li "Trip 2 : Departure from [DEPART] to [ARRIVAL] , scheduled for [DATE] at [TIME]" at bounding box center [511, 215] width 534 height 13
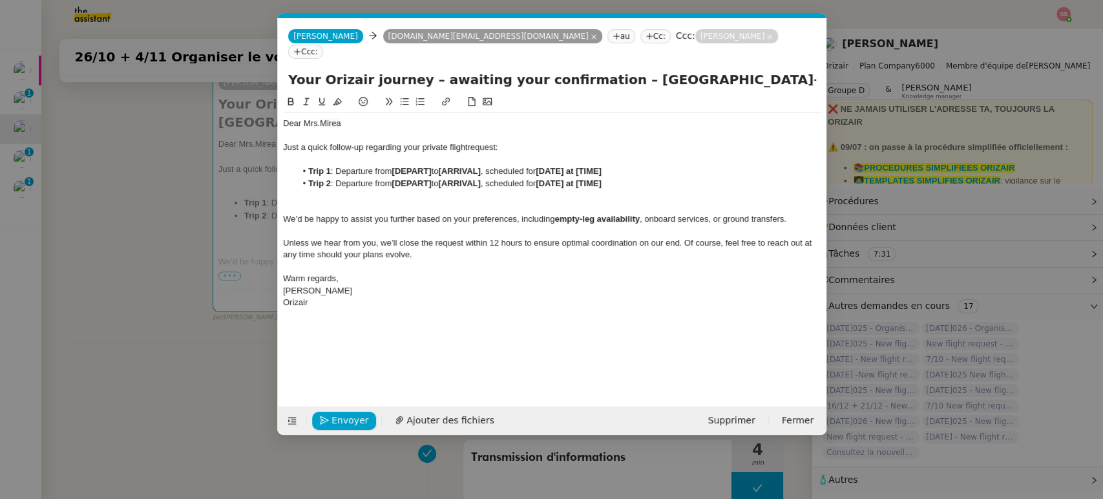
scroll to position [0, 70]
drag, startPoint x: 433, startPoint y: 154, endPoint x: 394, endPoint y: 154, distance: 38.8
click at [394, 165] on li "Trip 1 : Departure from [DEPART] to [ARRIVAL] , scheduled for [DATE] at [TIME]" at bounding box center [558, 171] width 526 height 12
paste div
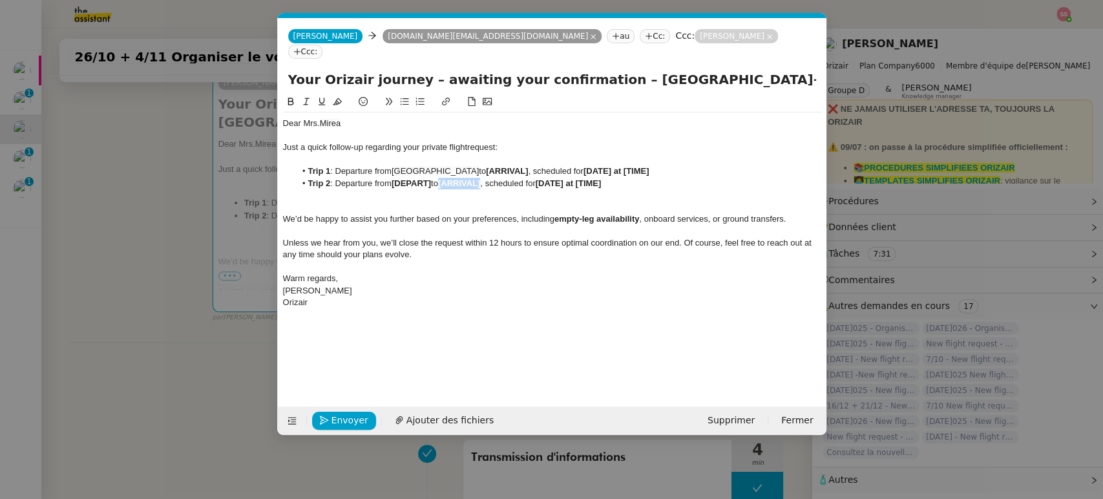
drag, startPoint x: 444, startPoint y: 166, endPoint x: 486, endPoint y: 168, distance: 41.4
click at [480, 178] on strong "[ARRIVAL]" at bounding box center [459, 183] width 42 height 10
click at [183, 287] on nz-modal-container "Relance en Service ✈️Orizair - Relance client ( EN ) à utiliser pour orizair, r…" at bounding box center [551, 249] width 1103 height 499
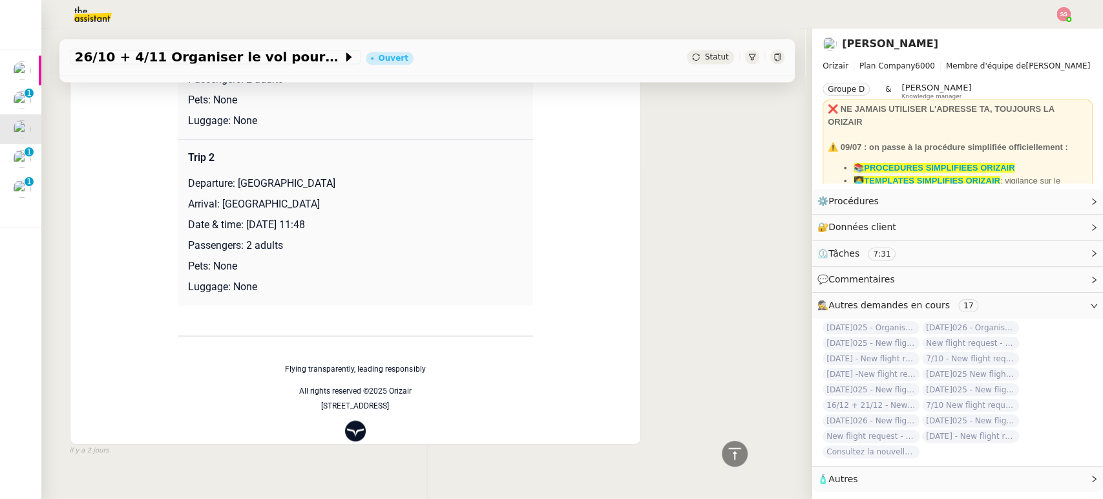
scroll to position [1141, 0]
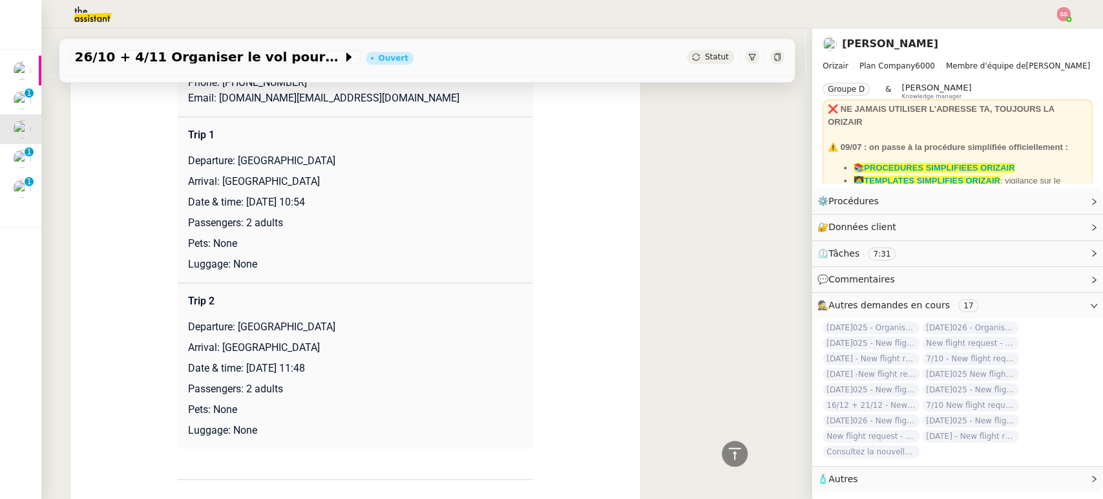
drag, startPoint x: 213, startPoint y: 178, endPoint x: 360, endPoint y: 178, distance: 147.9
click at [360, 178] on p "Arrival: [GEOGRAPHIC_DATA]" at bounding box center [355, 182] width 335 height 16
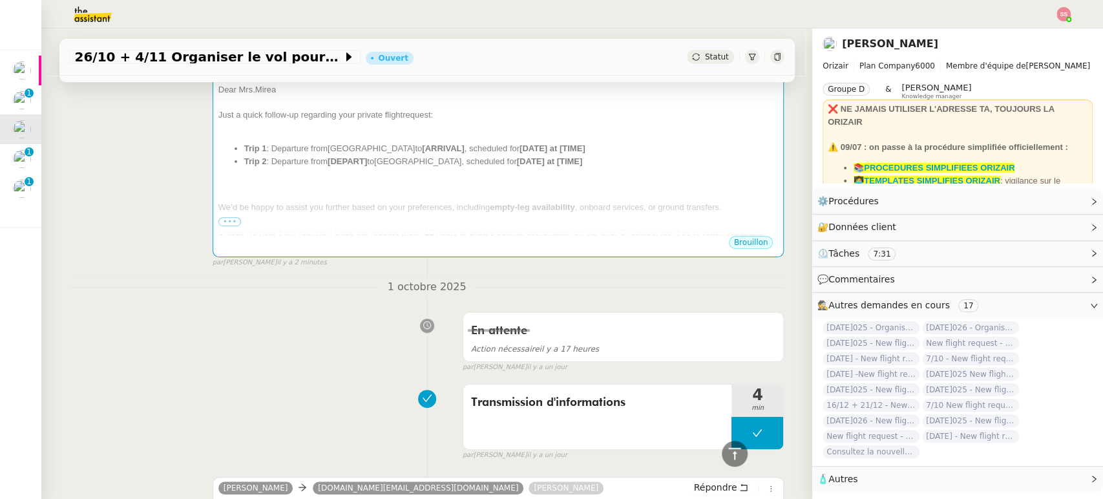
scroll to position [136, 0]
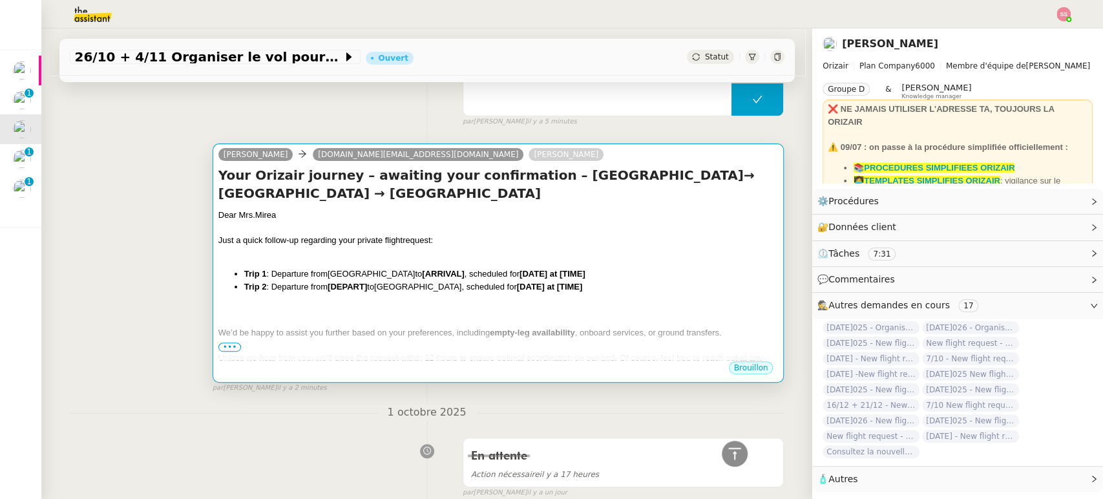
click at [371, 249] on div at bounding box center [498, 253] width 560 height 13
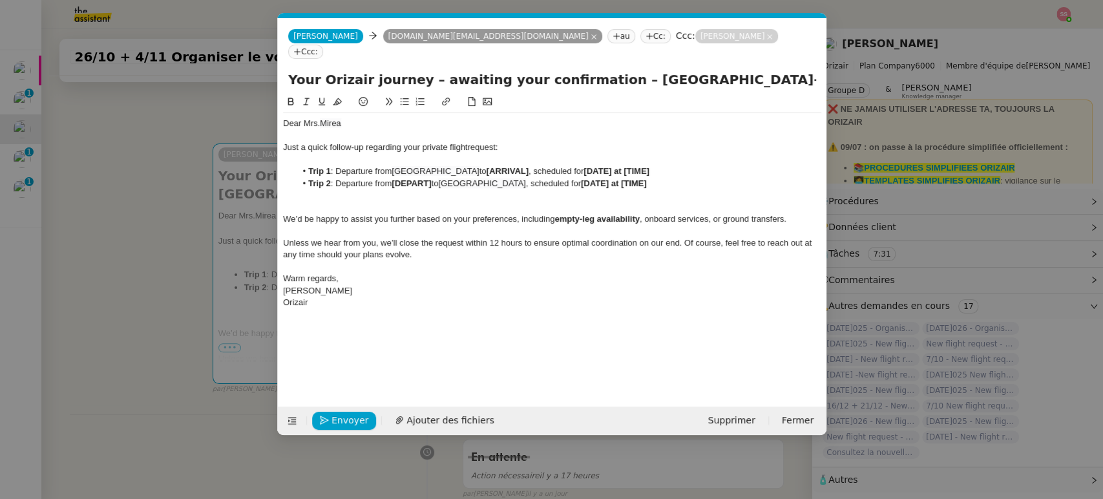
scroll to position [0, 70]
drag, startPoint x: 482, startPoint y: 154, endPoint x: 524, endPoint y: 152, distance: 42.0
click at [524, 165] on li "Trip 1 : Departure from [GEOGRAPHIC_DATA] to [ARRIVAL] , scheduled for [DATE] a…" at bounding box center [558, 171] width 526 height 12
drag, startPoint x: 432, startPoint y: 169, endPoint x: 393, endPoint y: 169, distance: 39.4
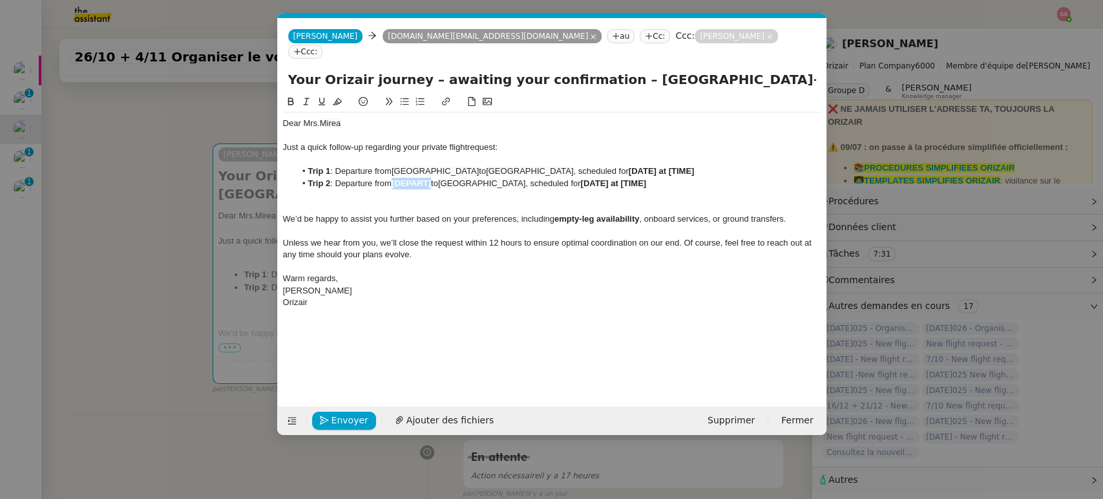
click at [393, 178] on li "Trip 2 : Departure from [DEPART] to [GEOGRAPHIC_DATA] , scheduled for [DATE] at…" at bounding box center [558, 184] width 526 height 12
click at [247, 235] on nz-modal-container "Relance en Service ✈️Orizair - Relance client ( EN ) à utiliser pour orizair, r…" at bounding box center [551, 249] width 1103 height 499
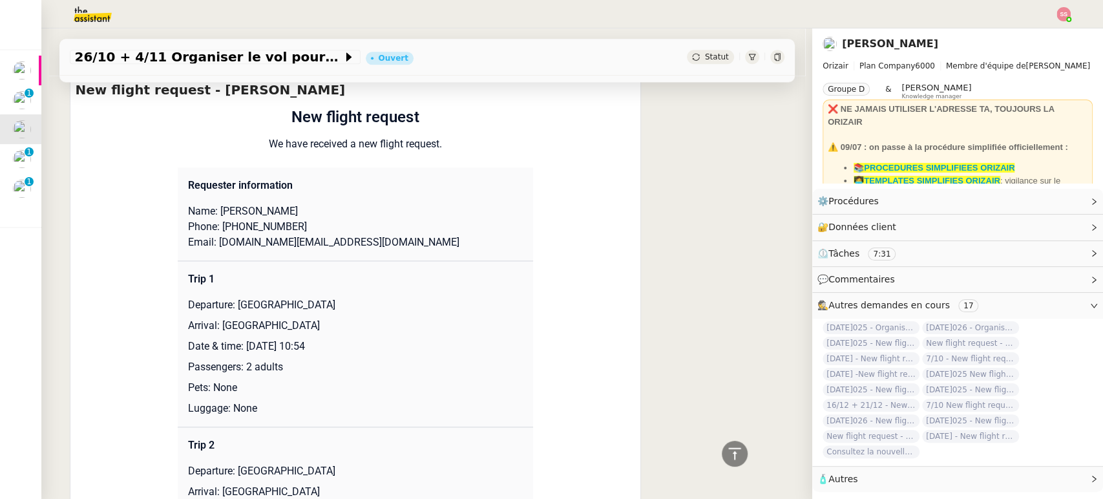
scroll to position [1141, 0]
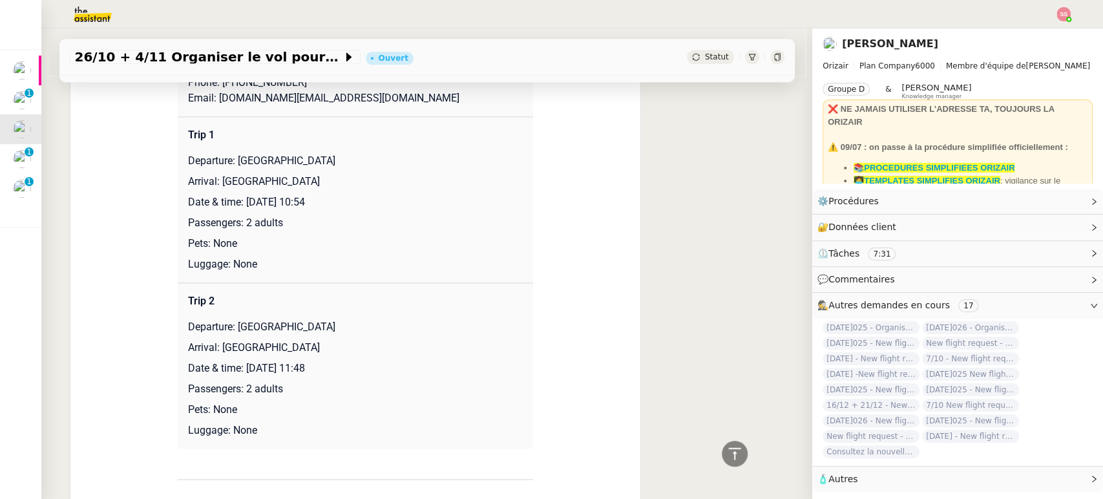
drag, startPoint x: 237, startPoint y: 200, endPoint x: 371, endPoint y: 193, distance: 134.0
click at [371, 193] on td "Trip 1 Departure: [GEOGRAPHIC_DATA] Arrival: [GEOGRAPHIC_DATA] Date & time: [DA…" at bounding box center [355, 199] width 355 height 166
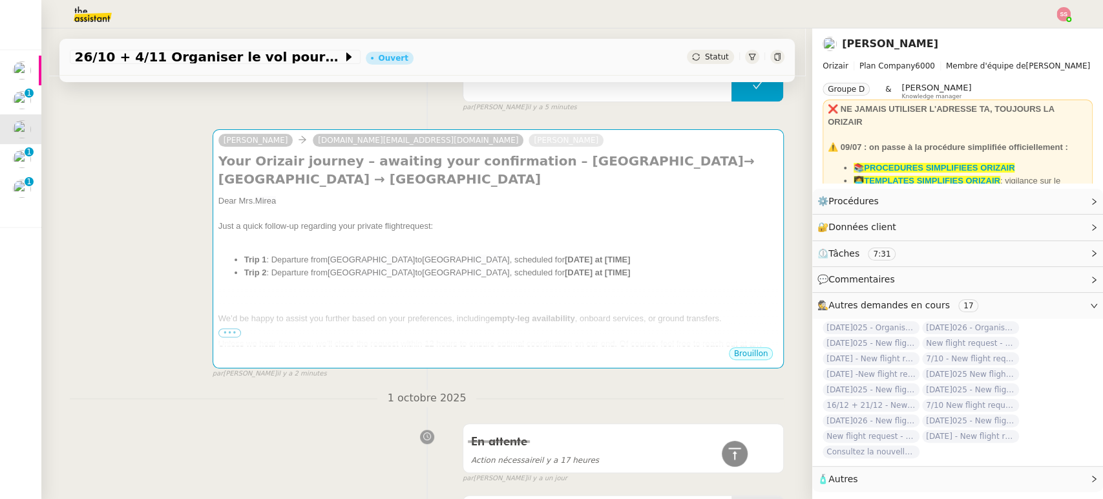
scroll to position [64, 0]
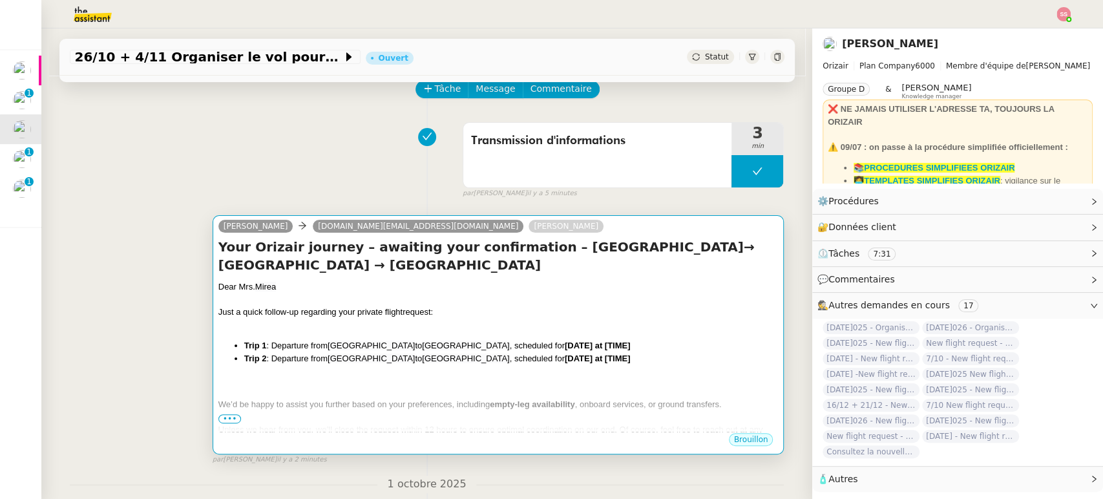
click at [561, 278] on div "Your Orizair journey – awaiting your confirmation – [GEOGRAPHIC_DATA]→ [GEOGRAP…" at bounding box center [498, 335] width 560 height 194
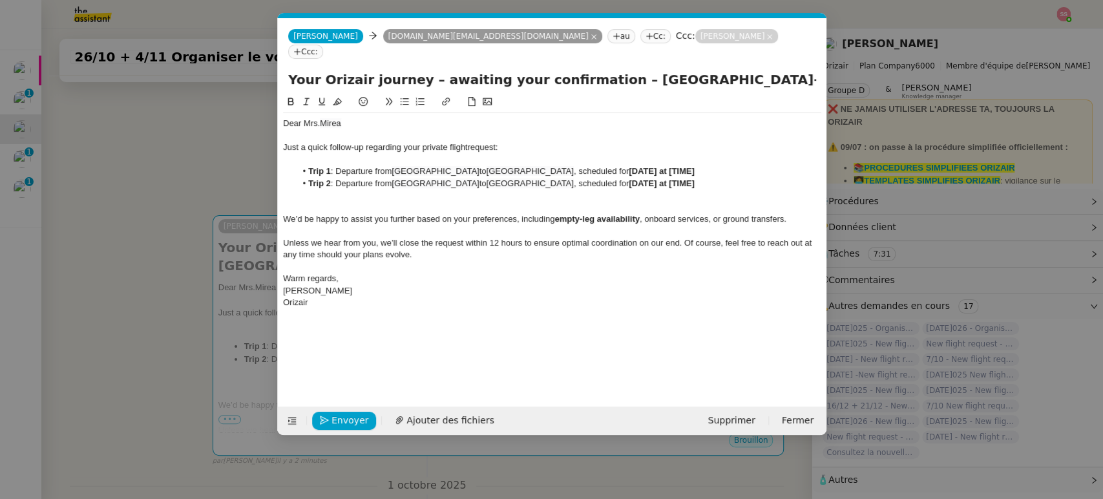
scroll to position [0, 70]
drag, startPoint x: 731, startPoint y: 159, endPoint x: 648, endPoint y: 154, distance: 82.9
click at [648, 165] on li "Trip 1 : Departure from [GEOGRAPHIC_DATA] to [GEOGRAPHIC_DATA] , scheduled for …" at bounding box center [558, 171] width 526 height 12
click at [643, 165] on li "Trip 1 : Departure from [GEOGRAPHIC_DATA] to [GEOGRAPHIC_DATA] , scheduled for …" at bounding box center [558, 171] width 526 height 12
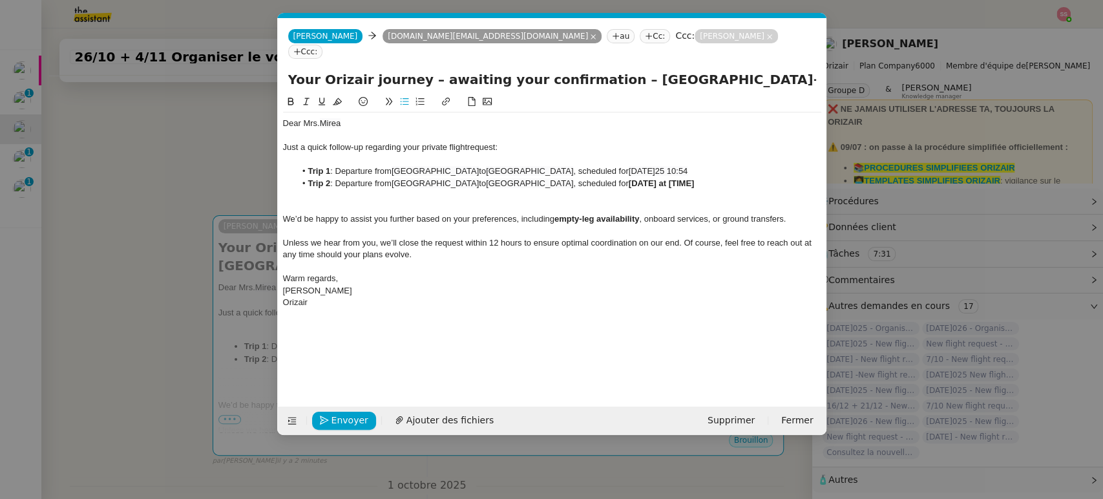
click at [651, 166] on span "[DATE]25 10:54" at bounding box center [658, 171] width 59 height 10
click at [154, 259] on nz-modal-container "Relance en Service ✈️Orizair - Relance client ( EN ) à utiliser pour orizair, r…" at bounding box center [551, 249] width 1103 height 499
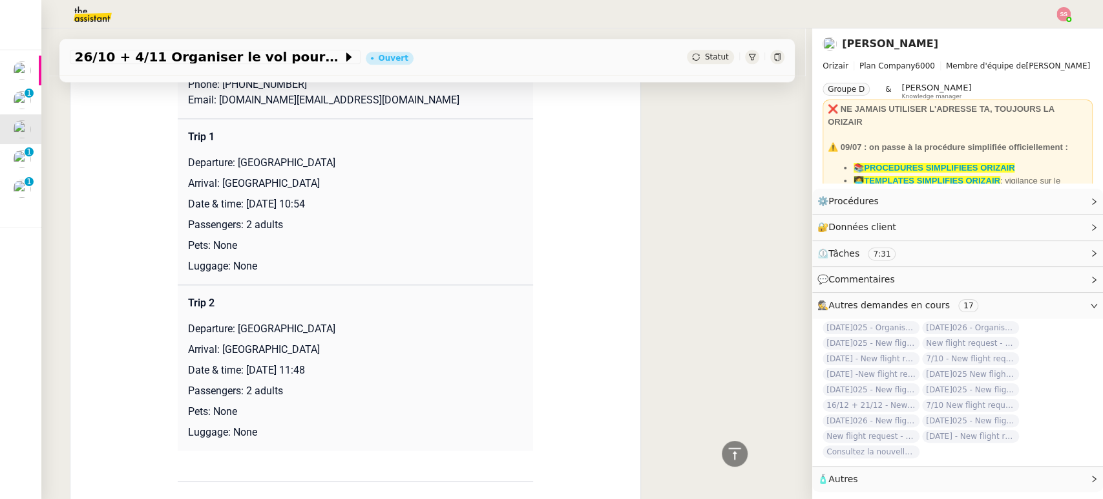
scroll to position [1141, 0]
drag, startPoint x: 240, startPoint y: 370, endPoint x: 397, endPoint y: 370, distance: 157.6
click at [397, 370] on p "Date & time: [DATE] 11:48" at bounding box center [355, 368] width 335 height 16
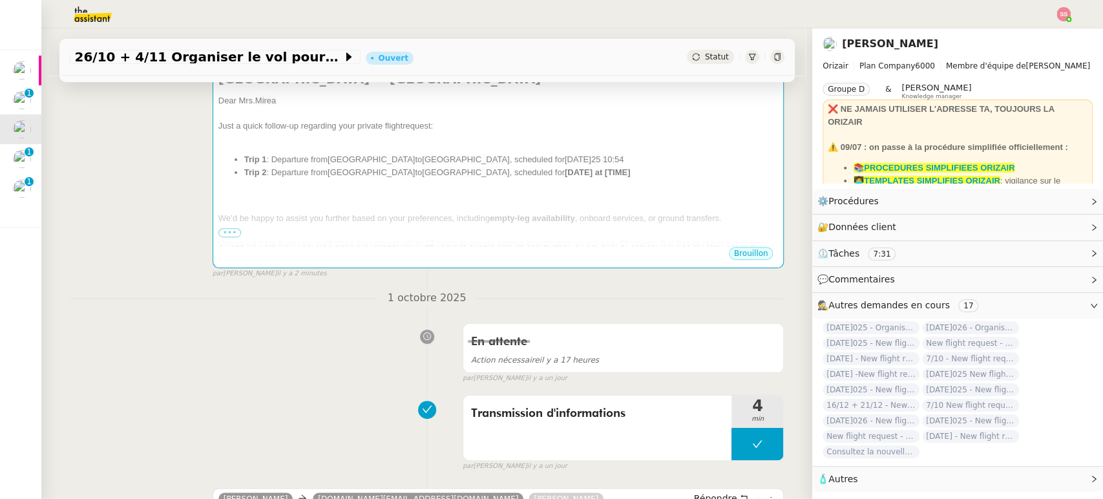
scroll to position [207, 0]
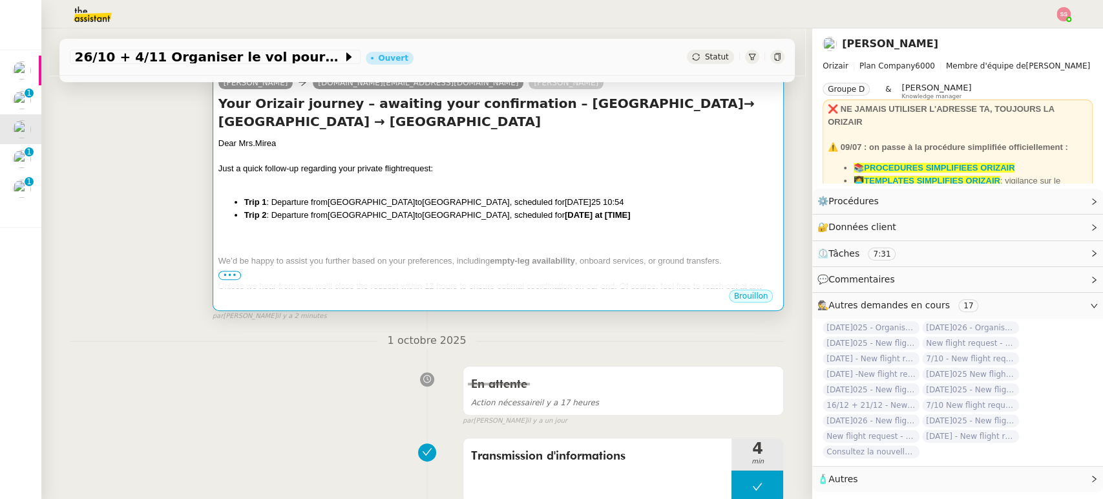
click at [521, 236] on div at bounding box center [498, 235] width 560 height 13
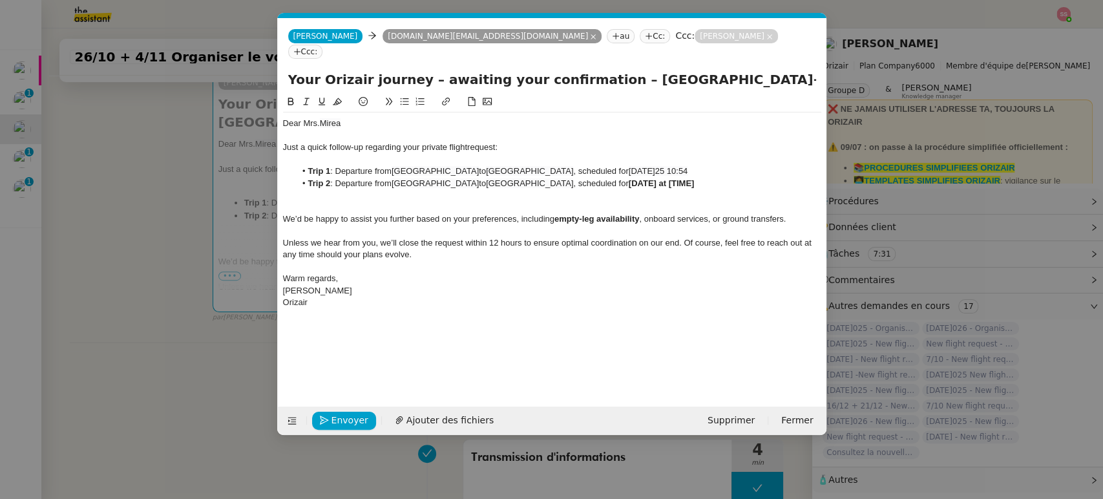
scroll to position [0, 70]
drag, startPoint x: 728, startPoint y: 164, endPoint x: 649, endPoint y: 165, distance: 79.5
click at [649, 178] on li "Trip 2 : Departure from [GEOGRAPHIC_DATA] to [GEOGRAPHIC_DATA] , scheduled for …" at bounding box center [558, 184] width 526 height 12
click at [539, 202] on div at bounding box center [552, 208] width 538 height 12
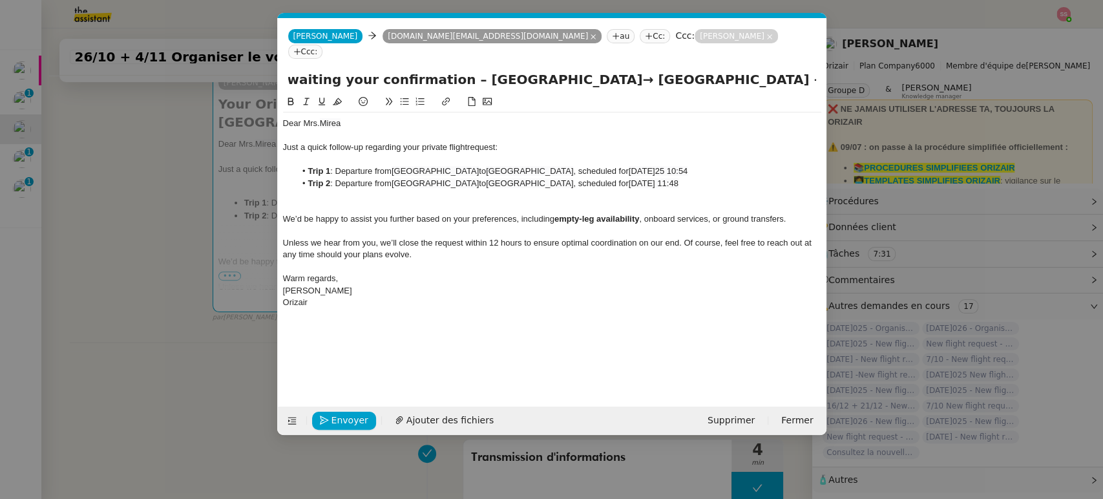
scroll to position [0, 265]
drag, startPoint x: 569, startPoint y: 68, endPoint x: 837, endPoint y: 98, distance: 269.7
click at [837, 98] on nz-modal-container "Relance en Service ✈️Orizair - Relance client ( EN ) à utiliser pour orizair, r…" at bounding box center [551, 249] width 1103 height 499
click at [720, 141] on div "Just a quick follow-up regarding your private flight request:" at bounding box center [552, 147] width 538 height 12
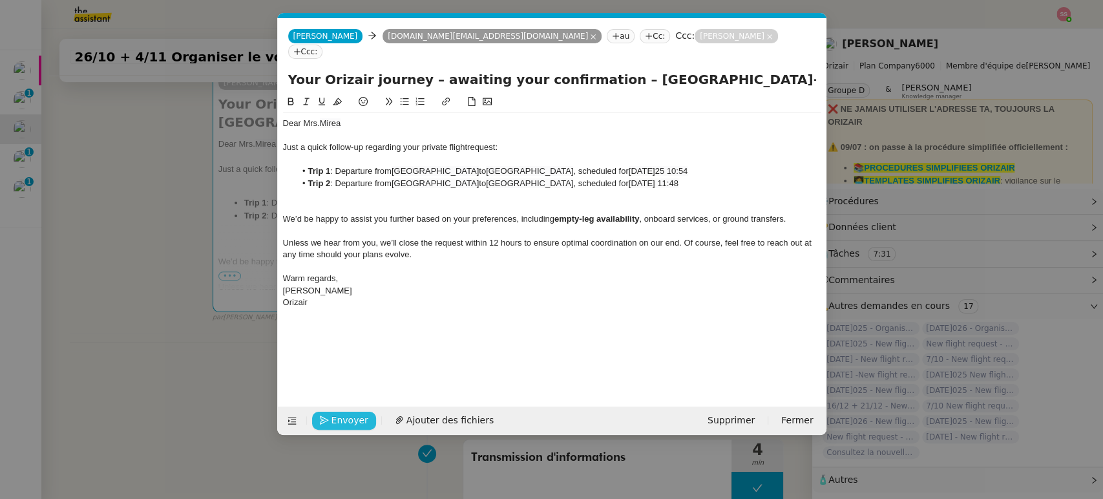
click at [355, 423] on span "Envoyer" at bounding box center [349, 420] width 37 height 15
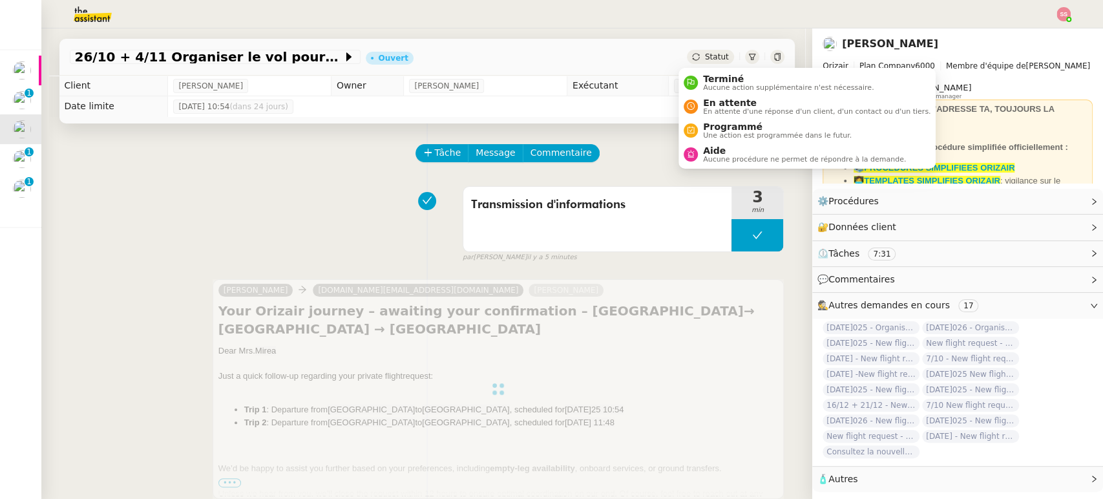
click at [693, 52] on div "Statut" at bounding box center [710, 57] width 47 height 14
click at [705, 56] on span "Statut" at bounding box center [717, 56] width 24 height 9
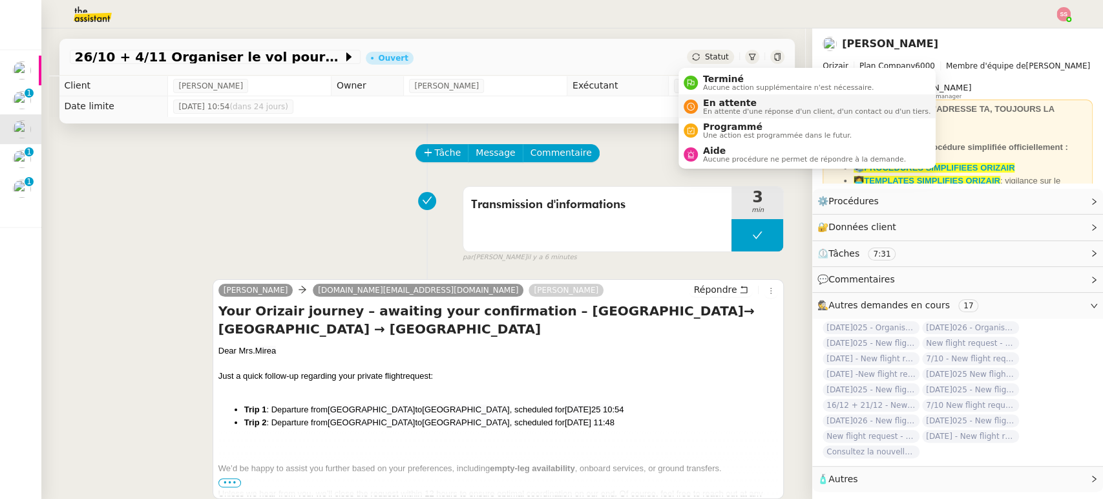
click at [731, 108] on span "En attente d'une réponse d'un client, d'un contact ou d'un tiers." at bounding box center [816, 111] width 227 height 7
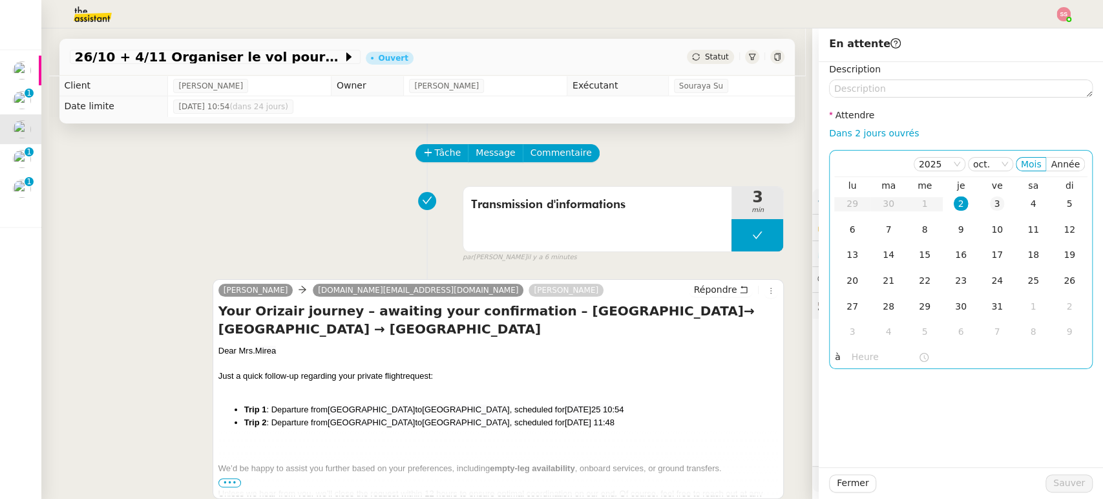
click at [990, 206] on div "3" at bounding box center [997, 203] width 14 height 14
click at [1060, 485] on span "Sauver" at bounding box center [1069, 482] width 32 height 15
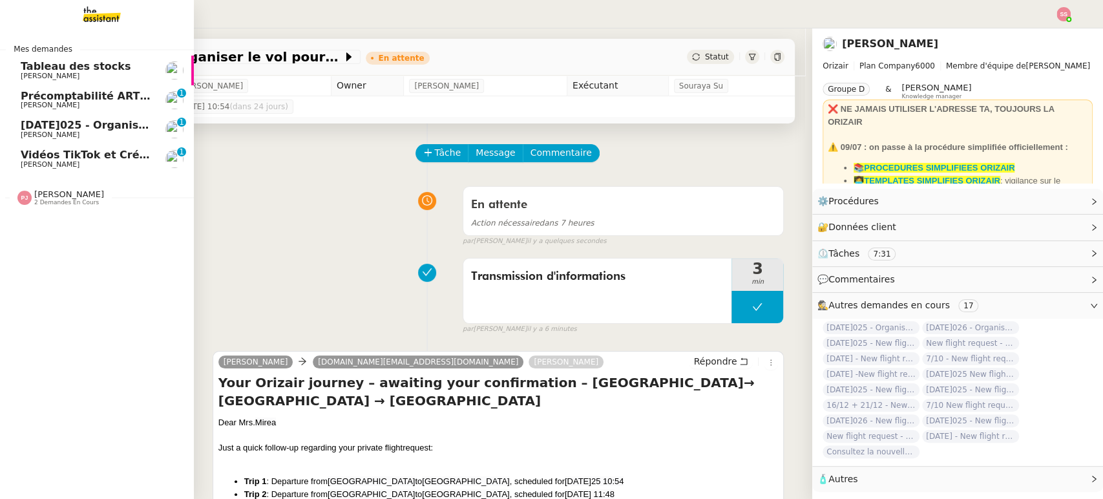
click at [114, 122] on span "[DATE]025 - Organiser un vol pour [PERSON_NAME]" at bounding box center [170, 125] width 299 height 12
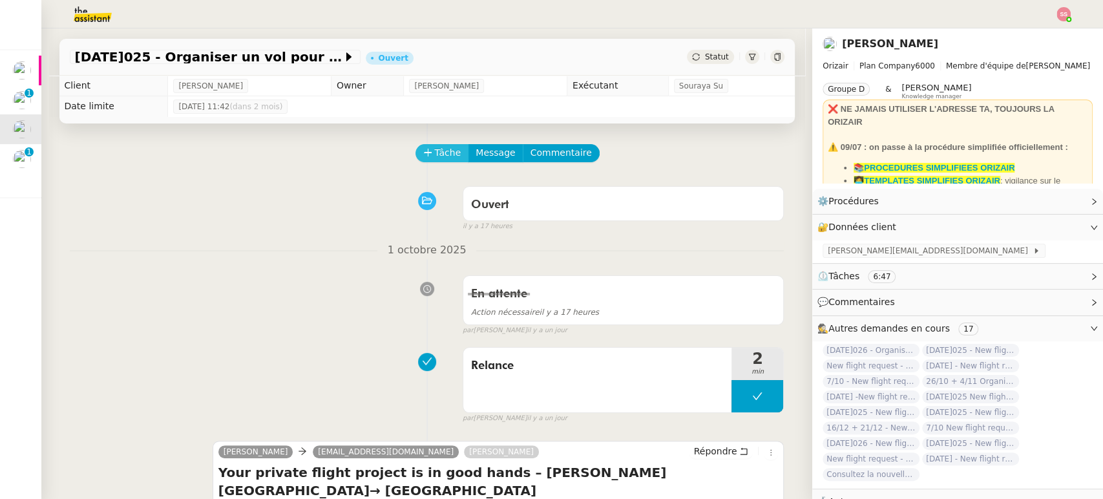
click at [430, 162] on button "Tâche" at bounding box center [442, 153] width 54 height 18
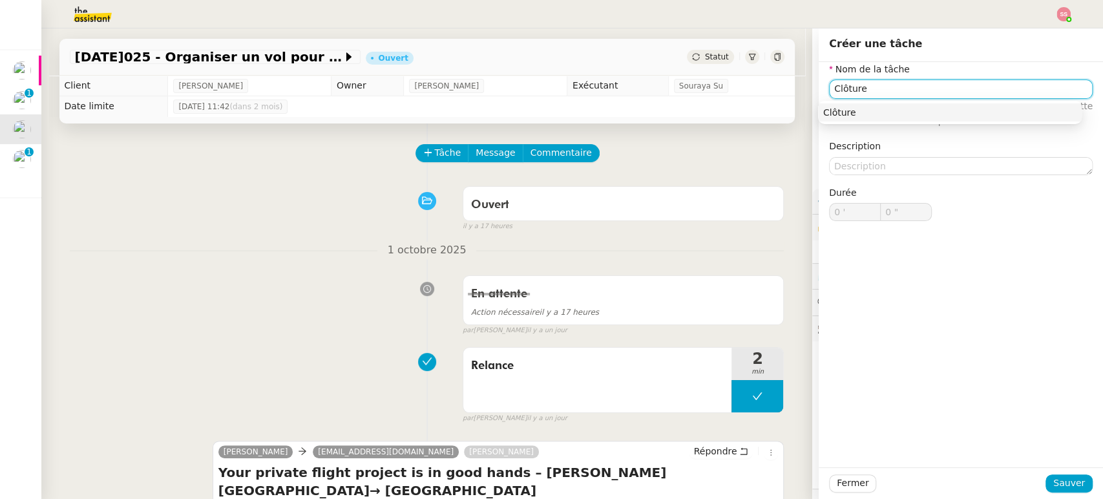
click at [838, 118] on div "Clôture" at bounding box center [949, 113] width 253 height 12
type input "Clôture"
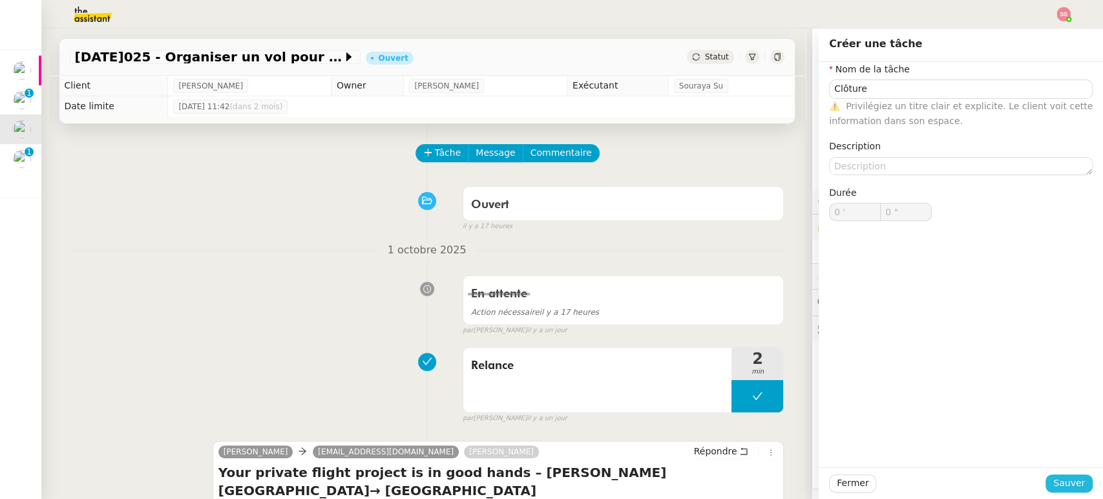
click at [1064, 487] on span "Sauver" at bounding box center [1069, 482] width 32 height 15
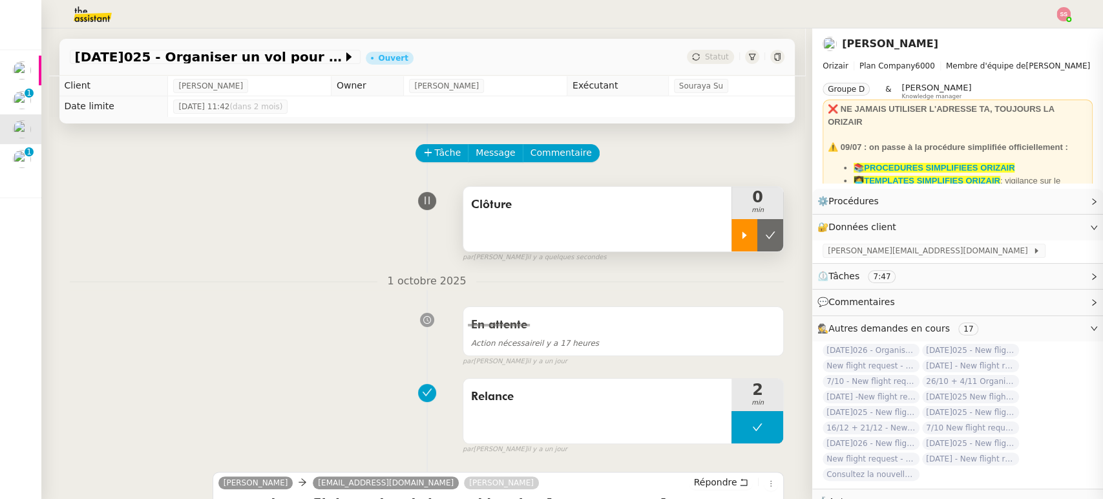
click at [731, 230] on div at bounding box center [744, 235] width 26 height 32
click at [766, 255] on div "par [PERSON_NAME] il y a quelques secondes" at bounding box center [624, 257] width 322 height 11
click at [765, 252] on div "Clôture 1 min" at bounding box center [624, 219] width 322 height 66
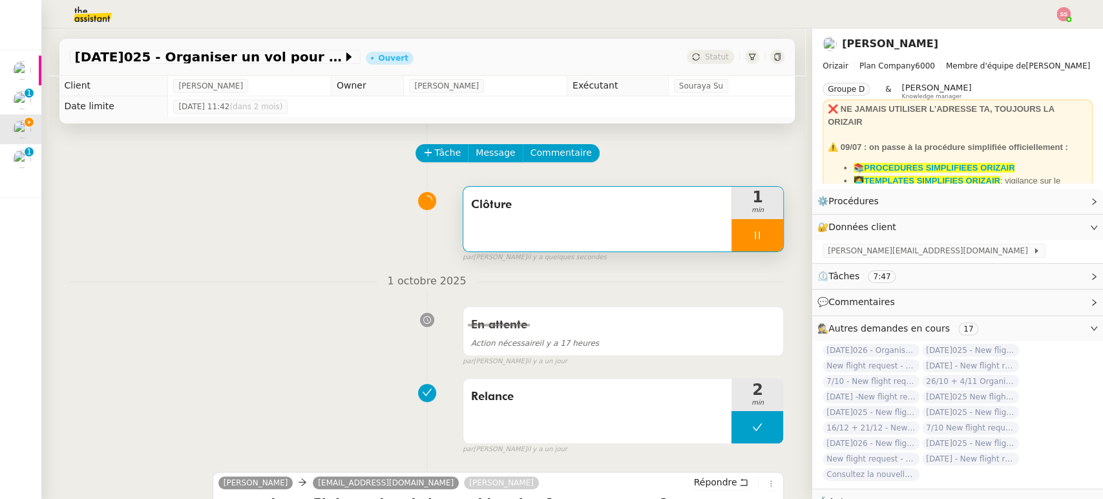
click at [765, 252] on div "Clôture 1 min" at bounding box center [624, 219] width 322 height 66
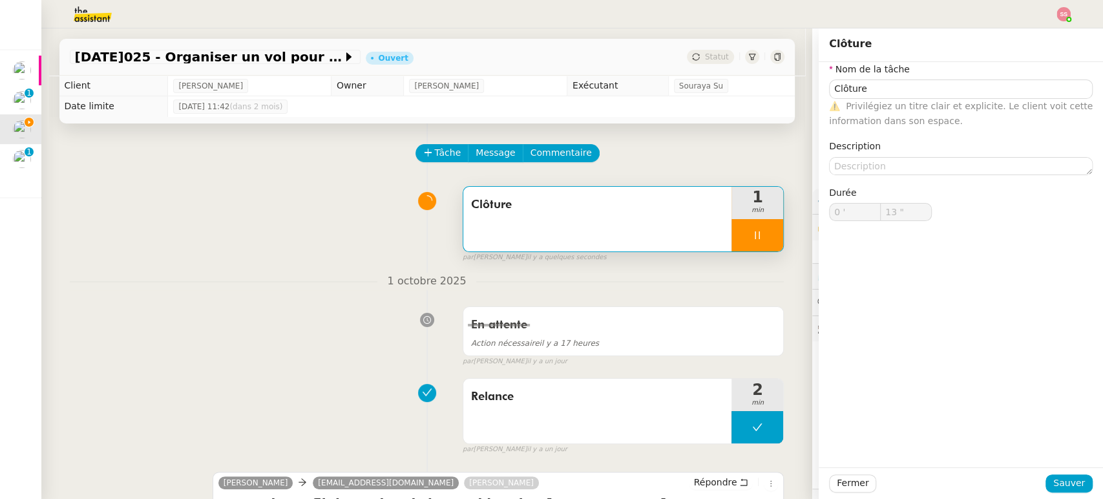
click at [760, 241] on div at bounding box center [757, 235] width 52 height 32
type input "Clôture"
type input "0 '"
type input "13 ""
click at [765, 238] on icon at bounding box center [770, 235] width 10 height 10
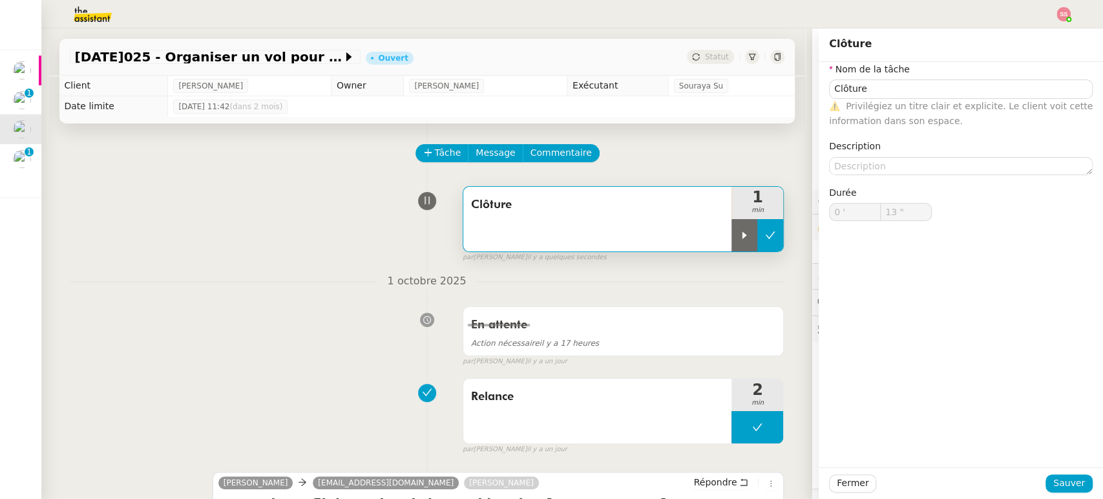
type input "Clôture"
type input "0 '"
type input "13 ""
type input "Clôture"
type input "0 '"
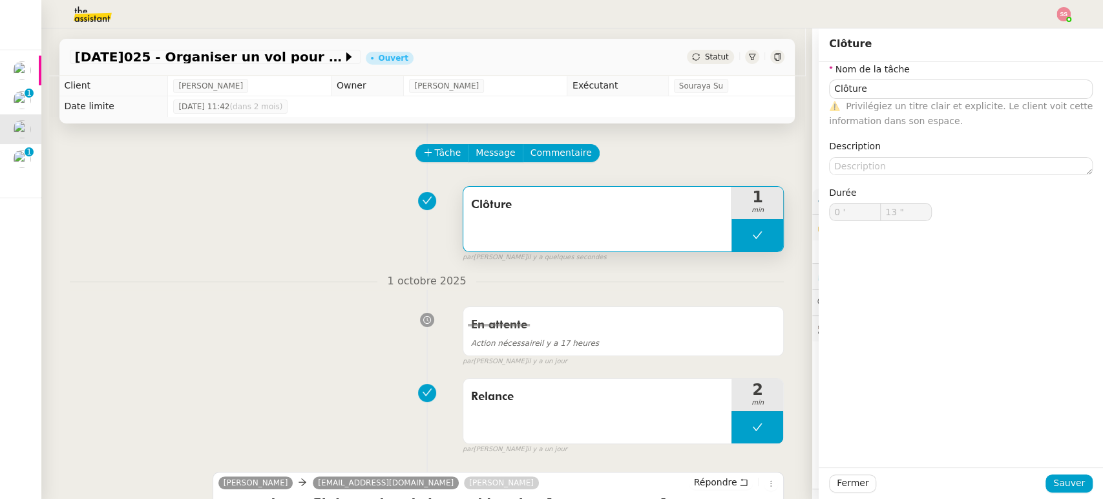
type input "13 ""
type input "Clôture"
type input "0 '"
type input "13 ""
click at [705, 57] on span "Statut" at bounding box center [717, 56] width 24 height 9
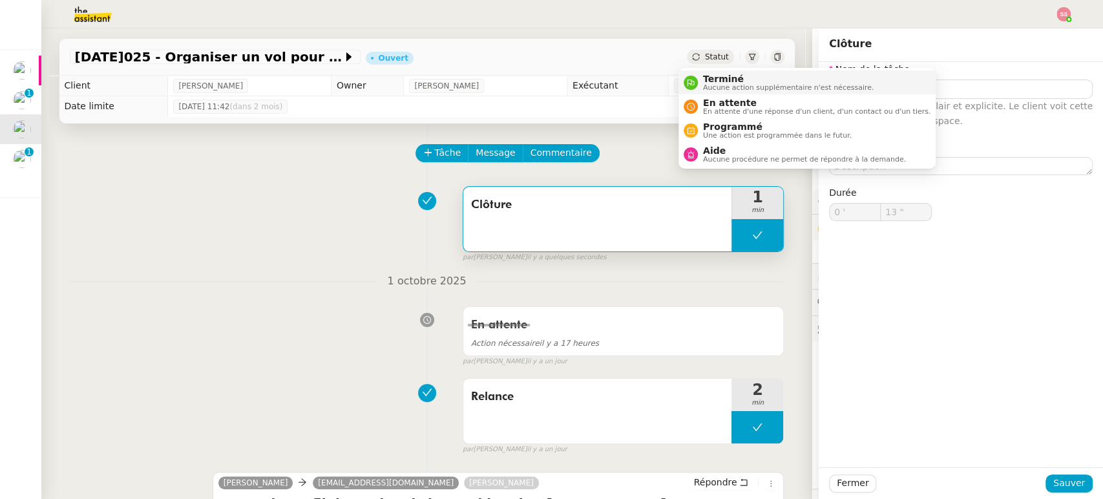
click at [714, 84] on span "Aucune action supplémentaire n'est nécessaire." at bounding box center [788, 87] width 171 height 7
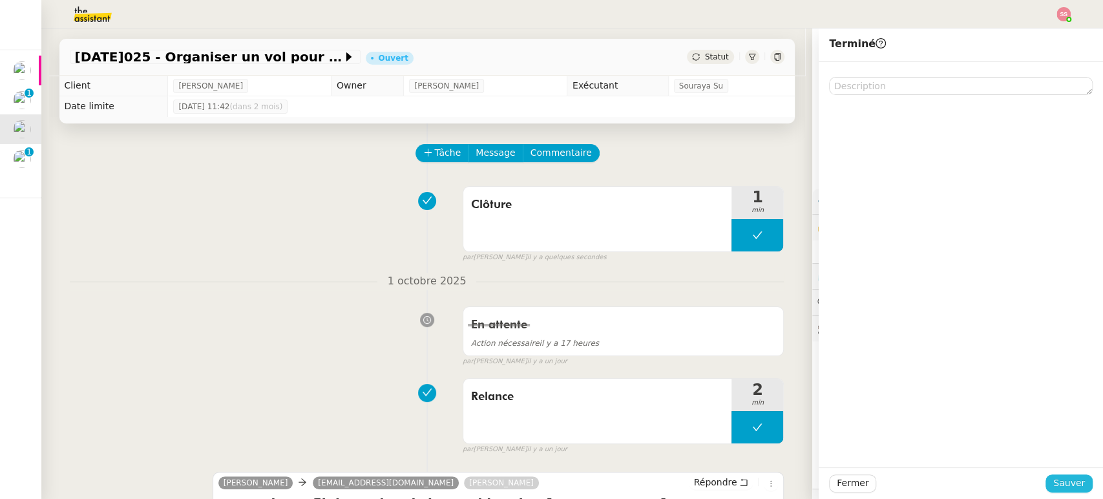
click at [1060, 481] on span "Sauver" at bounding box center [1069, 482] width 32 height 15
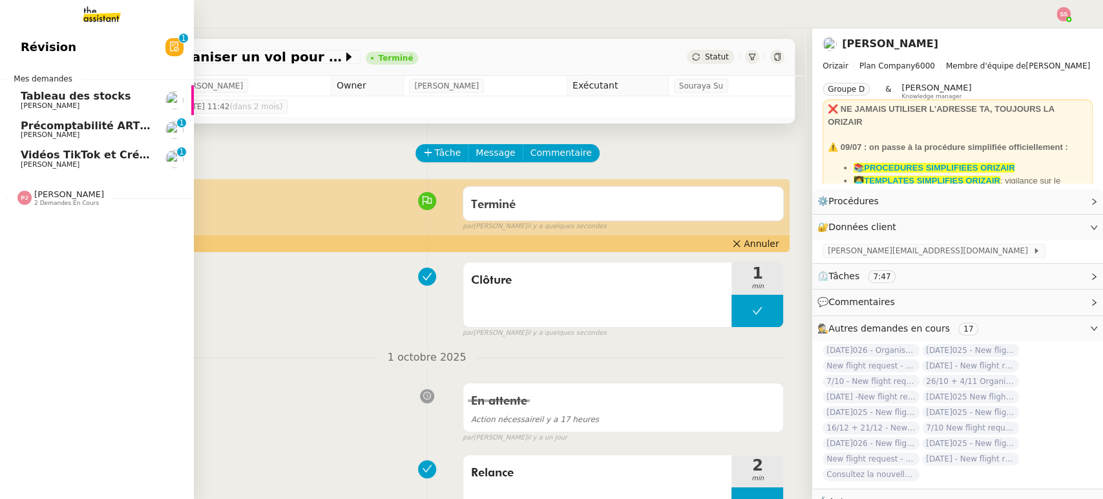
click at [85, 144] on link "Vidéos TikTok et Créatives META - [DATE] [PERSON_NAME] 0 1 2 3 4 5 6 7 8 9" at bounding box center [97, 159] width 194 height 30
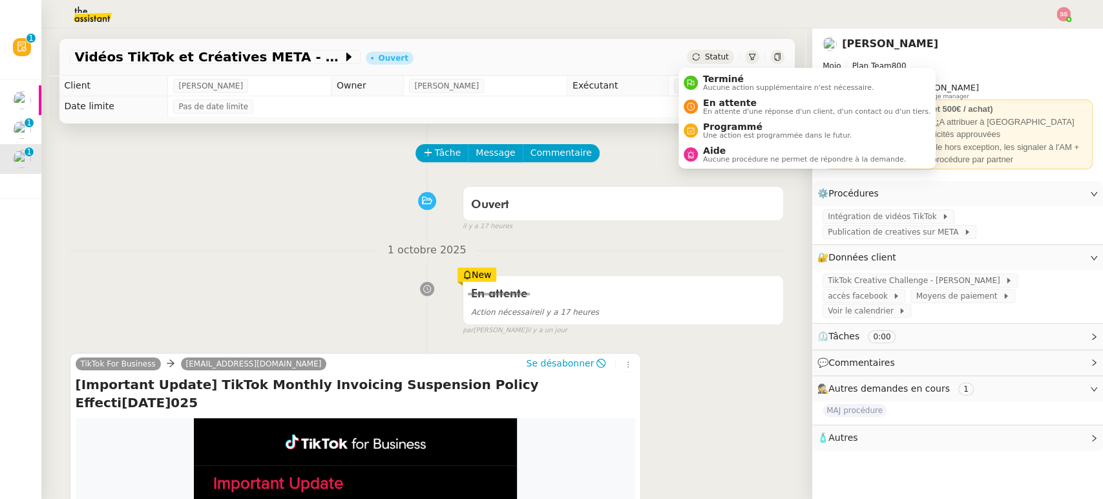
click at [692, 56] on icon at bounding box center [696, 57] width 8 height 8
click at [711, 102] on span "En attente" at bounding box center [816, 103] width 227 height 10
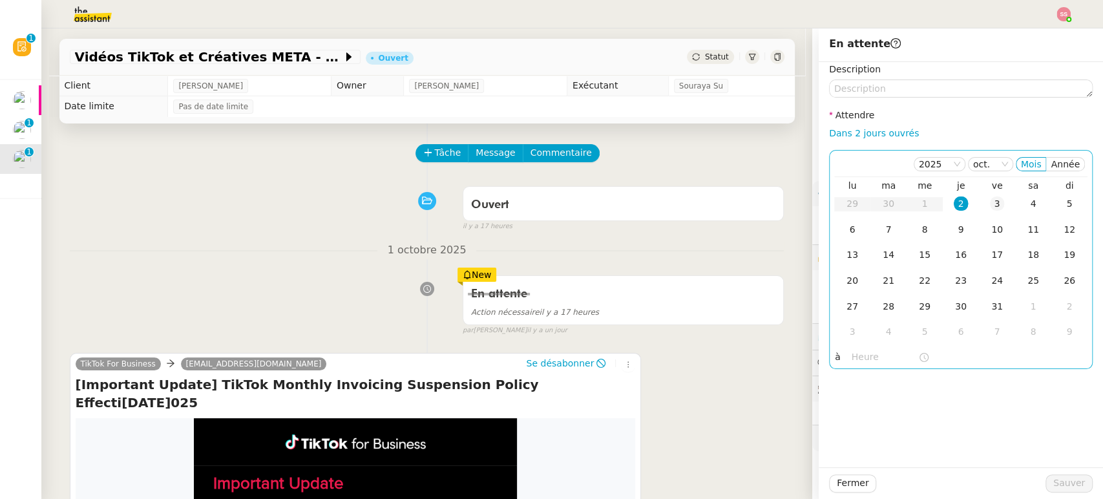
click at [990, 205] on div "3" at bounding box center [997, 203] width 14 height 14
click at [1053, 481] on span "Sauver" at bounding box center [1069, 482] width 32 height 15
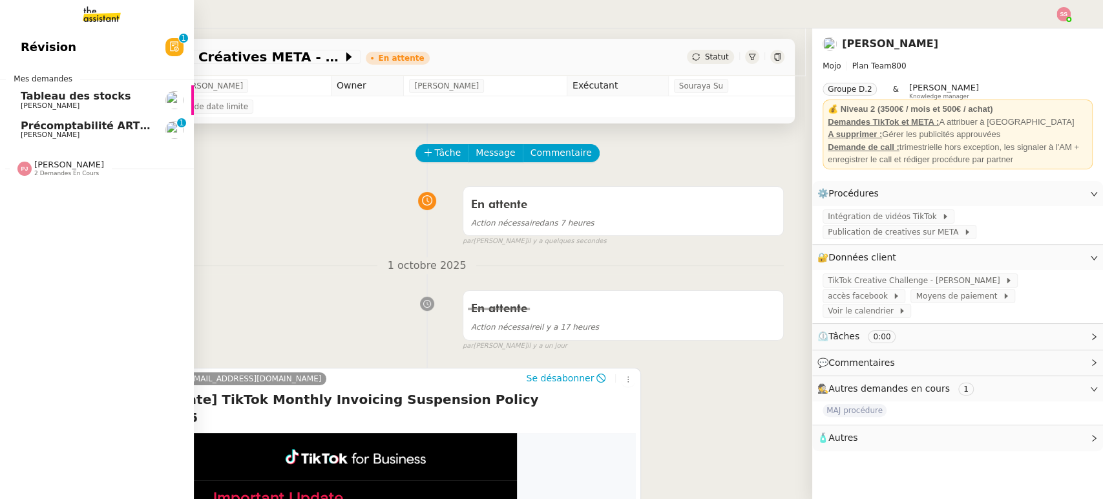
click at [63, 137] on span "[PERSON_NAME]" at bounding box center [86, 135] width 131 height 8
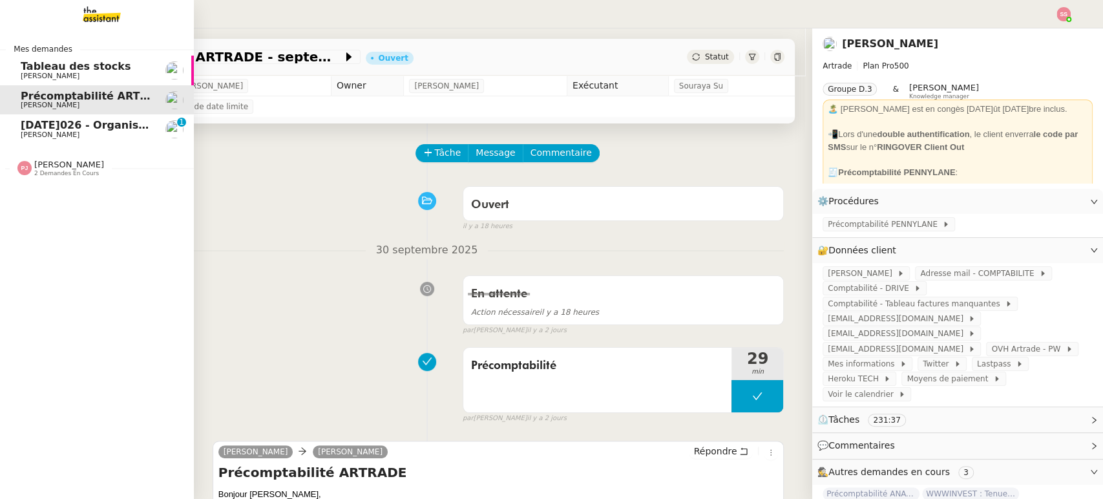
click at [120, 118] on link "[DATE]026 - Organiser le vol pour [PERSON_NAME] 0 1 2 3 4 5 6 7 8 9" at bounding box center [97, 129] width 194 height 30
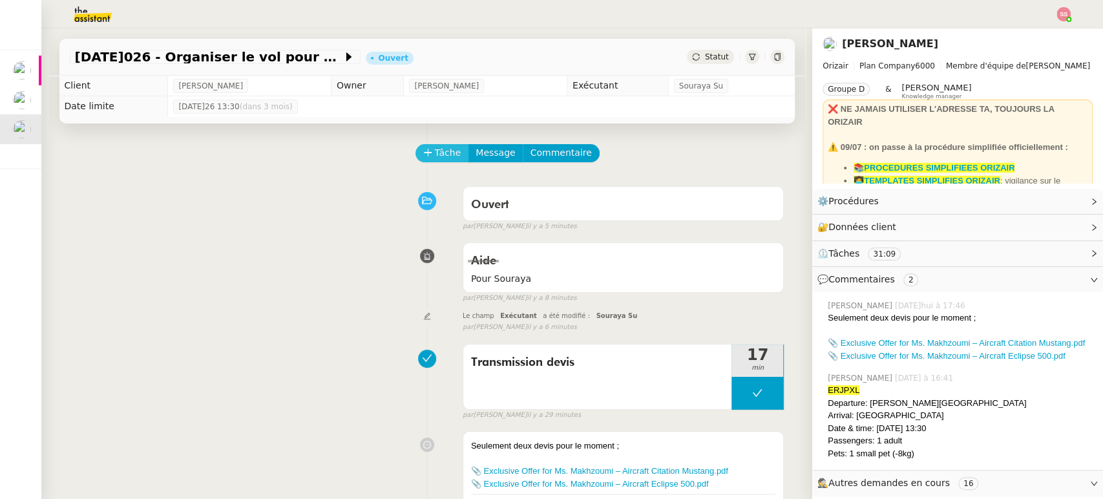
click at [435, 154] on span "Tâche" at bounding box center [448, 152] width 26 height 15
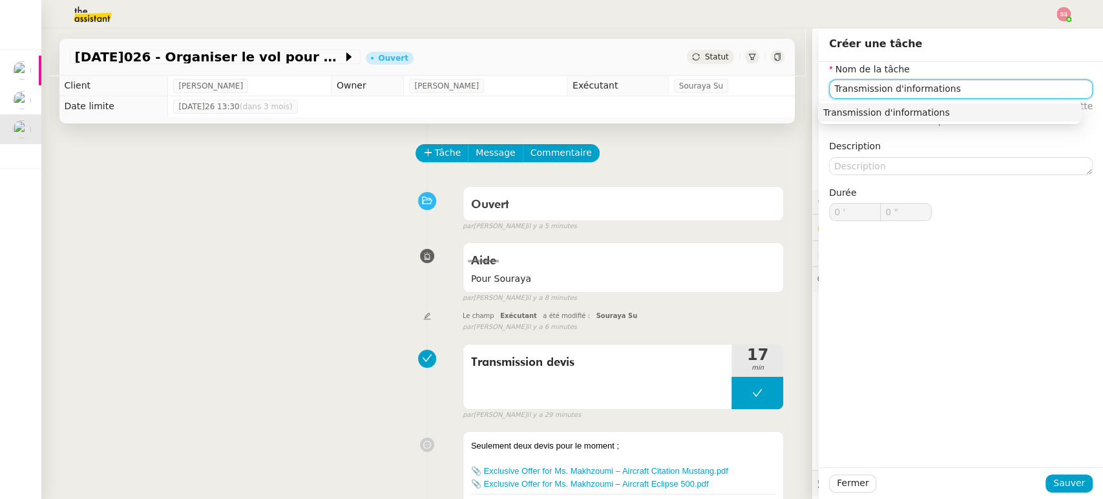
click at [923, 110] on div "Transmission d'informations" at bounding box center [949, 113] width 253 height 12
type input "Transmission d'informations"
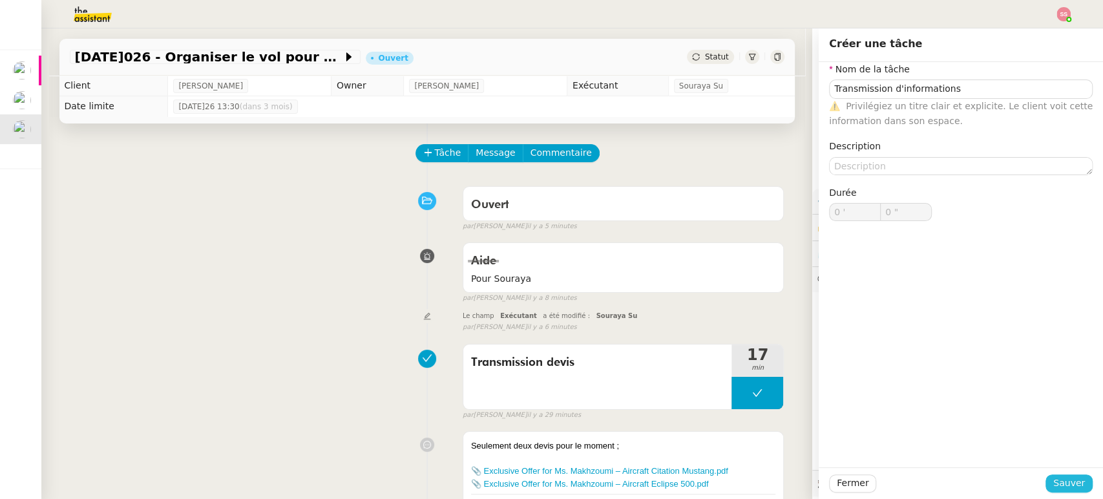
click at [1060, 485] on span "Sauver" at bounding box center [1069, 482] width 32 height 15
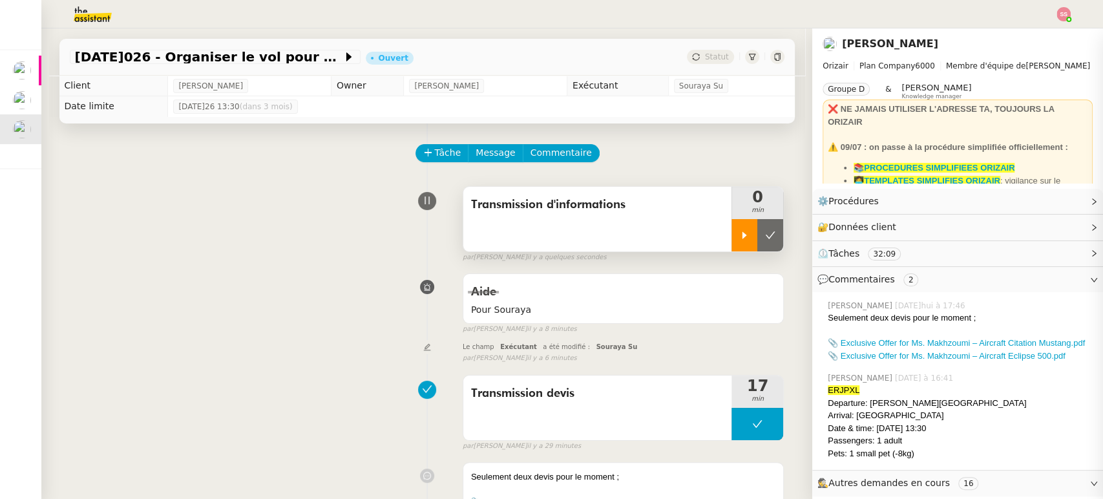
click at [739, 236] on icon at bounding box center [744, 235] width 10 height 10
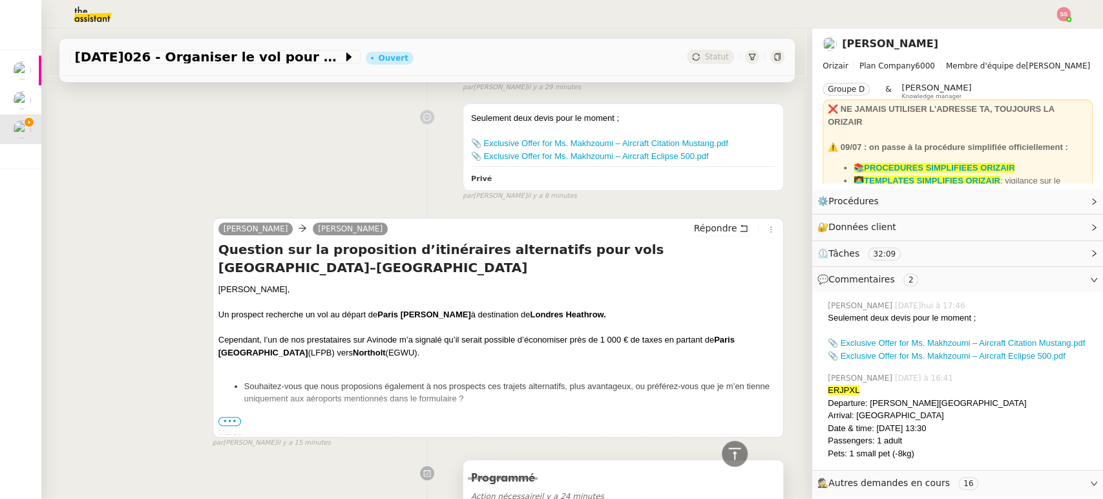
scroll to position [143, 0]
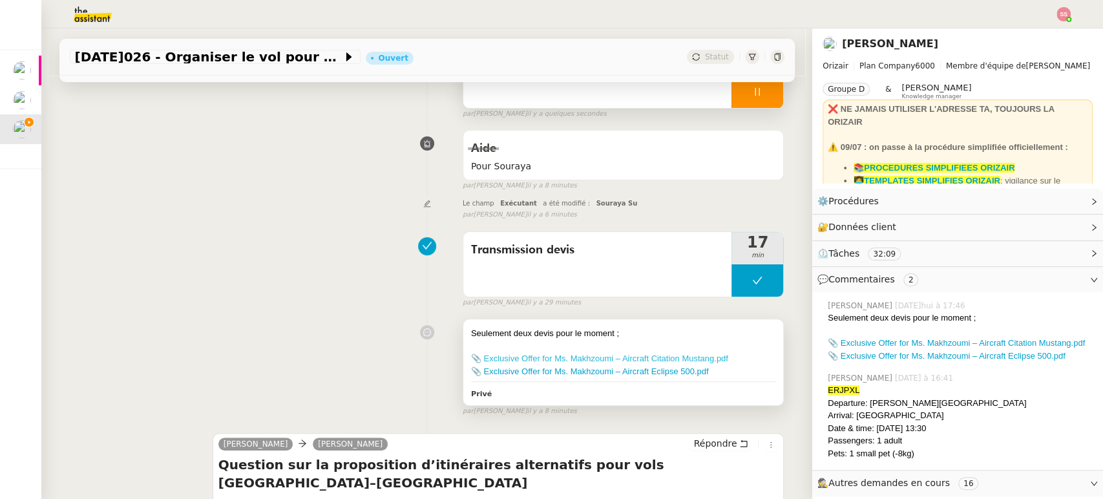
click at [566, 360] on link "📎 Exclusive Offer for Ms. Makhzoumi – Aircraft Citation Mustang.pdf" at bounding box center [599, 358] width 257 height 10
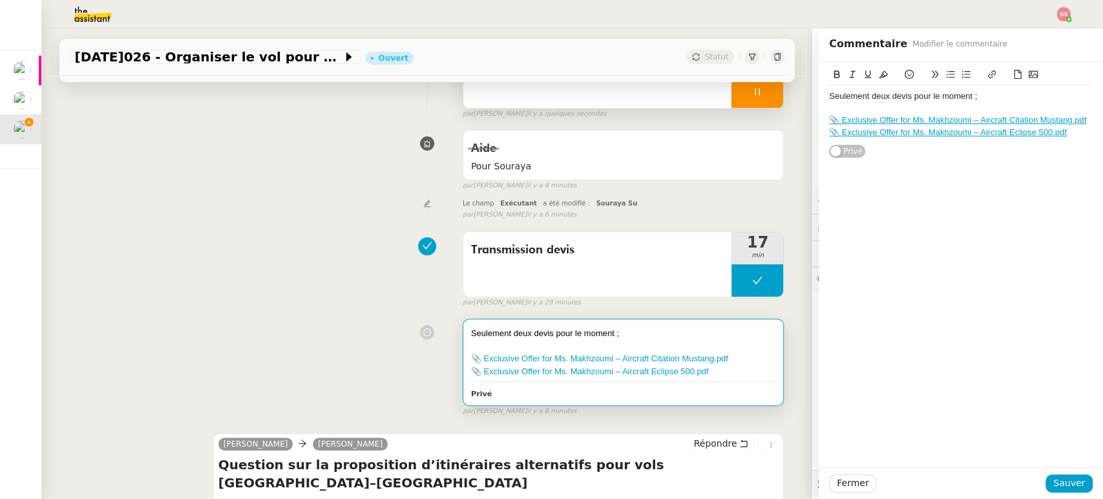
drag, startPoint x: 984, startPoint y: 196, endPoint x: 986, endPoint y: 149, distance: 47.8
click at [985, 195] on div "Seulement deux devis pour le moment ; 📎 Exclusive Offer for Ms. Makhzoumi – Air…" at bounding box center [961, 264] width 284 height 405
click at [972, 128] on link "📎 Exclusive Offer for Ms. Makhzoumi – Aircraft Eclipse 500.pdf" at bounding box center [948, 132] width 238 height 10
click at [896, 150] on link "[URL][DOMAIN_NAME]" at bounding box center [916, 155] width 89 height 17
click at [355, 209] on div "Le champ Exécutant a été modifié : Souraya Su false par [PERSON_NAME]. il y a 6…" at bounding box center [427, 208] width 715 height 24
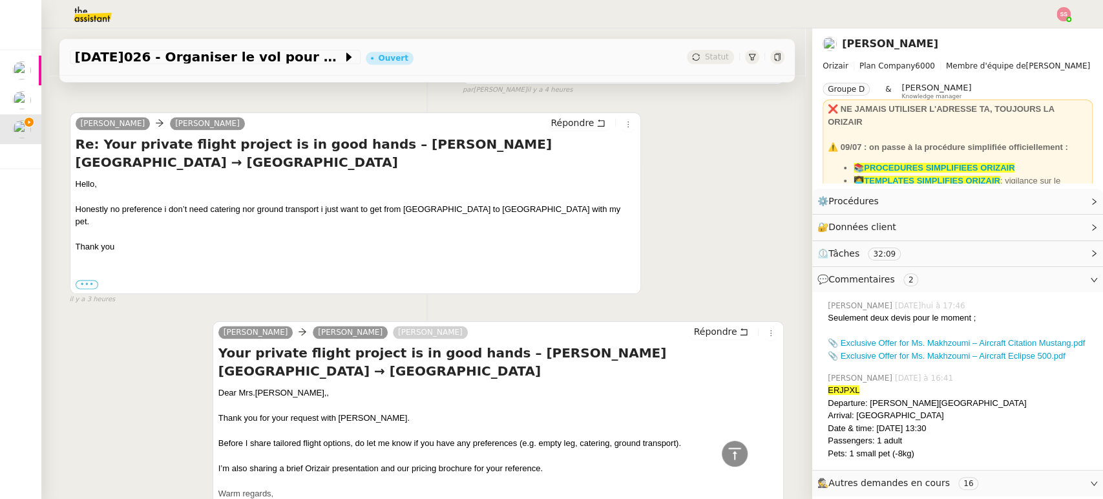
scroll to position [1076, 0]
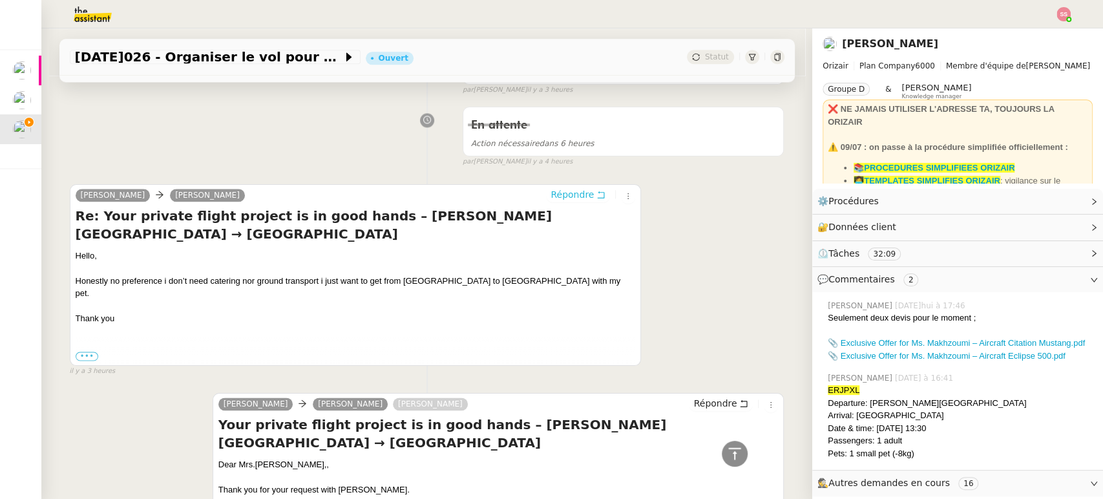
click at [576, 194] on span "Répondre" at bounding box center [571, 194] width 43 height 13
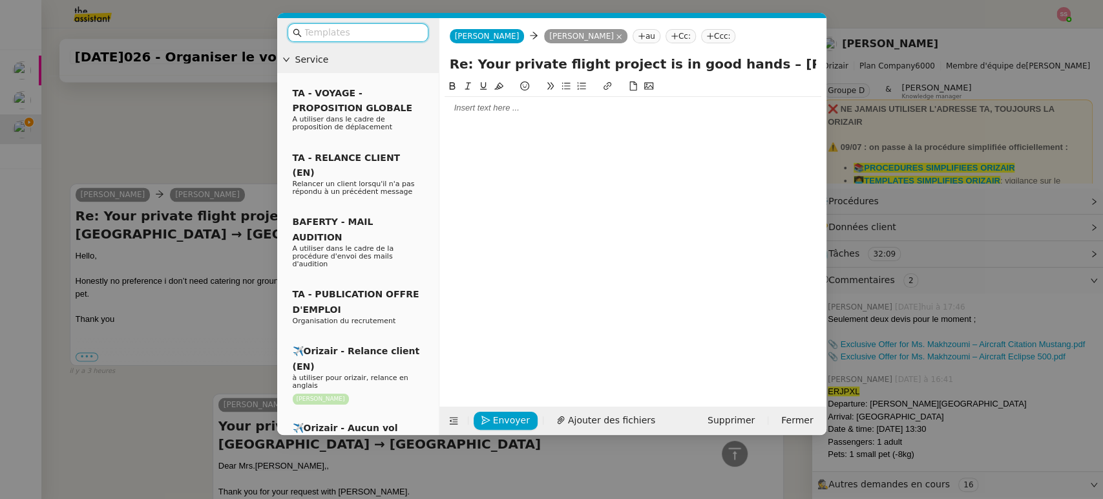
scroll to position [1194, 0]
click at [704, 37] on nz-tag "Ccc:" at bounding box center [718, 36] width 35 height 14
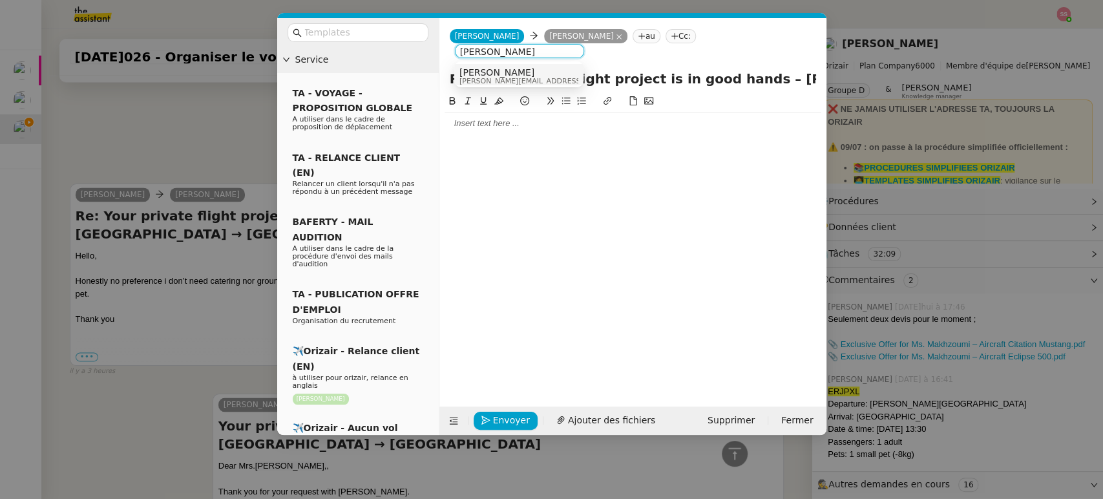
type input "[PERSON_NAME]"
click at [566, 75] on div "[PERSON_NAME] [PERSON_NAME][EMAIL_ADDRESS][DOMAIN_NAME]" at bounding box center [518, 75] width 119 height 17
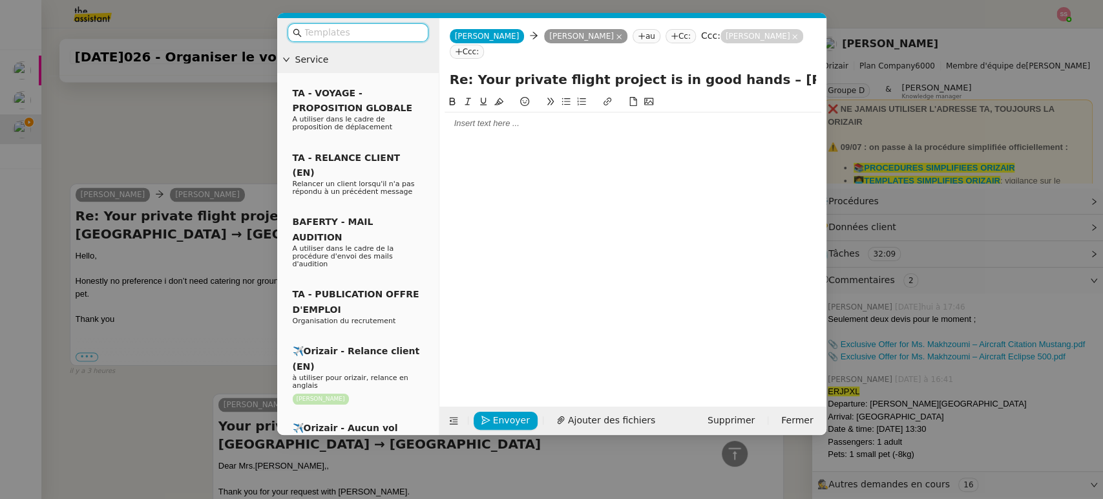
click at [390, 31] on input "text" at bounding box center [362, 32] width 116 height 15
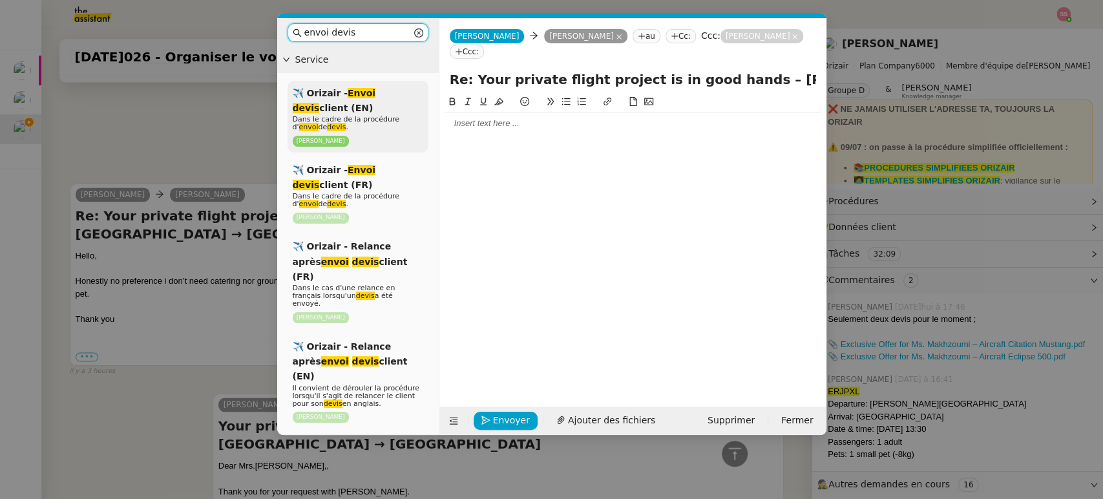
type input "envoi devis"
click at [320, 103] on em "devis" at bounding box center [306, 108] width 27 height 10
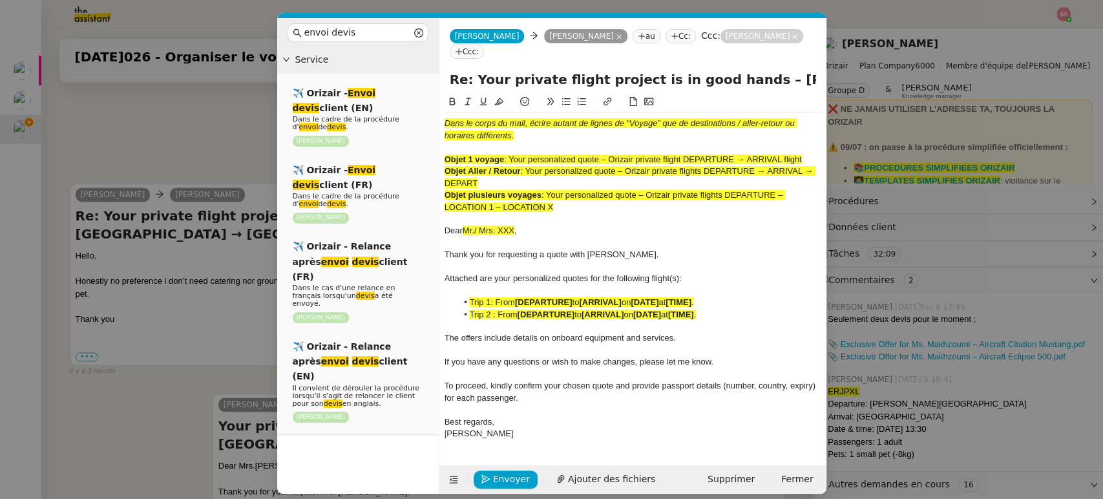
scroll to position [1344, 0]
drag, startPoint x: 512, startPoint y: 141, endPoint x: 605, endPoint y: 138, distance: 93.1
click at [605, 154] on div "Objet 1 voyage : Your personalized quote – Orizair private flight DEPARTURE → A…" at bounding box center [632, 160] width 377 height 12
drag, startPoint x: 733, startPoint y: 59, endPoint x: 473, endPoint y: 60, distance: 260.4
click at [473, 70] on input "Re: Your private flight project is in good hands – [PERSON_NAME][GEOGRAPHIC_DAT…" at bounding box center [633, 79] width 366 height 19
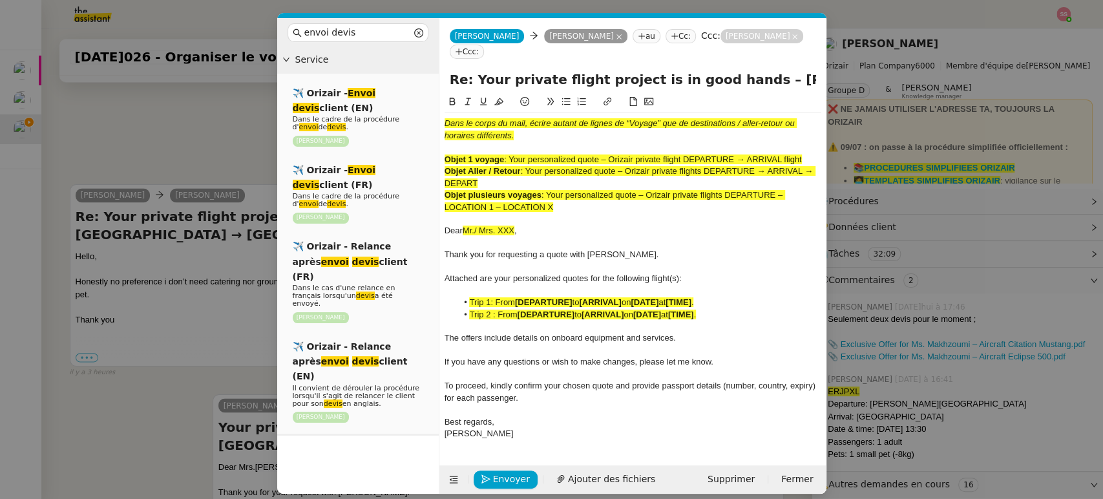
paste input "ersonalized quote"
type input "Re: Your personalized quotes– [PERSON_NAME][GEOGRAPHIC_DATA] → [GEOGRAPHIC_DATA]"
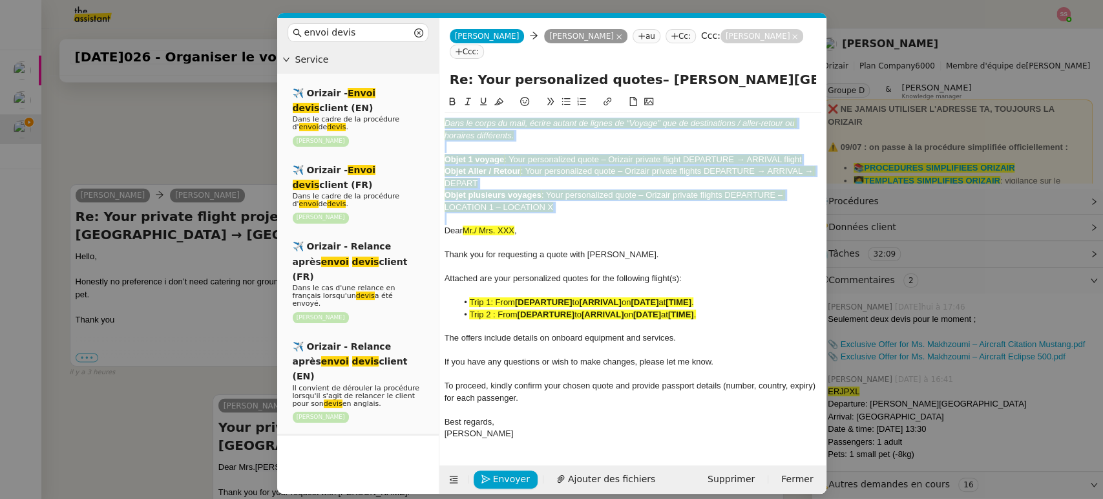
drag, startPoint x: 574, startPoint y: 202, endPoint x: 437, endPoint y: 96, distance: 173.2
click at [437, 96] on nz-layout "envoi devis Service ✈️ Orizair - Envoi devis client (EN) Dans le cadre de la pr…" at bounding box center [551, 255] width 549 height 475
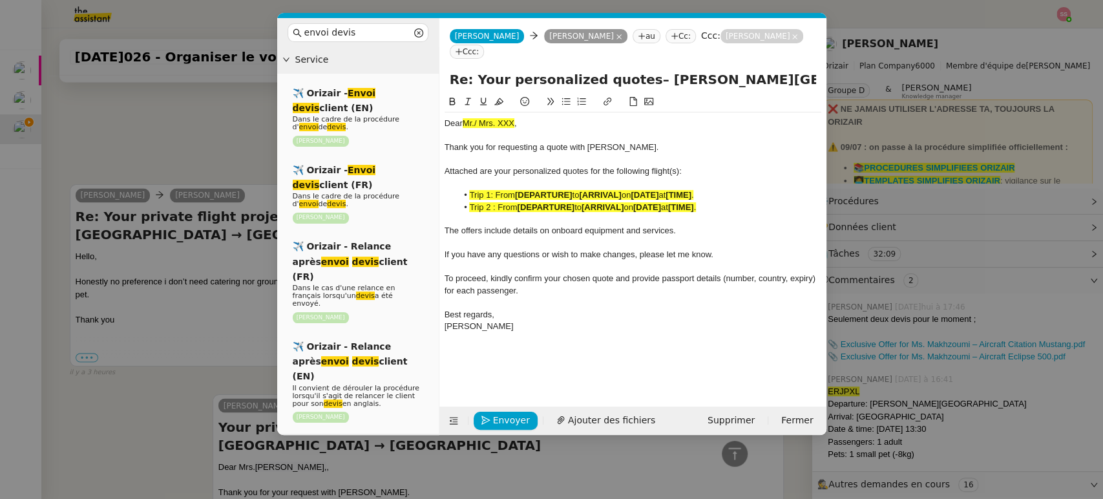
drag, startPoint x: 198, startPoint y: 382, endPoint x: 228, endPoint y: 397, distance: 33.5
click at [200, 382] on nz-modal-container "envoi devis Service ✈️ Orizair - Envoi devis client (EN) Dans le cadre de la pr…" at bounding box center [551, 249] width 1103 height 499
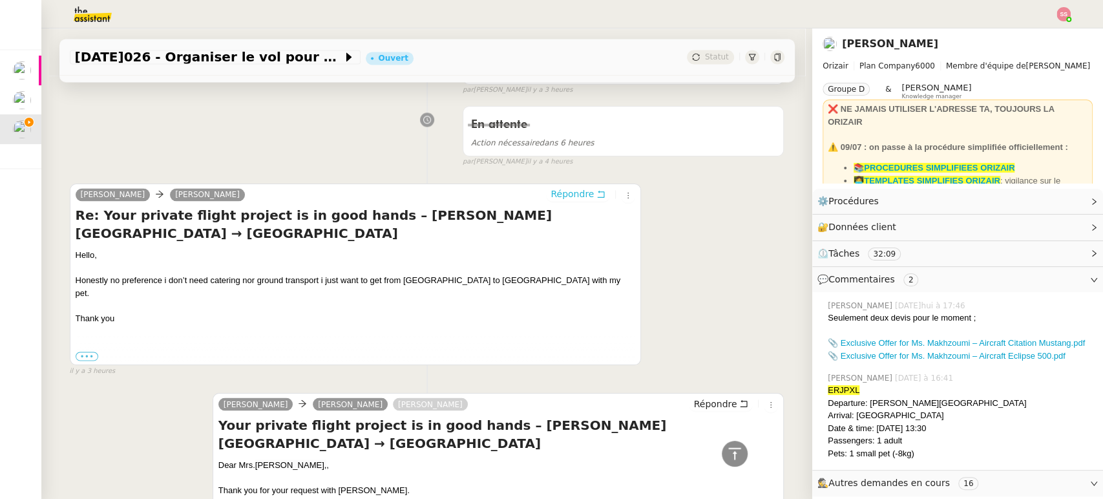
scroll to position [1343, 0]
click at [243, 459] on div "Dear Mrs. Makhzoumi, ," at bounding box center [498, 465] width 560 height 13
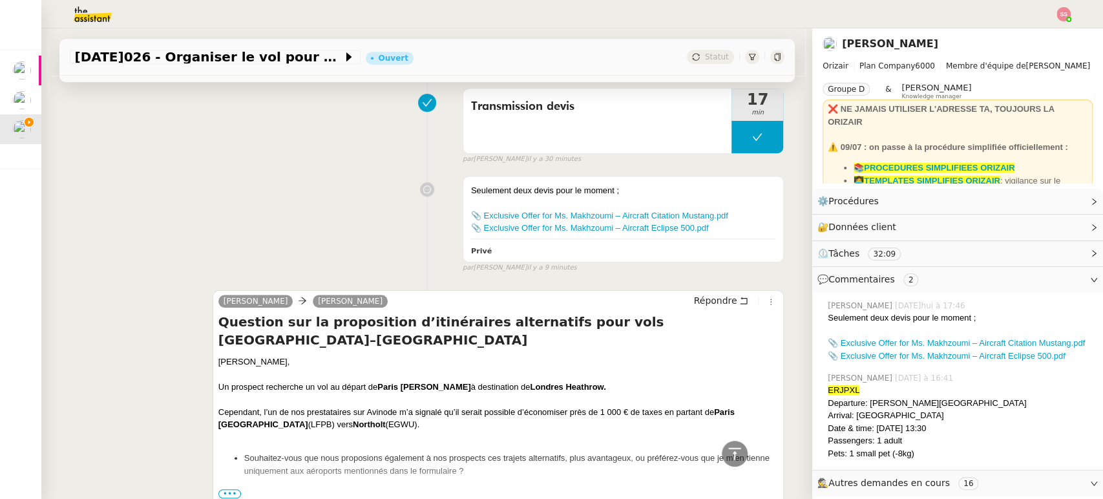
scroll to position [266, 0]
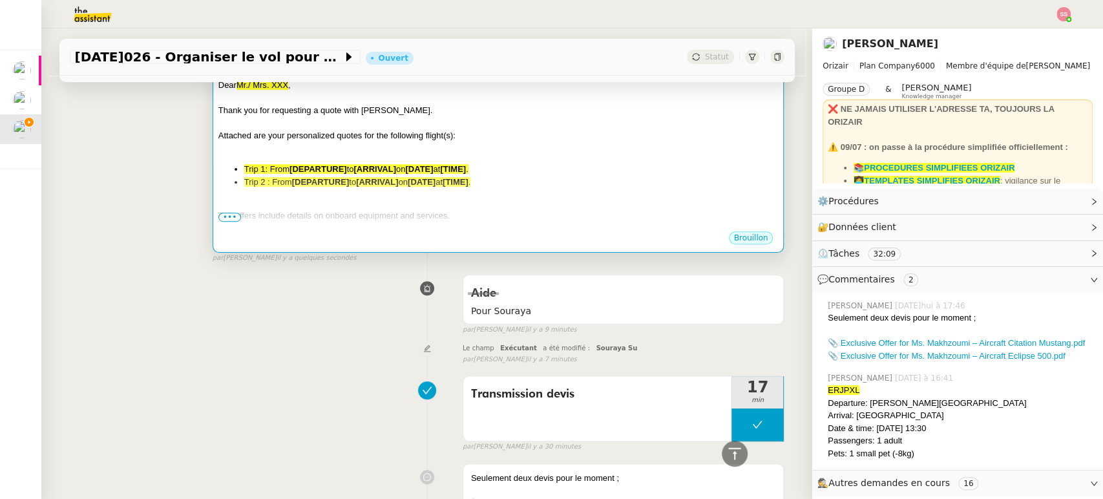
click at [444, 132] on span "Attached are your personalized quotes for the following flight(s):" at bounding box center [336, 136] width 237 height 10
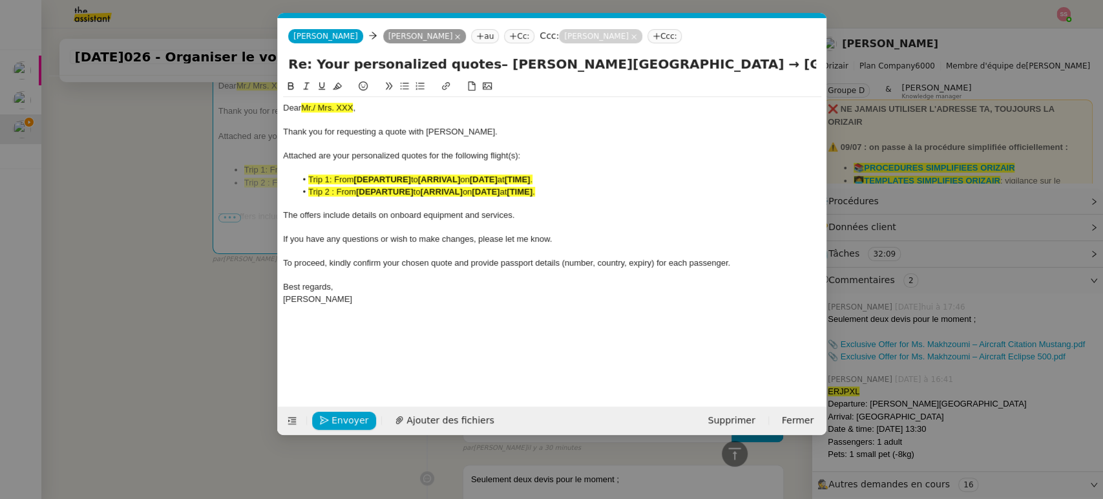
scroll to position [0, 72]
drag, startPoint x: 401, startPoint y: 101, endPoint x: 253, endPoint y: 115, distance: 149.2
click at [253, 115] on nz-modal-container "envoi devis Service ✈️ Orizair - Envoi devis client (EN) Dans le cadre de la pr…" at bounding box center [551, 249] width 1103 height 499
drag, startPoint x: 355, startPoint y: 102, endPoint x: 278, endPoint y: 97, distance: 77.7
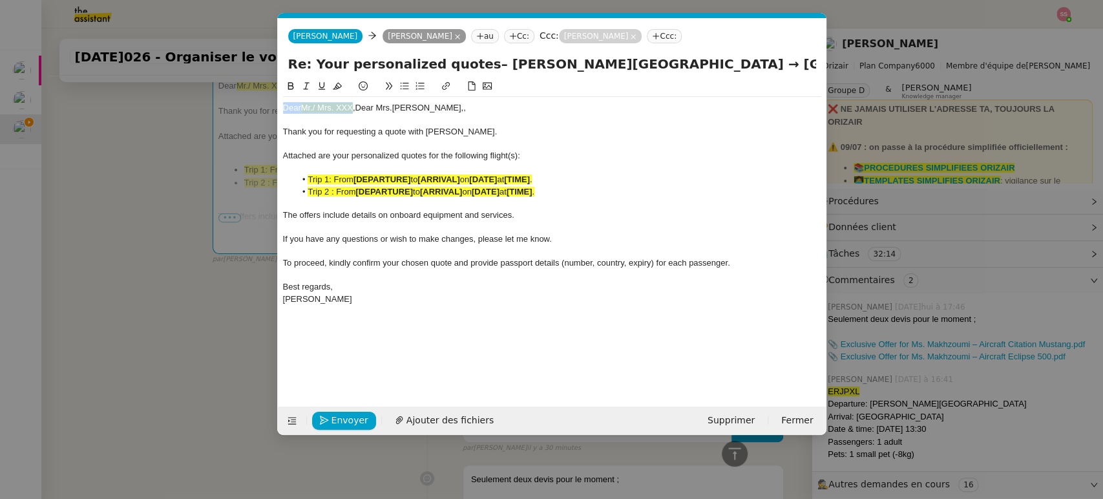
click at [278, 97] on nz-spin "Dear Mr./ Mrs. XXX , Dear Mrs. [PERSON_NAME], , Thank you for requesting a quot…" at bounding box center [552, 235] width 549 height 313
click at [423, 417] on span "Ajouter des fichiers" at bounding box center [449, 420] width 87 height 15
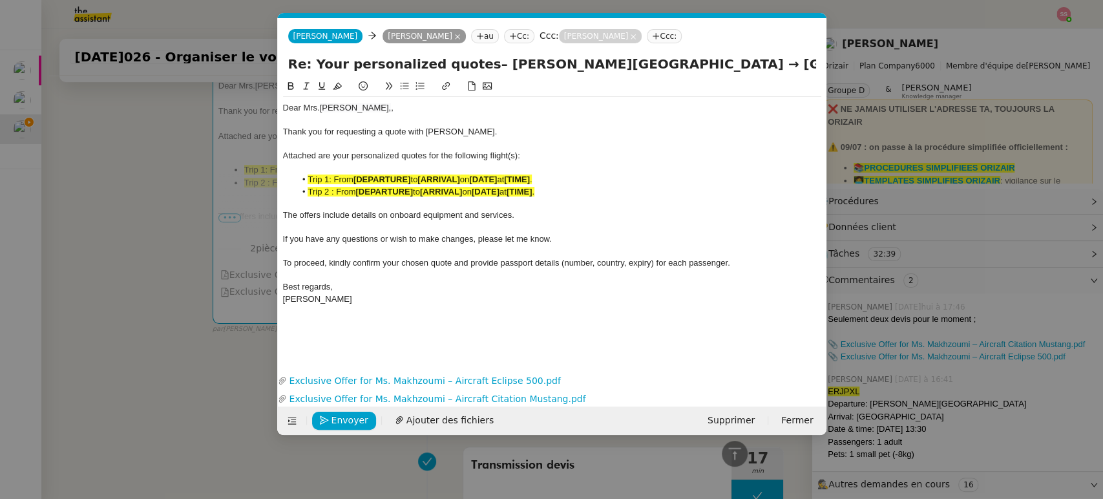
click at [492, 196] on li "Trip 2 : From [DEPARTURE] to [ARRIVAL] on [DATE] at [TIME] ." at bounding box center [558, 192] width 526 height 12
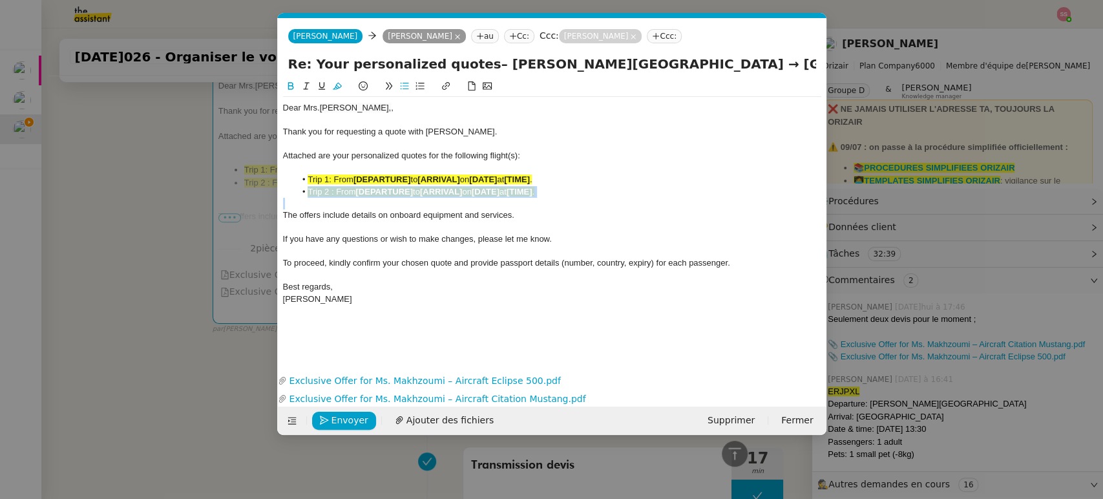
click at [492, 196] on li "Trip 2 : From [DEPARTURE] to [ARRIVAL] on [DATE] at [TIME] ." at bounding box center [558, 192] width 526 height 12
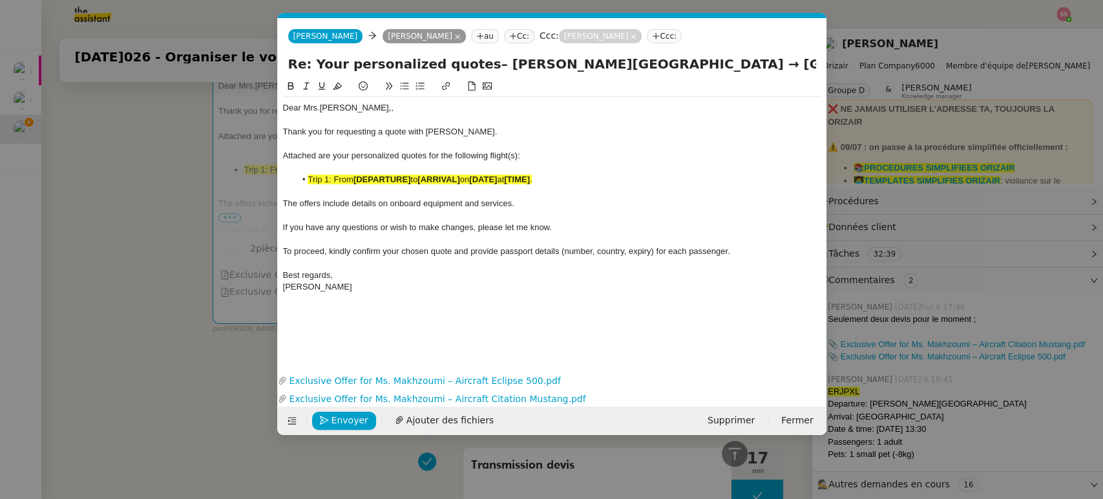
click at [408, 181] on strong "[DEPARTURE]" at bounding box center [381, 179] width 57 height 10
click at [333, 90] on icon at bounding box center [337, 85] width 9 height 9
click at [181, 253] on nz-modal-container "envoi devis Service ✈️ Orizair - Envoi devis client (EN) Dans le cadre de la pr…" at bounding box center [551, 249] width 1103 height 499
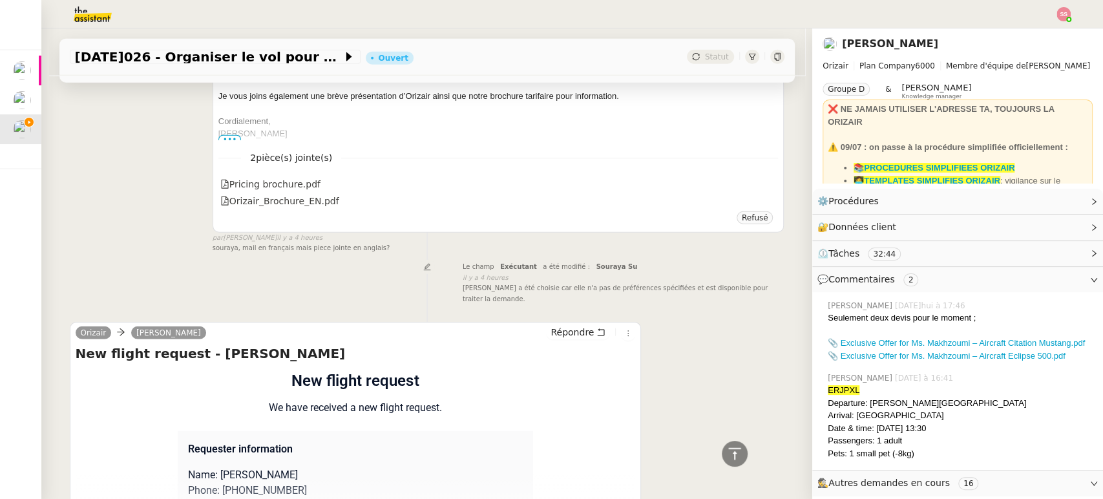
scroll to position [2369, 0]
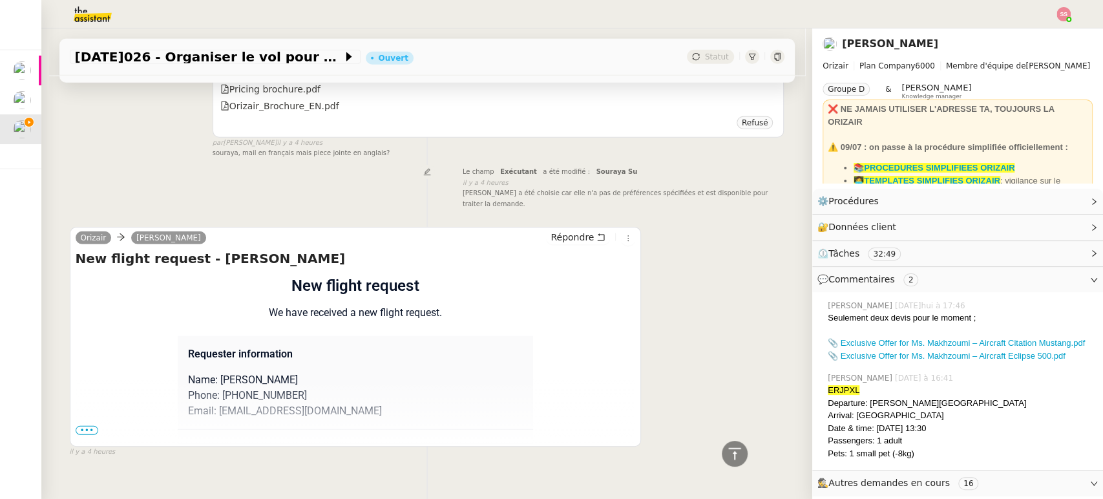
click at [79, 426] on span "•••" at bounding box center [87, 430] width 23 height 9
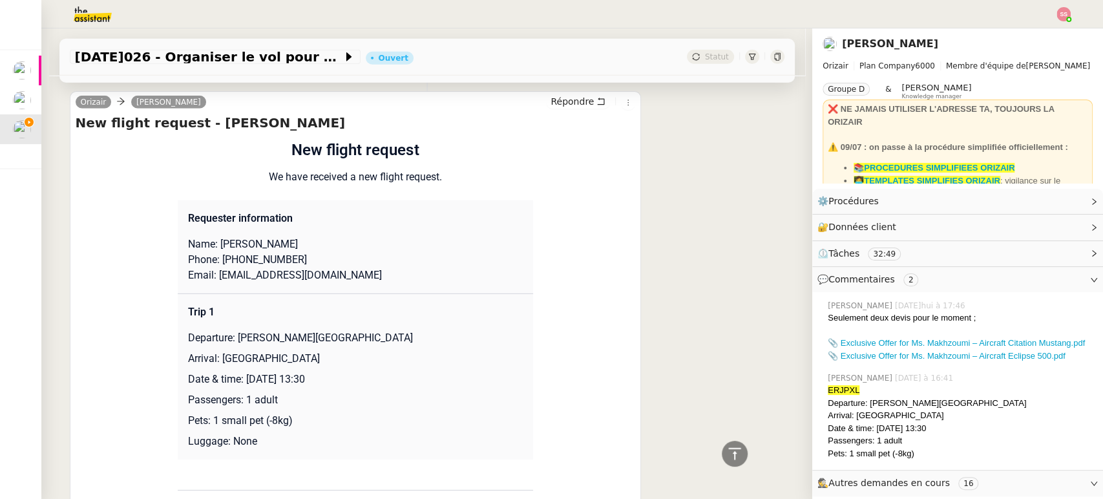
scroll to position [2513, 0]
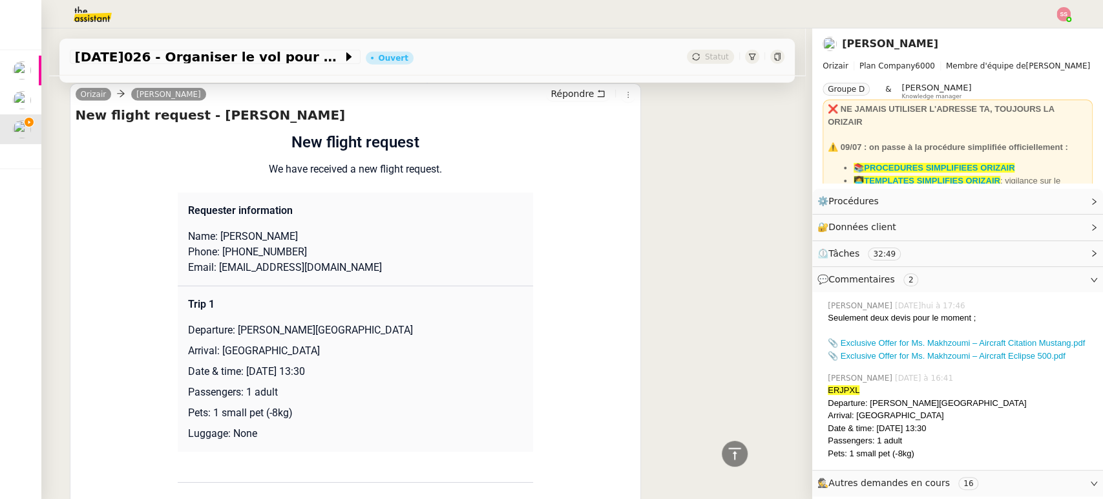
drag, startPoint x: 229, startPoint y: 300, endPoint x: 443, endPoint y: 301, distance: 213.8
click at [443, 322] on p "Departure: [PERSON_NAME][GEOGRAPHIC_DATA]" at bounding box center [355, 330] width 335 height 16
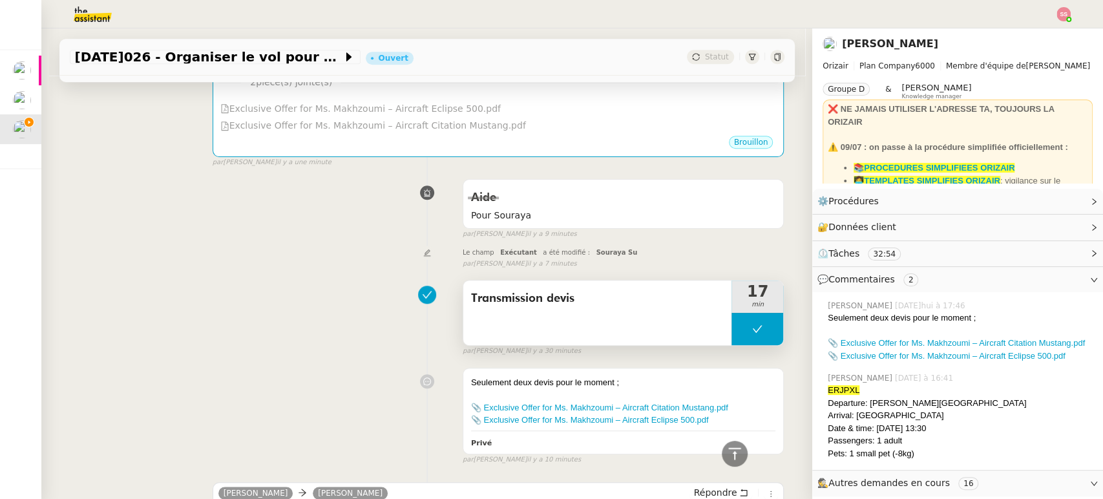
scroll to position [72, 0]
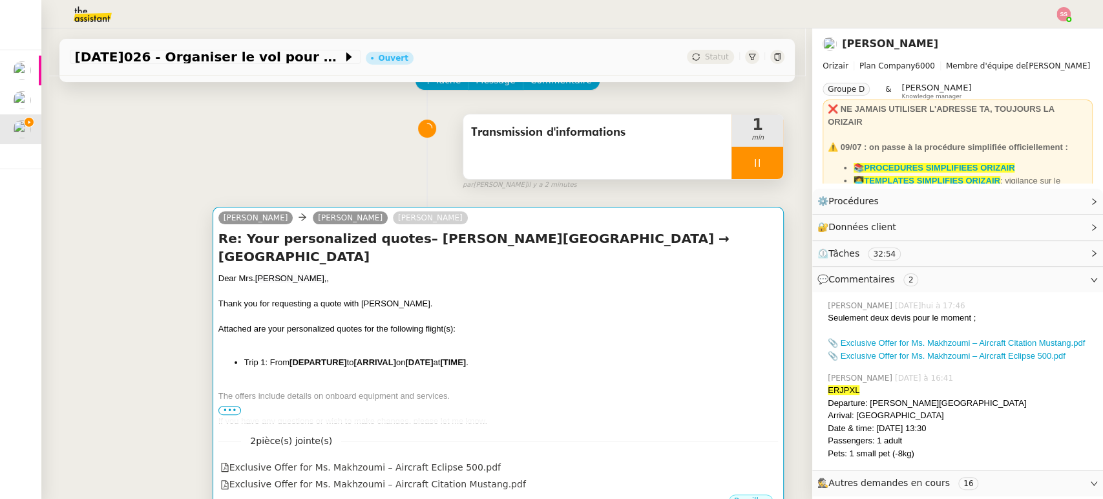
click at [412, 298] on div "Thank you for requesting a quote with [PERSON_NAME]." at bounding box center [498, 303] width 560 height 13
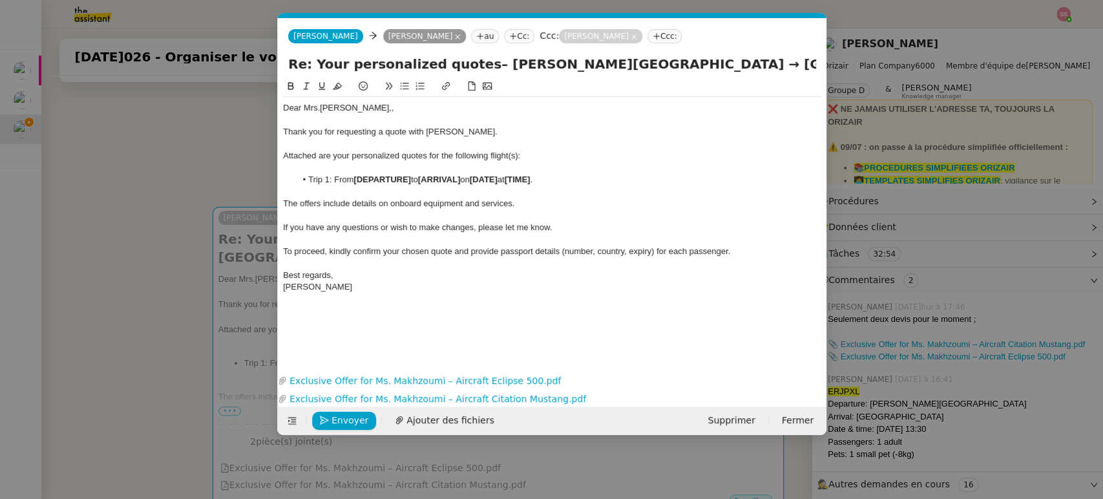
scroll to position [0, 72]
drag, startPoint x: 412, startPoint y: 178, endPoint x: 355, endPoint y: 179, distance: 56.9
click at [355, 179] on strong "[DEPARTURE]" at bounding box center [381, 179] width 57 height 10
click at [141, 335] on nz-modal-container "envoi devis Service ✈️ Orizair - Envoi devis client (EN) Dans le cadre de la pr…" at bounding box center [551, 249] width 1103 height 499
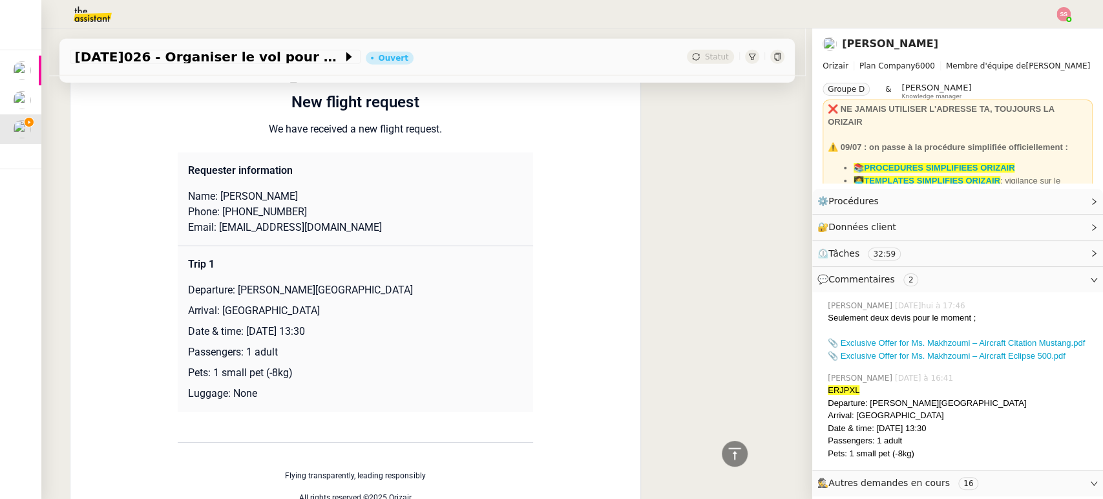
scroll to position [2657, 0]
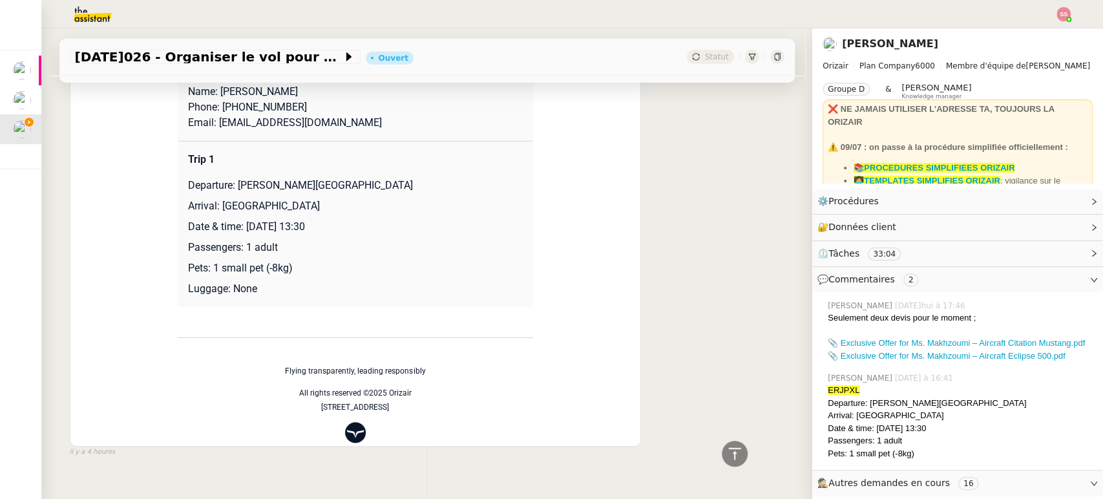
drag, startPoint x: 212, startPoint y: 179, endPoint x: 343, endPoint y: 175, distance: 131.2
click at [343, 198] on p "Arrival: [GEOGRAPHIC_DATA]" at bounding box center [355, 206] width 335 height 16
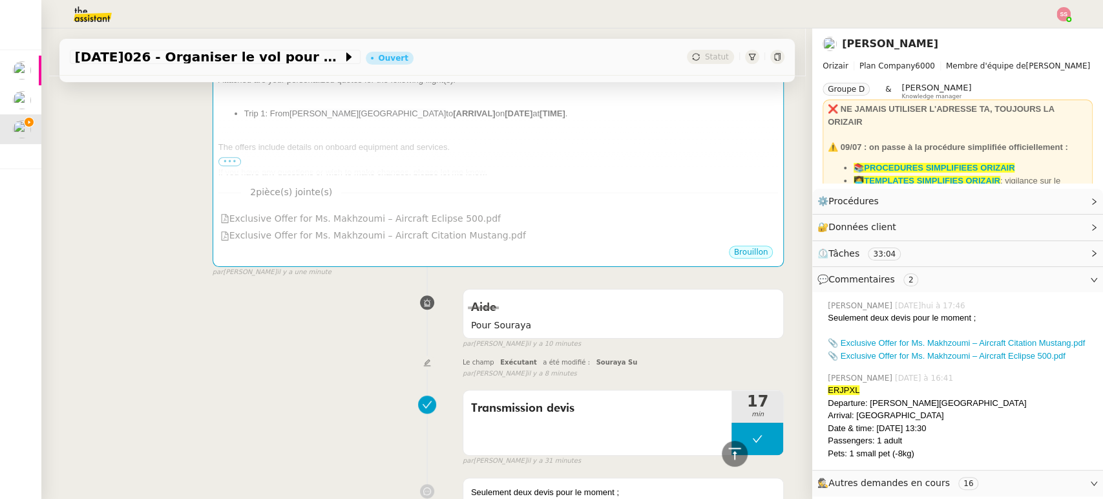
scroll to position [217, 0]
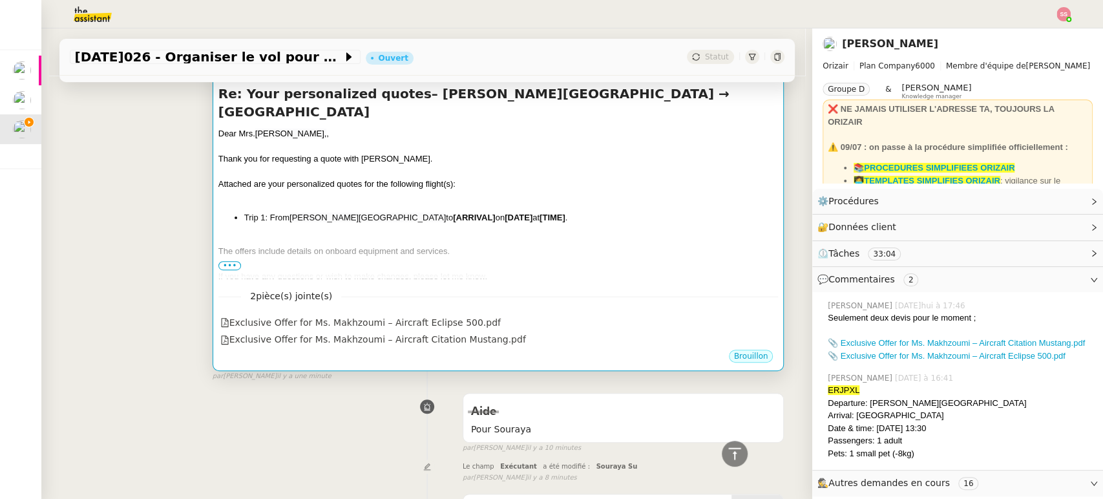
click at [501, 227] on div "Dear Mrs. [PERSON_NAME], , Thank you for requesting a quote with [PERSON_NAME].…" at bounding box center [498, 236] width 560 height 218
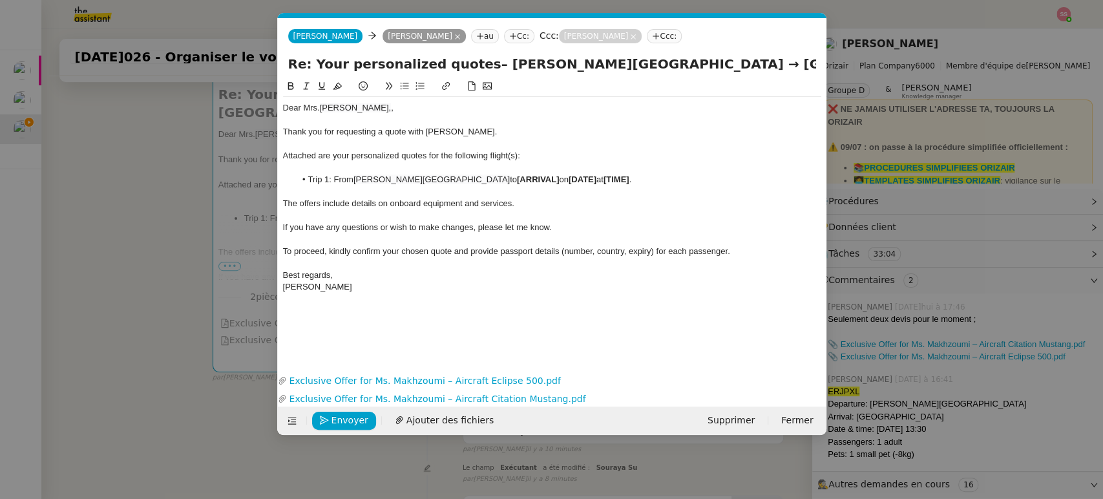
scroll to position [0, 72]
drag, startPoint x: 551, startPoint y: 174, endPoint x: 510, endPoint y: 178, distance: 41.5
click at [517, 178] on strong "[ARRIVAL]" at bounding box center [538, 179] width 42 height 10
click at [174, 312] on nz-modal-container "envoi devis Service ✈️ Orizair - Envoi devis client (EN) Dans le cadre de la pr…" at bounding box center [551, 249] width 1103 height 499
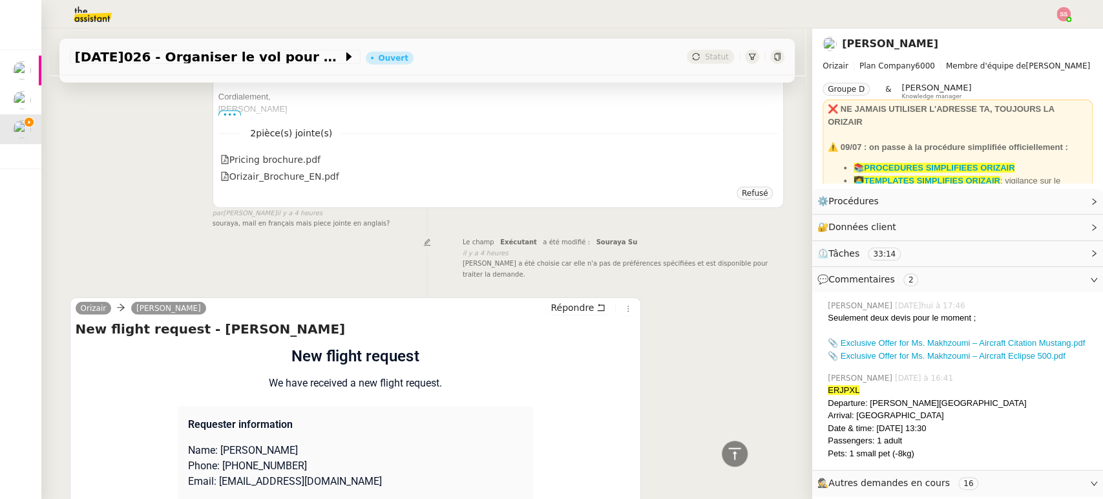
scroll to position [2514, 0]
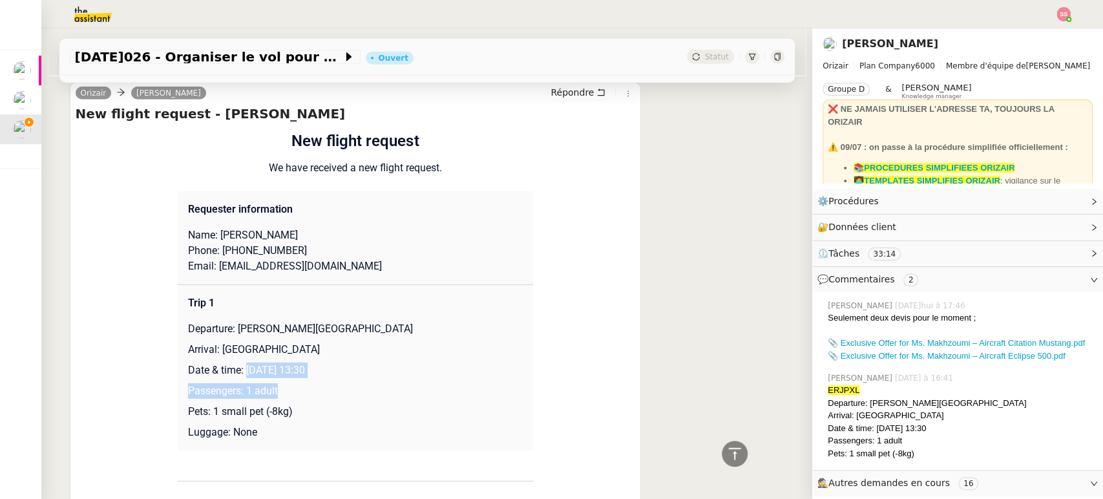
drag, startPoint x: 241, startPoint y: 338, endPoint x: 434, endPoint y: 356, distance: 194.0
click at [434, 356] on td "Trip 1 Departure: [PERSON_NAME][GEOGRAPHIC_DATA] Arrival: [GEOGRAPHIC_DATA] Dat…" at bounding box center [355, 367] width 355 height 166
drag, startPoint x: 415, startPoint y: 334, endPoint x: 379, endPoint y: 340, distance: 36.1
click at [413, 334] on td "Trip 1 Departure: [PERSON_NAME][GEOGRAPHIC_DATA] Arrival: [GEOGRAPHIC_DATA] Dat…" at bounding box center [355, 367] width 355 height 166
click at [360, 362] on p "Date & time: [DATE] 13:30" at bounding box center [355, 370] width 335 height 16
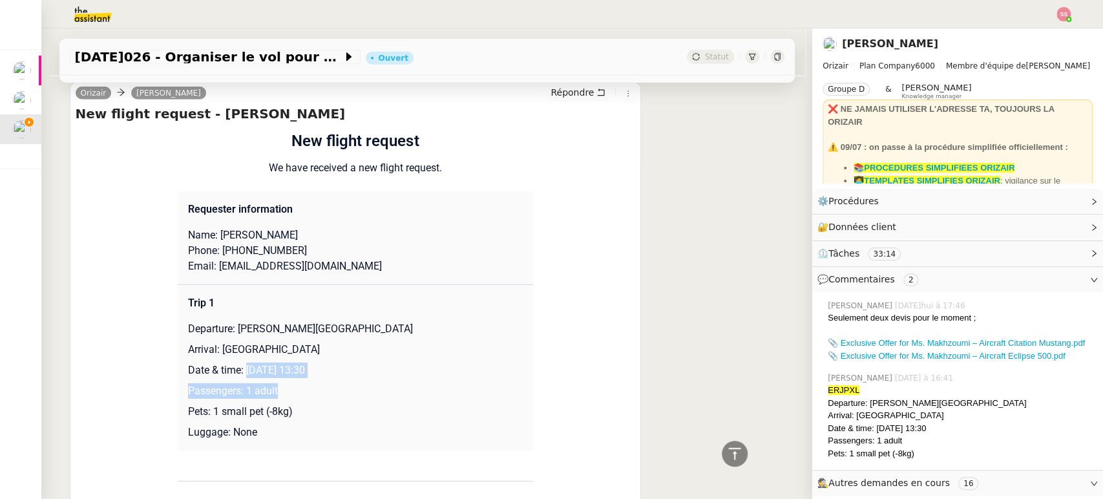
click at [357, 362] on p "Date & time: [DATE] 13:30" at bounding box center [355, 370] width 335 height 16
drag, startPoint x: 354, startPoint y: 340, endPoint x: 242, endPoint y: 334, distance: 112.6
click at [242, 334] on td "Trip 1 Departure: [PERSON_NAME][GEOGRAPHIC_DATA] Arrival: [GEOGRAPHIC_DATA] Dat…" at bounding box center [355, 367] width 355 height 166
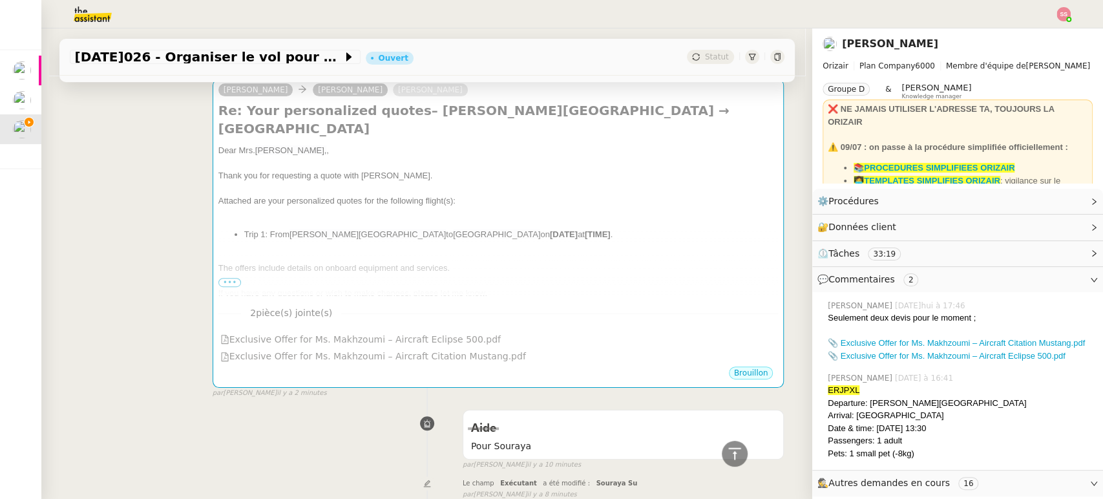
scroll to position [73, 0]
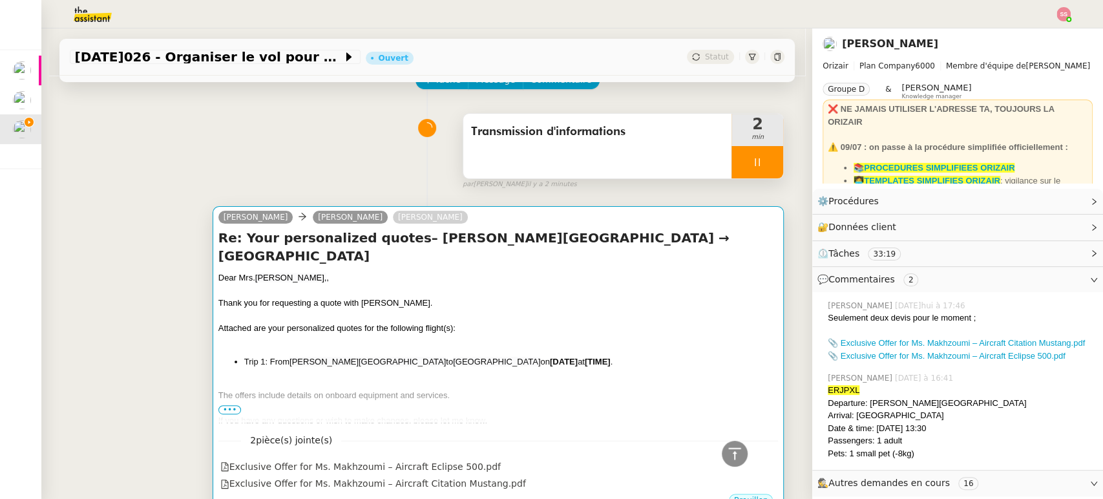
click at [603, 327] on div "Attached are your personalized quotes for the following flight(s):" at bounding box center [498, 328] width 560 height 13
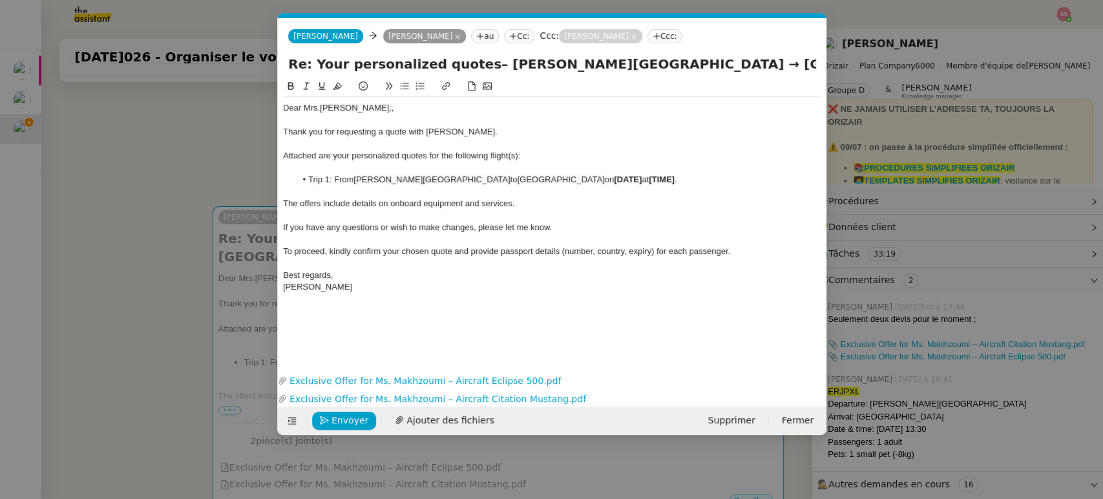
scroll to position [0, 72]
drag, startPoint x: 682, startPoint y: 176, endPoint x: 616, endPoint y: 177, distance: 66.5
click at [616, 177] on li "Trip 1: From [PERSON_NAME][GEOGRAPHIC_DATA] to [GEOGRAPHIC_DATA] on [DATE] at […" at bounding box center [558, 180] width 526 height 12
click at [455, 392] on link "Exclusive Offer for Ms. Makhzoumi – Aircraft Citation Mustang.pdf" at bounding box center [549, 399] width 525 height 15
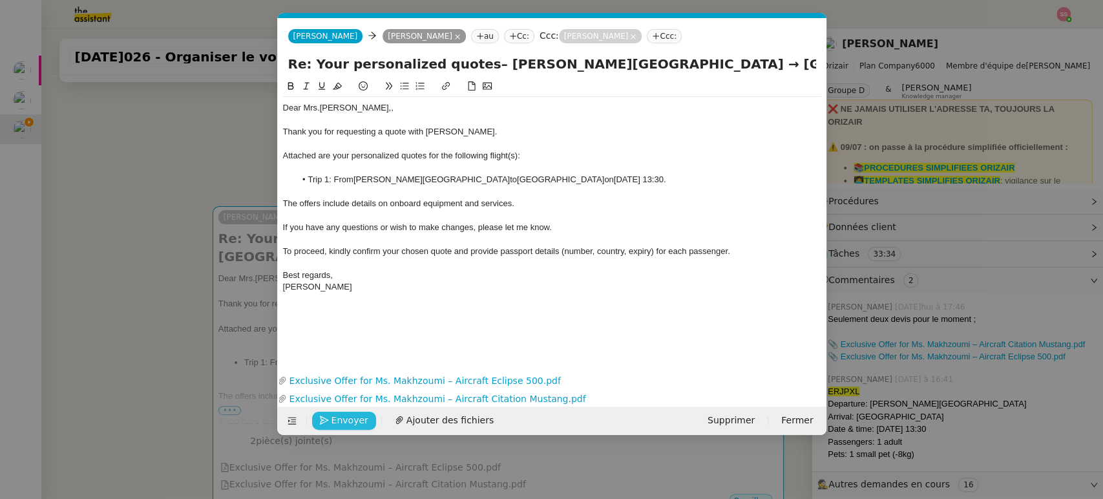
click at [335, 423] on span "Envoyer" at bounding box center [349, 420] width 37 height 15
click at [335, 423] on span "Confirmer l'envoi" at bounding box center [370, 420] width 78 height 15
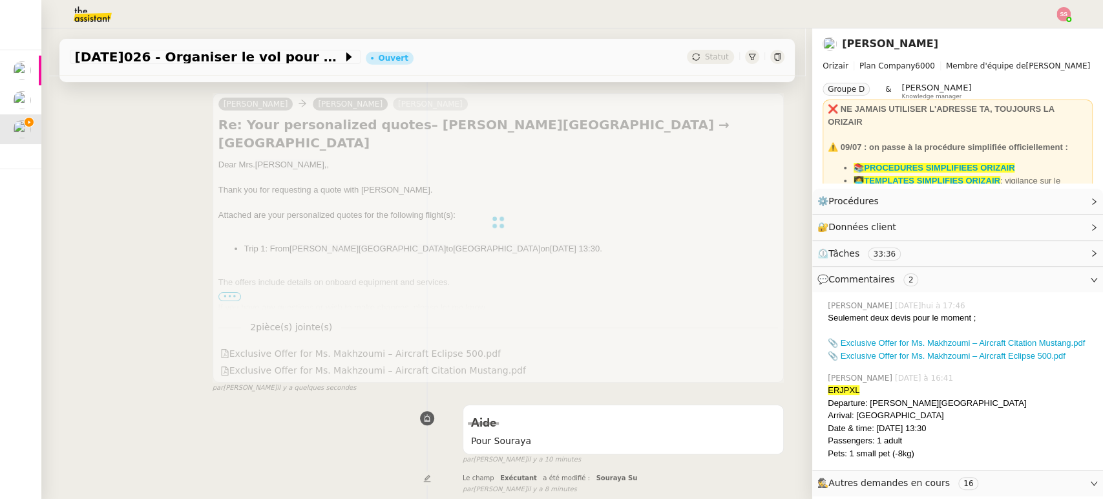
scroll to position [289, 0]
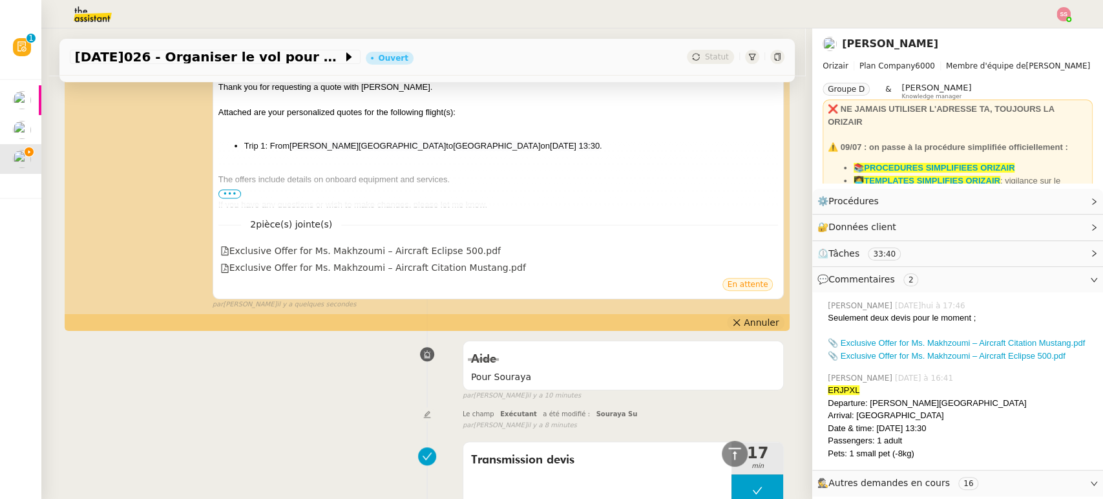
click at [744, 319] on span "Annuler" at bounding box center [761, 322] width 35 height 13
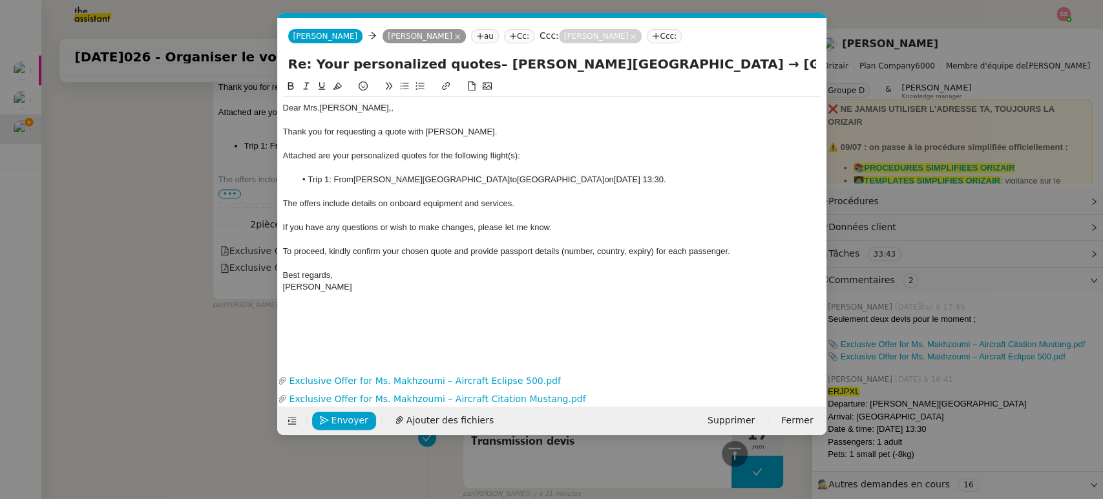
scroll to position [289, 0]
click at [512, 154] on span "Attached are your personalized quotes for the following flight(s):" at bounding box center [401, 156] width 237 height 10
click at [351, 427] on span "Envoyer" at bounding box center [349, 420] width 37 height 15
click at [351, 427] on span "Confirmer l'envoi" at bounding box center [370, 420] width 78 height 15
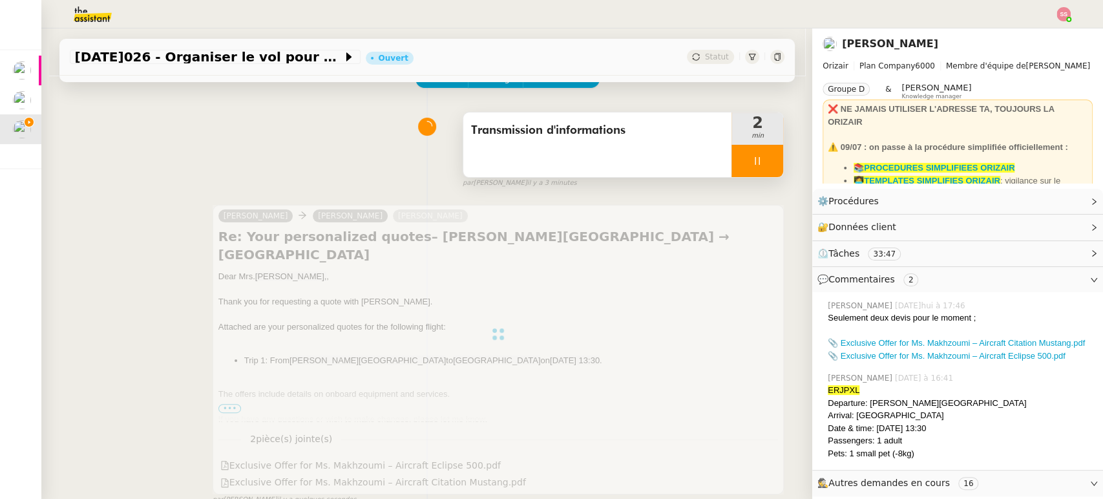
scroll to position [73, 0]
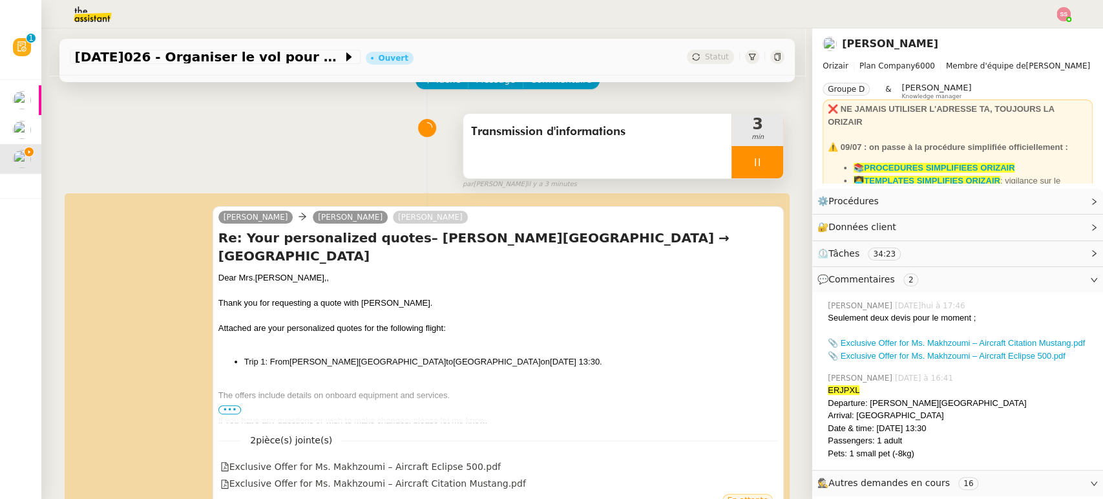
click at [760, 158] on div at bounding box center [757, 162] width 52 height 32
click at [765, 158] on icon at bounding box center [770, 162] width 10 height 10
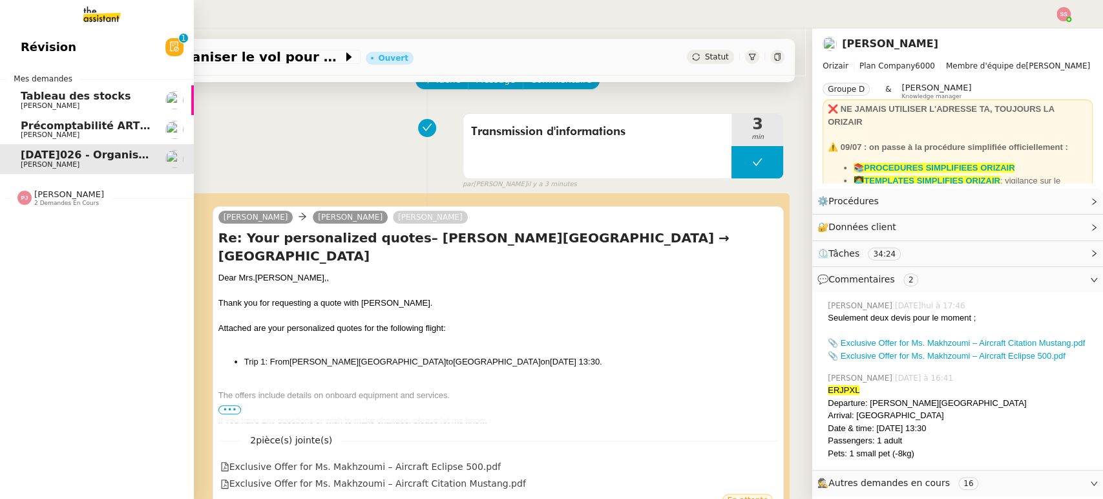
click at [70, 125] on span "Précomptabilité ARTRADE - septembre 2025" at bounding box center [149, 126] width 257 height 12
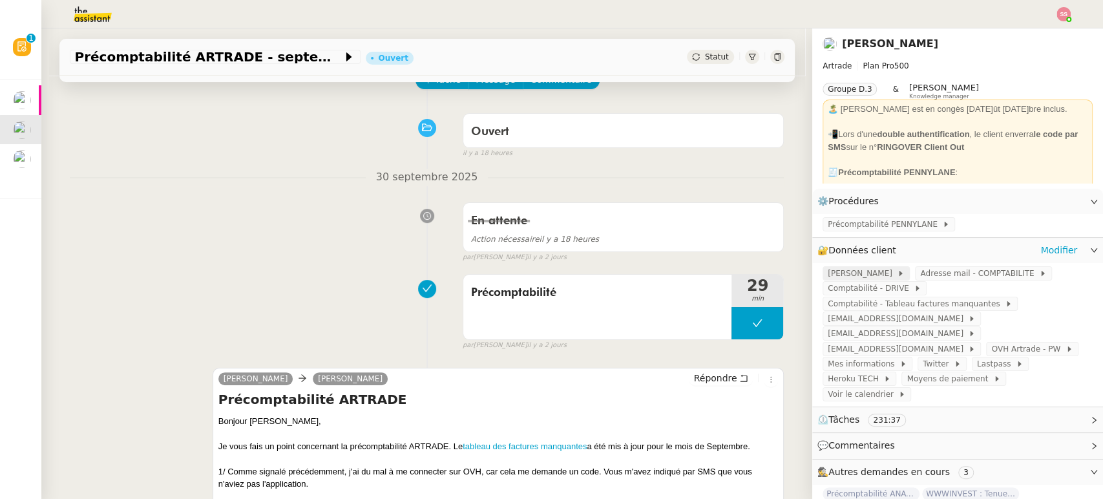
click at [881, 270] on span "[PERSON_NAME]" at bounding box center [862, 273] width 69 height 13
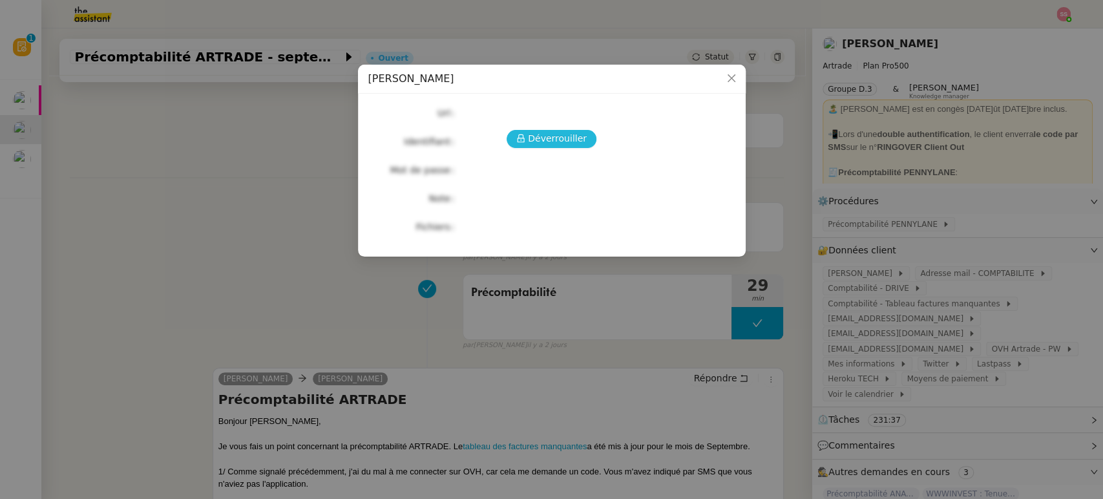
click at [529, 143] on button "Déverrouiller" at bounding box center [552, 139] width 90 height 18
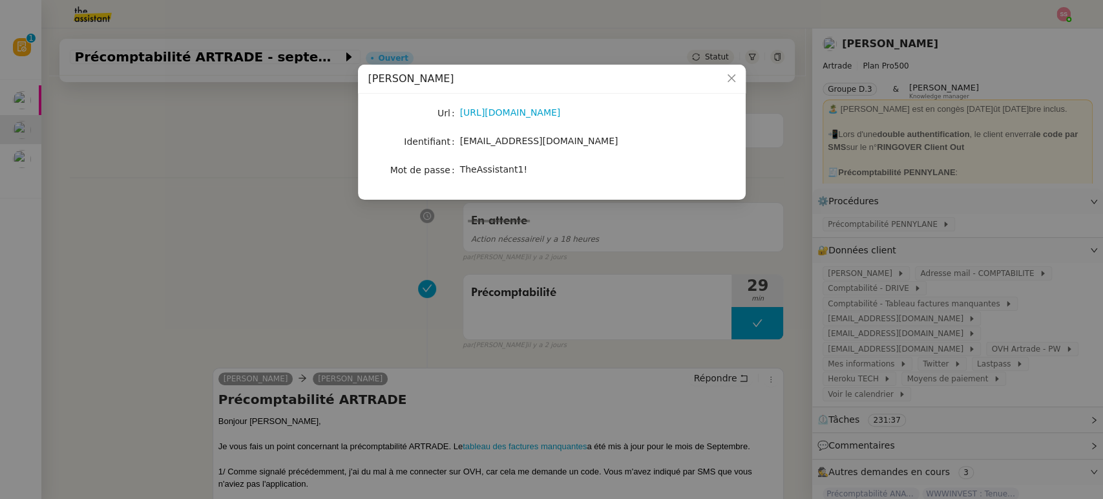
click at [495, 170] on span "TheAssistant1!" at bounding box center [493, 169] width 67 height 10
click at [206, 229] on nz-modal-container "PENNYLANE - [PERSON_NAME] [URL][DOMAIN_NAME] Identifiant [EMAIL_ADDRESS][DOMAIN…" at bounding box center [551, 249] width 1103 height 499
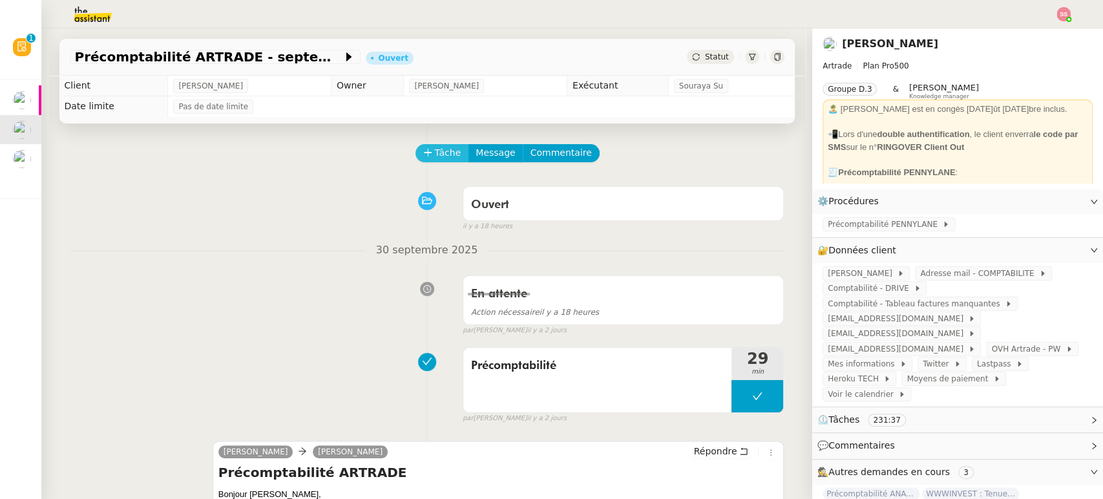
click at [439, 151] on span "Tâche" at bounding box center [448, 152] width 26 height 15
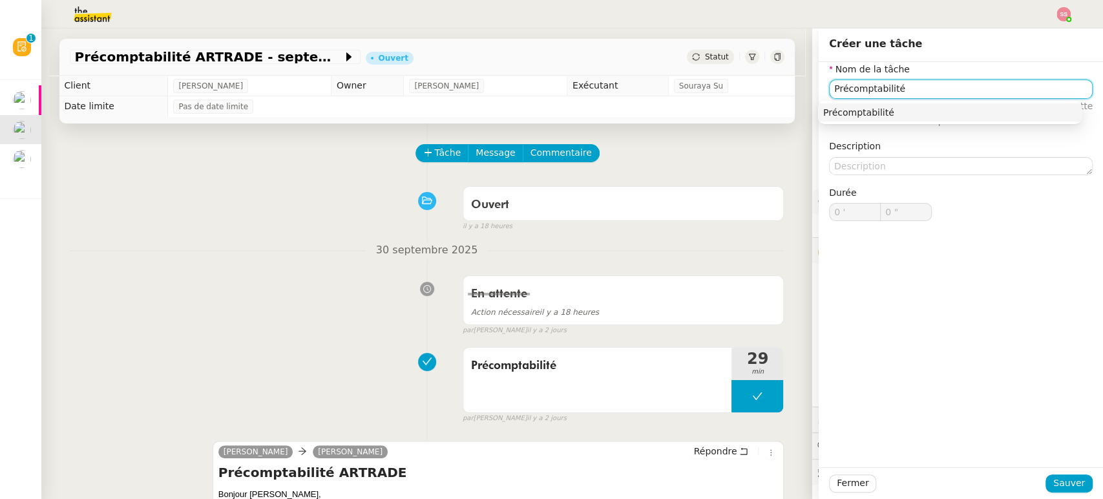
click at [956, 114] on div "Précomptabilité" at bounding box center [949, 113] width 253 height 12
type input "Précomptabilité"
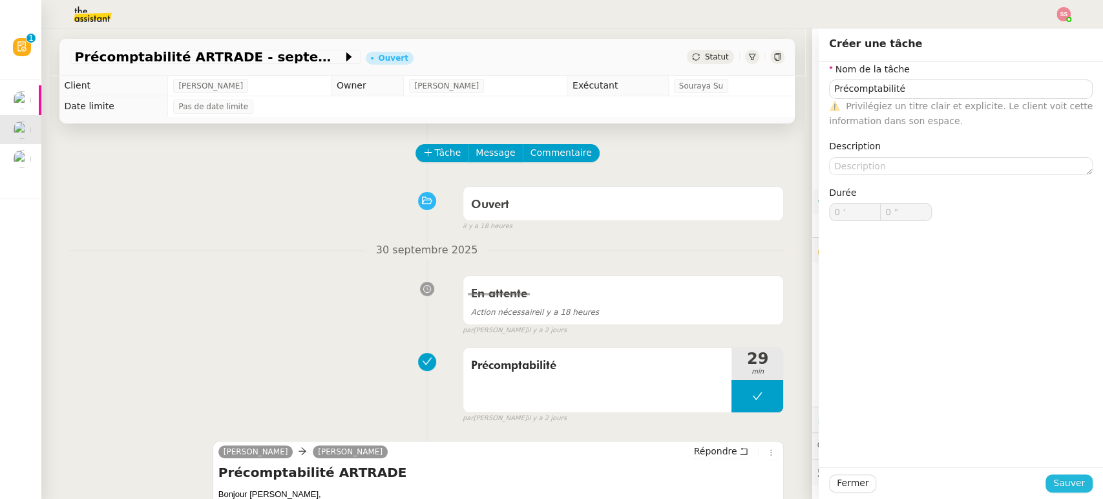
drag, startPoint x: 1047, startPoint y: 481, endPoint x: 1025, endPoint y: 471, distance: 24.0
click at [1053, 481] on span "Sauver" at bounding box center [1069, 482] width 32 height 15
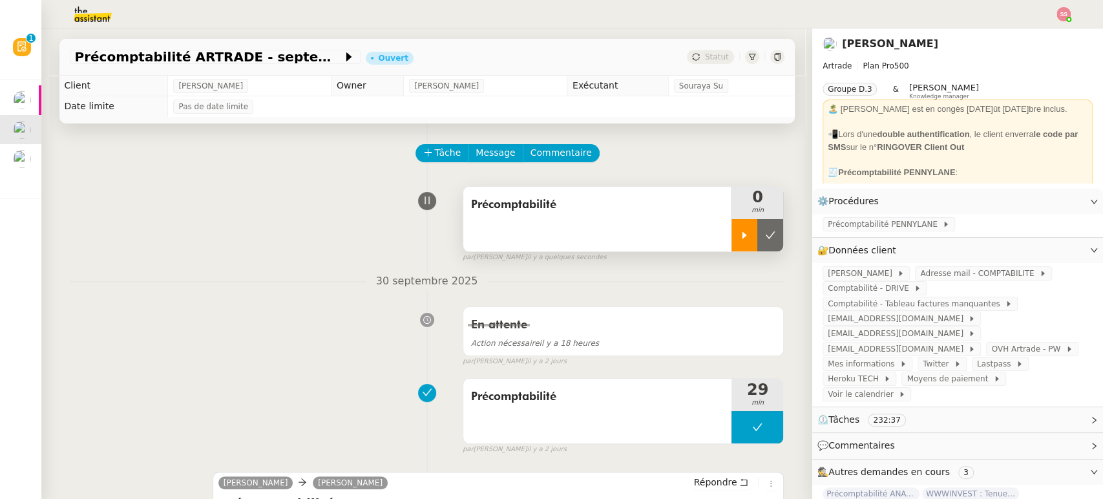
click at [739, 240] on icon at bounding box center [744, 235] width 10 height 10
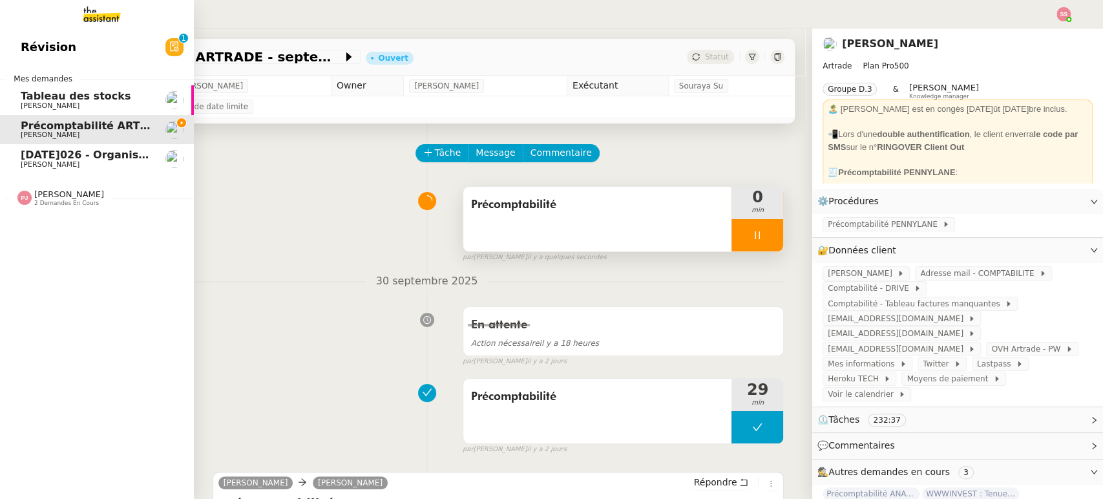
click at [43, 158] on span "[DATE]026 - Organiser le vol pour [PERSON_NAME]" at bounding box center [168, 155] width 295 height 12
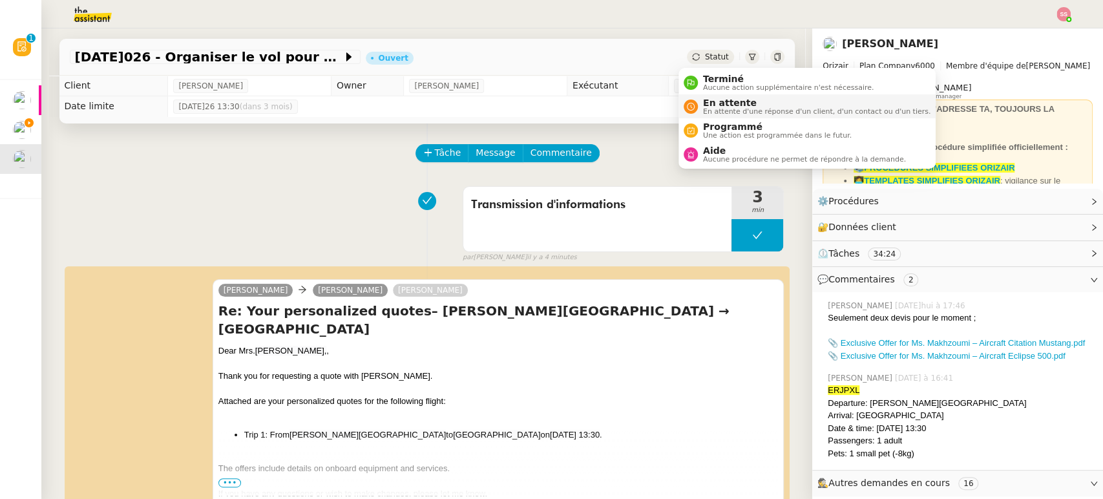
click at [710, 108] on span "En attente d'une réponse d'un client, d'un contact ou d'un tiers." at bounding box center [816, 111] width 227 height 7
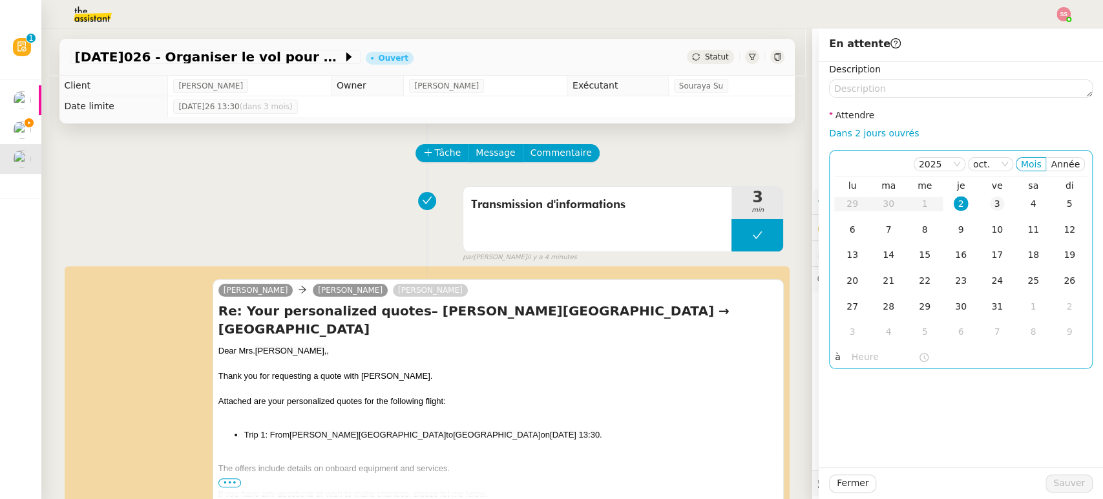
click at [990, 201] on div "3" at bounding box center [997, 203] width 14 height 14
click at [1076, 485] on button "Sauver" at bounding box center [1068, 483] width 47 height 18
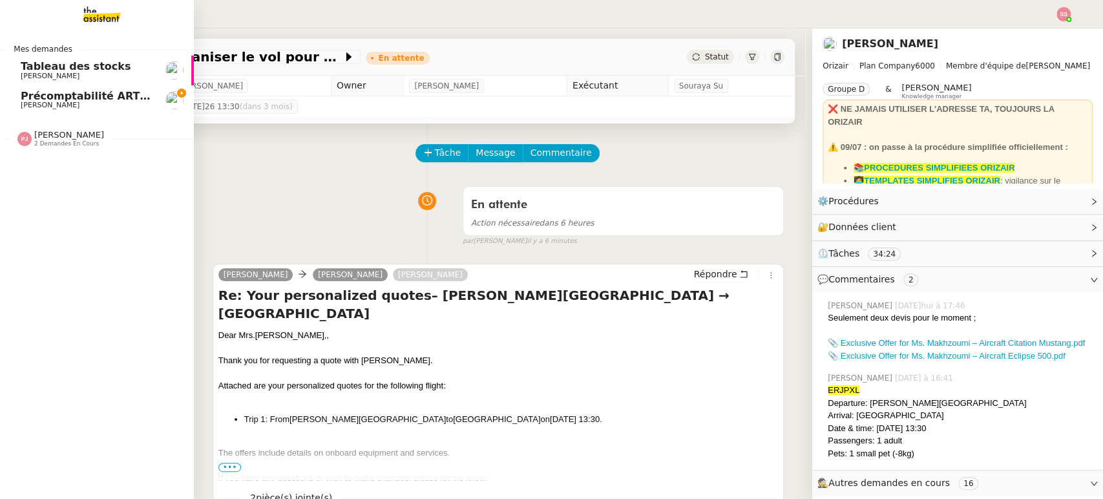
click at [54, 106] on span "[PERSON_NAME]" at bounding box center [86, 105] width 131 height 8
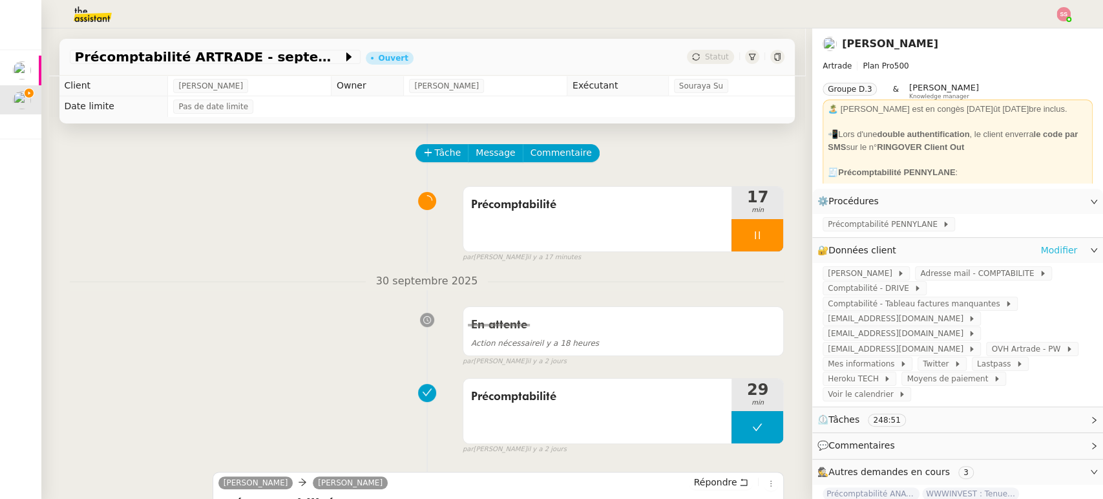
click at [1040, 243] on link "Modifier" at bounding box center [1058, 250] width 37 height 15
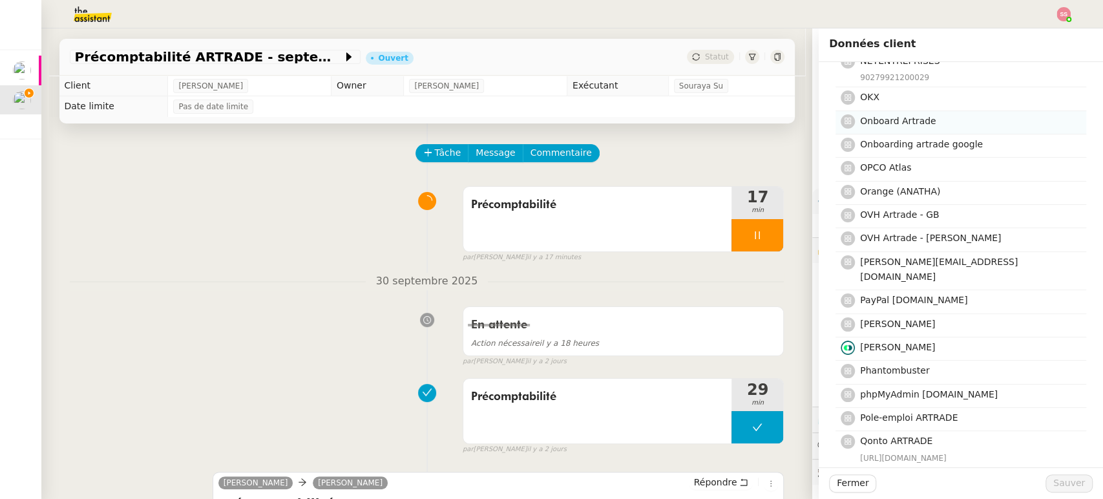
scroll to position [2943, 0]
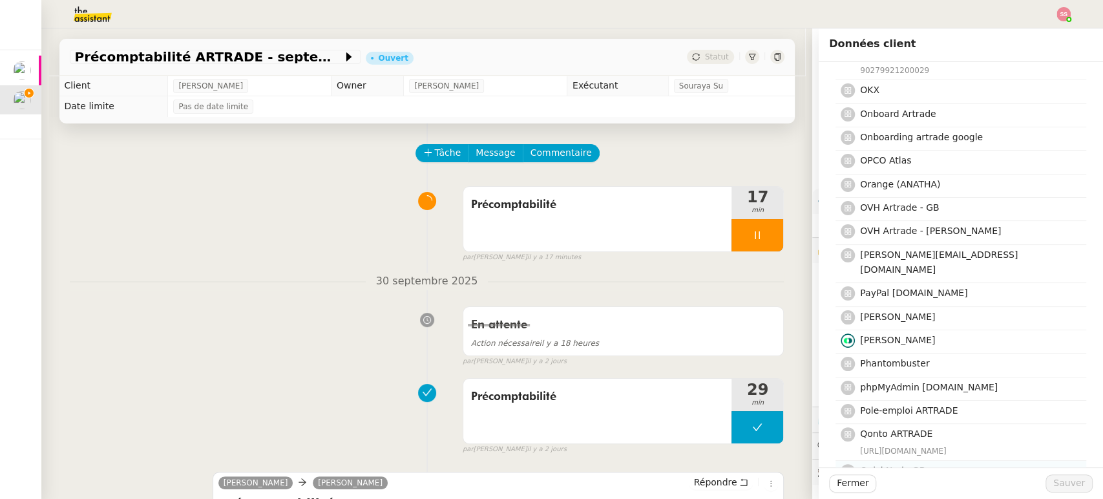
click at [932, 463] on h4 "QuickNode GB" at bounding box center [969, 470] width 218 height 15
click at [1075, 481] on button "Sauver" at bounding box center [1068, 483] width 47 height 18
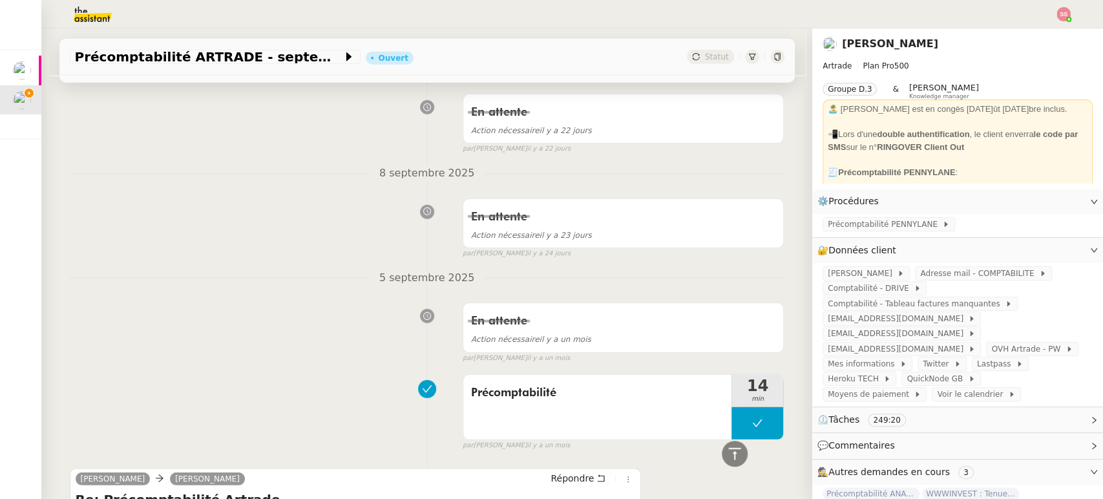
scroll to position [2656, 0]
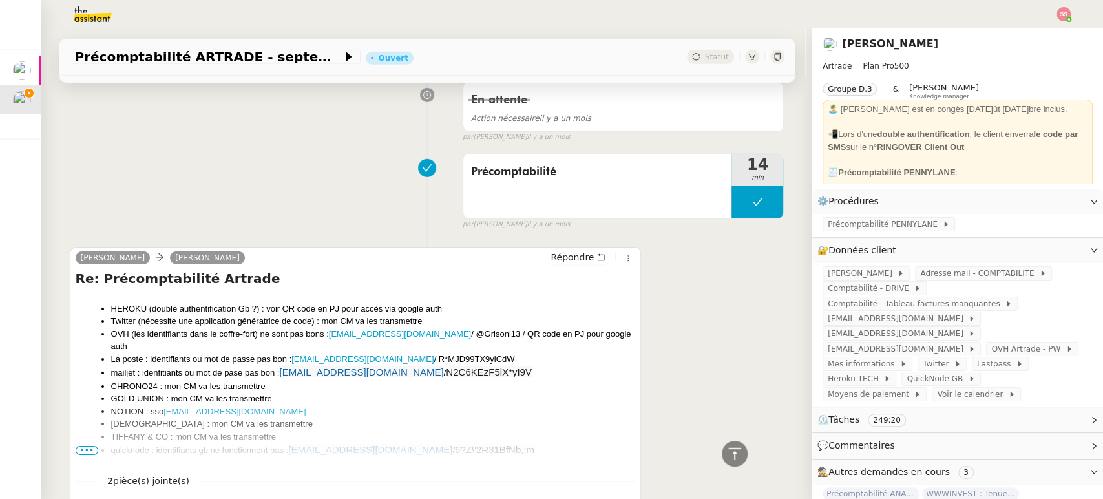
click at [81, 448] on span "•••" at bounding box center [87, 450] width 23 height 9
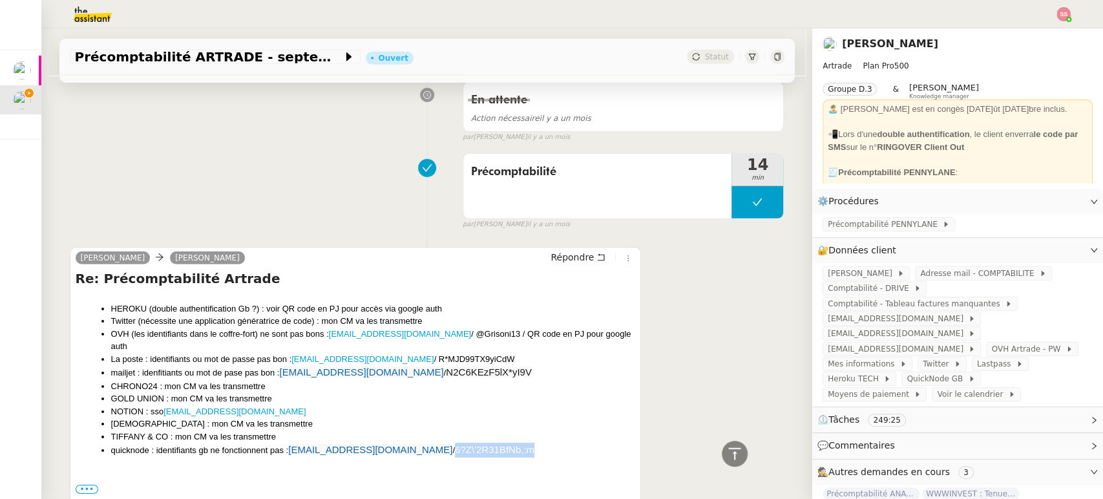
drag, startPoint x: 439, startPoint y: 437, endPoint x: 364, endPoint y: 429, distance: 76.0
click at [455, 444] on span "6?Z\'2R31BfNb,:m" at bounding box center [494, 449] width 79 height 11
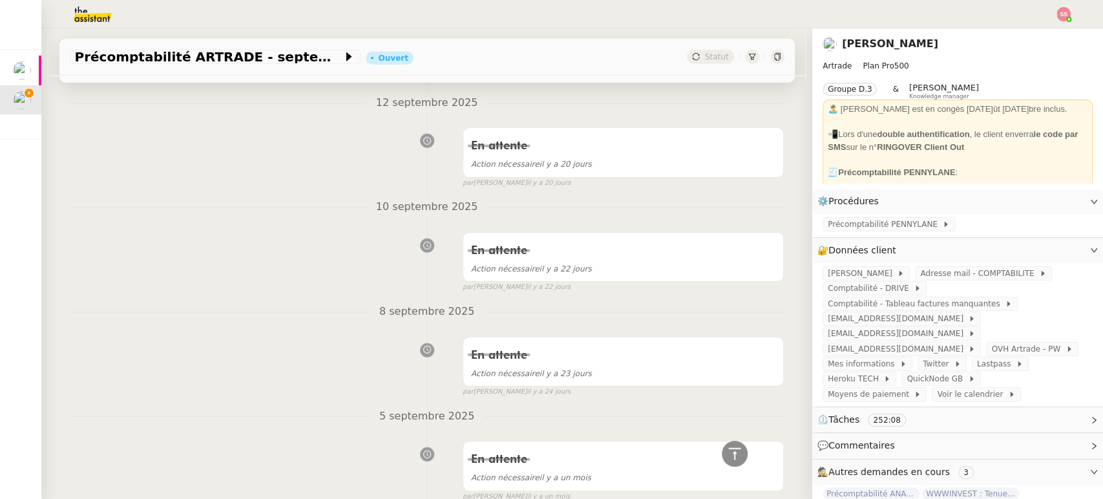
scroll to position [0, 0]
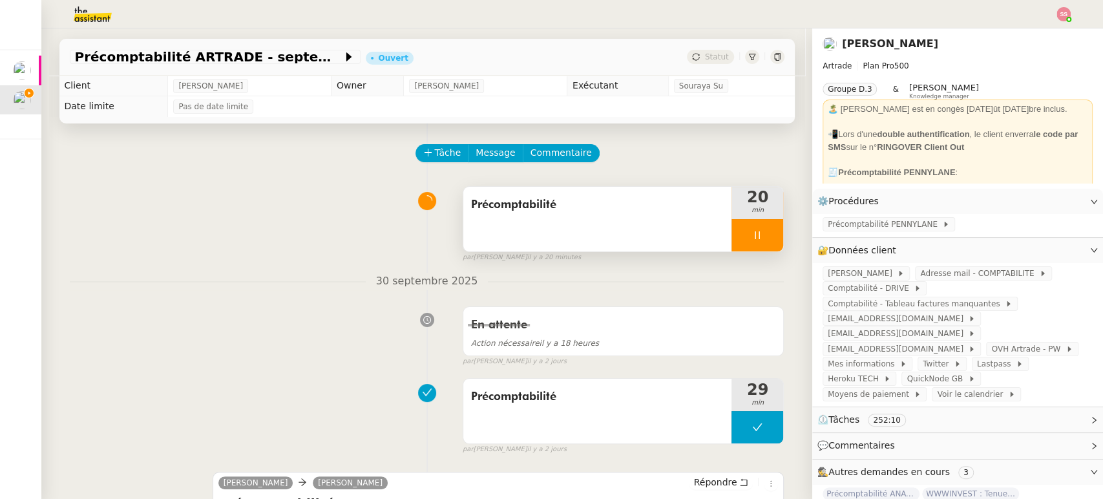
click at [755, 238] on div at bounding box center [757, 235] width 52 height 32
click at [766, 238] on icon at bounding box center [771, 234] width 10 height 7
